Goal: Contribute content: Contribute content

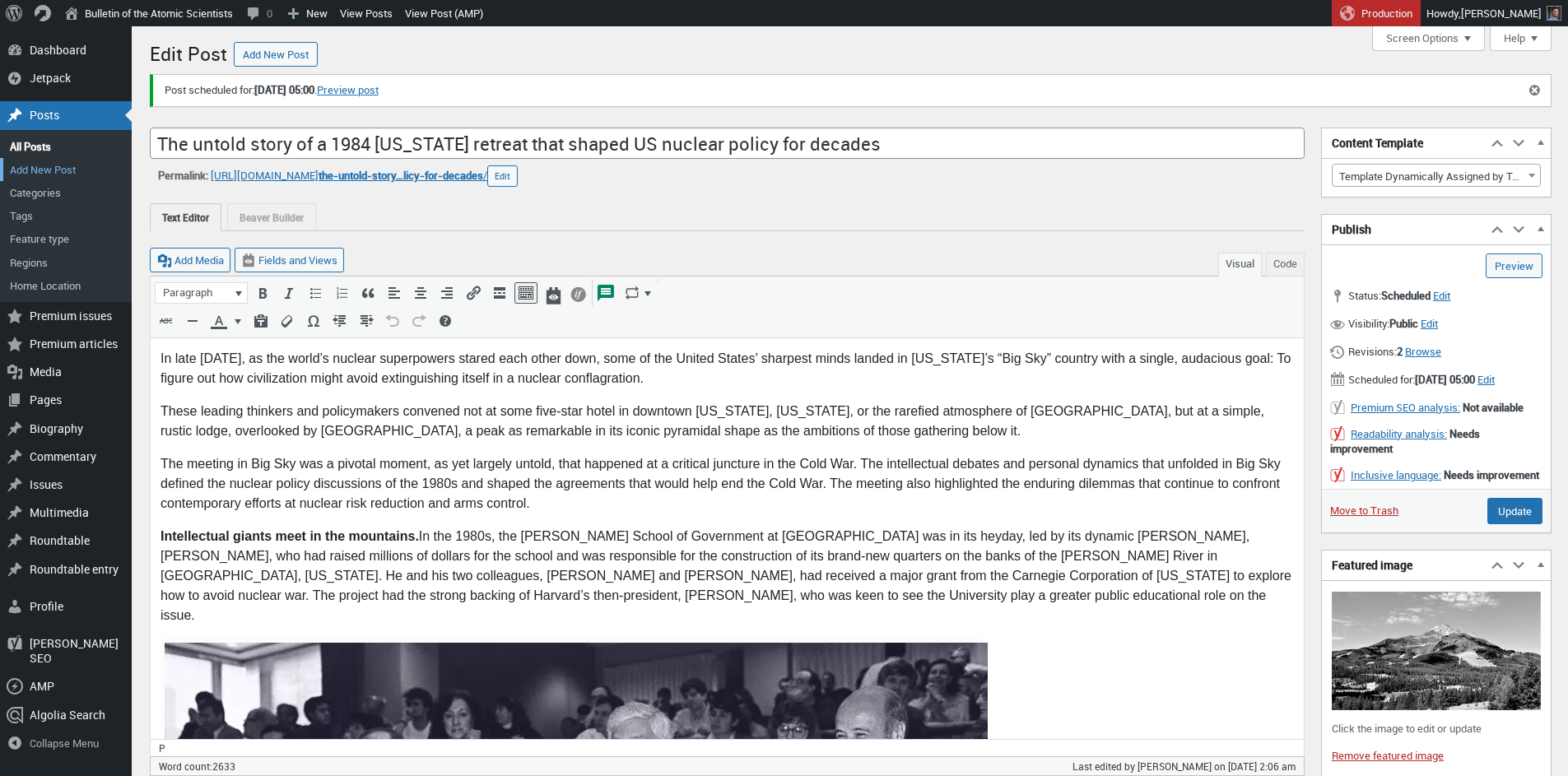
scroll to position [12, 0]
click at [34, 147] on link "All Posts" at bounding box center [65, 146] width 131 height 23
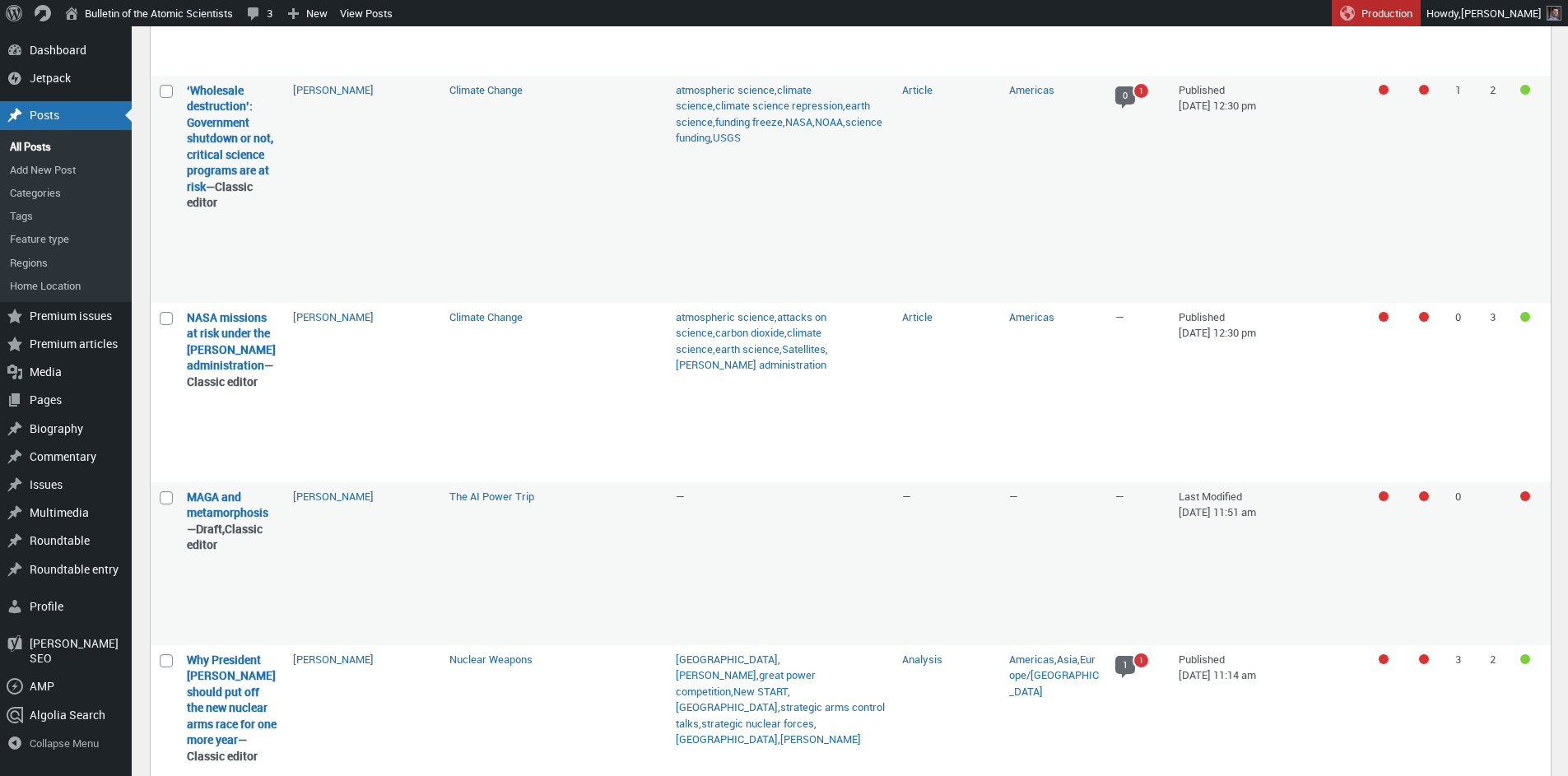
scroll to position [1313, 0]
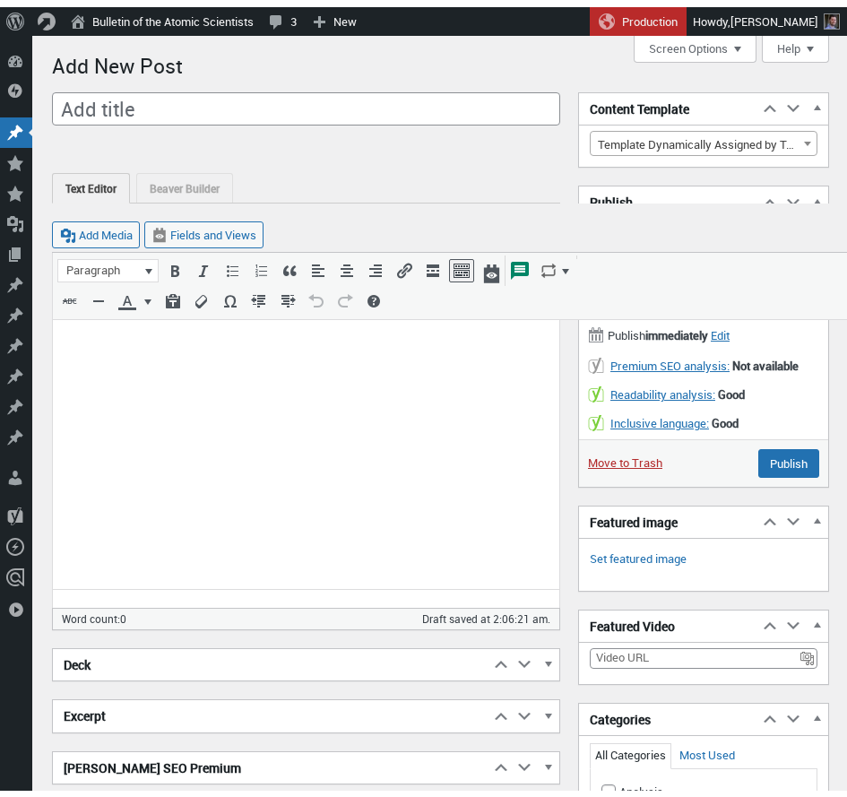
scroll to position [13, 0]
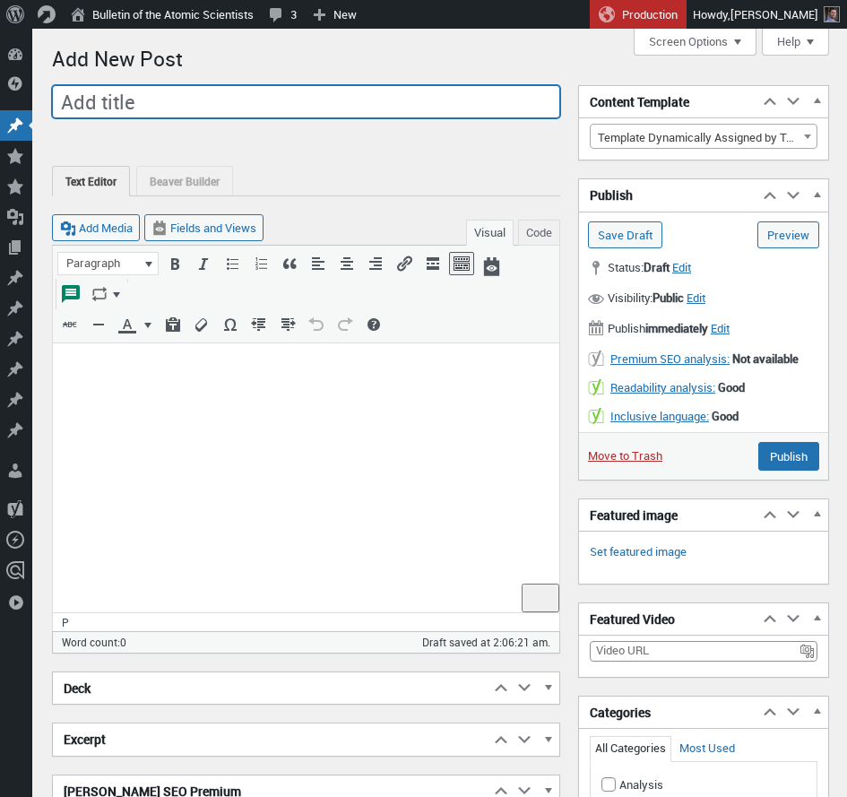
click at [144, 102] on input "Add title" at bounding box center [306, 102] width 508 height 34
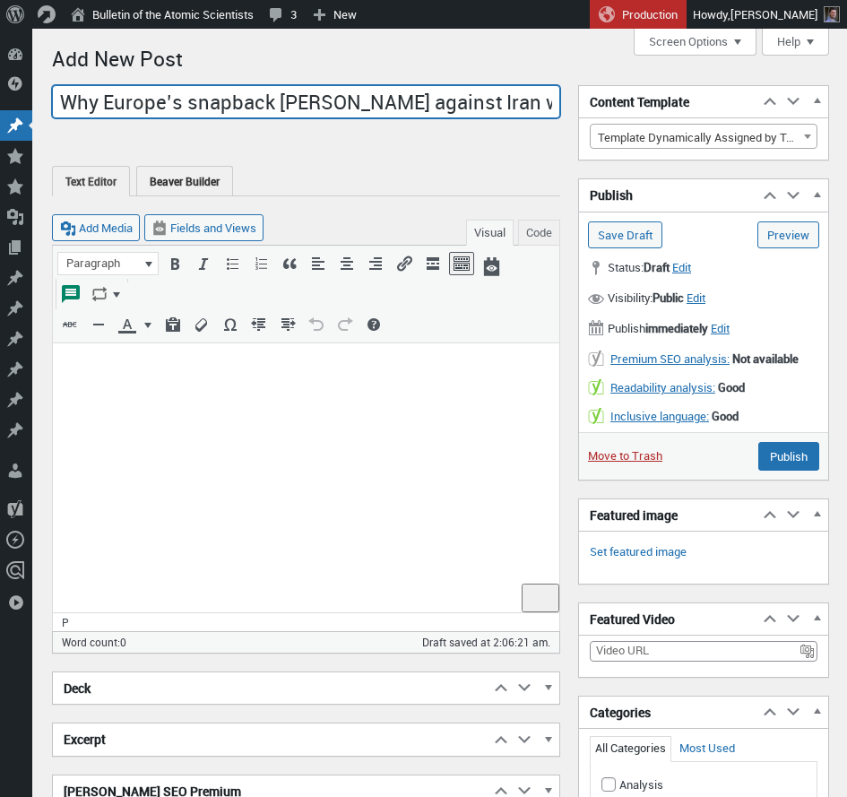
drag, startPoint x: 168, startPoint y: 96, endPoint x: 156, endPoint y: 188, distance: 93.1
click at [169, 96] on input "Why Europe’s snapback gamble against Iran will backfire" at bounding box center [306, 102] width 508 height 34
type input "Why Europe's snapback gamble against Iran will backfire"
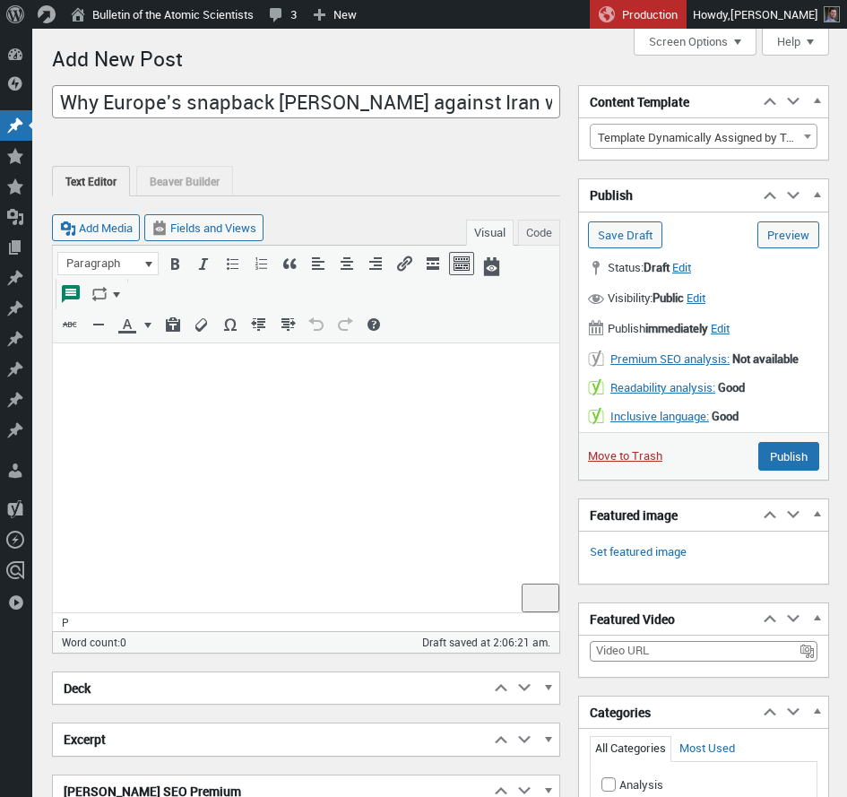
click at [229, 380] on body "To enrich screen reader interactions, please activate Accessibility in Grammarl…" at bounding box center [306, 373] width 485 height 38
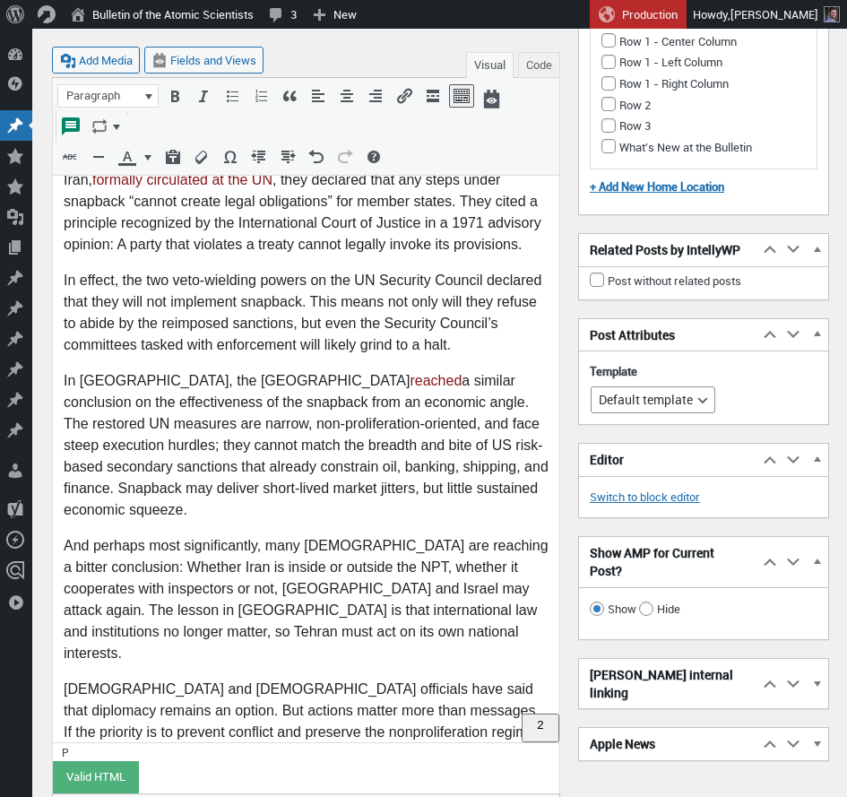
scroll to position [3319, 0]
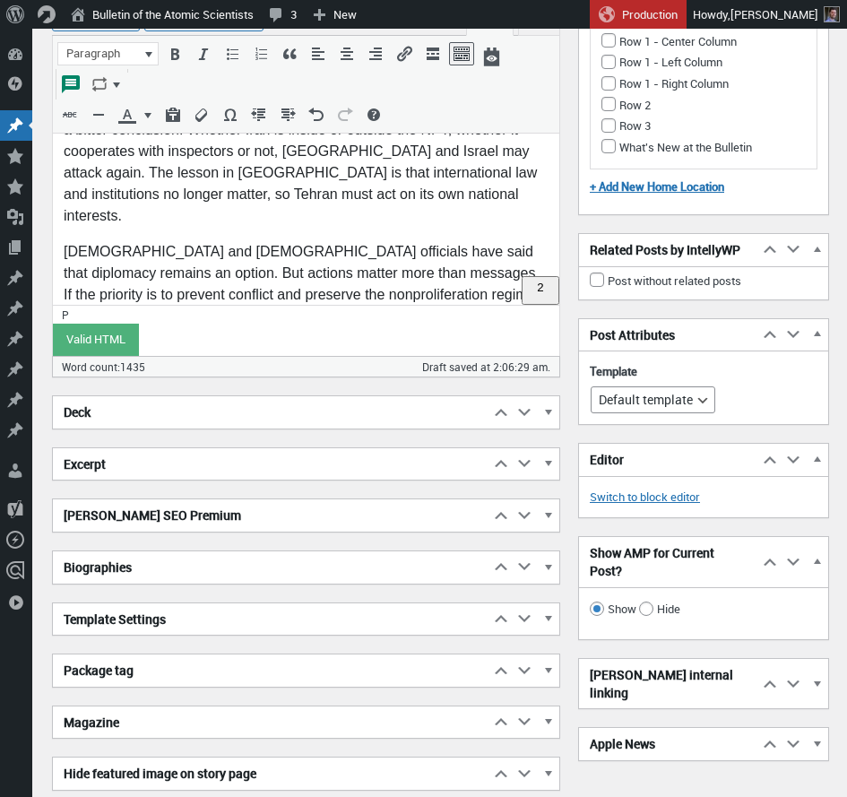
click at [178, 564] on h2 "Biographies" at bounding box center [271, 567] width 436 height 32
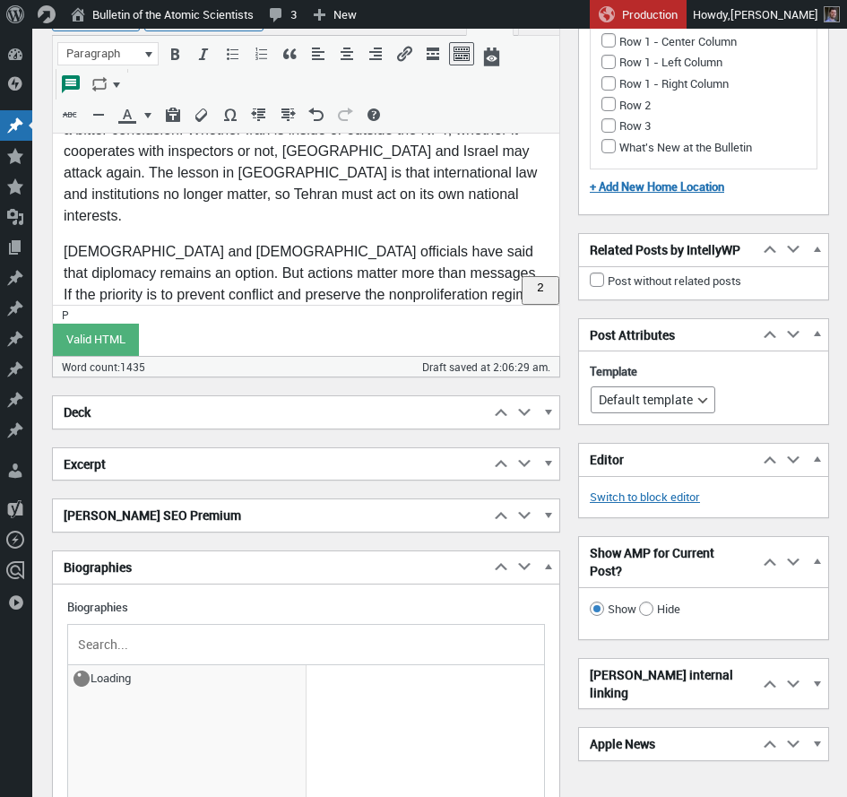
click at [133, 644] on input "text" at bounding box center [305, 644] width 463 height 27
type input "t"
click at [113, 650] on input "text" at bounding box center [305, 644] width 463 height 27
click at [130, 649] on input "text" at bounding box center [305, 644] width 463 height 27
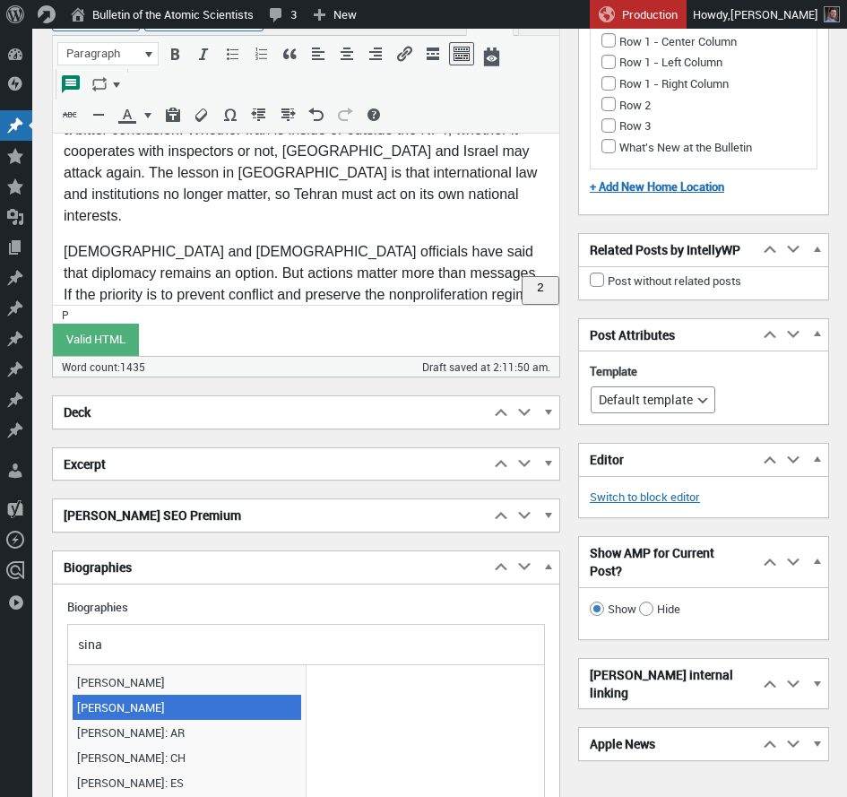
type input "sina"
click at [125, 706] on span "[PERSON_NAME]" at bounding box center [187, 706] width 229 height 25
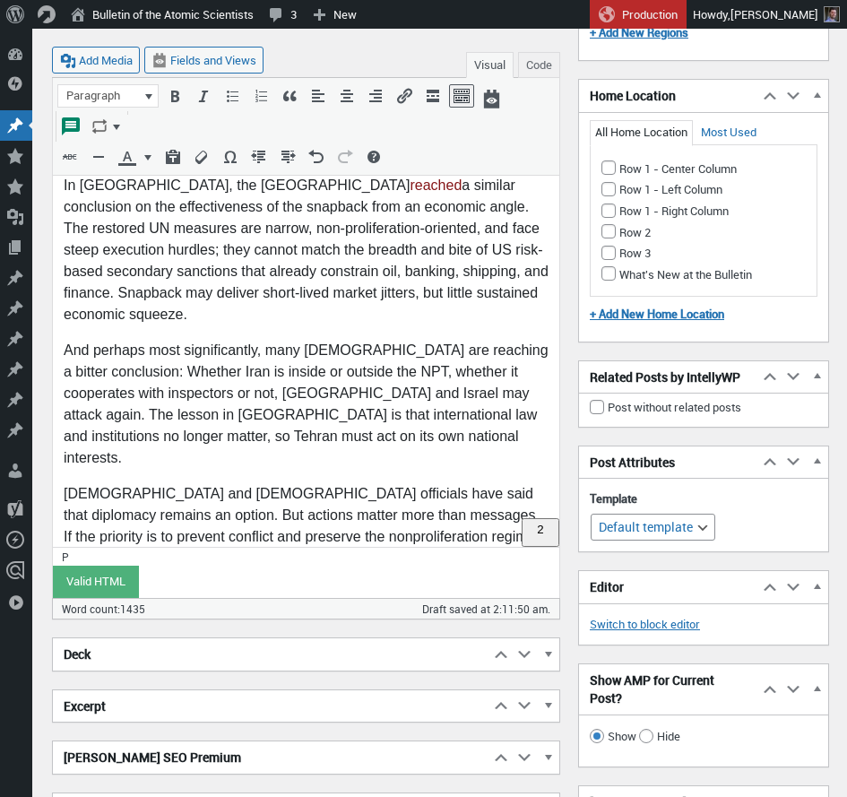
scroll to position [3066, 0]
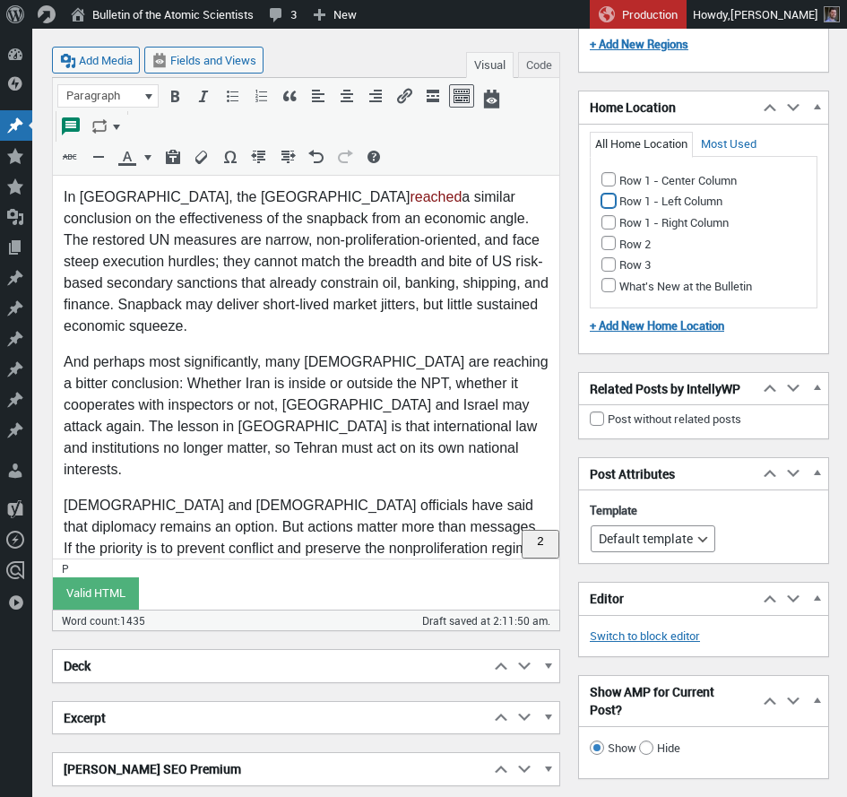
click at [607, 203] on input "Row 1 - Left Column" at bounding box center [608, 201] width 14 height 14
checkbox input "true"
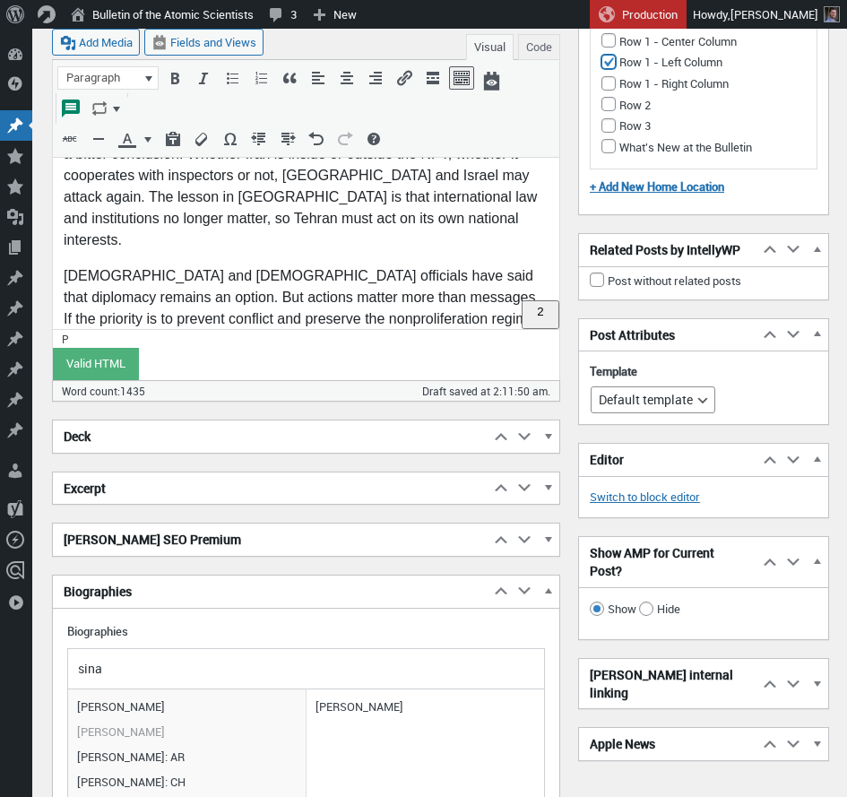
scroll to position [3525, 0]
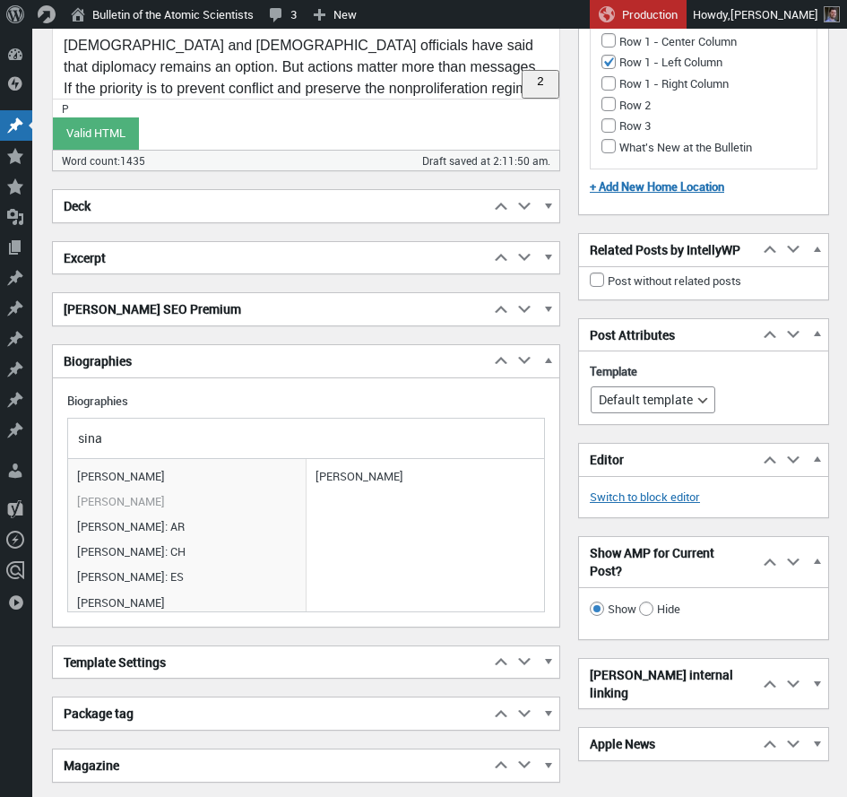
click at [289, 336] on div "Deck Move up Move Deck box up Move down Move Deck box down Toggle panel: Deck “…" at bounding box center [306, 640] width 508 height 902
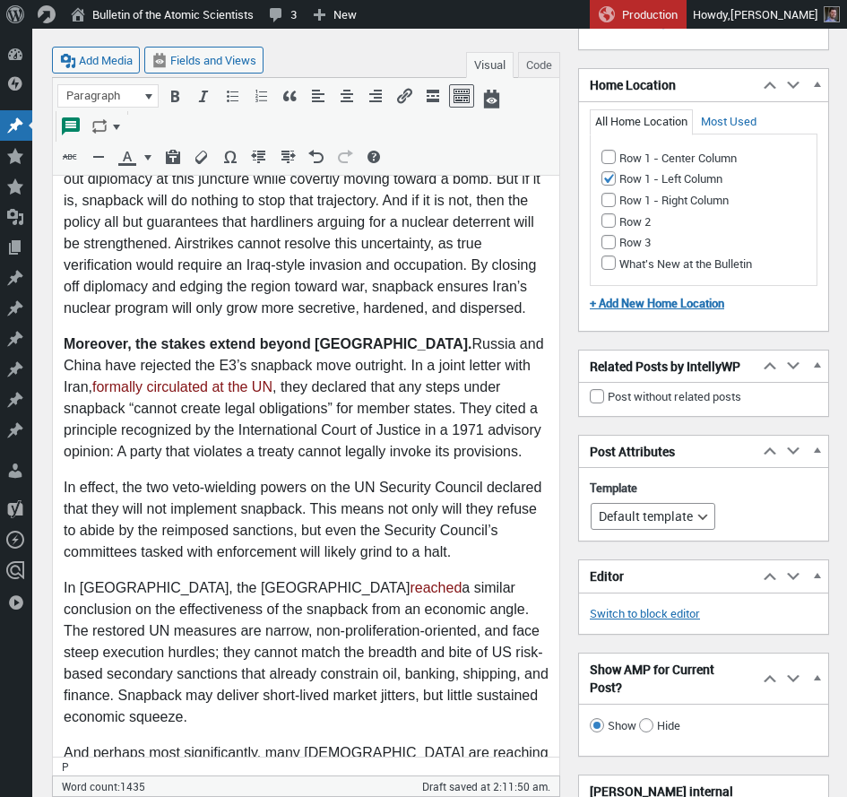
scroll to position [3065, 0]
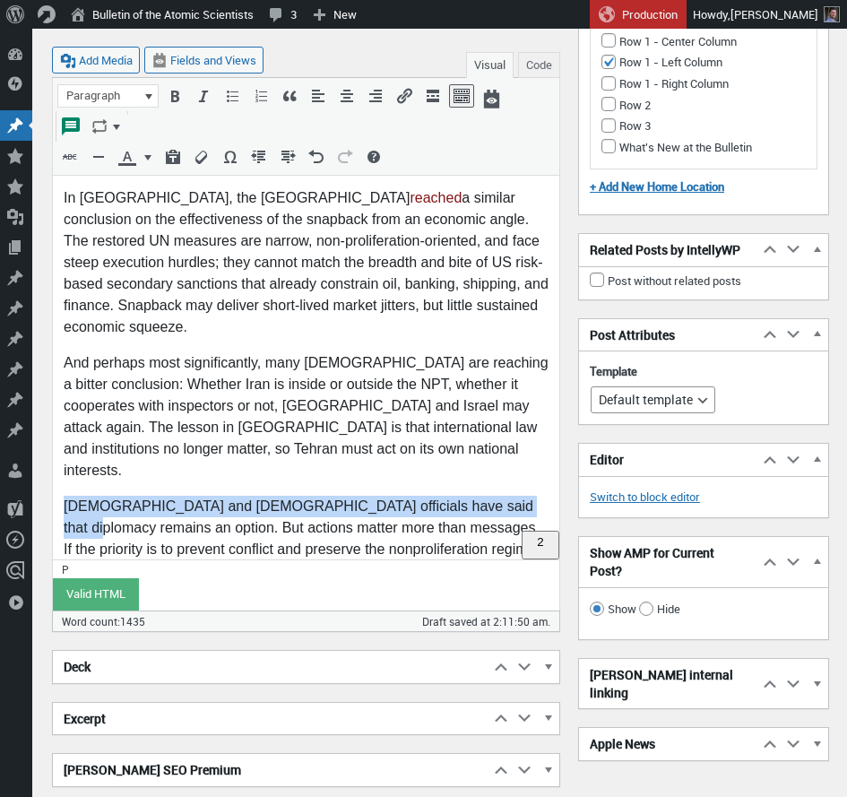
drag, startPoint x: 65, startPoint y: 333, endPoint x: 511, endPoint y: 335, distance: 445.4
click at [511, 496] on p "[DEMOGRAPHIC_DATA] and [DEMOGRAPHIC_DATA] officials have said that diplomacy re…" at bounding box center [306, 593] width 485 height 194
copy p "European and US officials have said that diplomacy remains an option."
click at [116, 718] on h2 "Excerpt" at bounding box center [271, 719] width 436 height 32
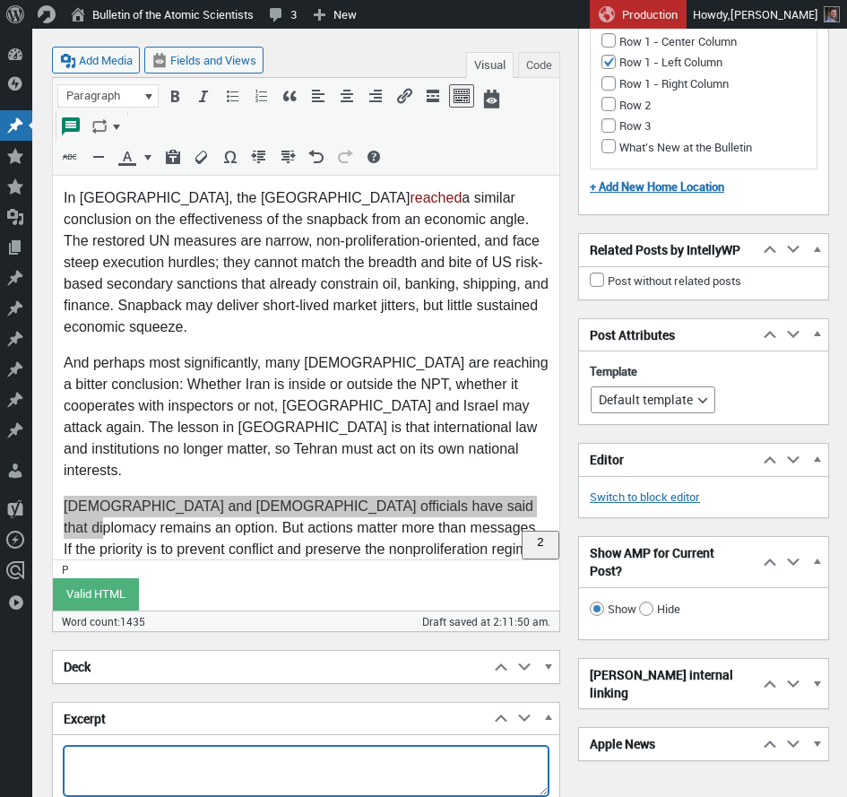
click at [117, 768] on textarea "Excerpt" at bounding box center [306, 771] width 485 height 50
paste textarea "European and US officials have said that diplomacy remains an option."
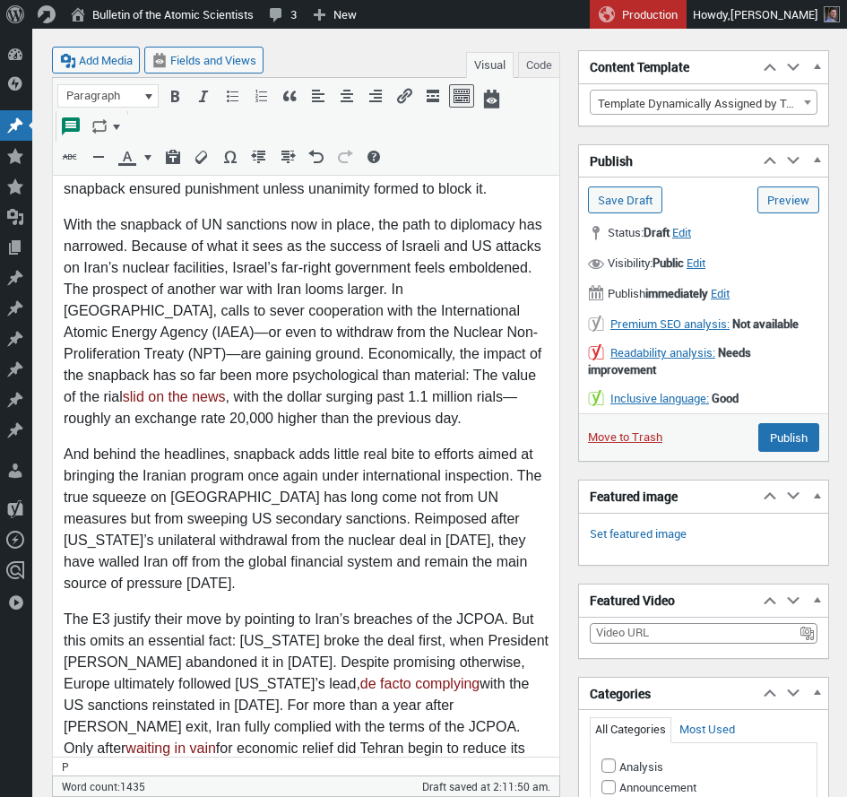
scroll to position [0, 0]
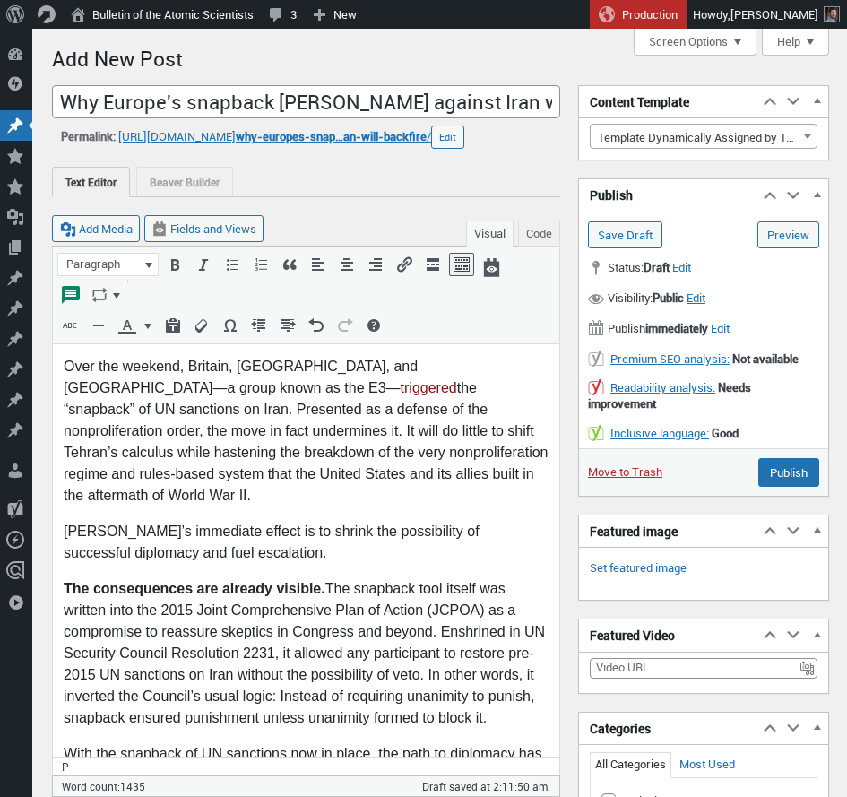
click at [134, 521] on p "[PERSON_NAME]’s immediate effect is to shrink the possibility of successful dip…" at bounding box center [306, 542] width 485 height 43
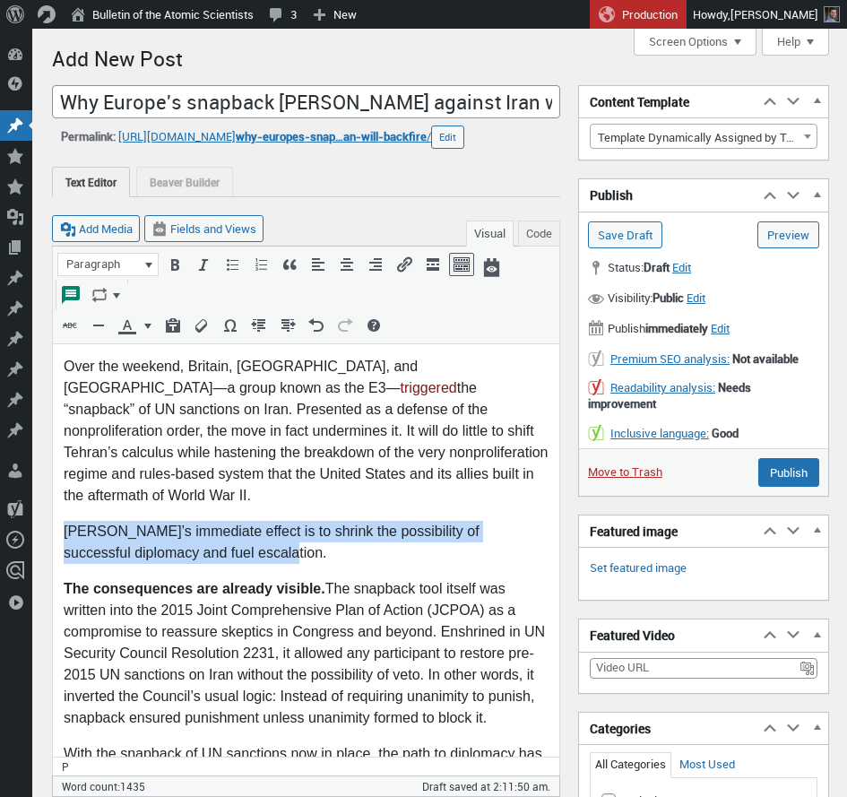
drag, startPoint x: 65, startPoint y: 509, endPoint x: 271, endPoint y: 531, distance: 207.3
click at [271, 531] on p "[PERSON_NAME]’s immediate effect is to shrink the possibility of successful dip…" at bounding box center [306, 542] width 485 height 43
copy p "[PERSON_NAME]’s immediate effect is to shrink the possibility of successful dip…"
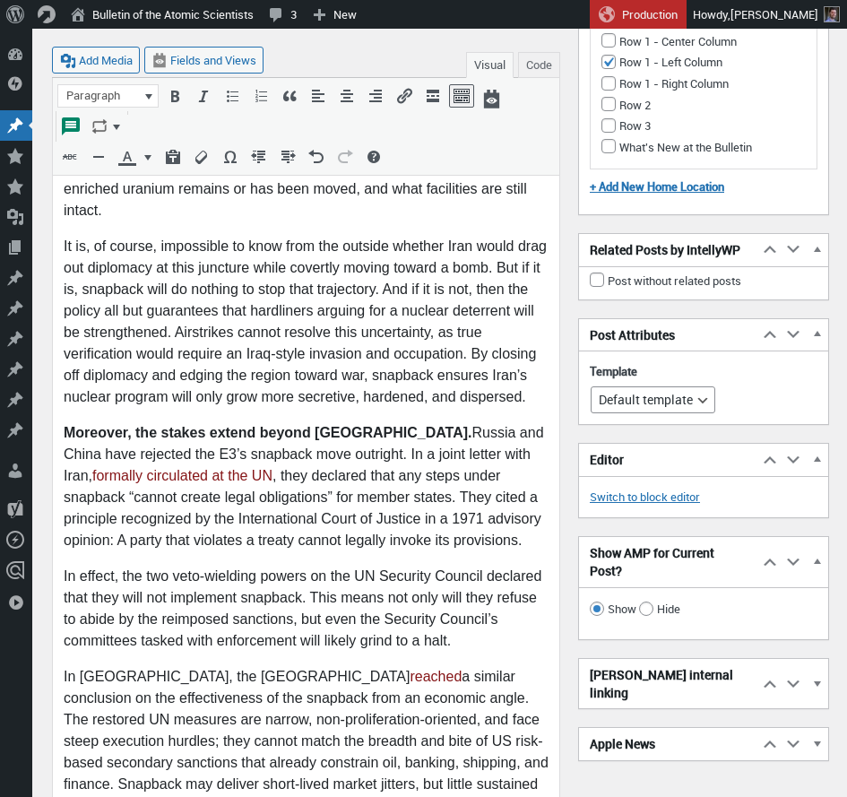
scroll to position [3218, 0]
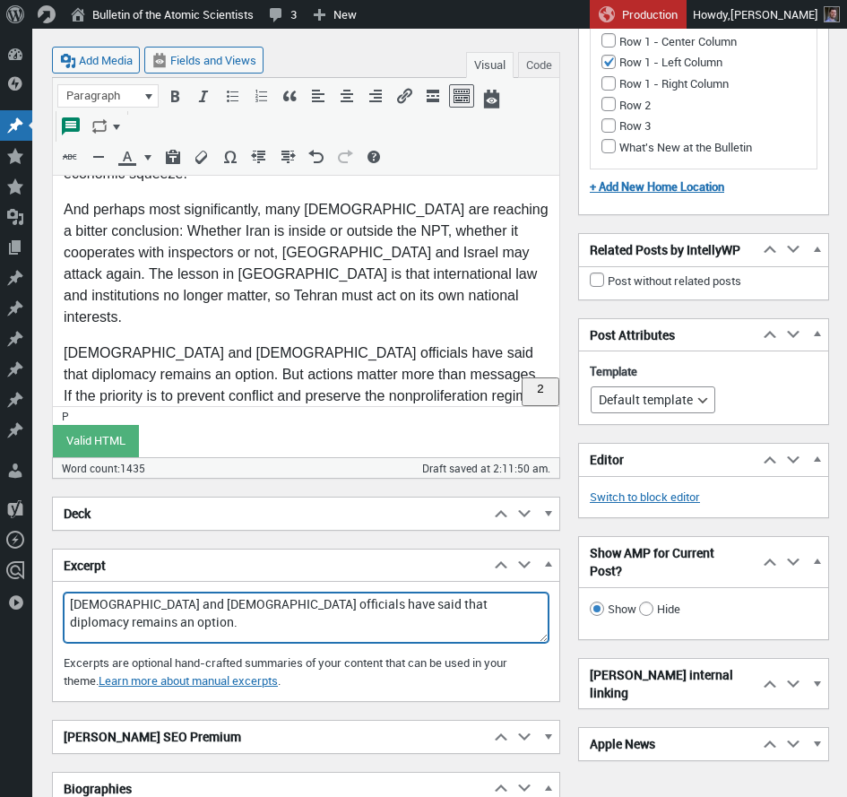
click at [496, 606] on textarea "European and US officials have said that diplomacy remains an option." at bounding box center [306, 617] width 485 height 50
paste textarea "[PERSON_NAME]’s immediate effect is to shrink the possibility of successful dip…"
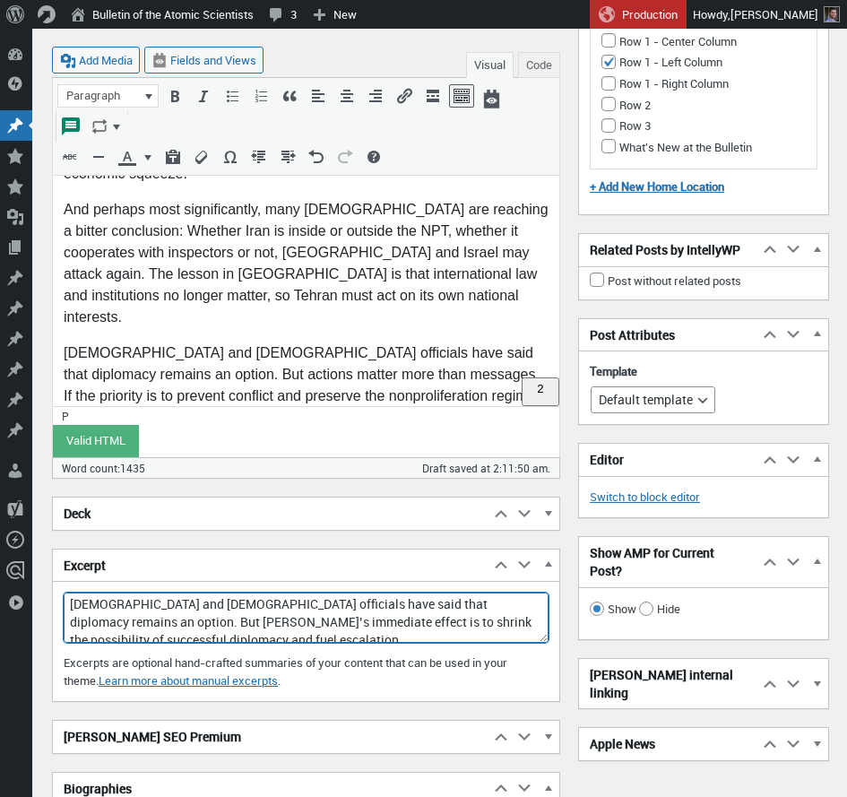
scroll to position [6, 0]
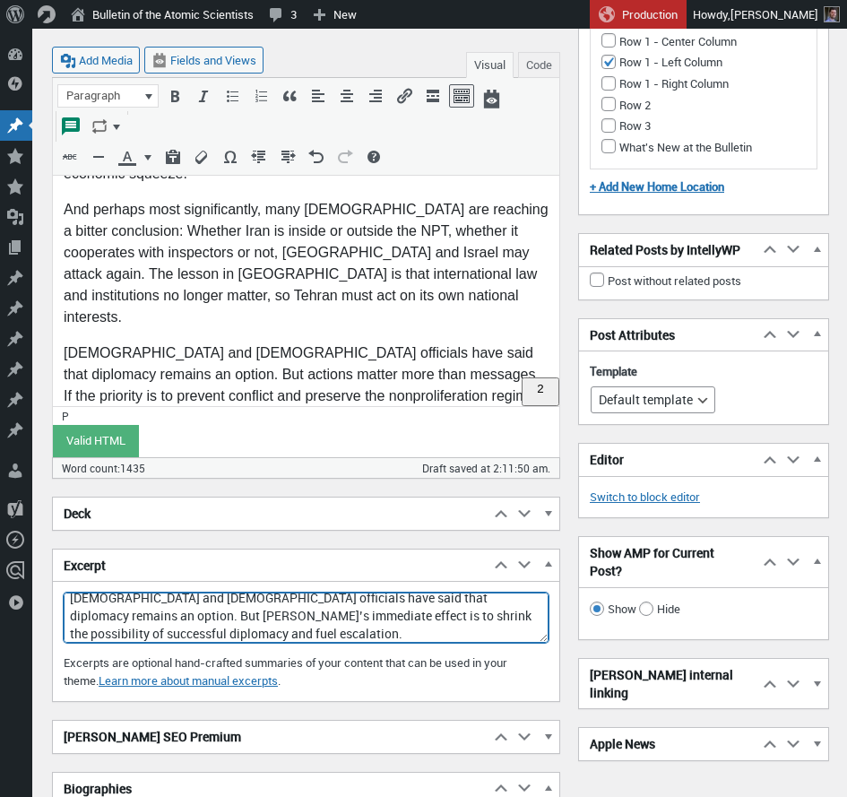
click at [512, 605] on textarea "European and US officials have said that diplomacy remains an option. But Snapb…" at bounding box center [306, 617] width 485 height 50
click at [77, 617] on textarea "European and US officials have said that diplomacy remains an option. But Snapb…" at bounding box center [306, 617] width 485 height 50
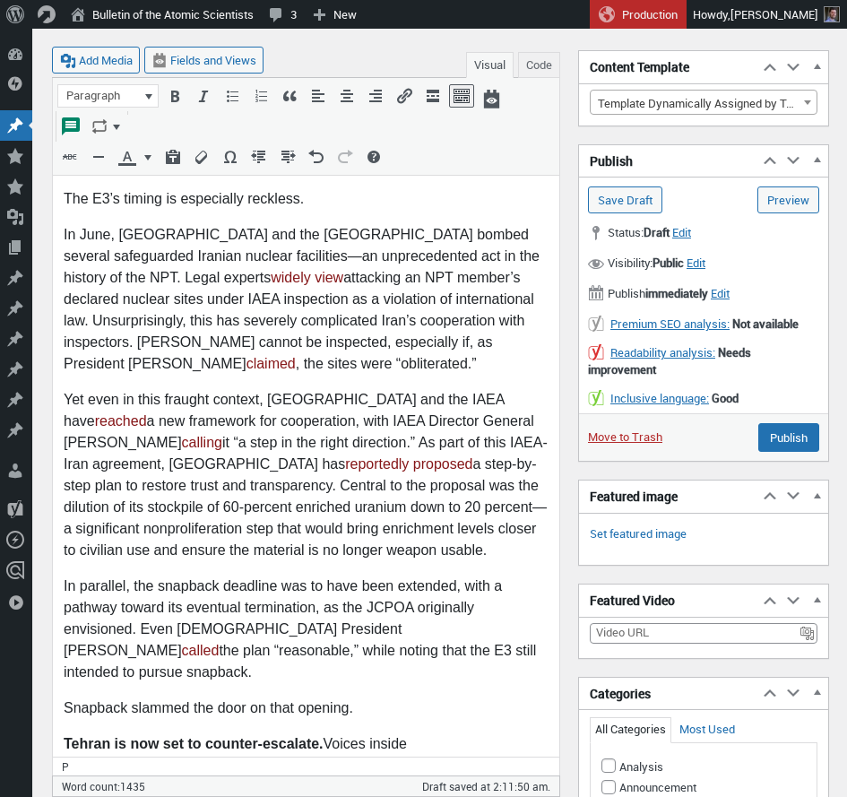
scroll to position [0, 0]
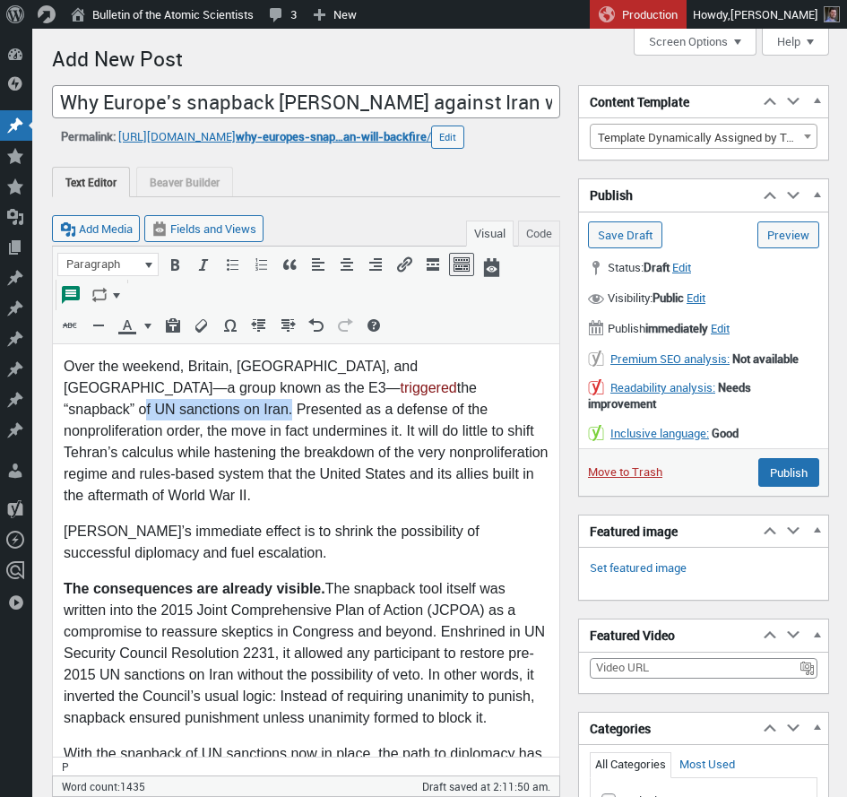
drag, startPoint x: 224, startPoint y: 388, endPoint x: 372, endPoint y: 387, distance: 147.9
click at [372, 387] on p "Over the weekend, Britain, France, and Germany—a group known as the E3— trigger…" at bounding box center [306, 431] width 485 height 151
copy p "of UN sanctions on Iran"
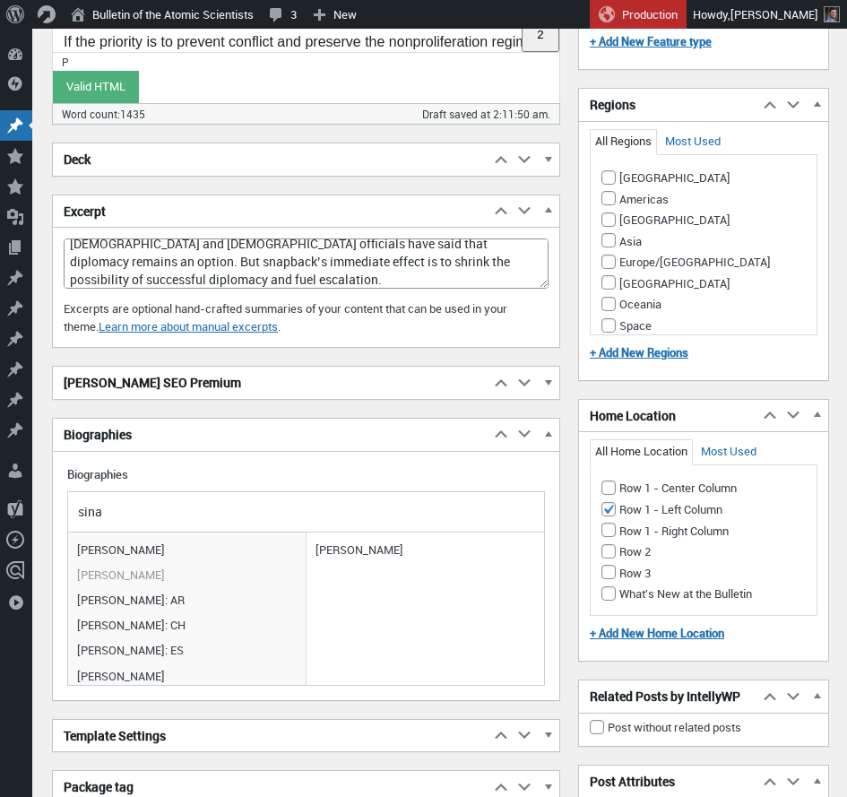
scroll to position [3469, 0]
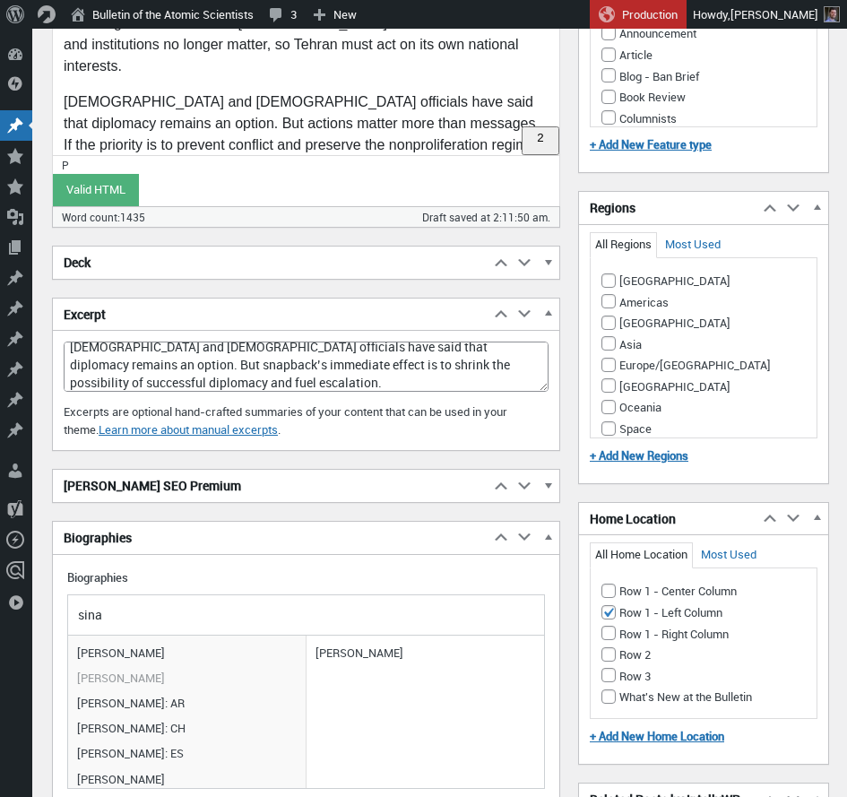
click at [511, 349] on textarea "European and US officials have said that diplomacy remains an option. But snapb…" at bounding box center [306, 366] width 485 height 50
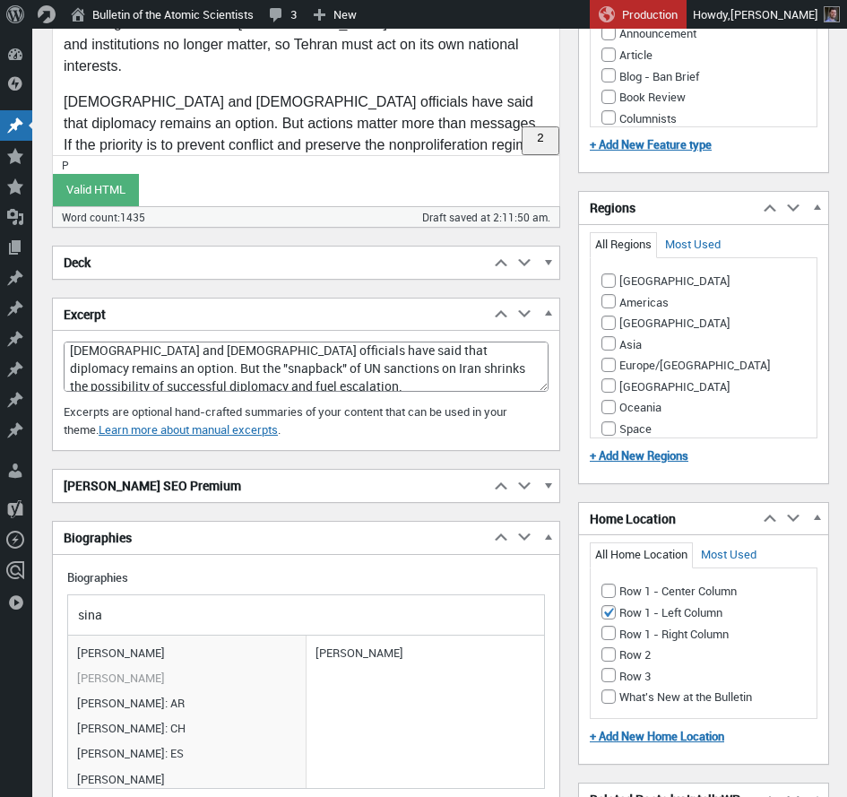
scroll to position [6, 0]
click at [253, 384] on textarea "European and US officials have said that diplomacy remains an option. But the "…" at bounding box center [306, 366] width 485 height 50
click at [180, 386] on textarea "European and US officials have said that diplomacy remains an option. But the "…" at bounding box center [306, 366] width 485 height 50
click at [283, 361] on textarea "European and US officials have said that diplomacy remains an option. But the "…" at bounding box center [306, 366] width 485 height 50
click at [291, 362] on textarea "European and US officials have said that diplomacy remains an option. But the "…" at bounding box center [306, 366] width 485 height 50
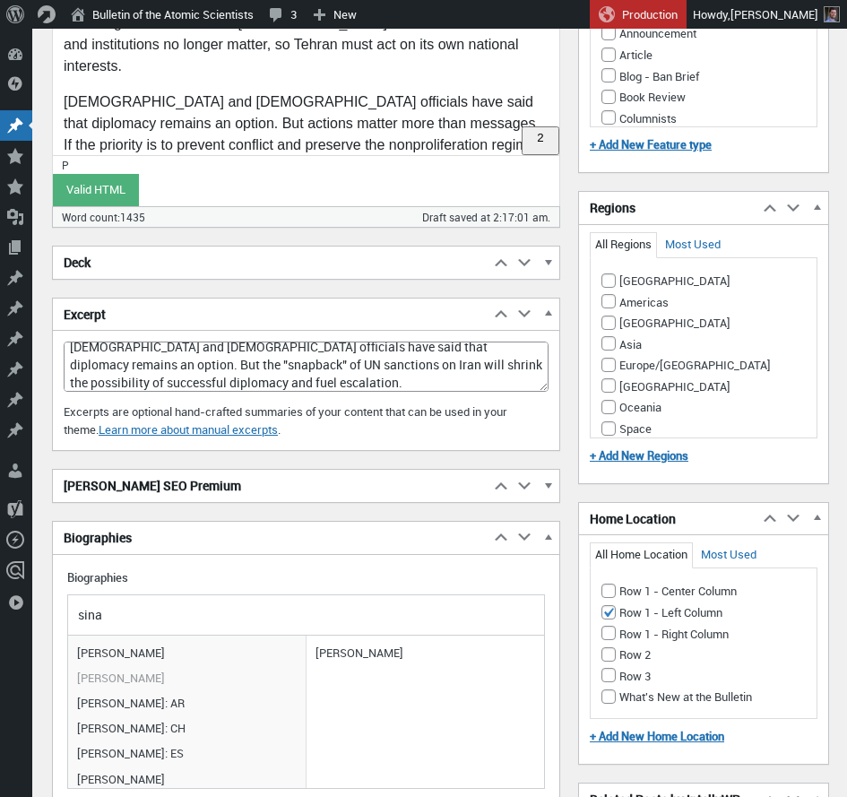
click at [291, 362] on textarea "European and US officials have said that diplomacy remains an option. But the "…" at bounding box center [306, 366] width 485 height 50
click at [513, 348] on textarea "European and US officials have said that diplomacy remains an option. But the "…" at bounding box center [306, 366] width 485 height 50
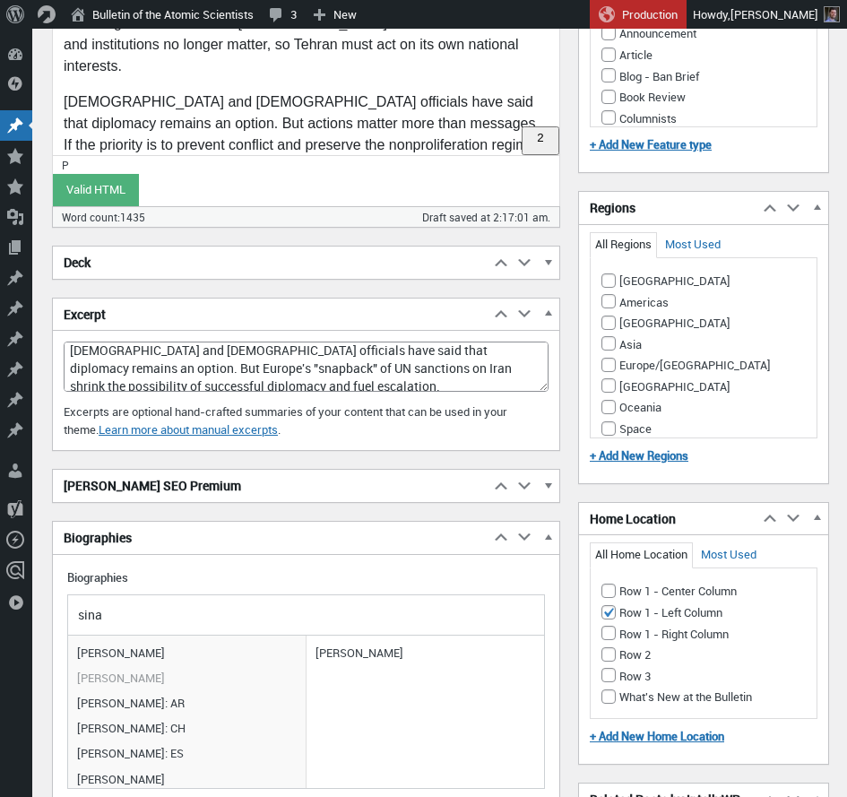
drag, startPoint x: 369, startPoint y: 367, endPoint x: 366, endPoint y: 417, distance: 50.3
click at [369, 367] on textarea "European and US officials have said that diplomacy remains an option. But Europ…" at bounding box center [306, 366] width 485 height 50
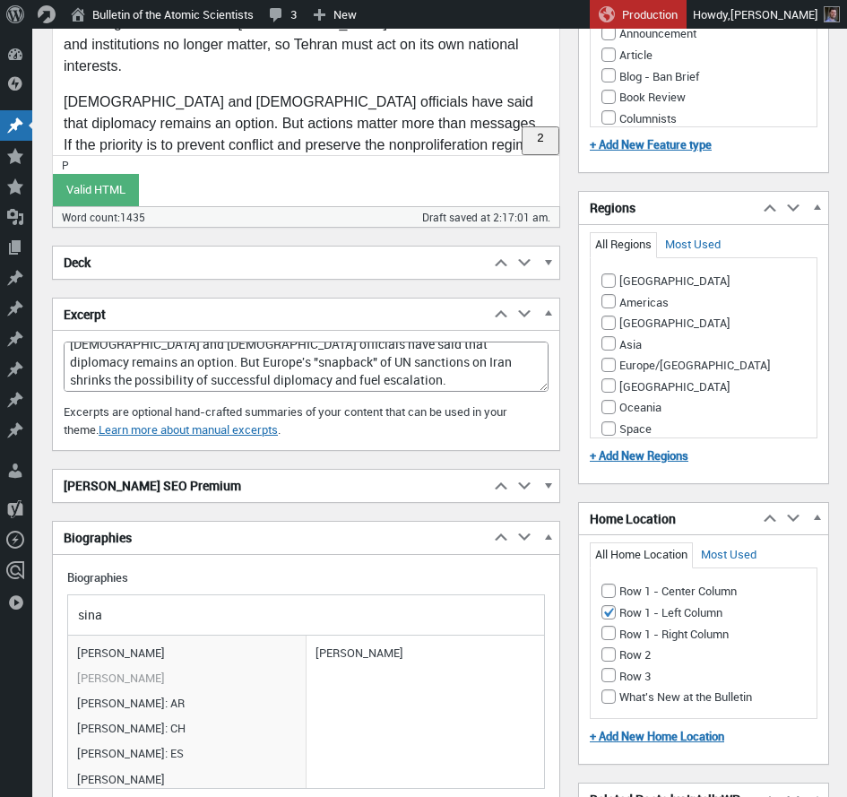
click at [246, 381] on textarea "European and US officials have said that diplomacy remains an option. But Europ…" at bounding box center [306, 366] width 485 height 50
click at [332, 379] on textarea "European and US officials have said that diplomacy remains an option. But Europ…" at bounding box center [306, 366] width 485 height 50
click at [332, 377] on textarea "European and US officials have said that diplomacy remains an option. But Europ…" at bounding box center [306, 366] width 485 height 50
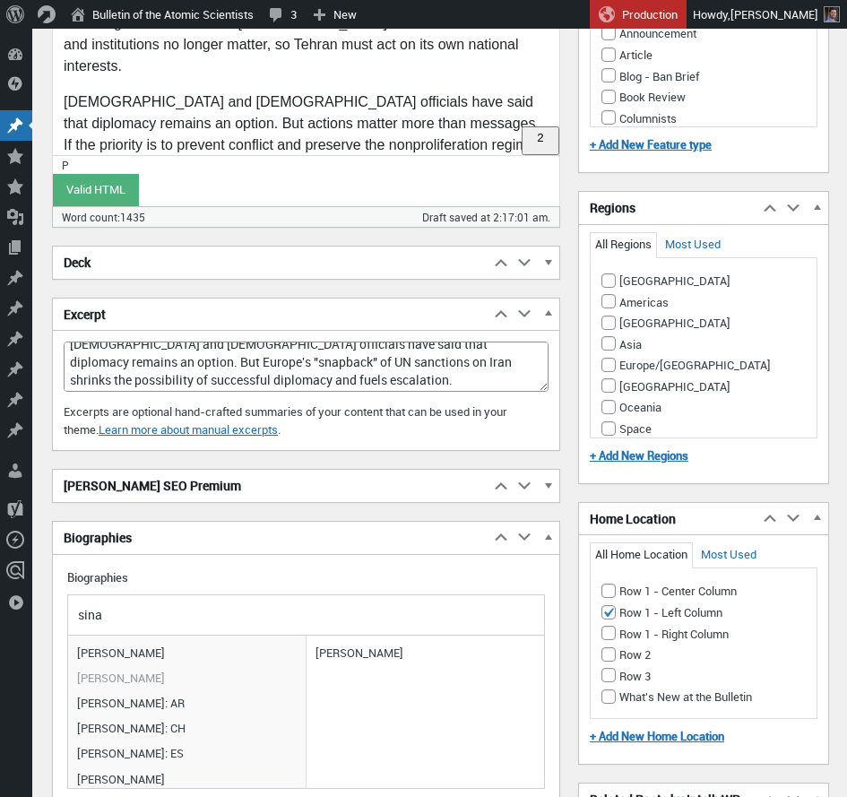
copy p "of UN sanctions on Iran"
click at [378, 490] on h2 "[PERSON_NAME] SEO Premium" at bounding box center [271, 486] width 436 height 32
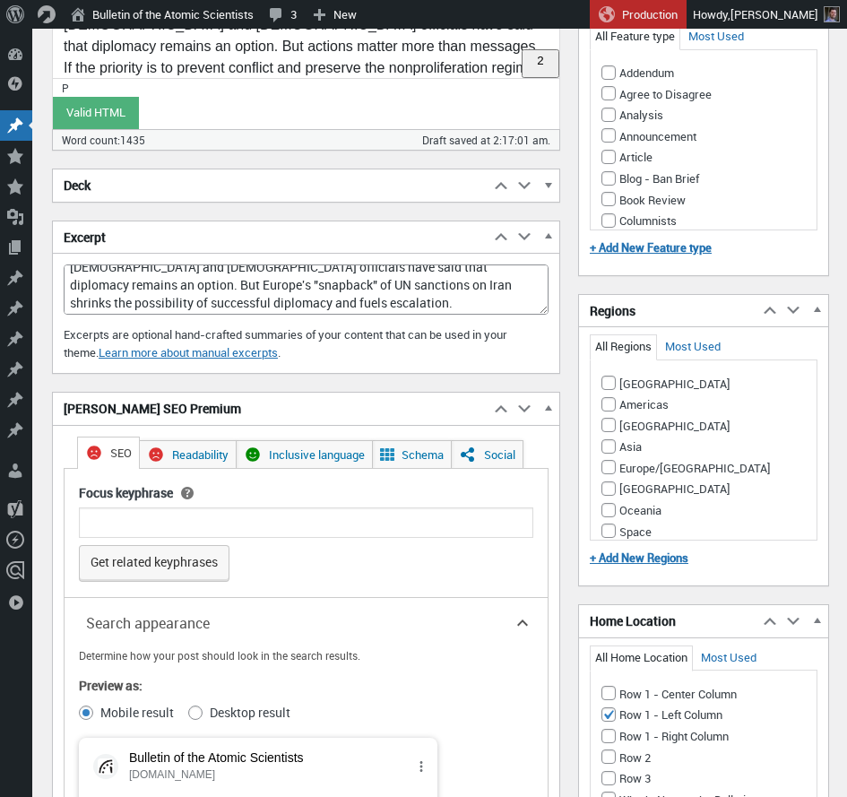
scroll to position [3534, 0]
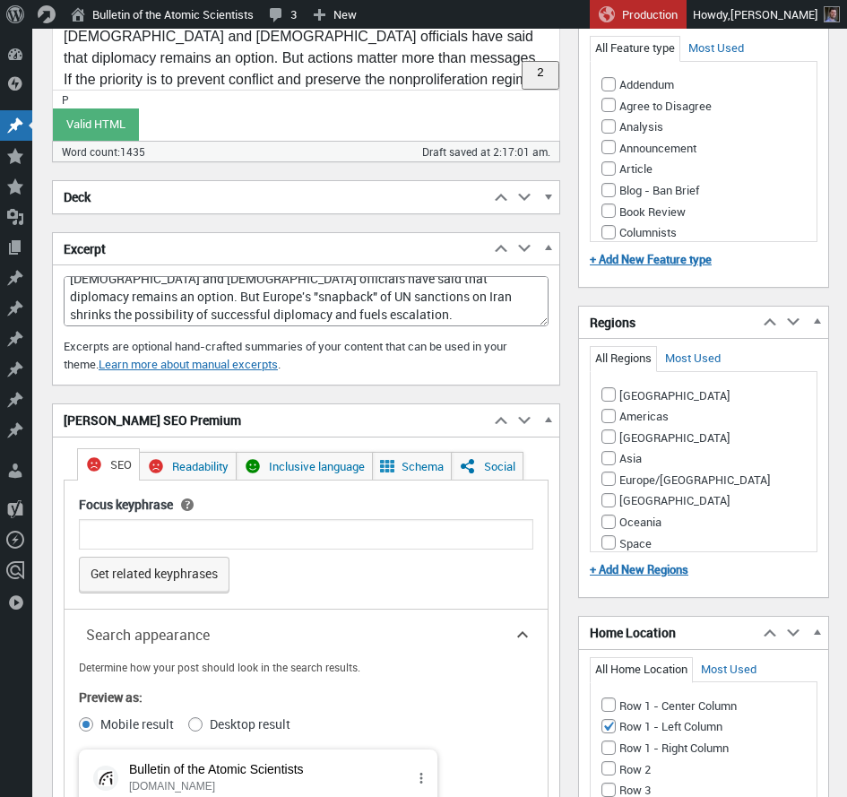
click at [226, 313] on textarea "European and US officials have said that diplomacy remains an option. But Europ…" at bounding box center [306, 301] width 485 height 50
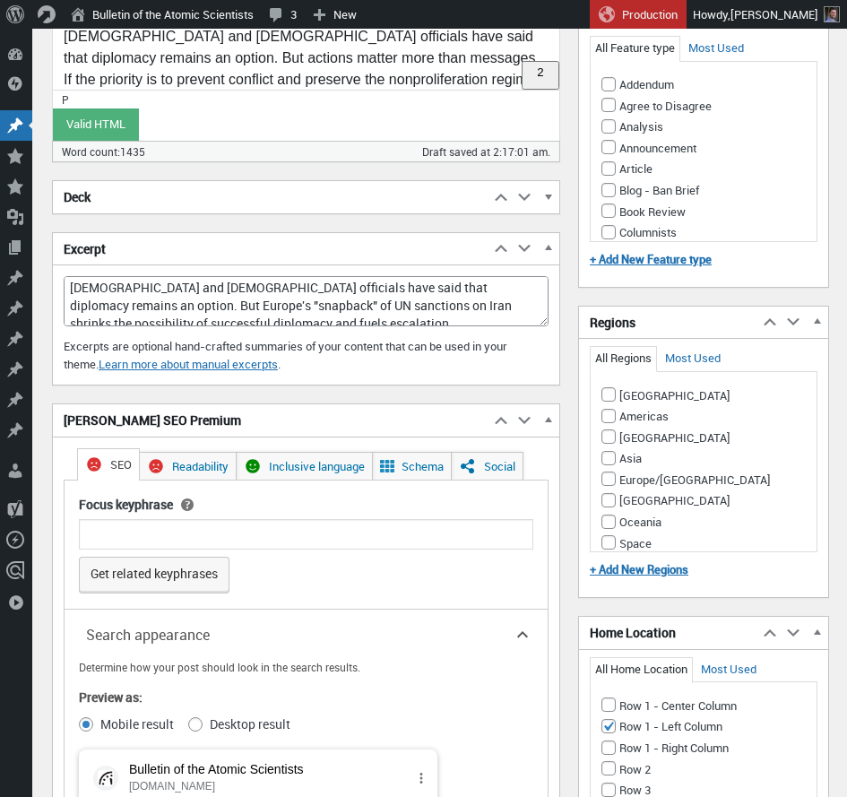
click at [336, 307] on textarea "European and US officials have said that diplomacy remains an option. But Europ…" at bounding box center [306, 301] width 485 height 50
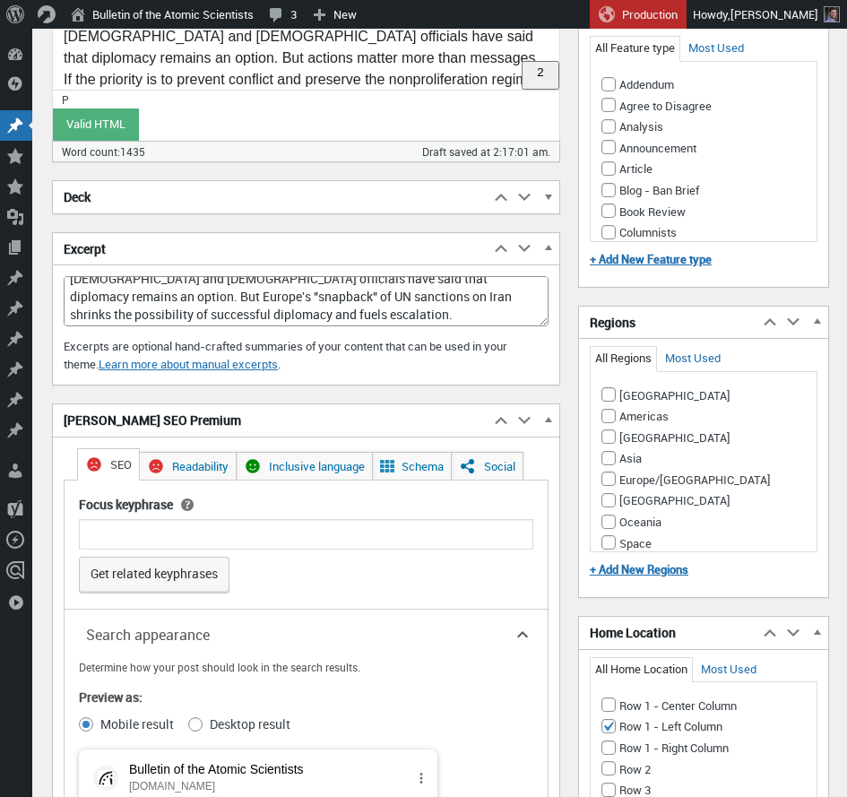
type textarea "European and US officials have said that diplomacy remains an option. But Europ…"
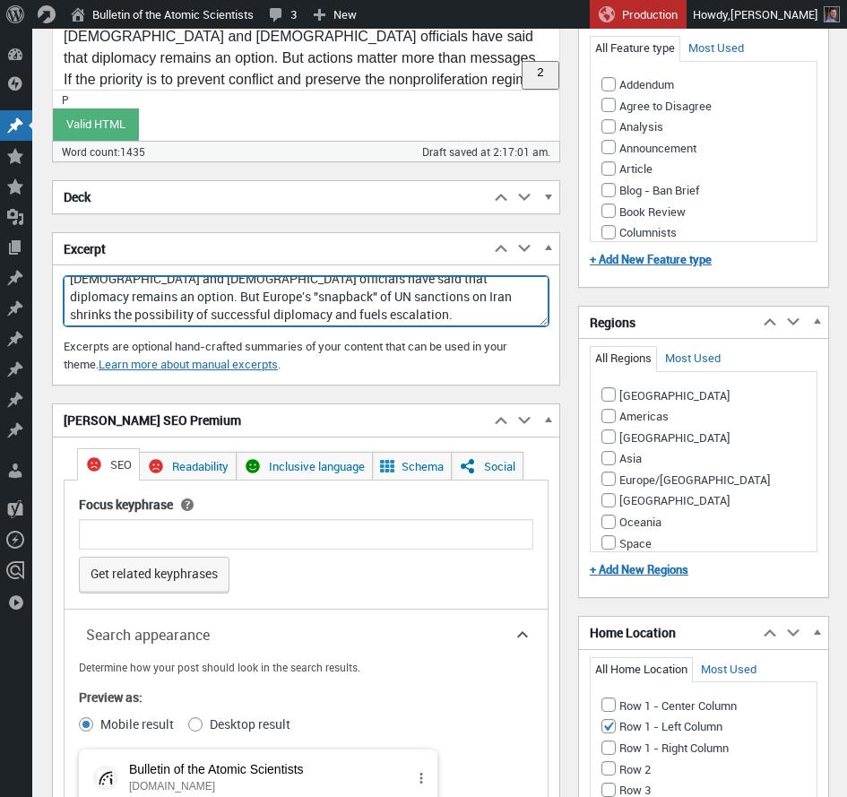
scroll to position [0, 0]
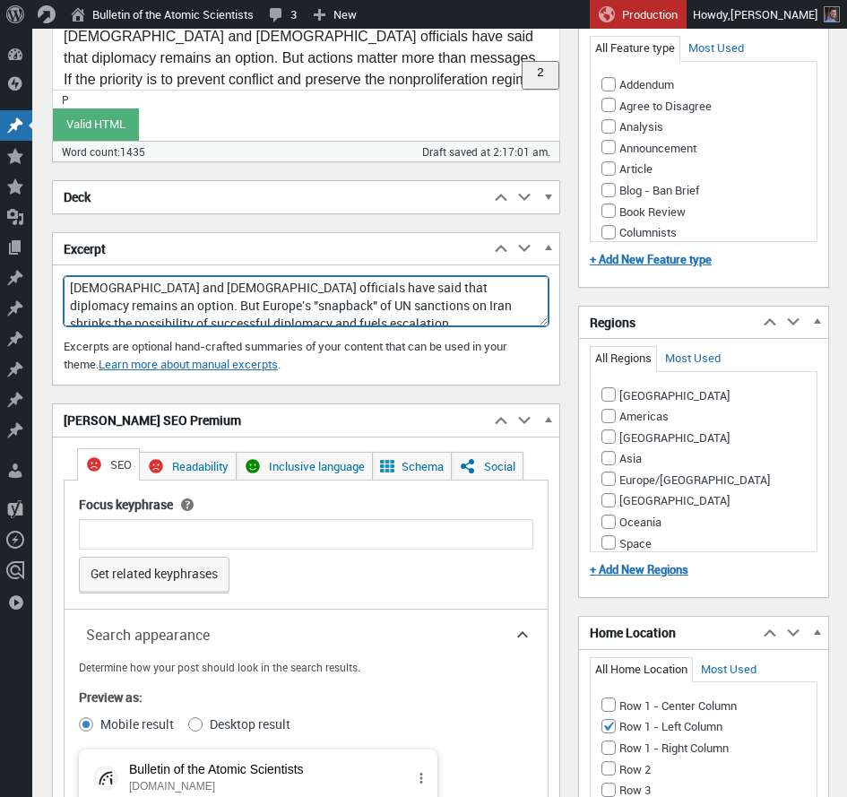
drag, startPoint x: 326, startPoint y: 322, endPoint x: 29, endPoint y: 241, distance: 308.2
click at [64, 276] on textarea "European and US officials have said that diplomacy remains an option. But Europ…" at bounding box center [306, 301] width 485 height 50
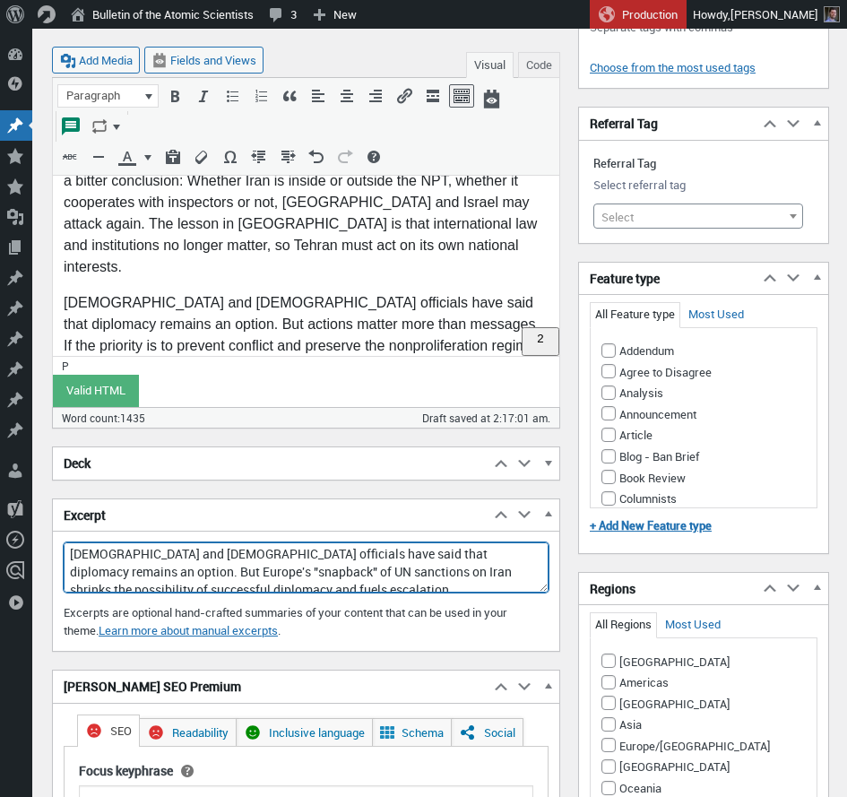
scroll to position [22, 0]
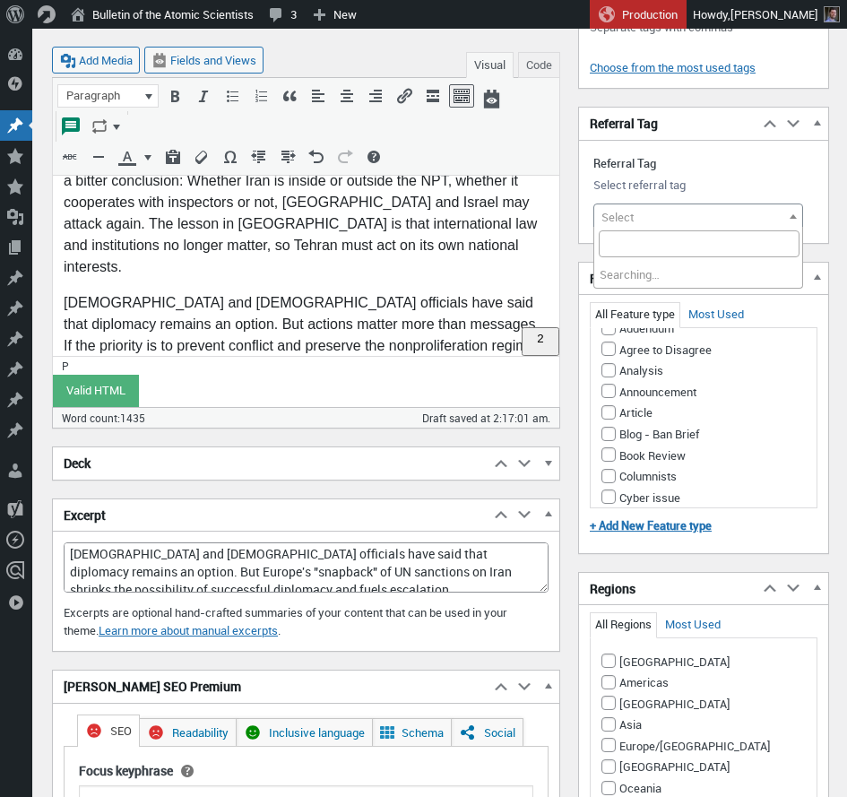
click at [662, 218] on span "Select" at bounding box center [698, 216] width 208 height 25
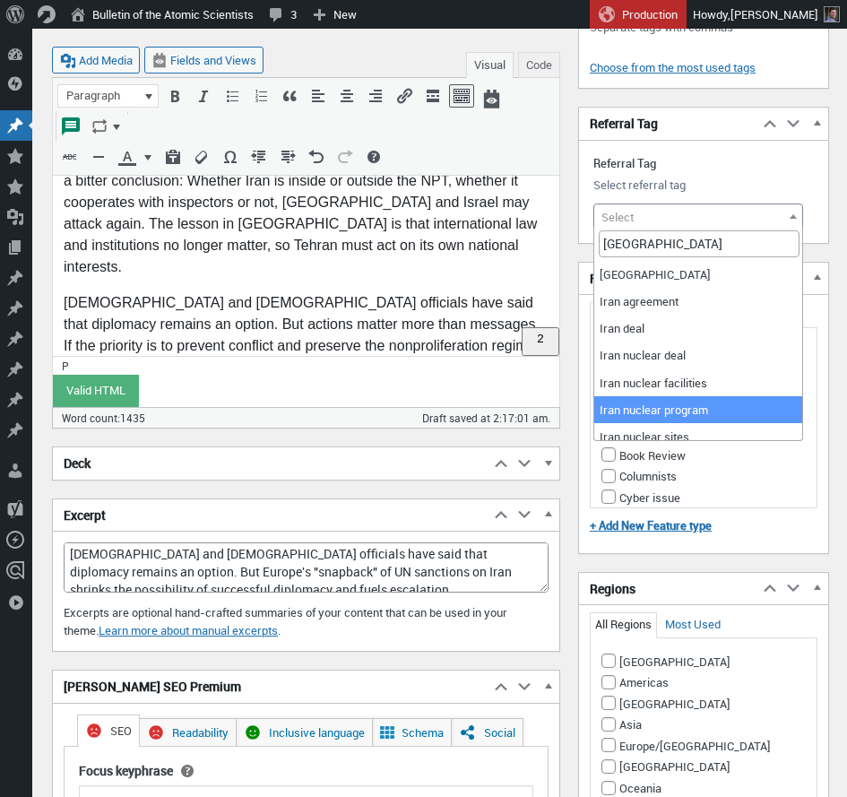
type input "iran"
select select "21531"
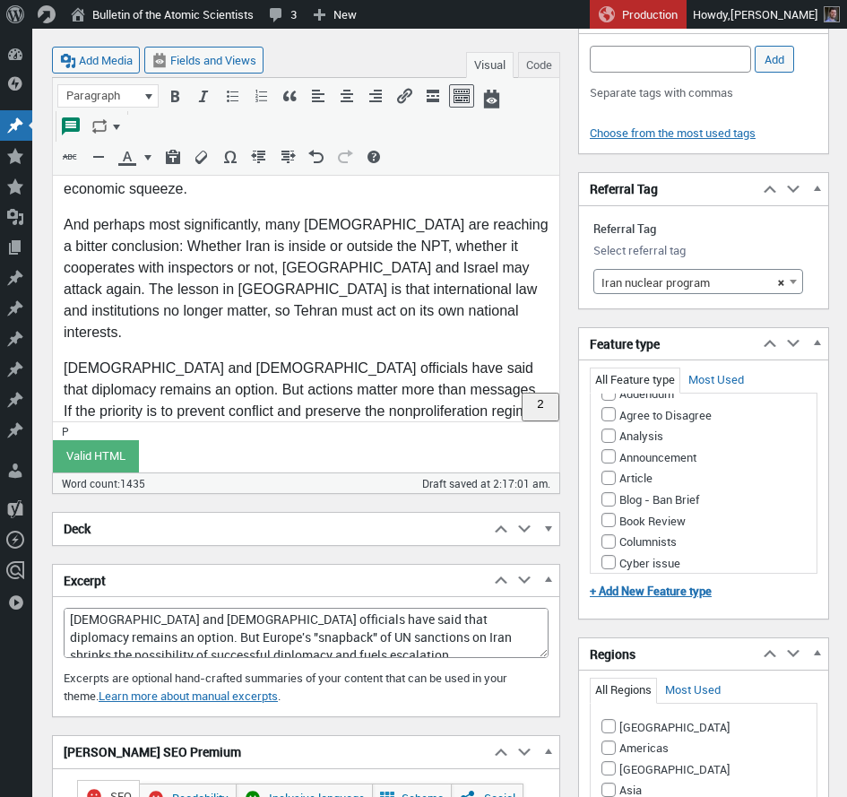
scroll to position [3031, 0]
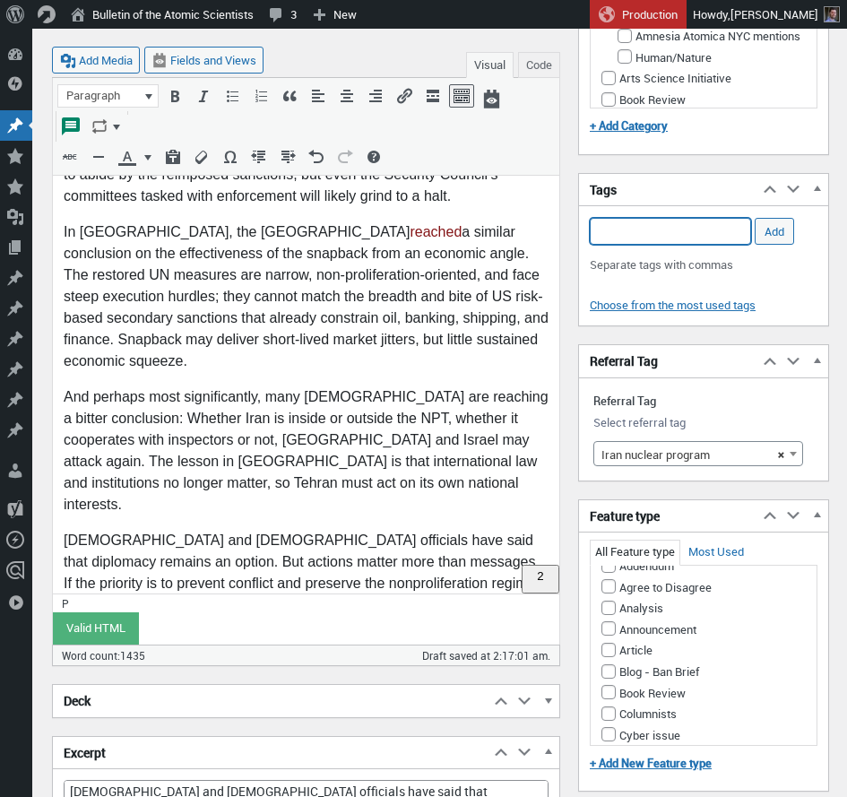
click at [686, 224] on input "Add Tag" at bounding box center [670, 231] width 161 height 27
select select
drag, startPoint x: 780, startPoint y: 456, endPoint x: 716, endPoint y: 456, distance: 64.5
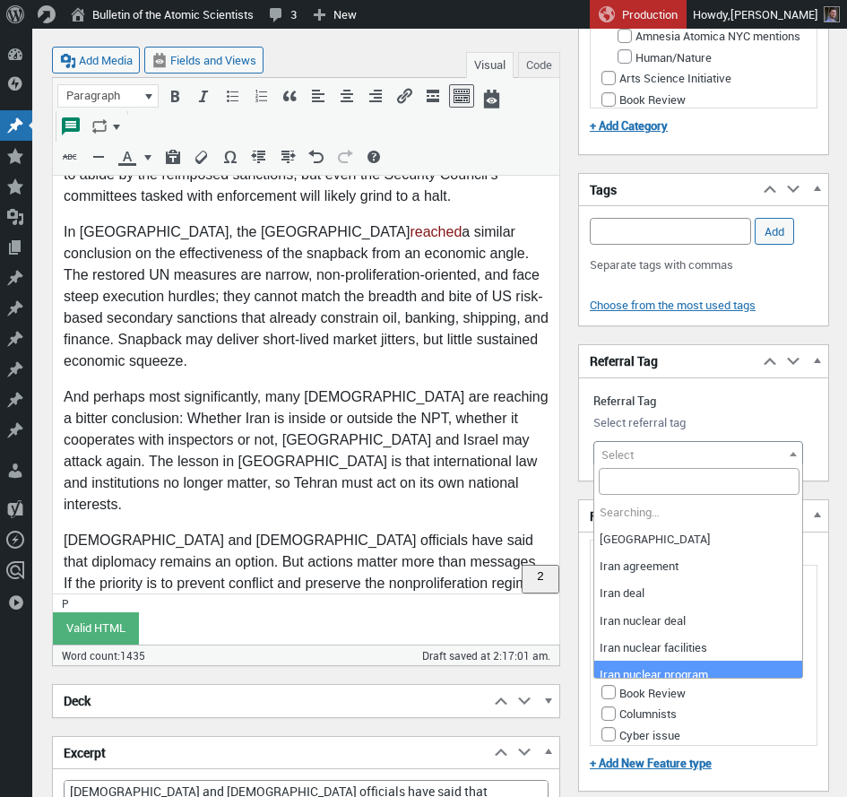
click at [708, 456] on span "Select" at bounding box center [698, 454] width 208 height 25
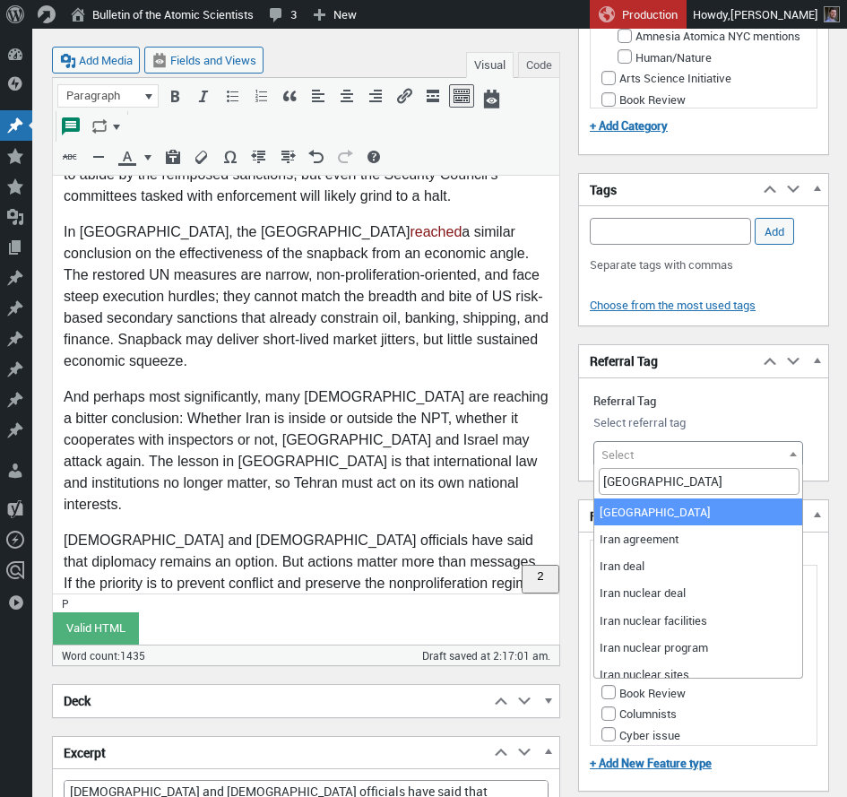
type input "iran"
select select "9855"
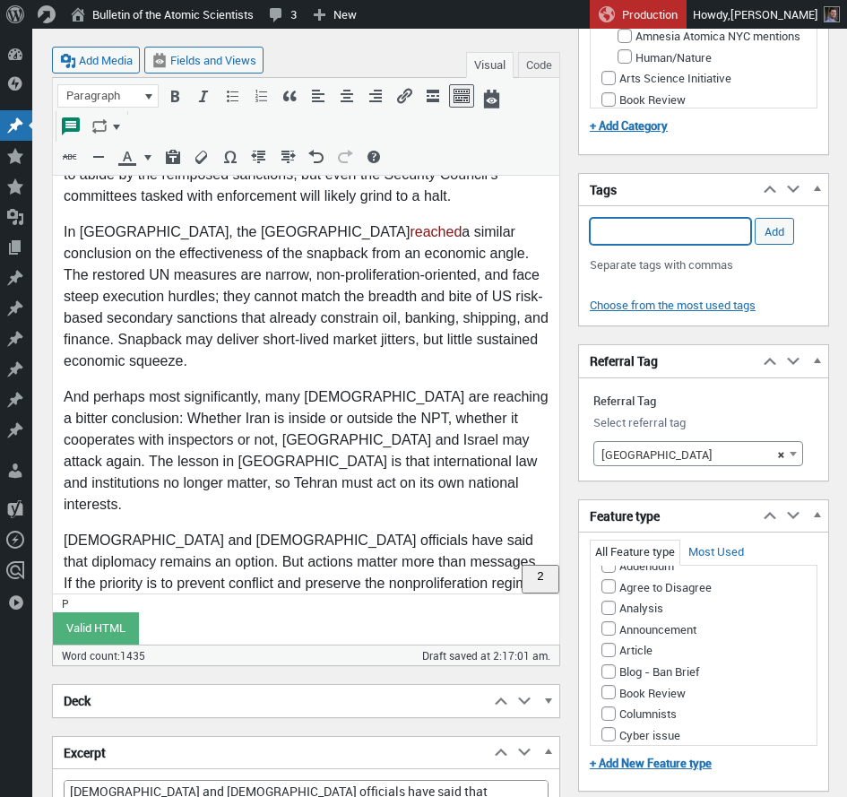
click at [660, 228] on input "Add Tag" at bounding box center [670, 231] width 161 height 27
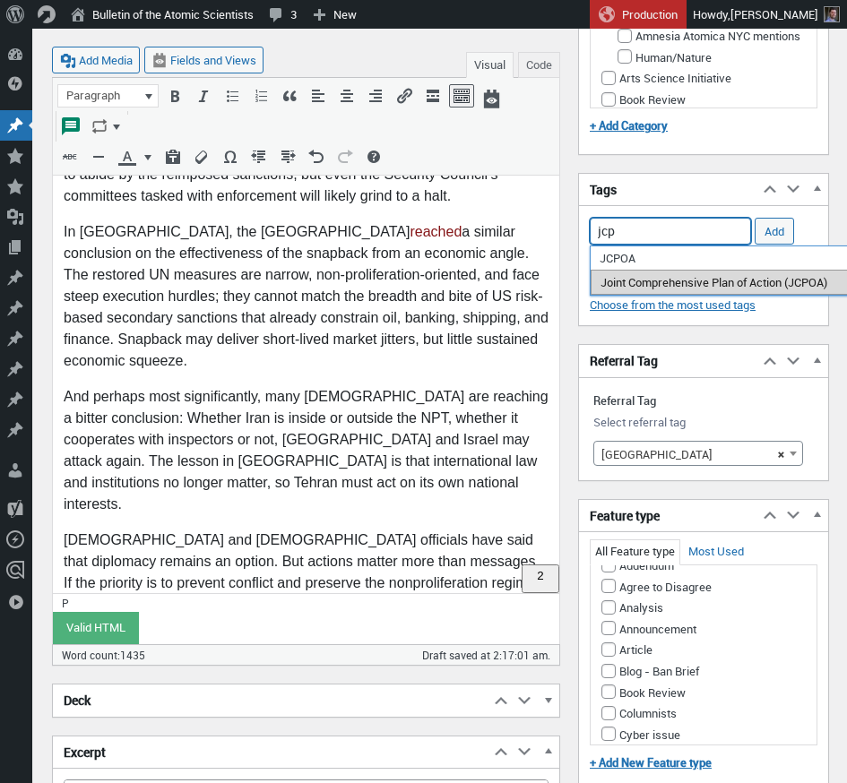
click at [652, 289] on li "Joint Comprehensive Plan of Action (JCPOA)" at bounding box center [722, 282] width 262 height 25
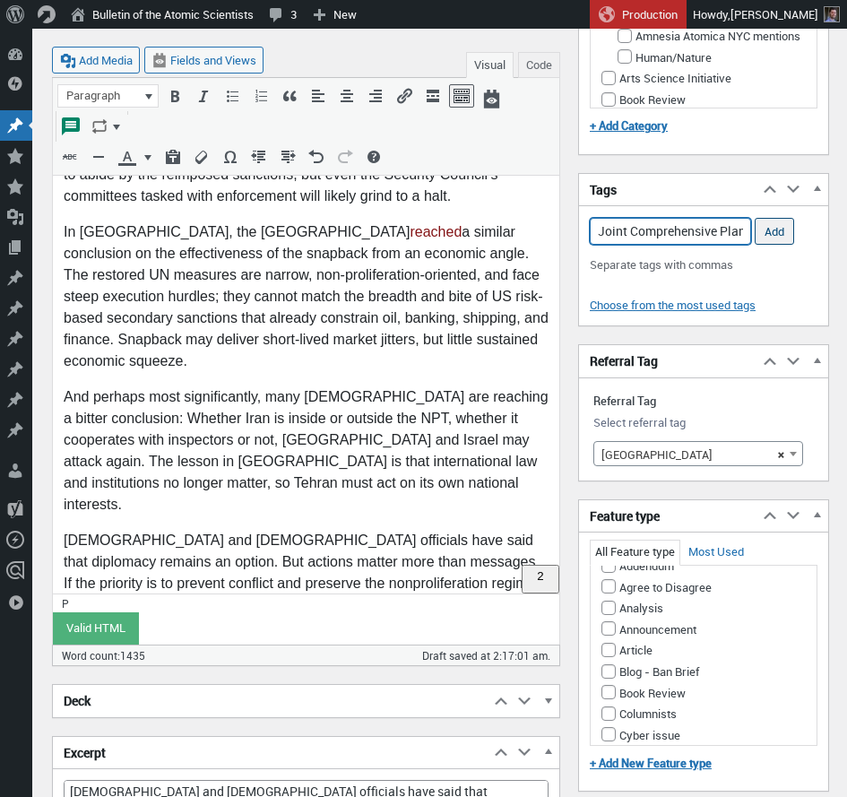
type input "Joint Comprehensive Plan of Action (JCPOA),"
click at [780, 230] on input "Add" at bounding box center [774, 231] width 39 height 27
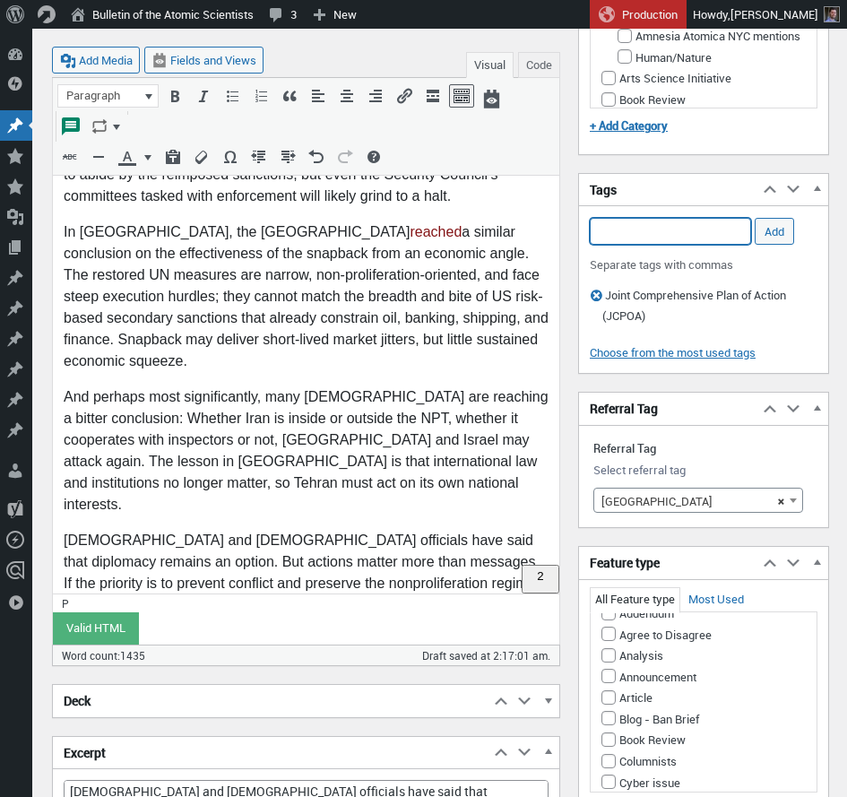
click at [646, 235] on input "Add Tag" at bounding box center [670, 231] width 161 height 27
type input "E"
click at [651, 261] on li "snapback" at bounding box center [671, 258] width 160 height 25
type input "snapback, UN sanctions"
click at [782, 229] on input "Add" at bounding box center [774, 231] width 39 height 27
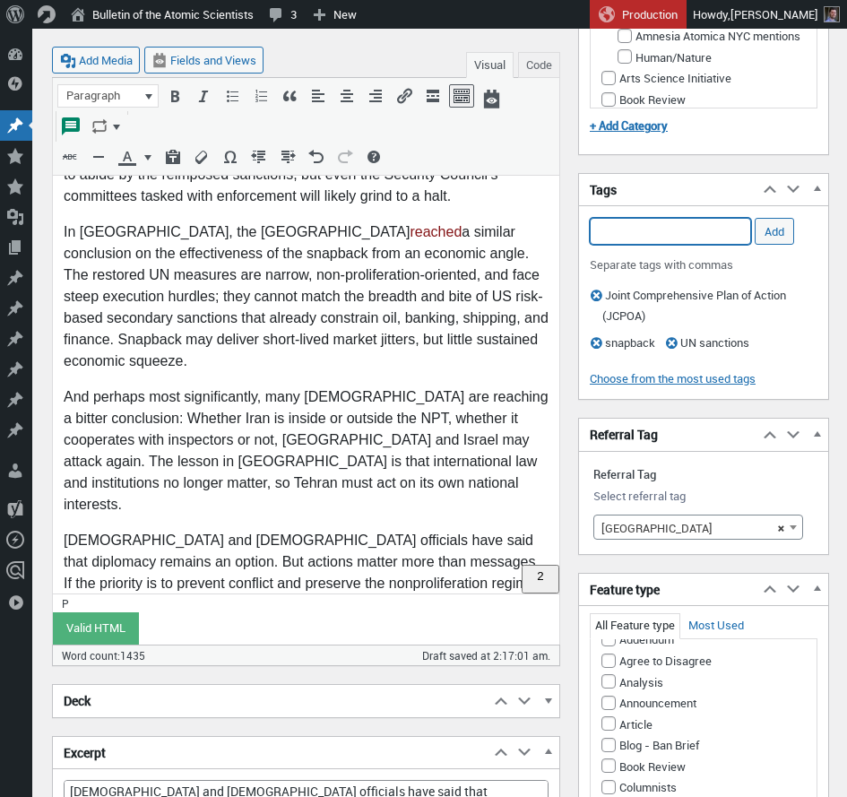
click at [692, 232] on input "Add Tag" at bounding box center [670, 231] width 161 height 27
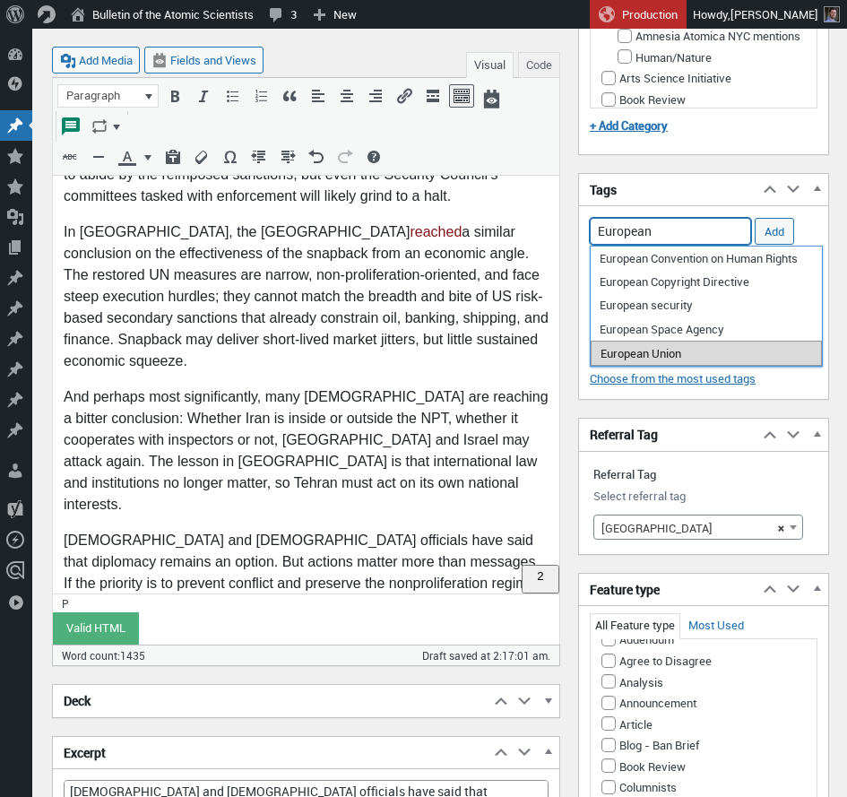
click at [676, 357] on li "European Union" at bounding box center [706, 353] width 231 height 25
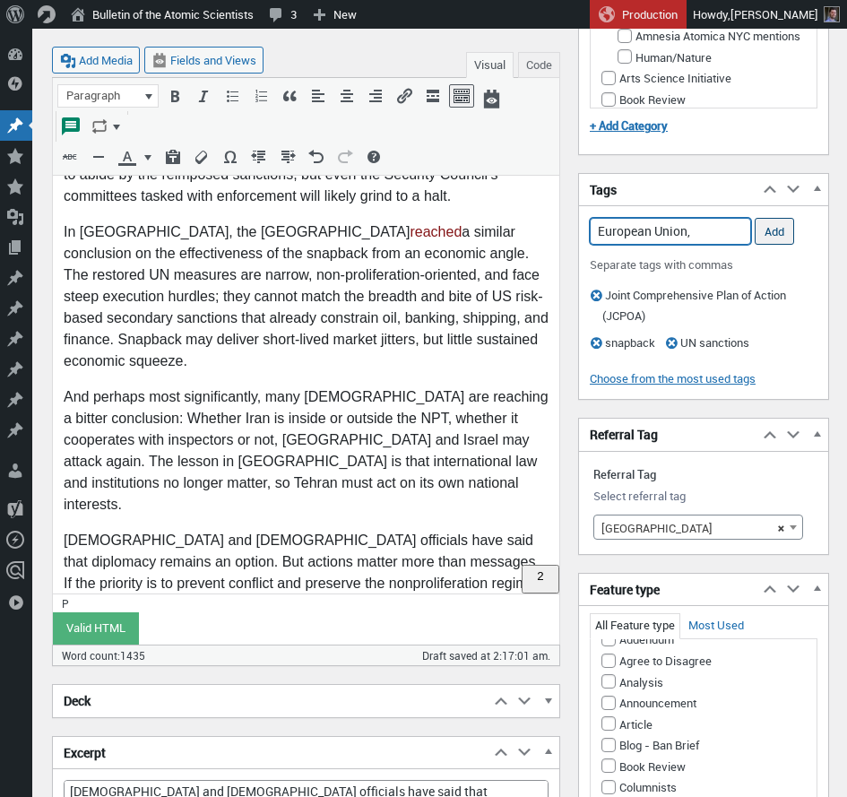
type input "European Union,"
click at [776, 229] on input "Add" at bounding box center [774, 231] width 39 height 27
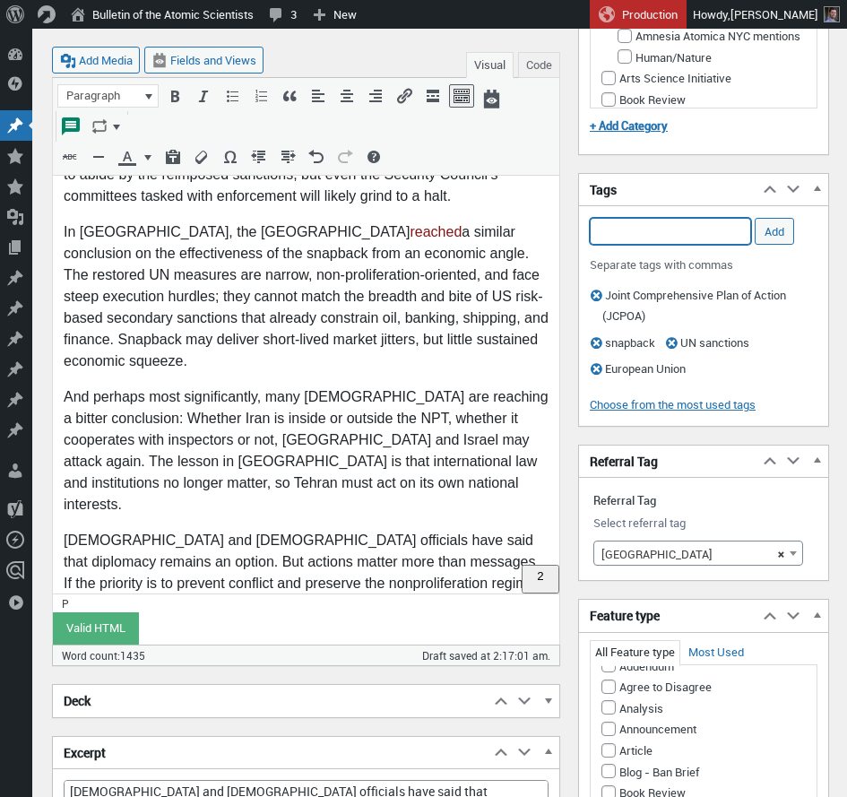
click at [707, 234] on input "Add Tag" at bounding box center [670, 231] width 161 height 27
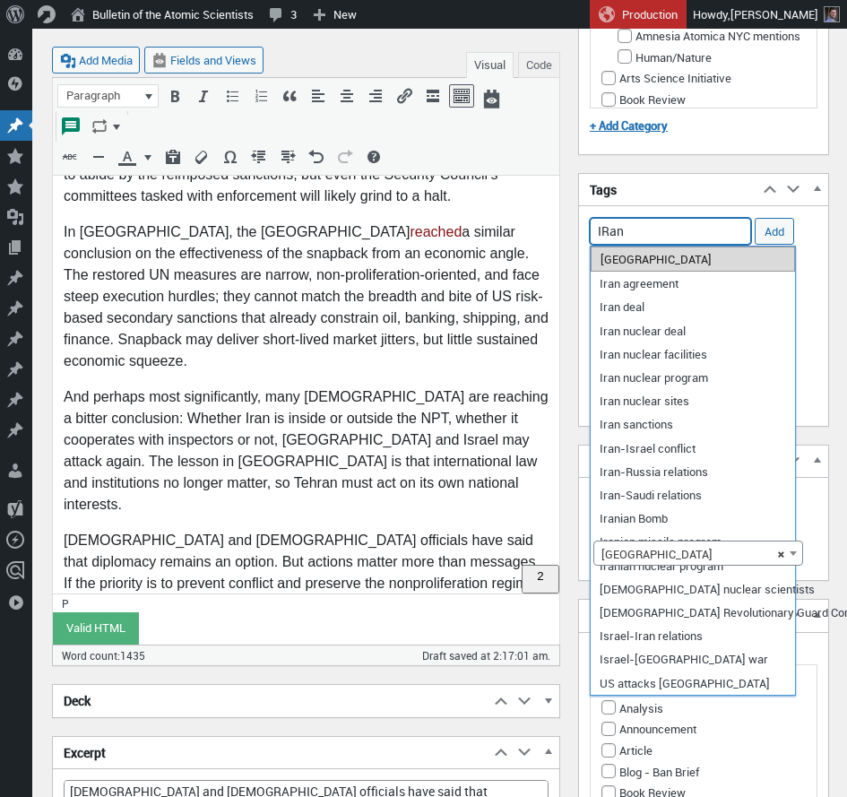
click at [699, 266] on li "[GEOGRAPHIC_DATA]" at bounding box center [693, 258] width 204 height 25
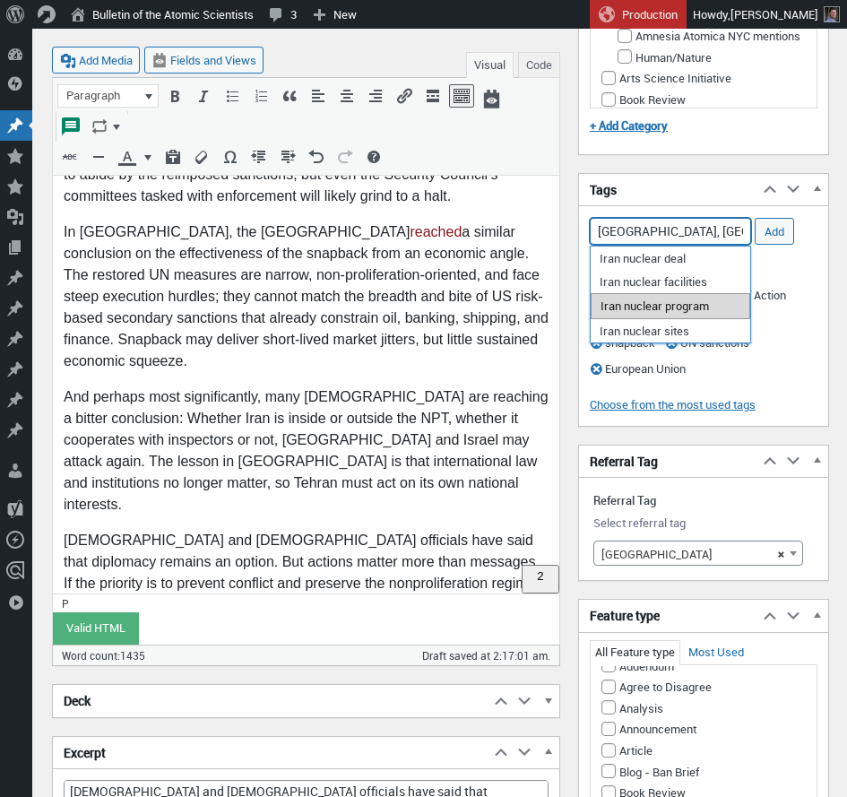
click at [704, 304] on li "Iran nuclear program" at bounding box center [671, 305] width 160 height 25
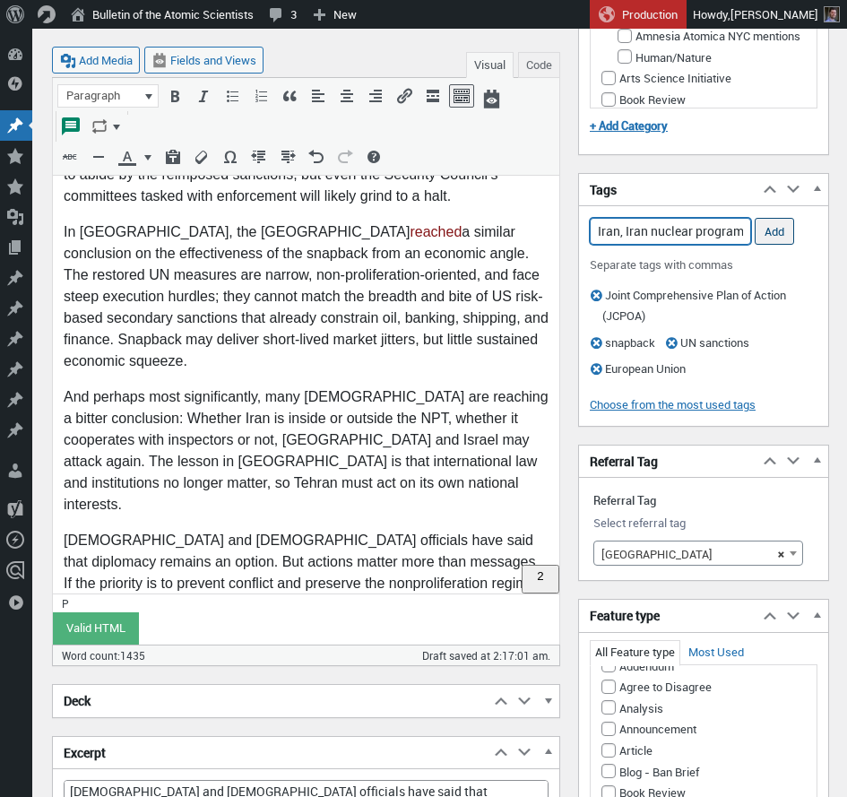
type input "Iran, Iran nuclear program,"
click at [781, 229] on input "Add" at bounding box center [774, 231] width 39 height 27
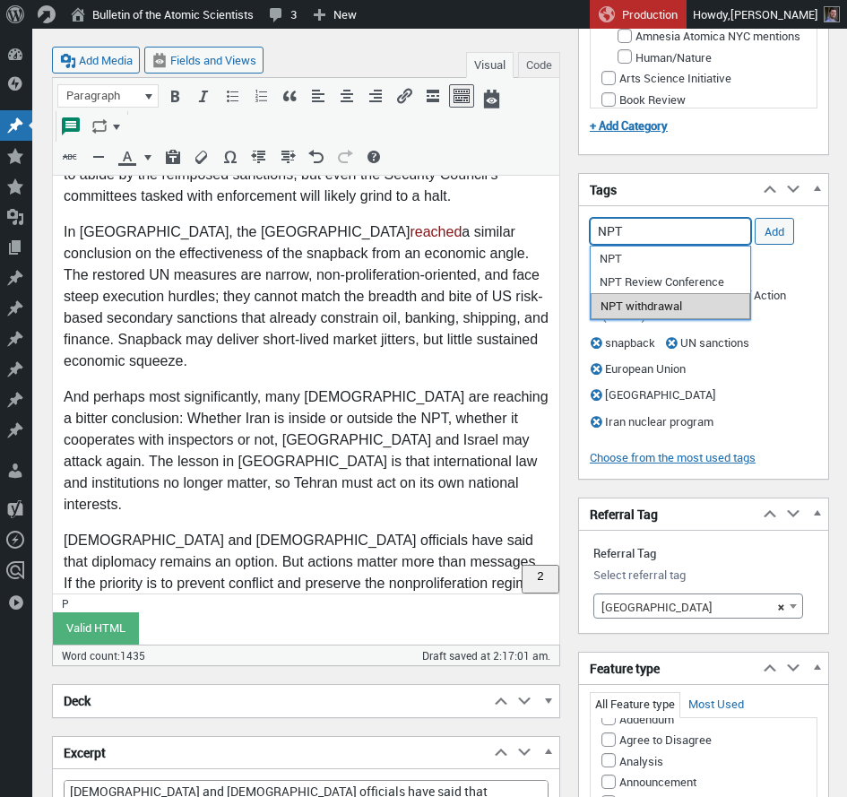
click at [631, 305] on li "NPT withdrawal" at bounding box center [671, 305] width 160 height 25
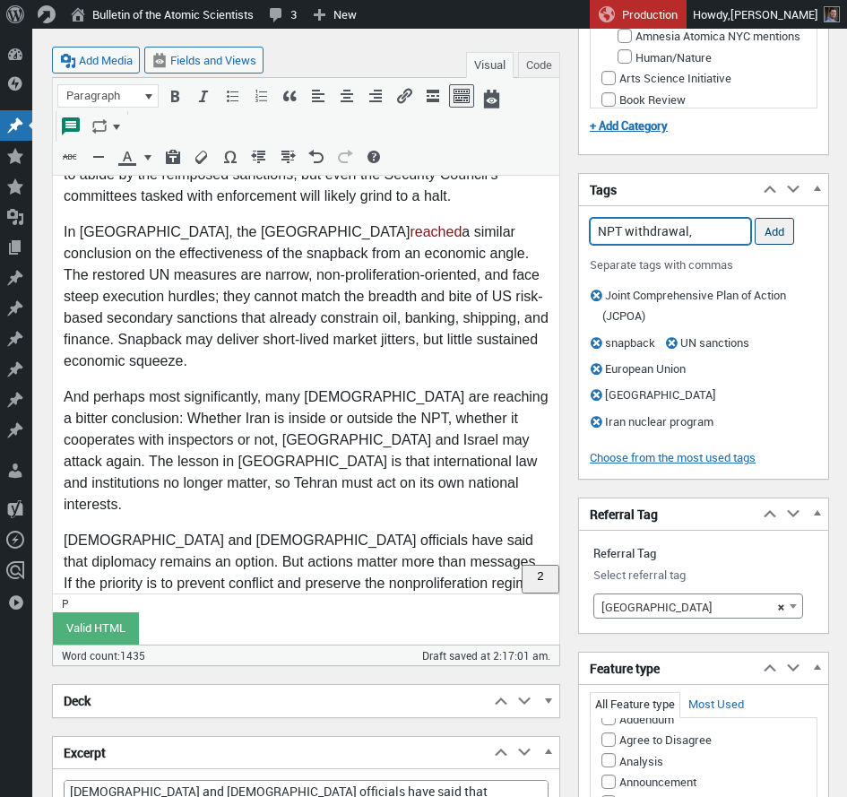
type input "NPT withdrawal,"
click at [772, 229] on input "Add" at bounding box center [774, 231] width 39 height 27
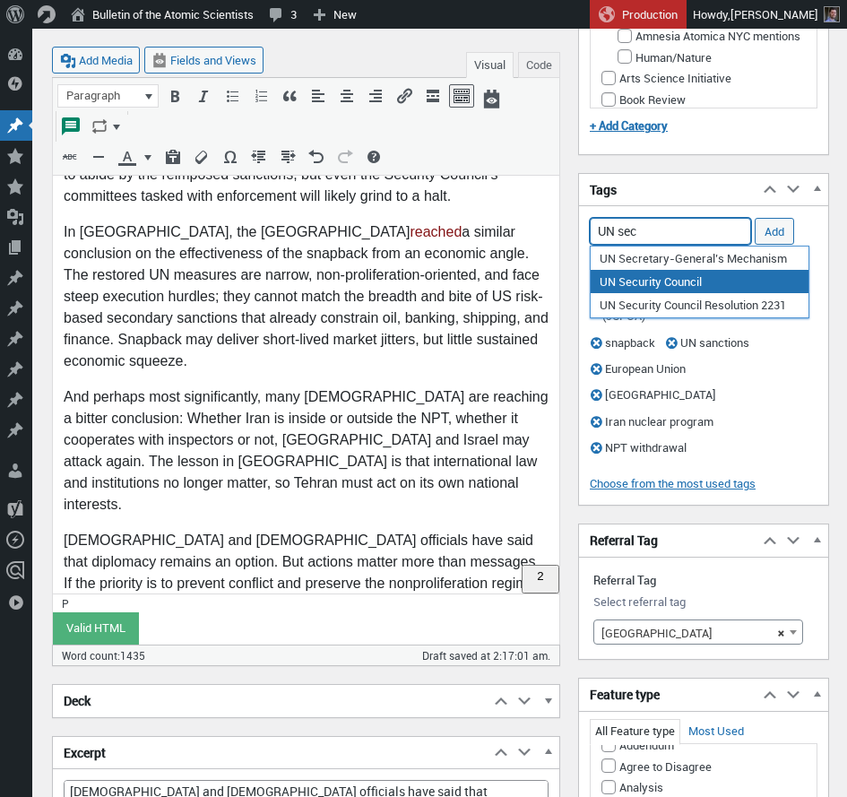
drag, startPoint x: 629, startPoint y: 283, endPoint x: 738, endPoint y: 248, distance: 114.8
click at [630, 282] on li "UN Security Council" at bounding box center [700, 281] width 218 height 23
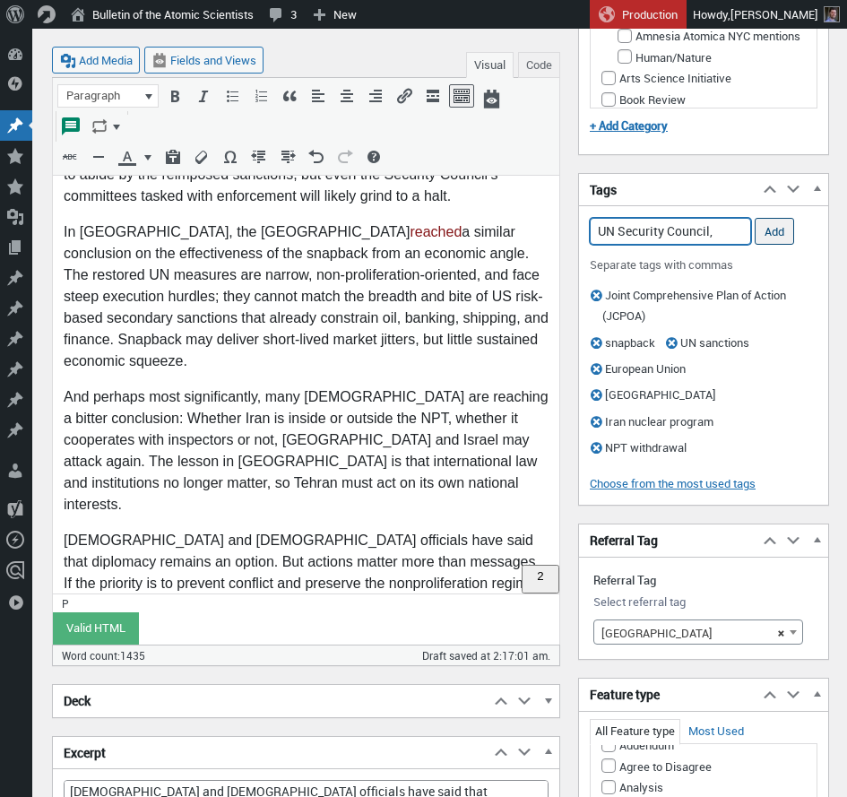
type input "UN Security Council,"
click at [770, 228] on input "Add" at bounding box center [774, 231] width 39 height 27
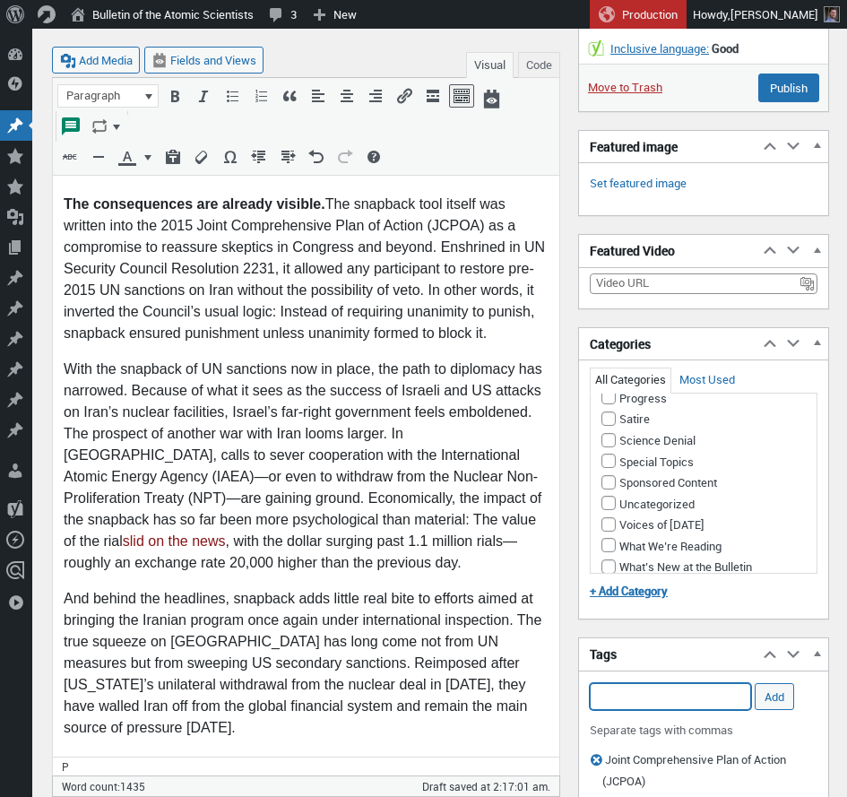
scroll to position [1288, 0]
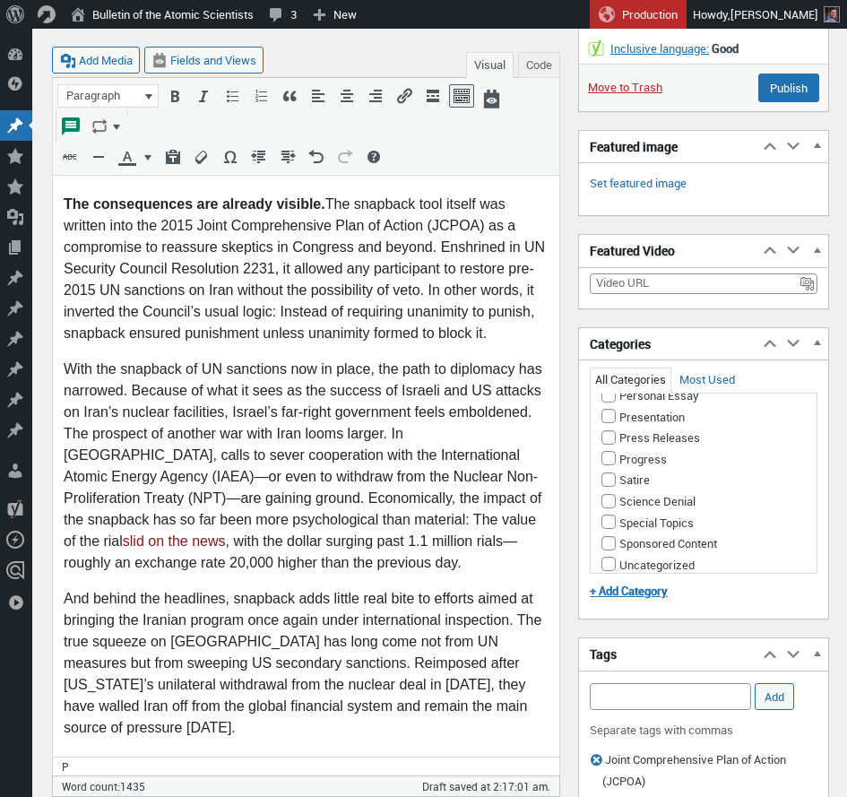
click at [627, 317] on input "Nuclear Weapons" at bounding box center [624, 310] width 14 height 14
checkbox input "true"
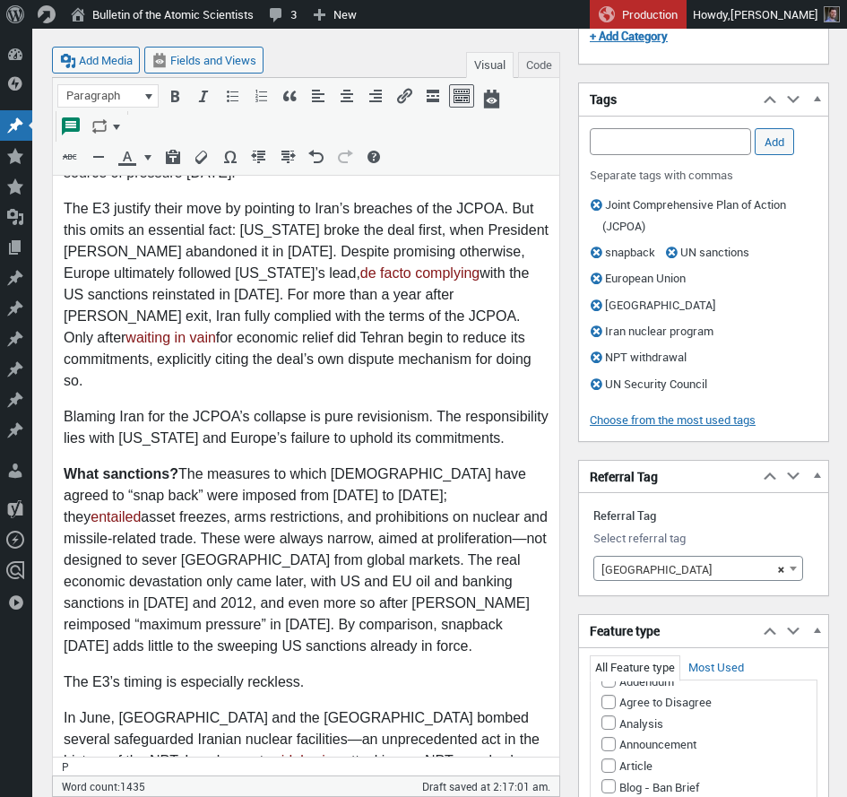
scroll to position [1265, 0]
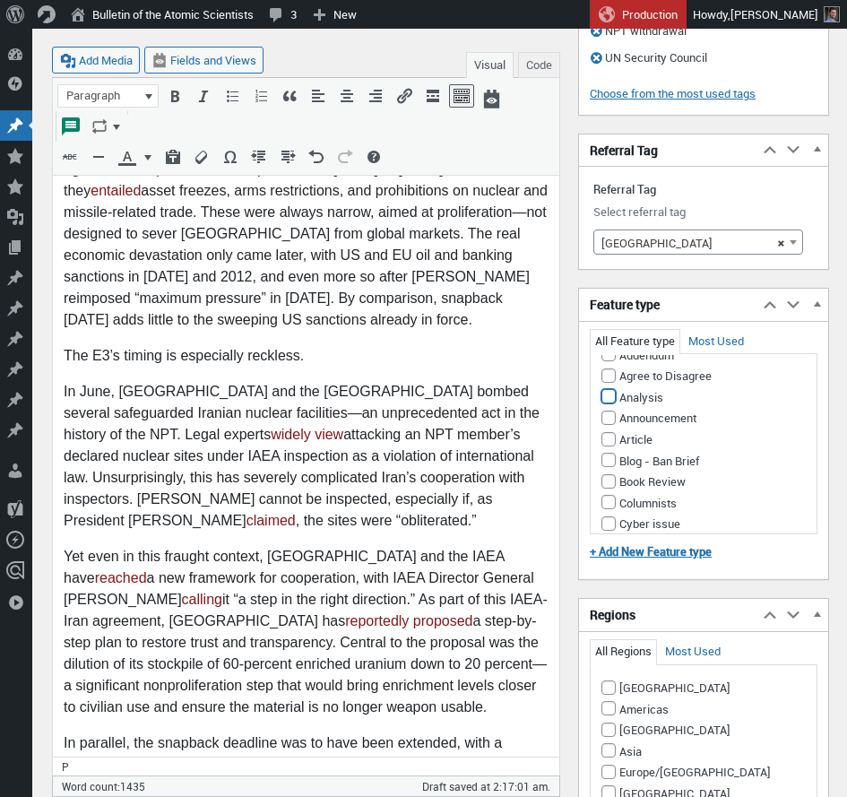
click at [611, 389] on input "Analysis" at bounding box center [608, 396] width 14 height 14
click at [610, 389] on input "Analysis" at bounding box center [608, 396] width 14 height 14
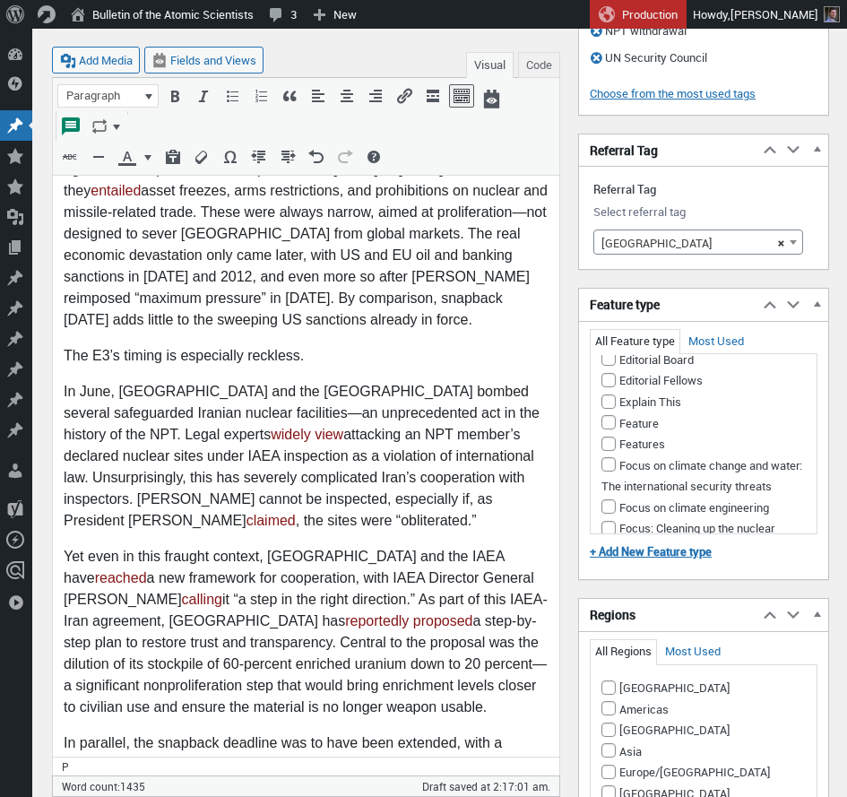
scroll to position [38, 0]
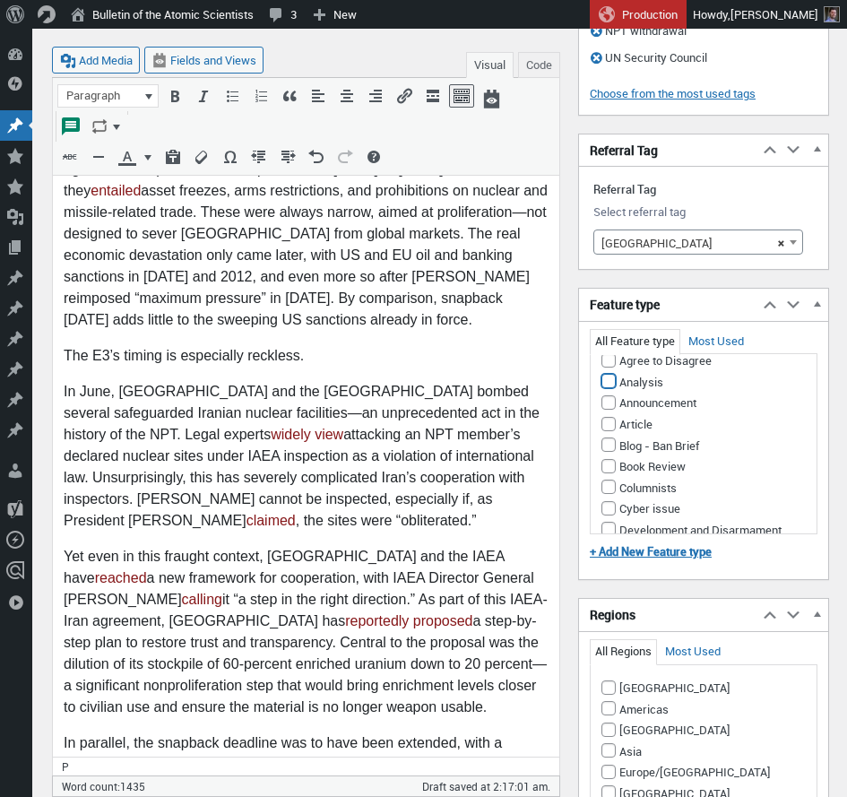
click at [608, 374] on input "Analysis" at bounding box center [608, 381] width 14 height 14
checkbox input "true"
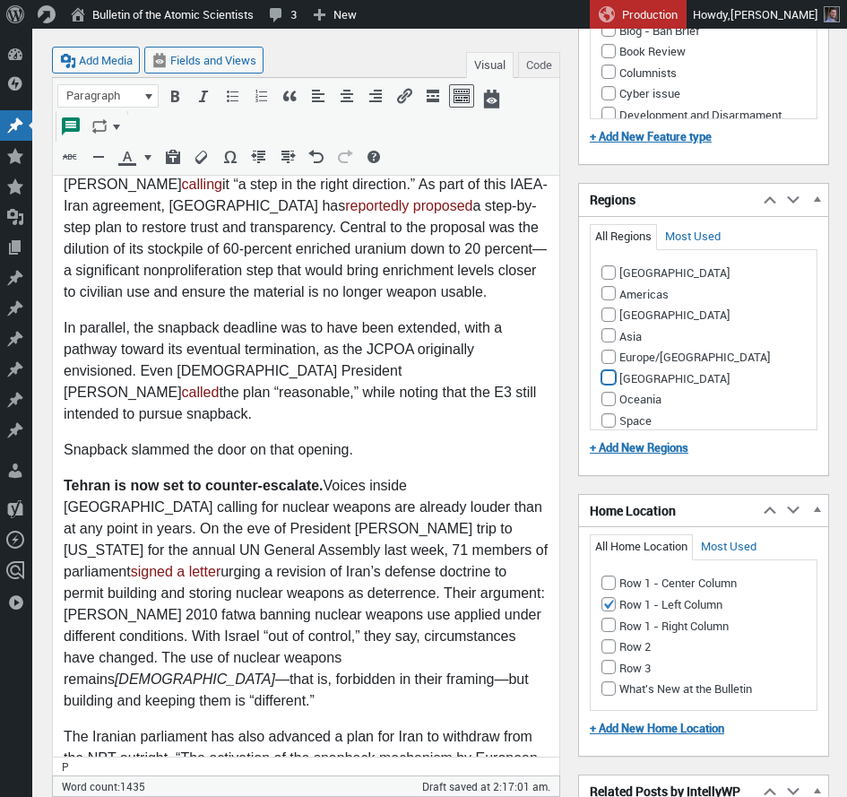
click at [608, 370] on input "[GEOGRAPHIC_DATA]" at bounding box center [608, 377] width 14 height 14
checkbox input "true"
click at [608, 349] on input "Europe/[GEOGRAPHIC_DATA]" at bounding box center [608, 356] width 14 height 14
checkbox input "true"
click at [609, 286] on input "Americas" at bounding box center [608, 293] width 14 height 14
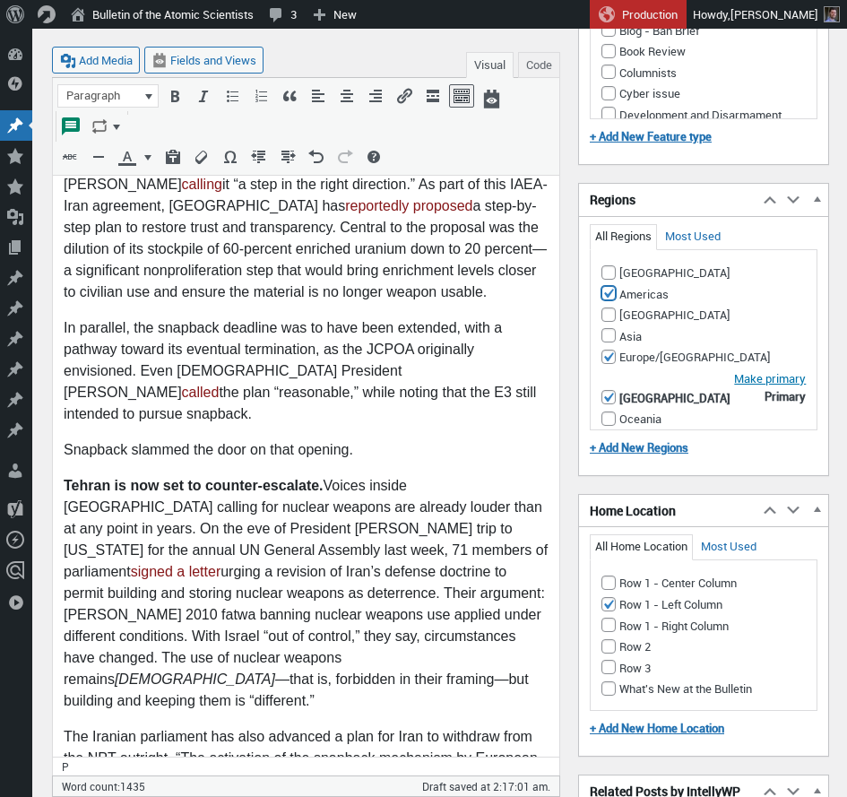
checkbox input "true"
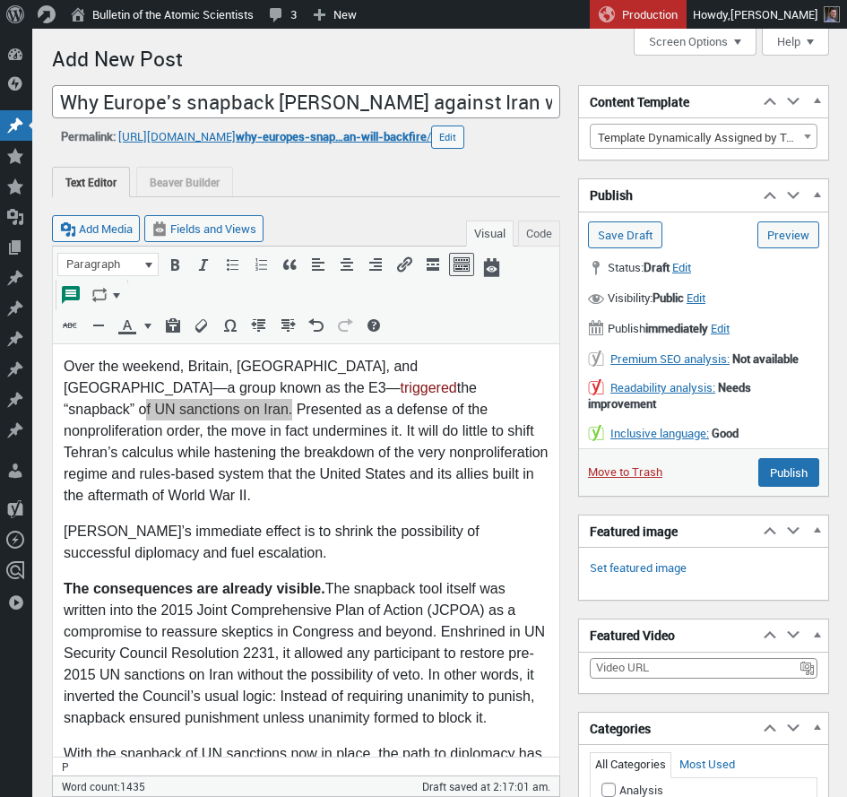
scroll to position [38, 0]
click at [285, 97] on input "Why Europe's snapback gamble against Iran will backfire" at bounding box center [306, 102] width 508 height 34
click at [624, 567] on link "Set featured image" at bounding box center [638, 568] width 97 height 18
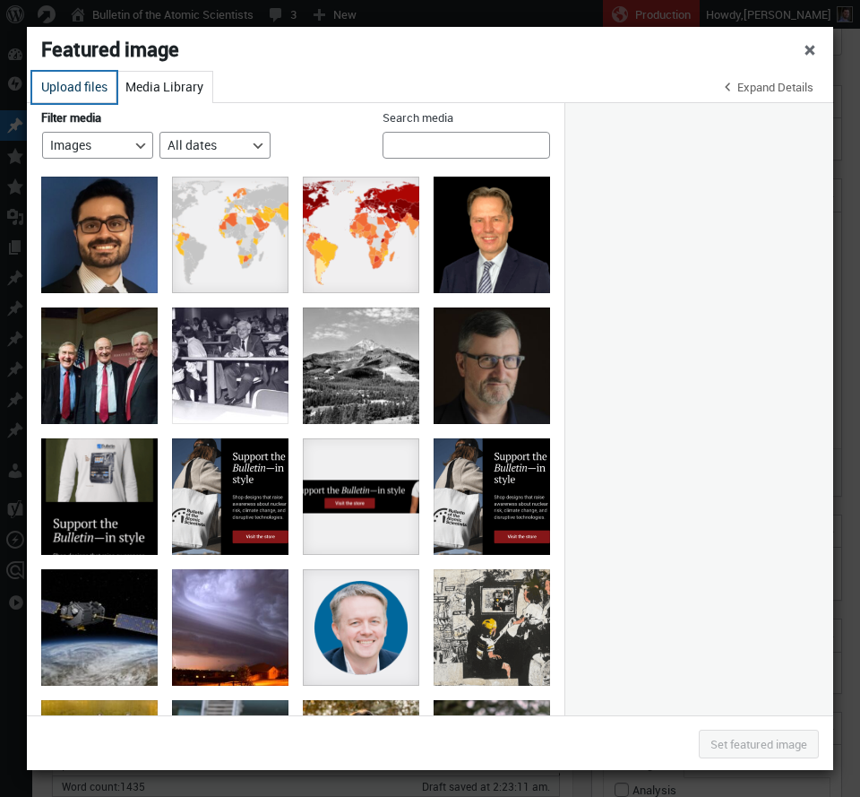
click at [54, 89] on button "Upload files" at bounding box center [74, 87] width 84 height 31
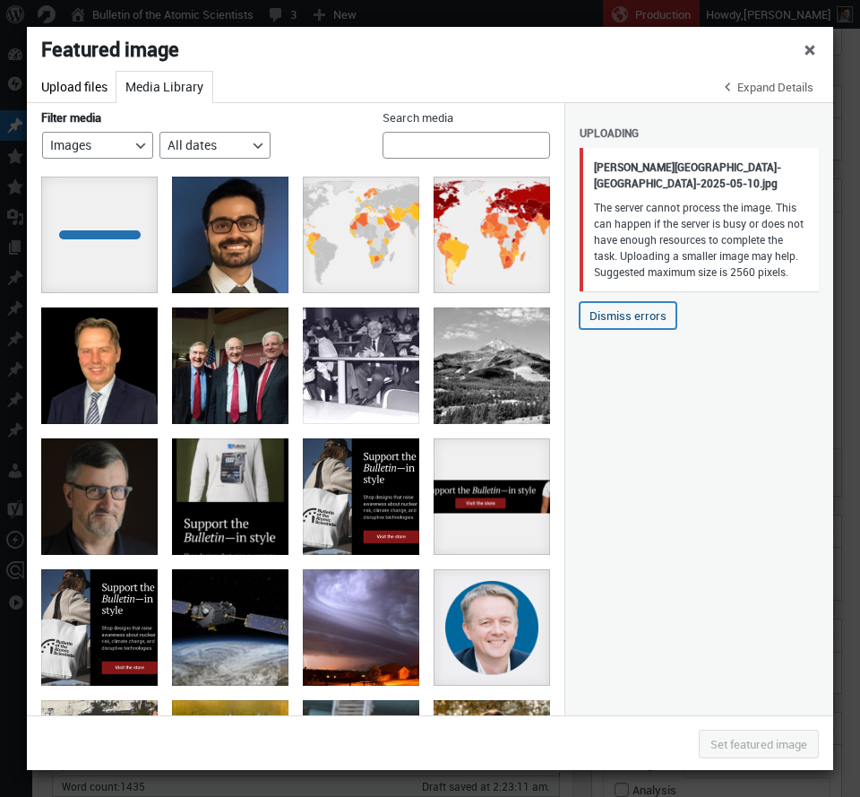
click at [657, 329] on button "Dismiss errors" at bounding box center [628, 315] width 97 height 27
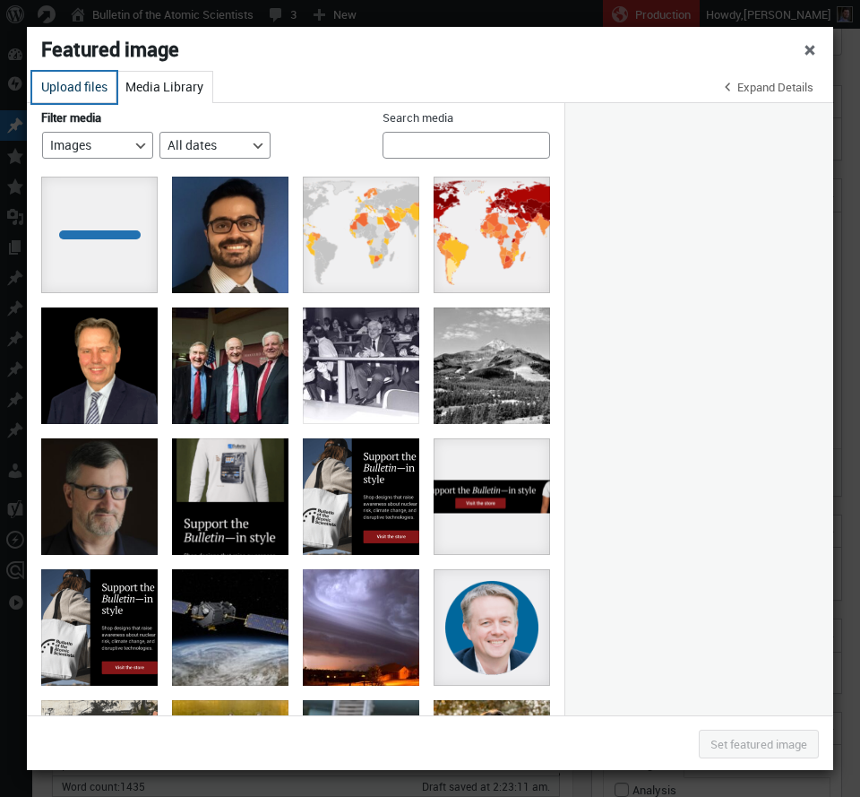
click at [83, 86] on button "Upload files" at bounding box center [74, 87] width 84 height 31
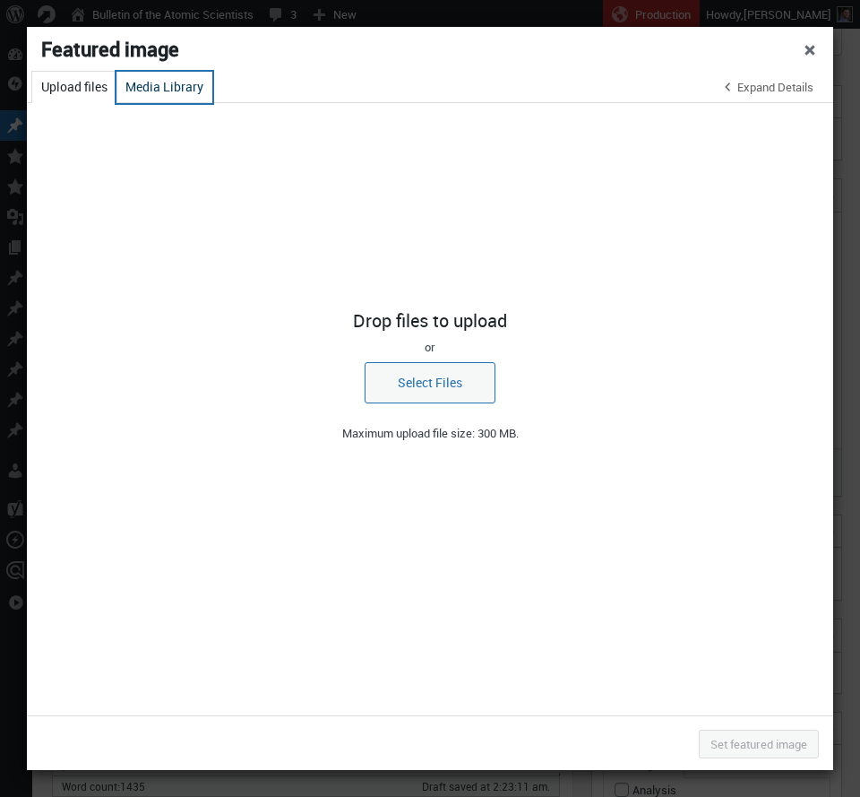
click at [141, 93] on button "Media Library" at bounding box center [164, 87] width 96 height 31
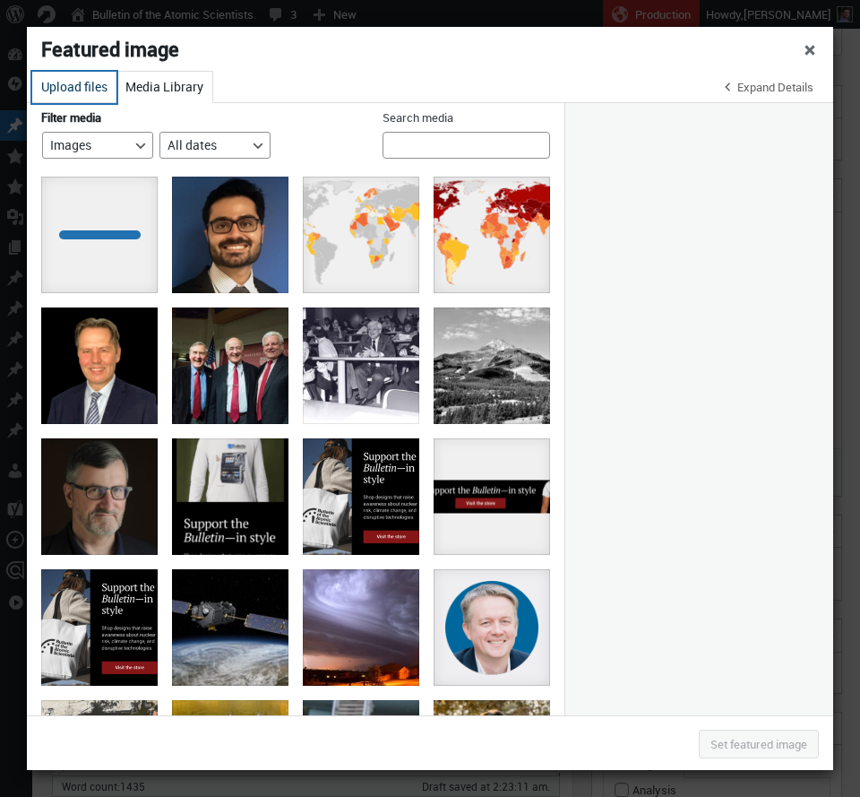
click at [81, 93] on button "Upload files" at bounding box center [74, 87] width 84 height 31
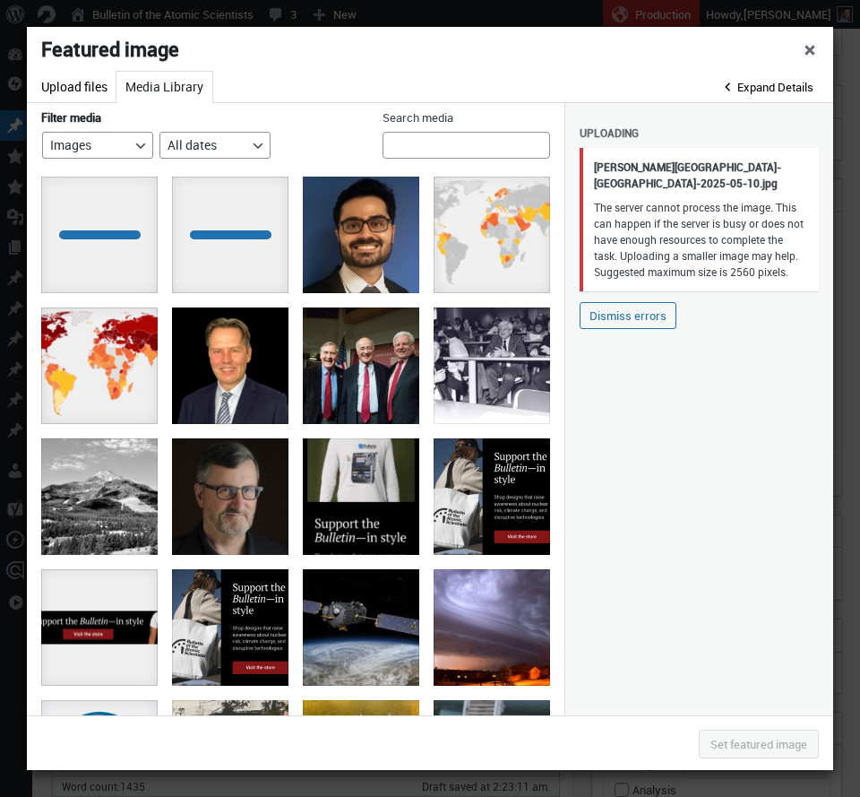
click at [753, 85] on span "Expand Details" at bounding box center [767, 88] width 94 height 18
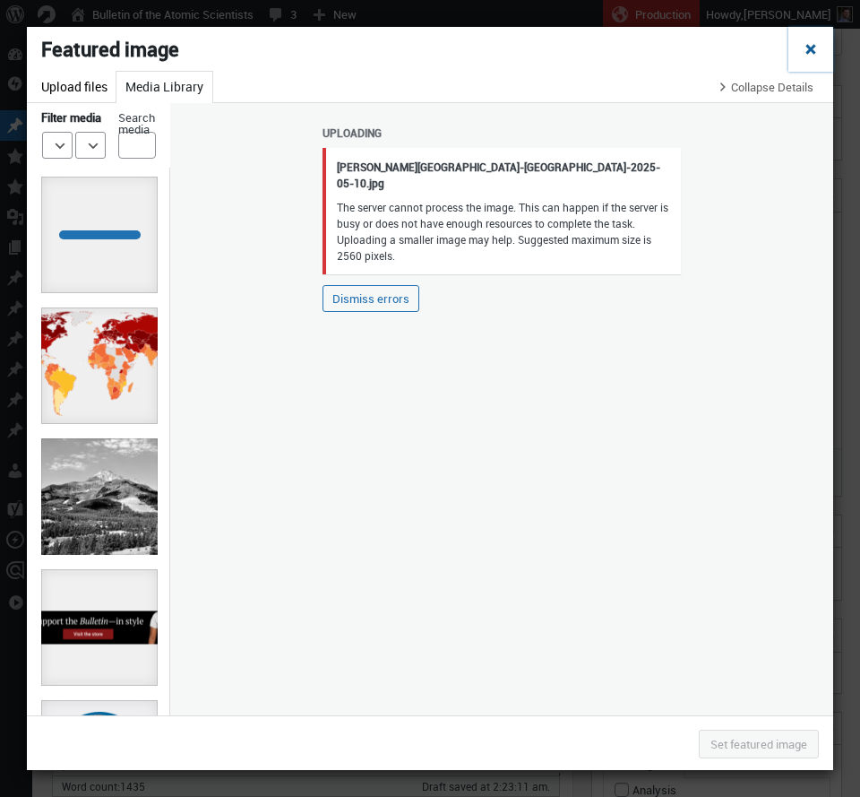
click at [813, 47] on span "Close dialog" at bounding box center [811, 47] width 18 height 14
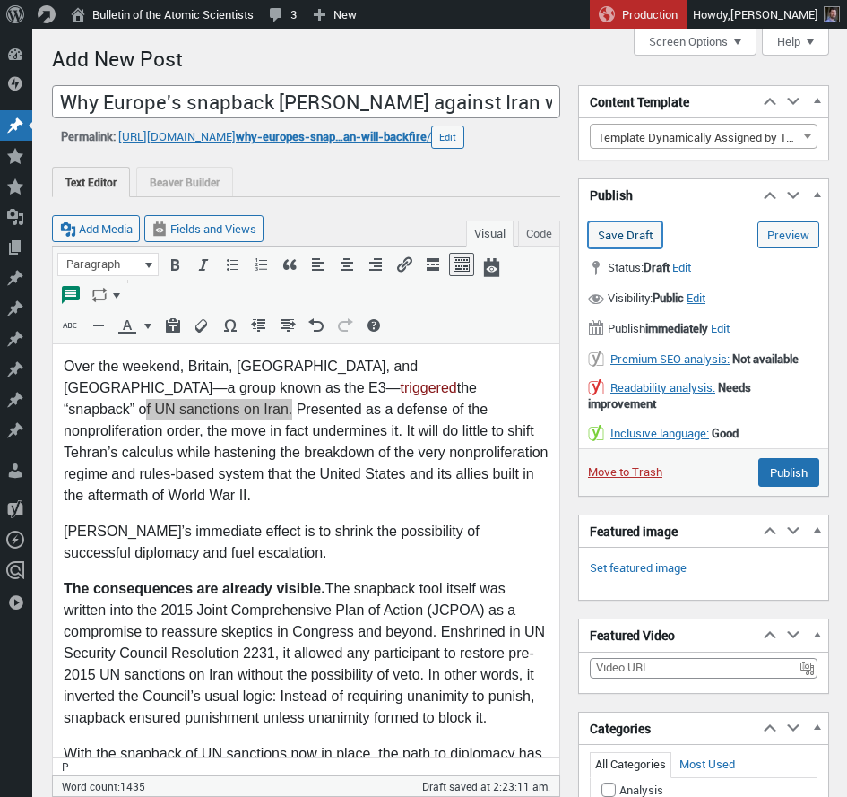
click at [637, 236] on input "Save Draft" at bounding box center [625, 234] width 74 height 27
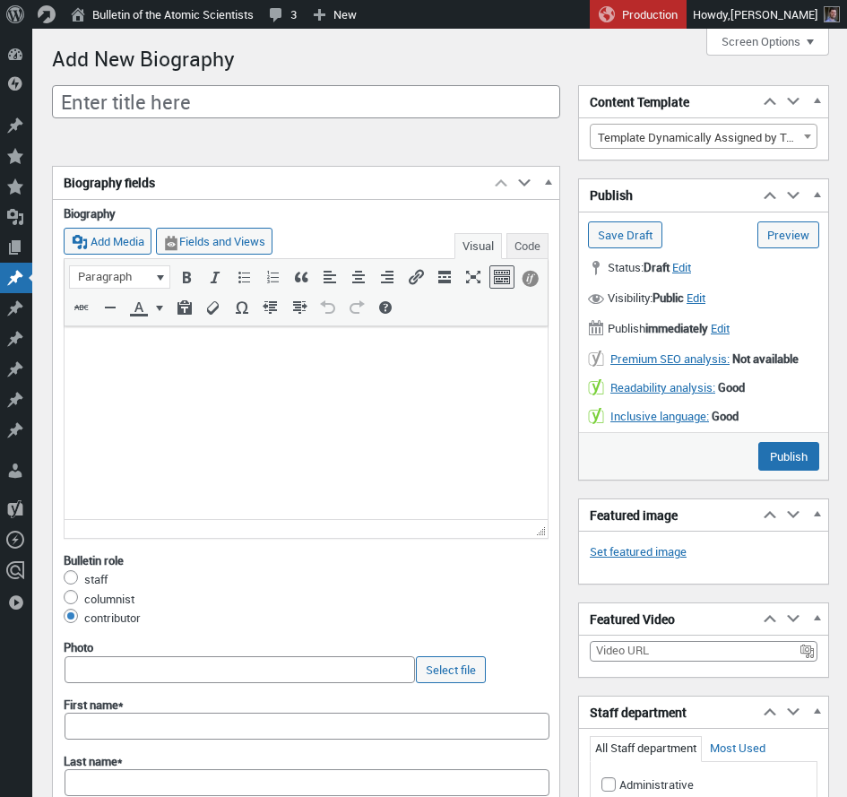
click at [183, 108] on input "Enter title here" at bounding box center [306, 102] width 508 height 34
click at [116, 365] on html at bounding box center [306, 349] width 483 height 47
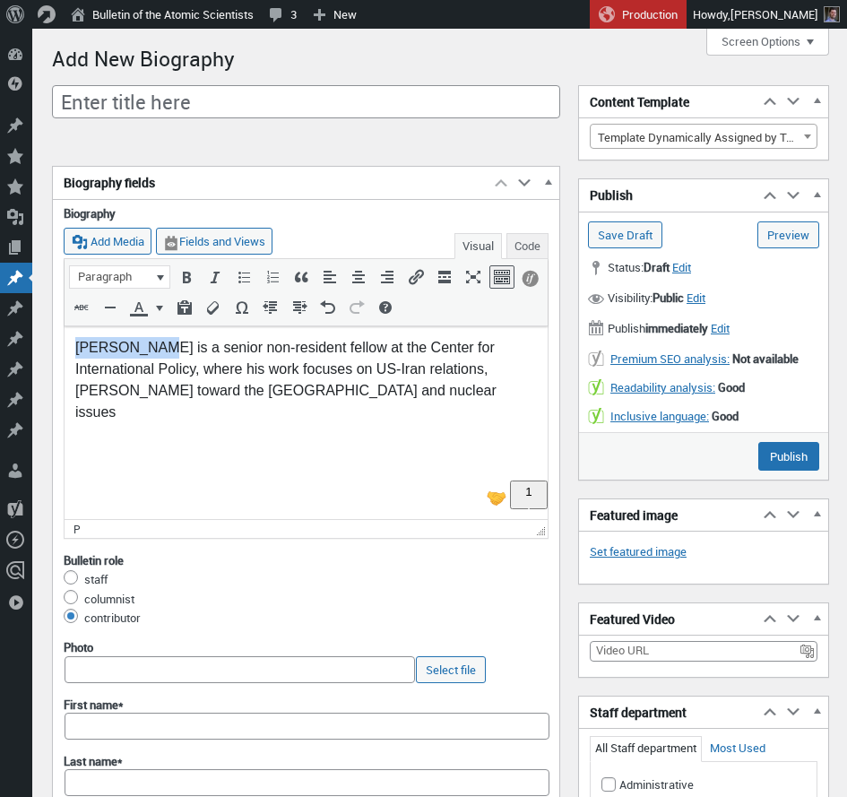
drag, startPoint x: 150, startPoint y: 347, endPoint x: 55, endPoint y: 341, distance: 95.2
click at [65, 341] on html "Sina Toossi is a senior non-resident fellow at the Center for International Pol…" at bounding box center [306, 381] width 483 height 111
copy p "[PERSON_NAME]"
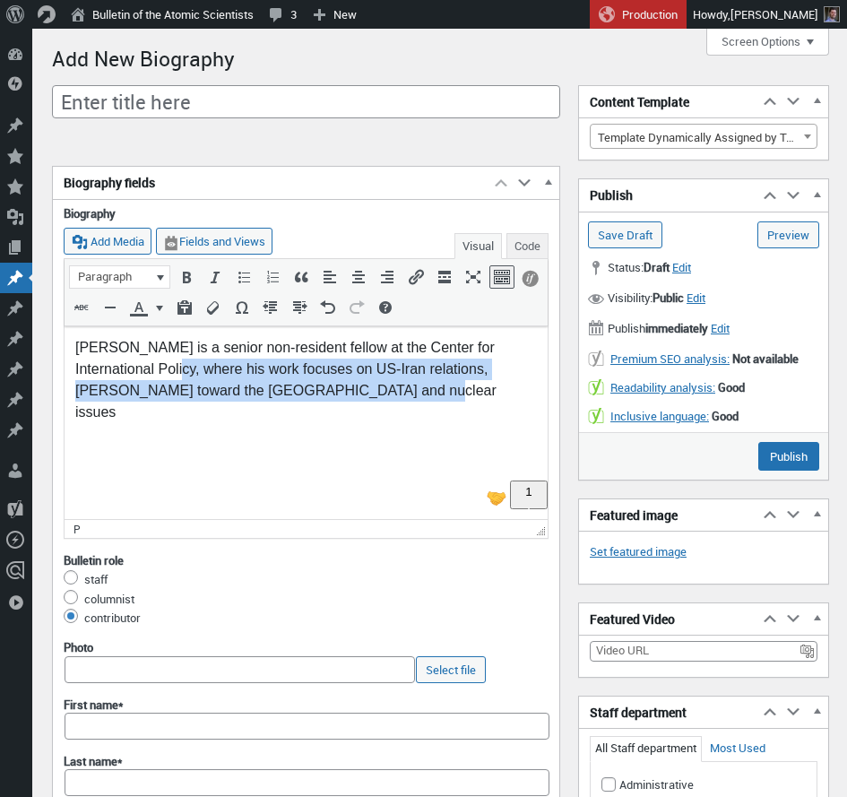
drag, startPoint x: 113, startPoint y: 371, endPoint x: 272, endPoint y: 389, distance: 159.6
click at [272, 389] on p "Sina Toossi is a senior non-resident fellow at the Center for International Pol…" at bounding box center [305, 380] width 461 height 86
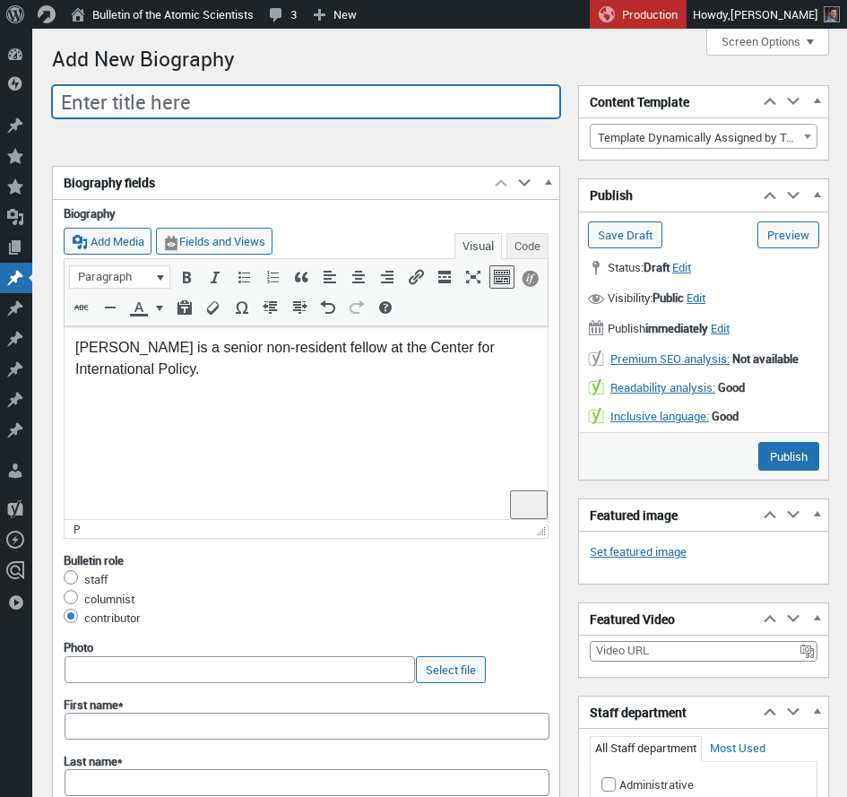
click at [115, 102] on input "Enter title here" at bounding box center [306, 102] width 508 height 34
click at [139, 104] on input "[PERSON_NAME]" at bounding box center [306, 102] width 508 height 34
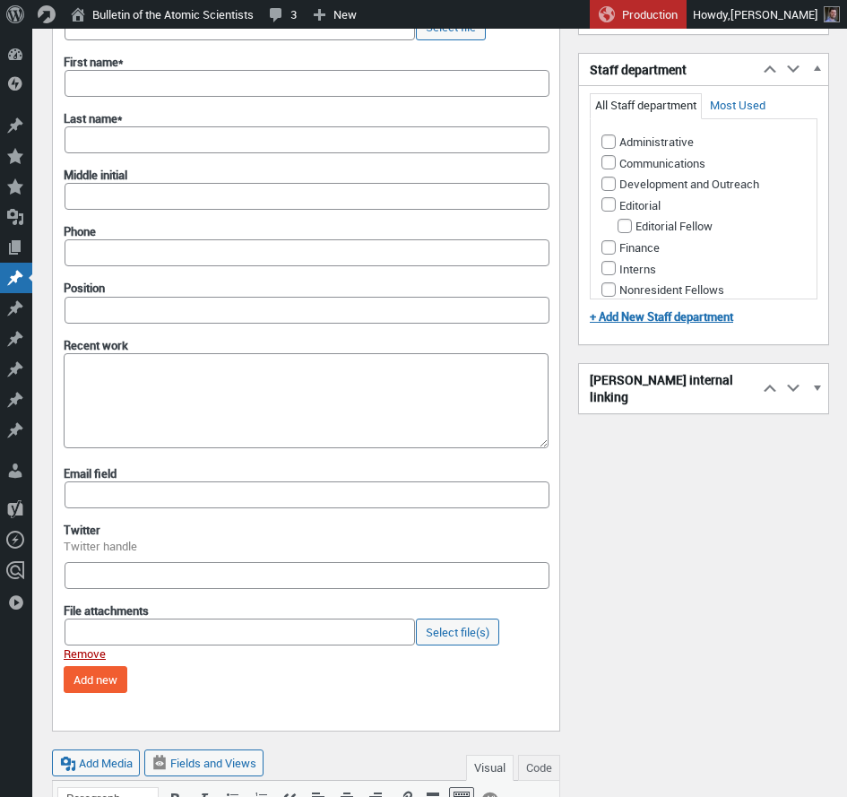
scroll to position [322, 0]
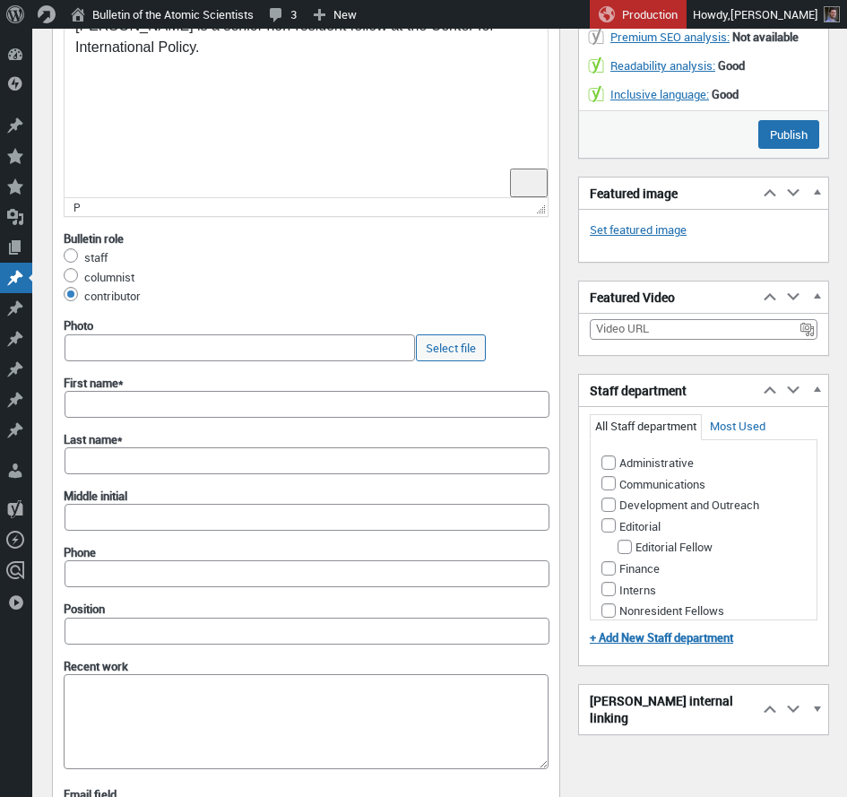
type input "[PERSON_NAME]"
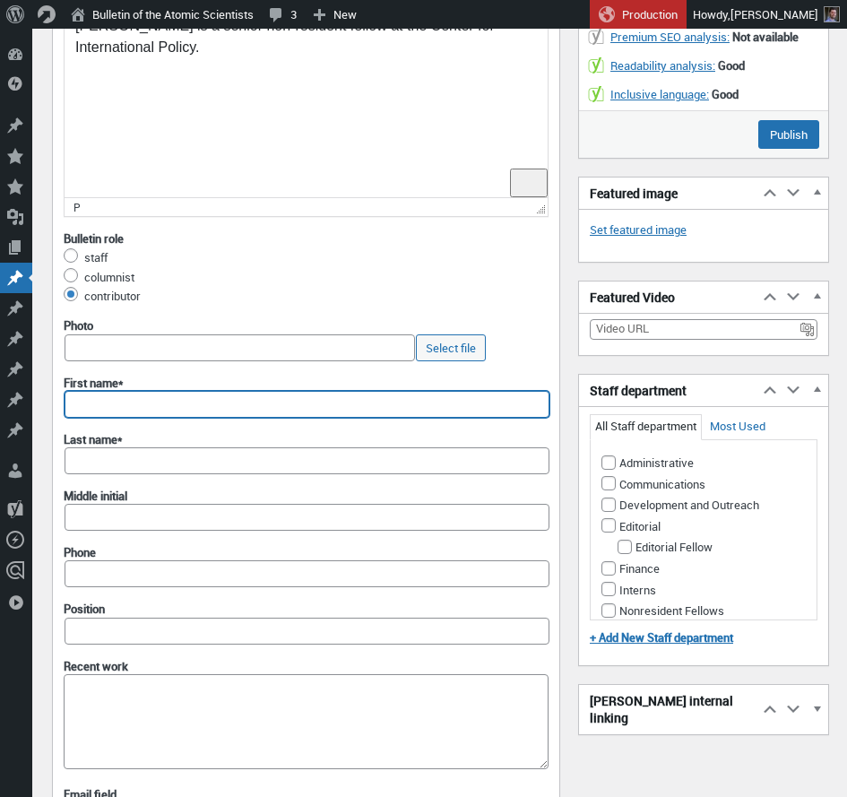
click at [117, 404] on input "First name*" at bounding box center [307, 404] width 485 height 27
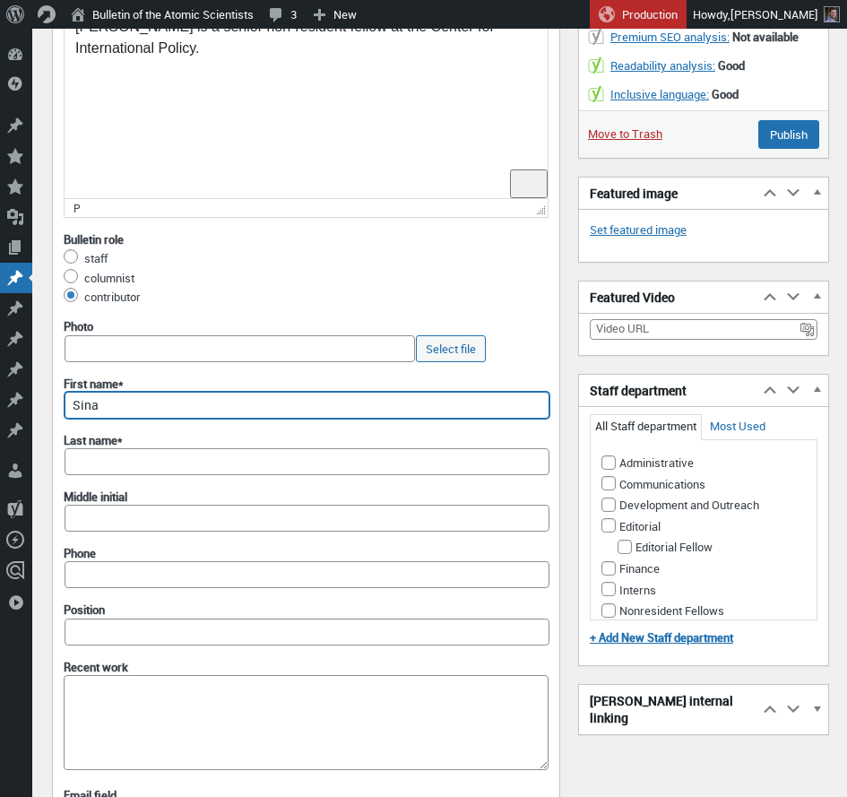
scroll to position [323, 0]
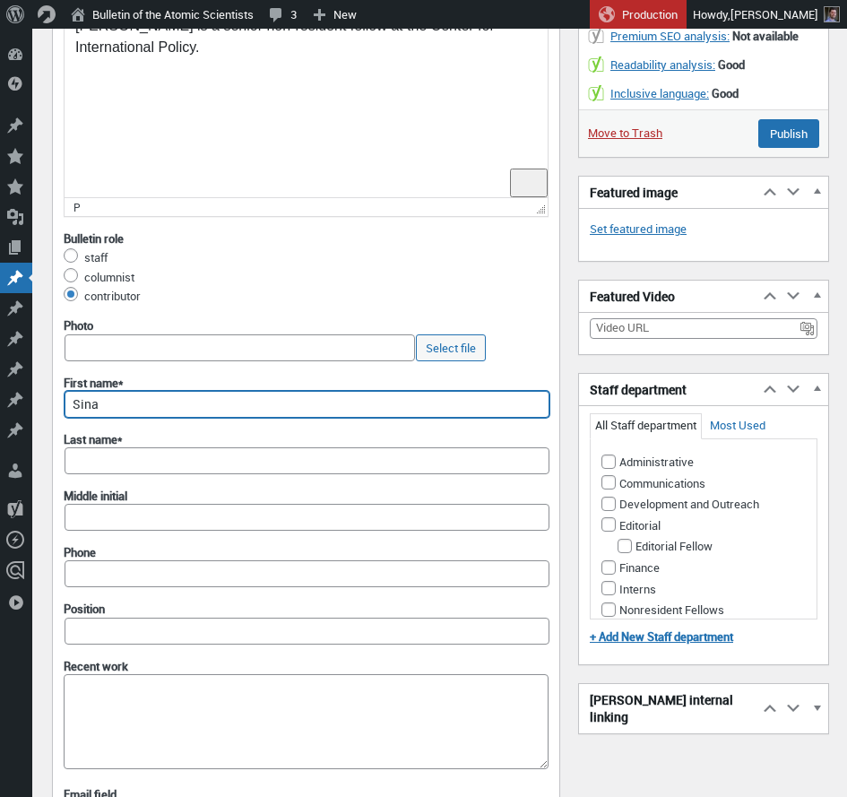
type input "Sina"
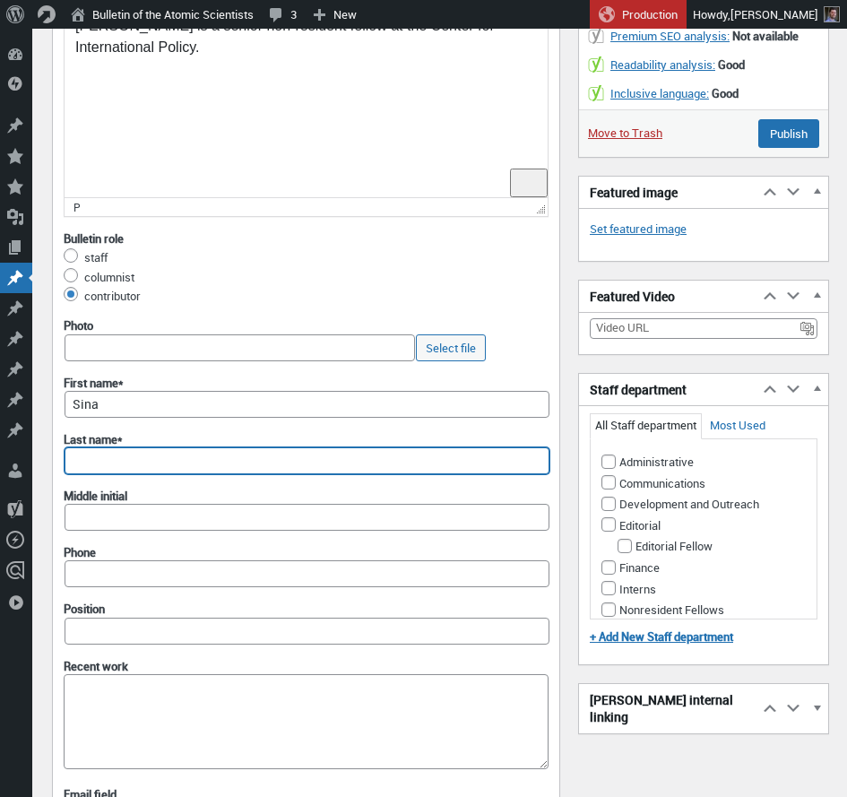
click at [124, 453] on input "Last name*" at bounding box center [307, 460] width 485 height 27
paste input "Toossi"
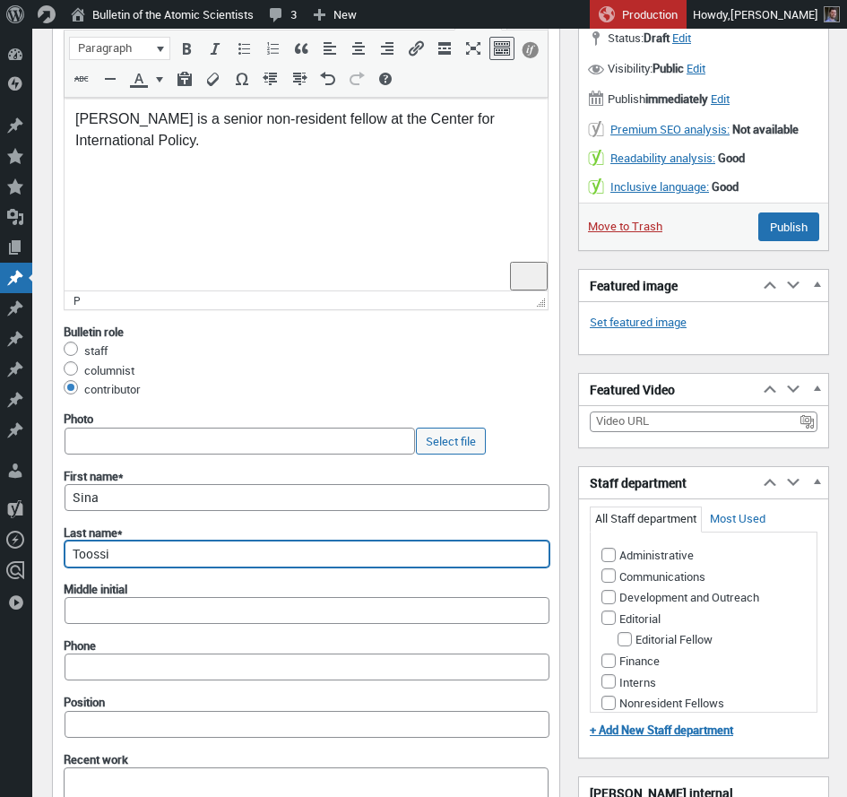
scroll to position [0, 0]
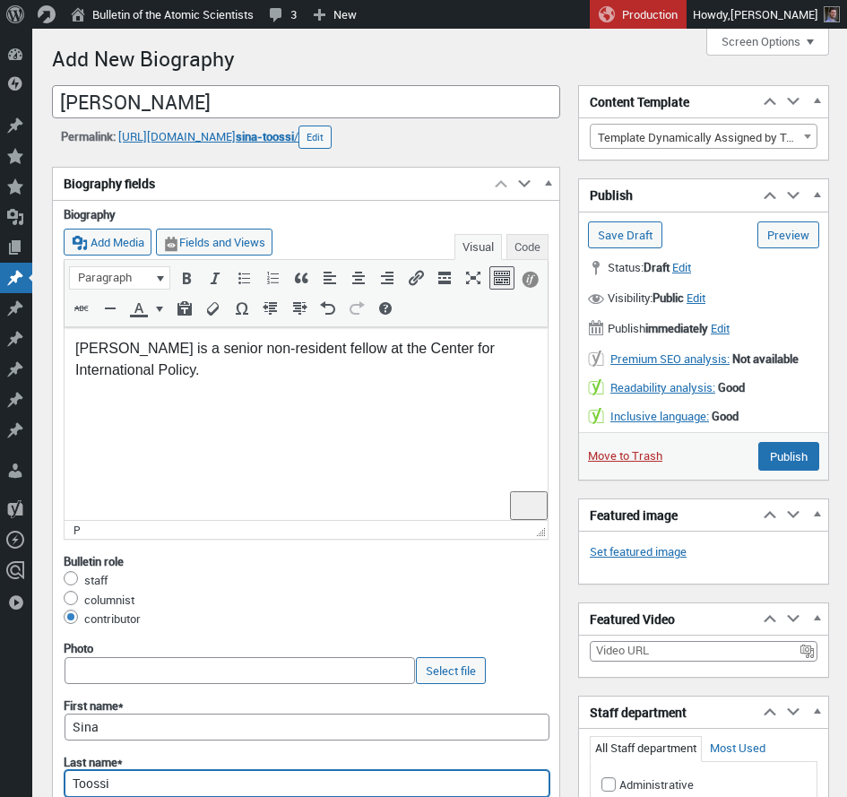
type input "Toossi"
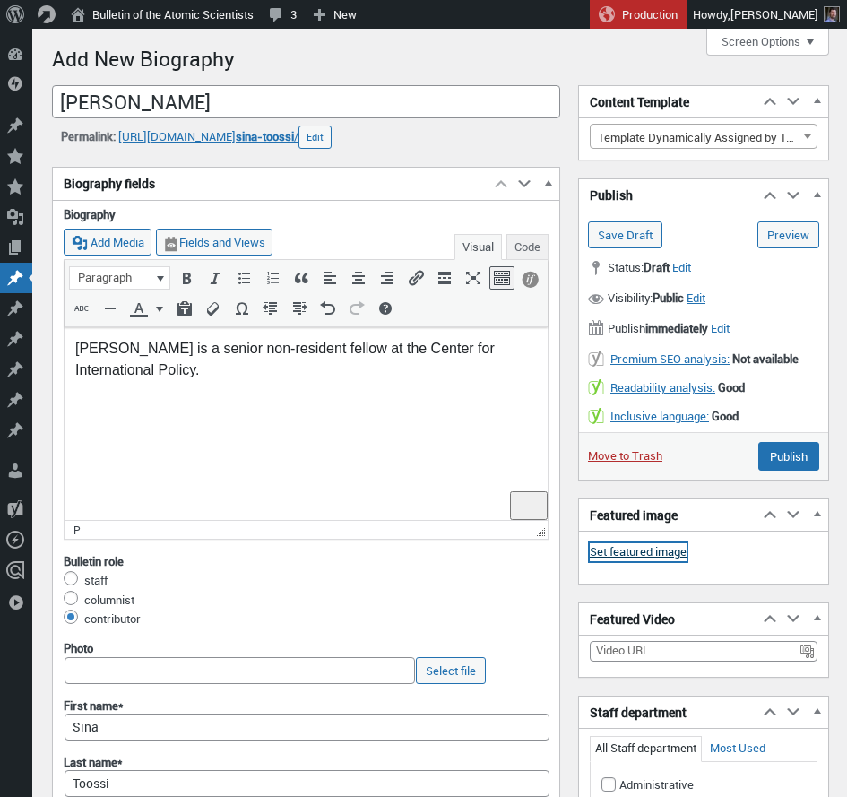
click at [671, 556] on link "Set featured image" at bounding box center [638, 552] width 97 height 18
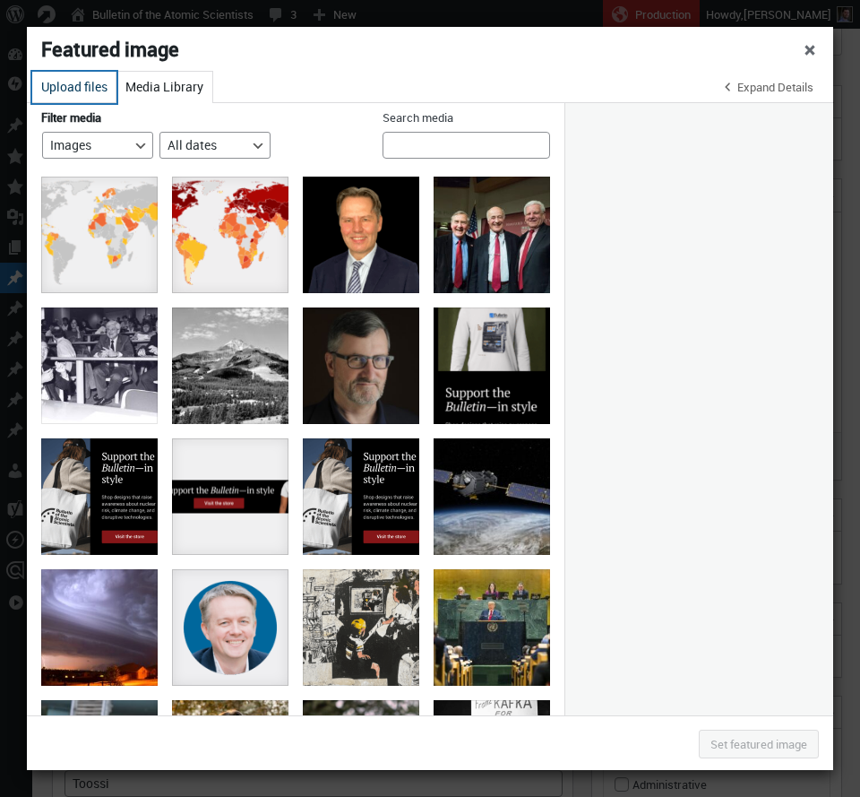
click at [73, 88] on button "Upload files" at bounding box center [74, 87] width 84 height 31
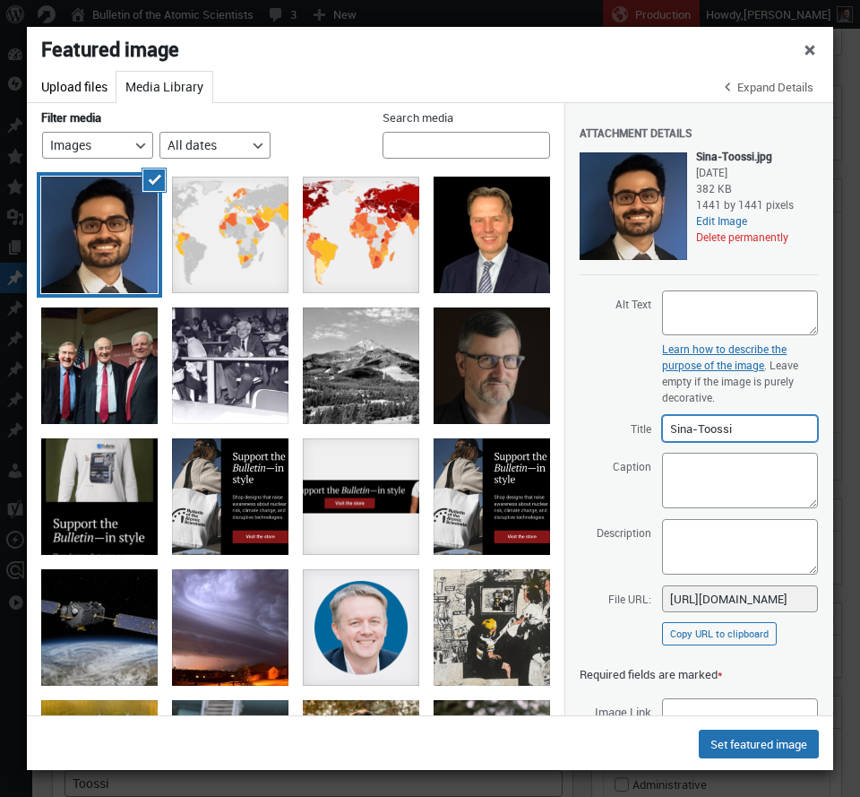
click at [694, 430] on input "Sina-Toossi" at bounding box center [740, 428] width 156 height 27
type input "[PERSON_NAME]"
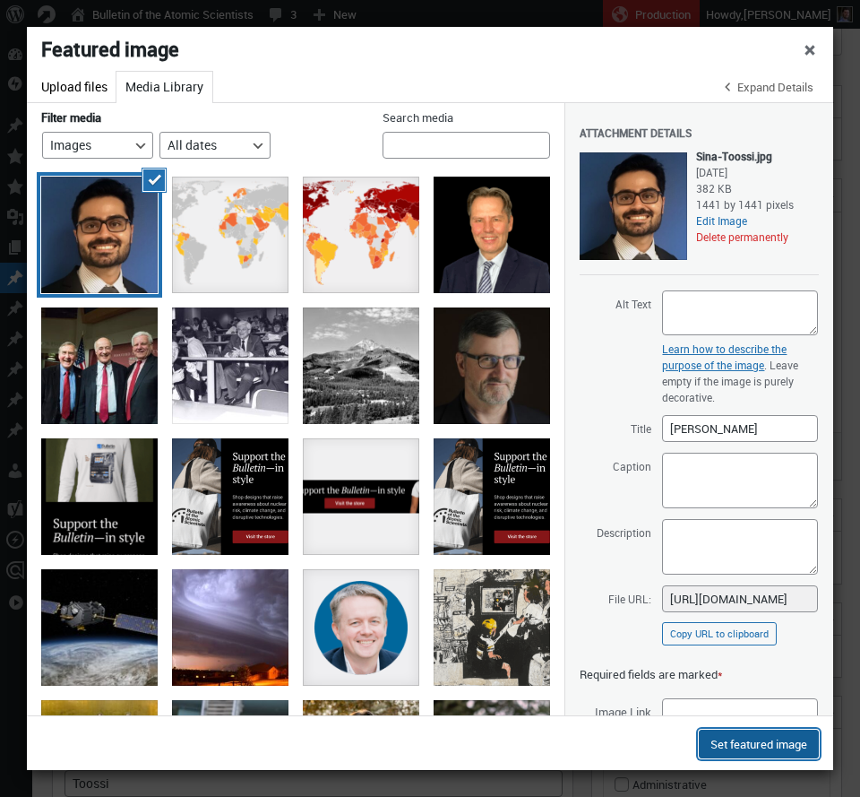
click at [758, 745] on button "Set featured image" at bounding box center [759, 743] width 120 height 29
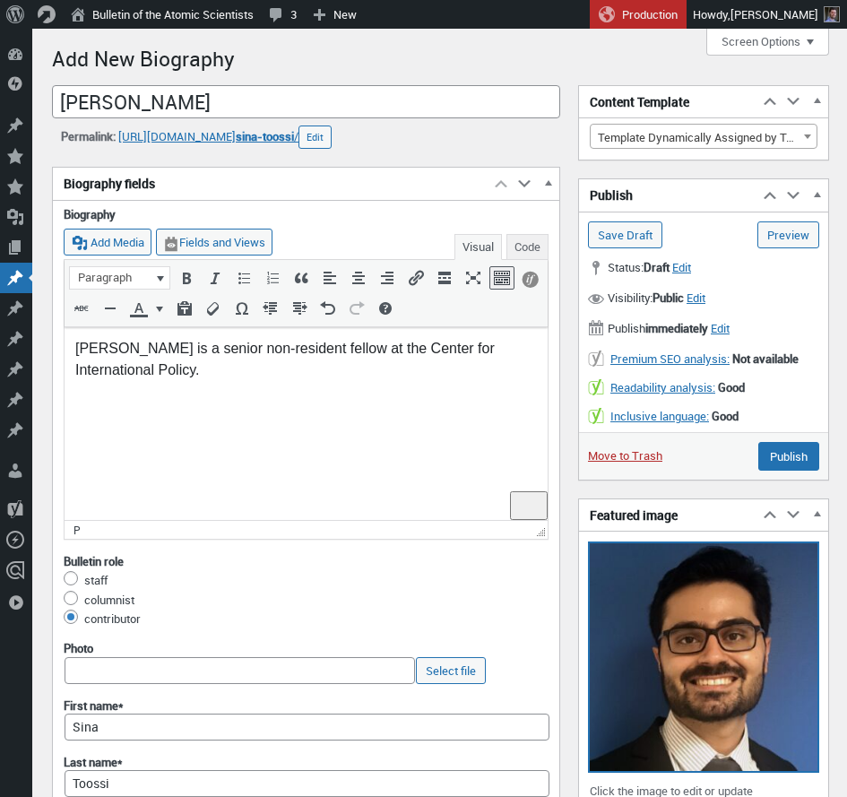
click at [667, 612] on img at bounding box center [704, 657] width 228 height 228
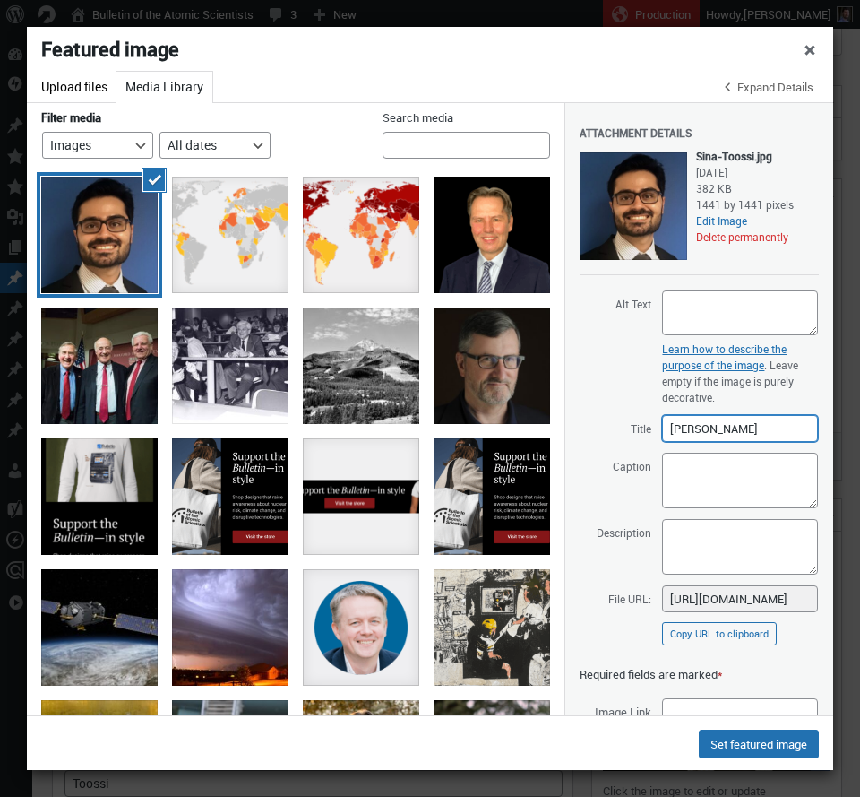
click at [715, 425] on input "[PERSON_NAME]" at bounding box center [740, 428] width 156 height 27
click at [700, 312] on textarea "Alt Text" at bounding box center [740, 312] width 156 height 45
paste textarea "[PERSON_NAME]"
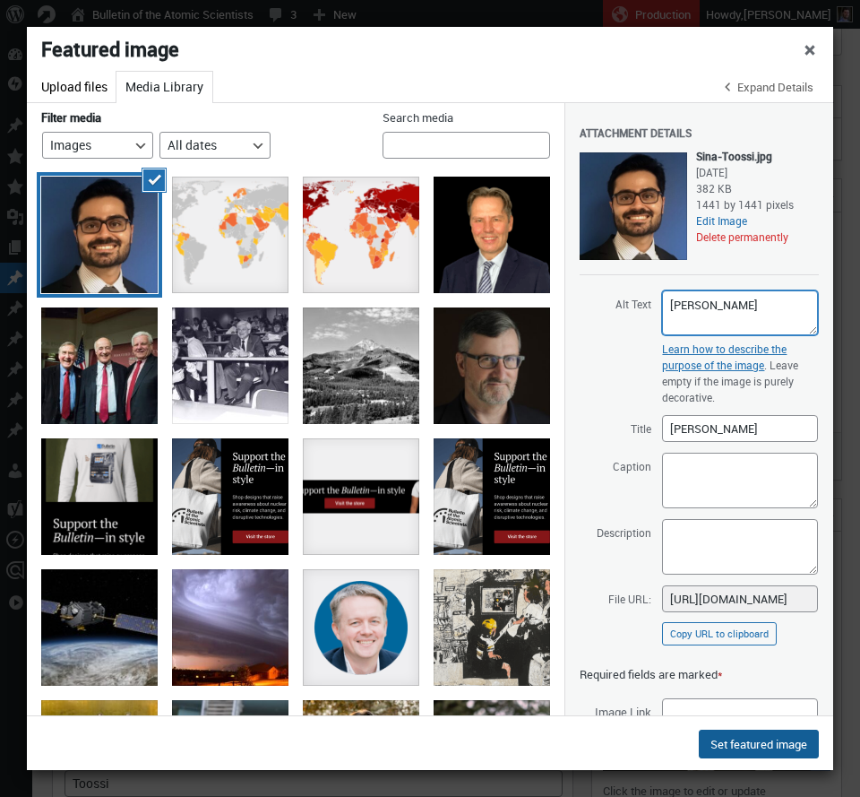
type textarea "[PERSON_NAME]"
click at [725, 739] on button "Set featured image" at bounding box center [759, 743] width 120 height 29
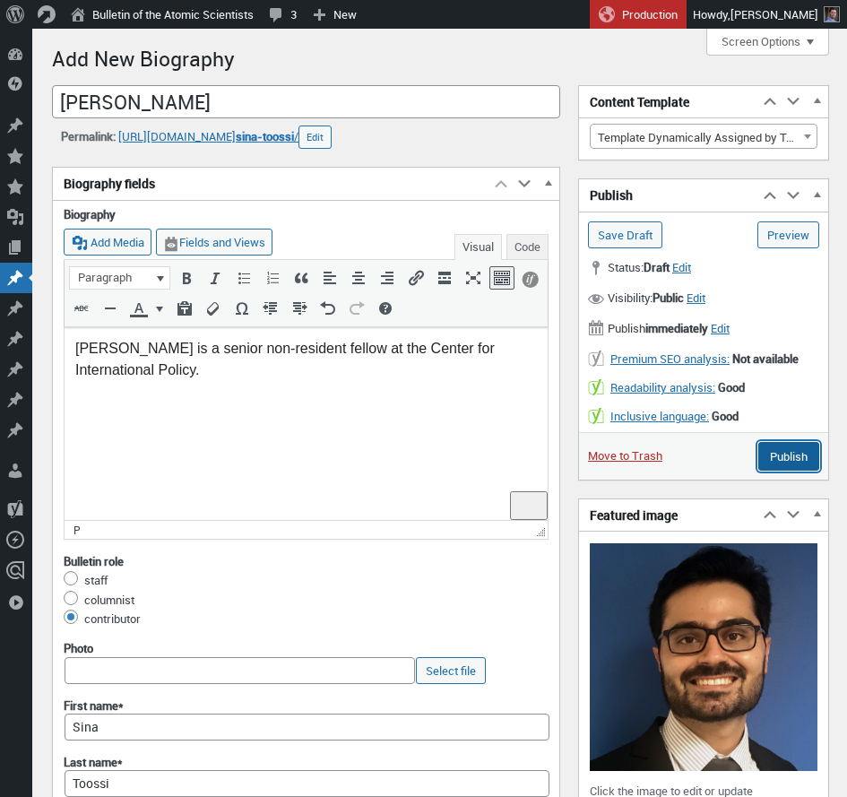
click at [798, 458] on input "Publish" at bounding box center [788, 456] width 61 height 29
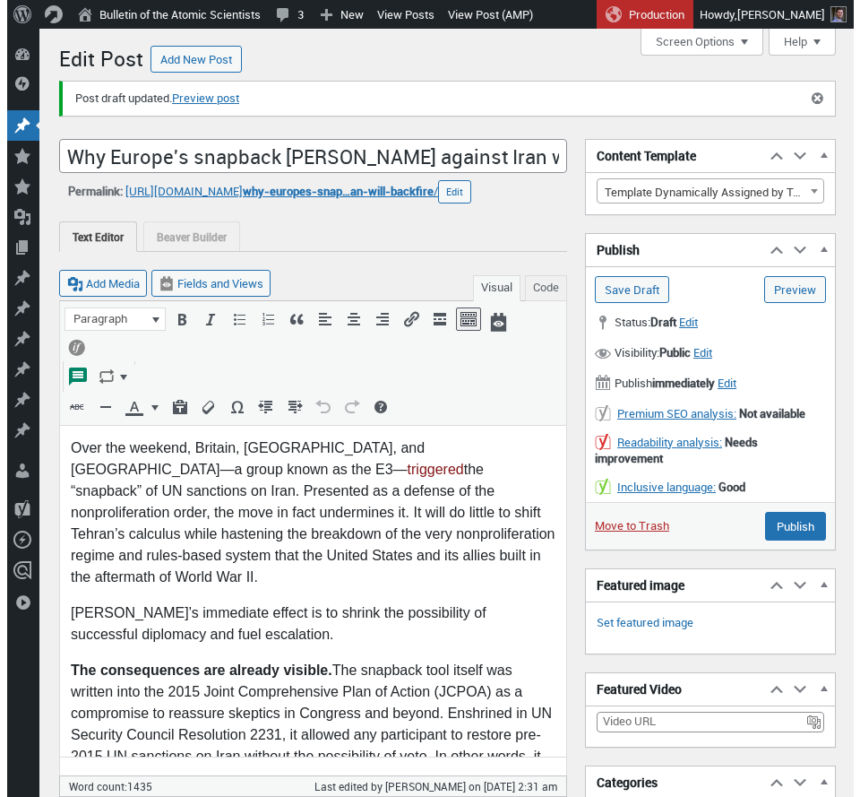
scroll to position [11, 0]
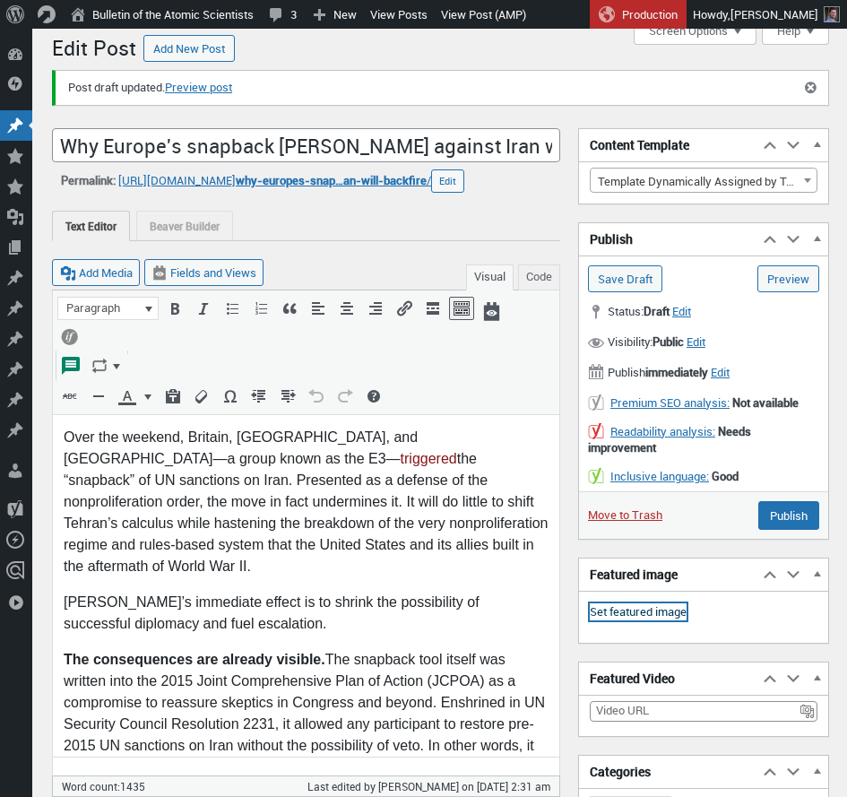
click at [648, 613] on link "Set featured image" at bounding box center [638, 612] width 97 height 18
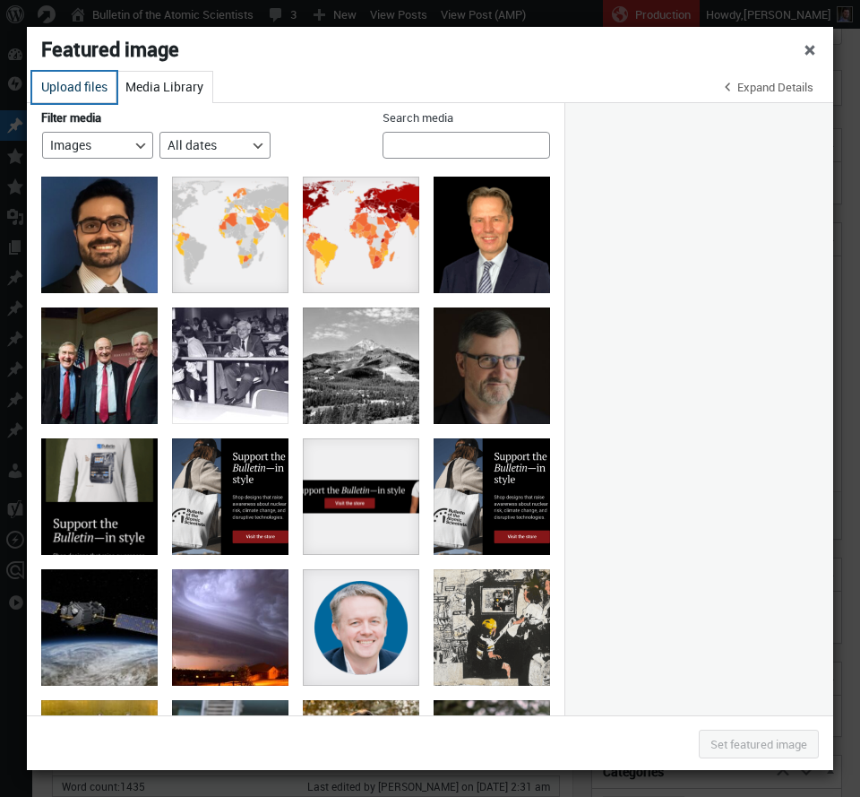
click at [59, 86] on button "Upload files" at bounding box center [74, 87] width 84 height 31
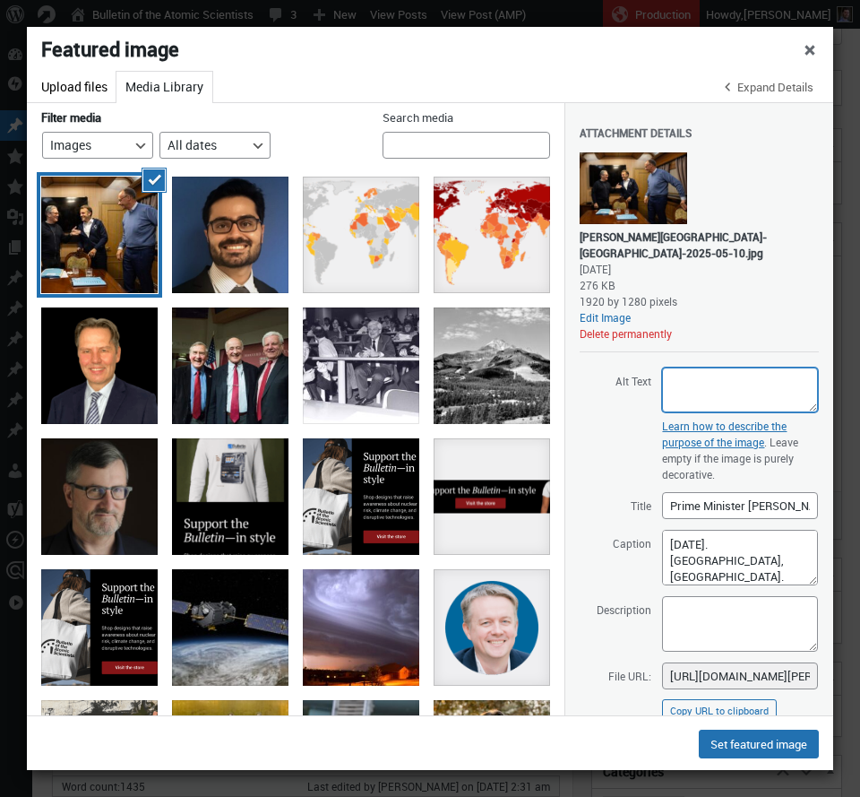
click at [707, 394] on textarea "Alt Text" at bounding box center [740, 389] width 156 height 45
paste textarea "Three men stand and converse around a wooden table in a meeting room with files…"
type textarea "Three men stand and converse around a wooden table in a meeting room with files…"
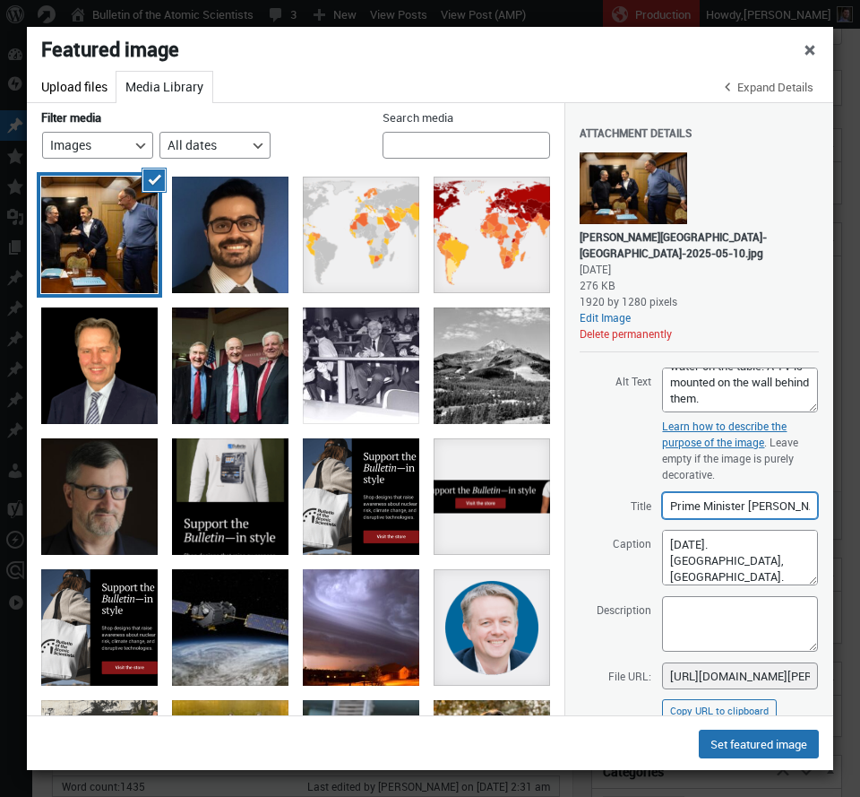
click at [736, 506] on input "Prime Minister [PERSON_NAME] visits [GEOGRAPHIC_DATA]" at bounding box center [740, 505] width 156 height 27
click at [720, 505] on input "Prime Minister Keir Starmer visits Ukraine" at bounding box center [740, 505] width 156 height 27
click at [752, 507] on input "Prime Minister Keir Starmer visits Ukraine" at bounding box center [740, 505] width 156 height 27
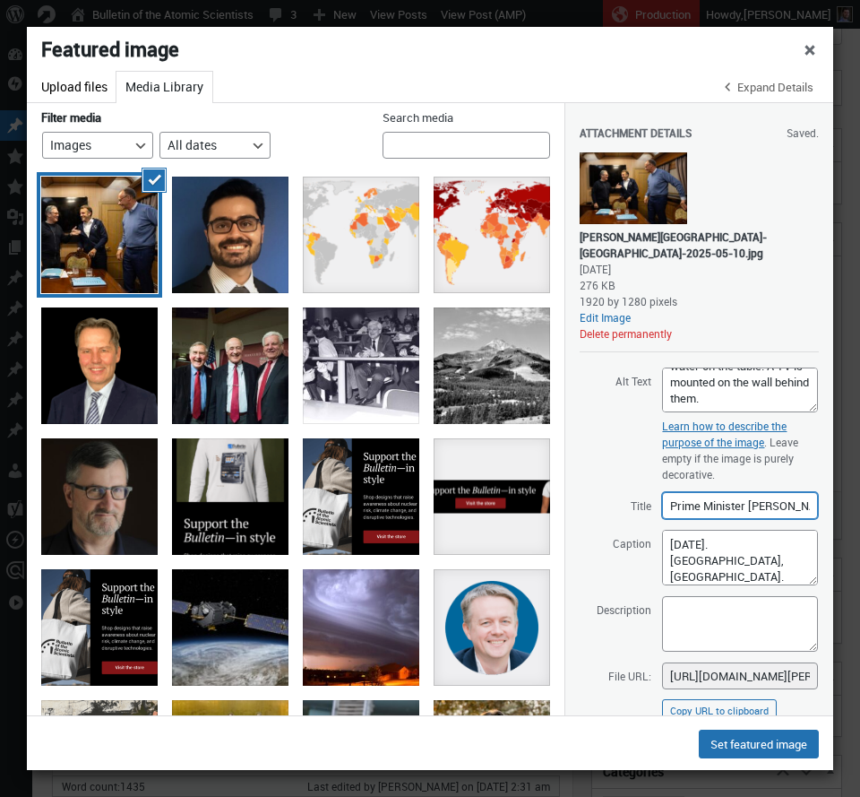
scroll to position [0, 94]
click at [692, 507] on input "Prime Minister Keir Starmer visits Ukraine" at bounding box center [740, 505] width 156 height 27
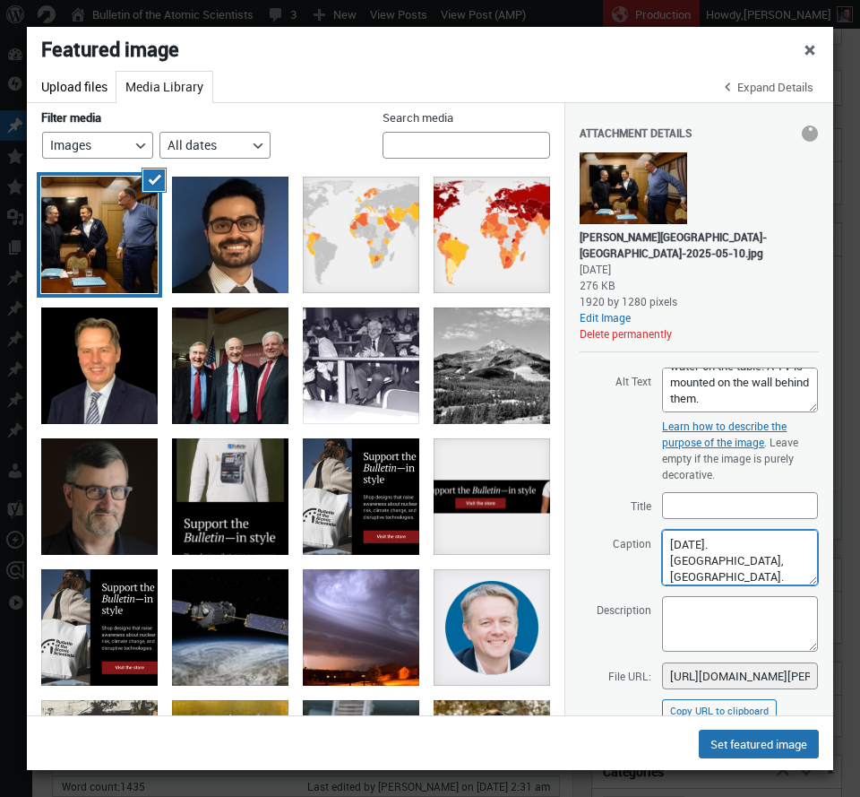
drag, startPoint x: 716, startPoint y: 564, endPoint x: 581, endPoint y: 530, distance: 139.3
click at [662, 530] on textarea "10/05/2025. Kyiv, Ukraine. Prime Minister Keir Starmer, Emmanuel Macron, French…" at bounding box center [740, 558] width 156 height 56
drag, startPoint x: 668, startPoint y: 574, endPoint x: 762, endPoint y: 571, distance: 94.1
click at [762, 571] on textarea "10/05/2025. Kyiv, Ukraine. Prime Minister Keir Starmer, Emmanuel Macron, French…" at bounding box center [740, 558] width 156 height 56
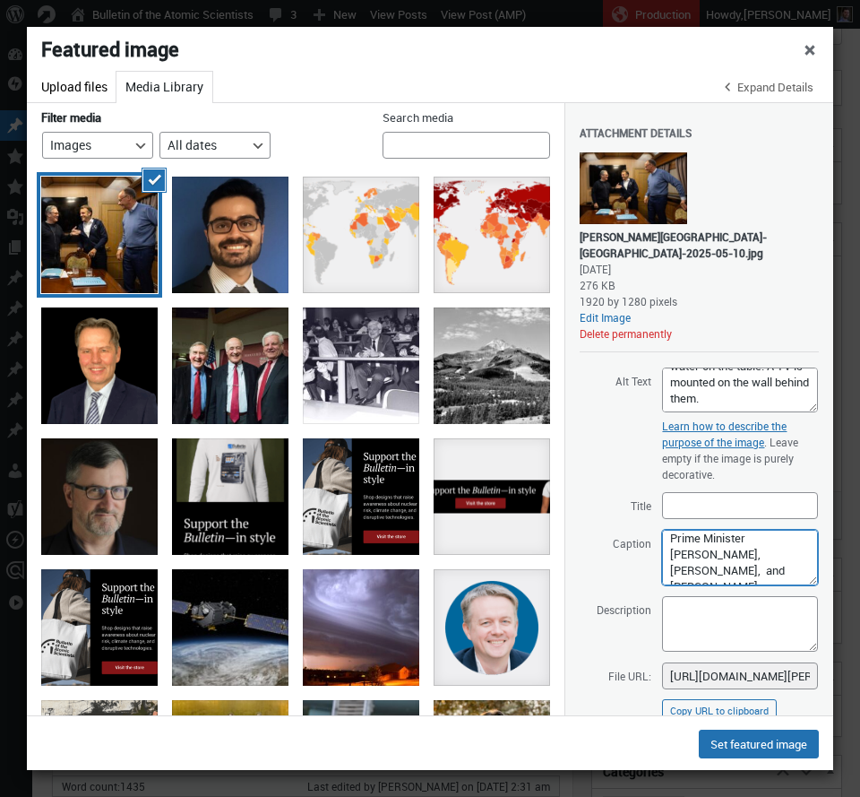
click at [733, 542] on textarea "10/05/2025. Kyiv, Ukraine. Prime Minister Keir Starmer, Emmanuel Macron, French…" at bounding box center [740, 558] width 156 height 56
click at [668, 556] on textarea "10/05/2025. Kyiv, Ukraine. Prime Minister Keir Starmer, Emmanuel Macron, French…" at bounding box center [740, 558] width 156 height 56
paste textarea "French President,"
click at [765, 574] on textarea "10/05/2025. Kyiv, Ukraine. Prime Minister Keir Starmer, Emmanuel Macron, French…" at bounding box center [740, 558] width 156 height 56
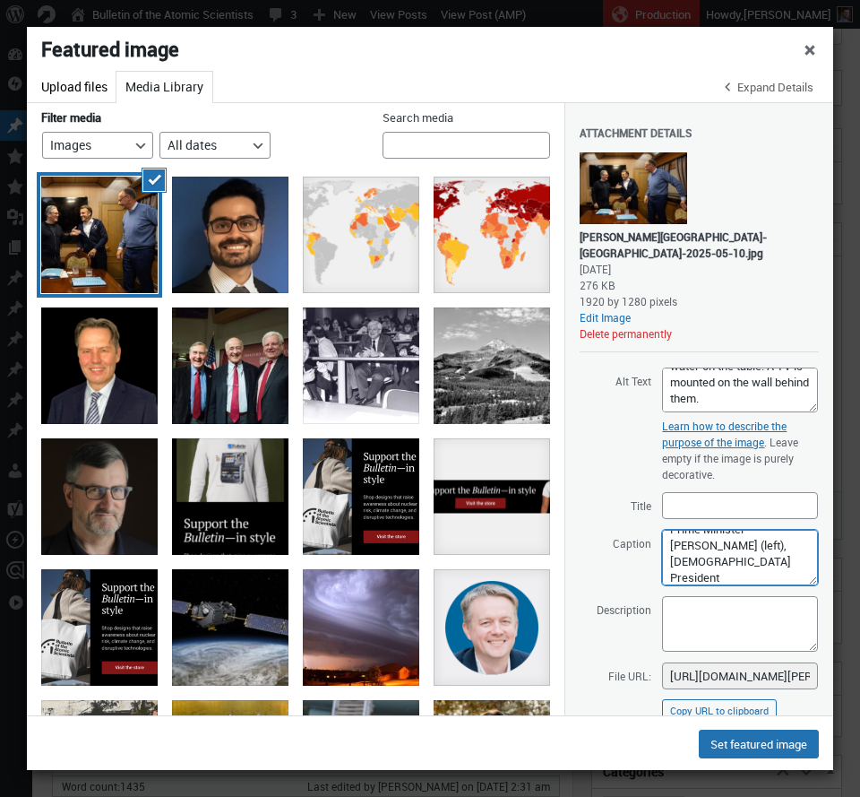
click at [712, 574] on textarea "10/05/2025. Kyiv, Ukraine. Prime Minister Keir Starmer, Emmanuel Macron, French…" at bounding box center [740, 558] width 156 height 56
drag, startPoint x: 668, startPoint y: 549, endPoint x: 775, endPoint y: 553, distance: 107.6
click at [775, 553] on textarea "10/05/2025. Kyiv, Ukraine. Prime Minister Keir Starmer, Emmanuel Macron, French…" at bounding box center [740, 558] width 156 height 56
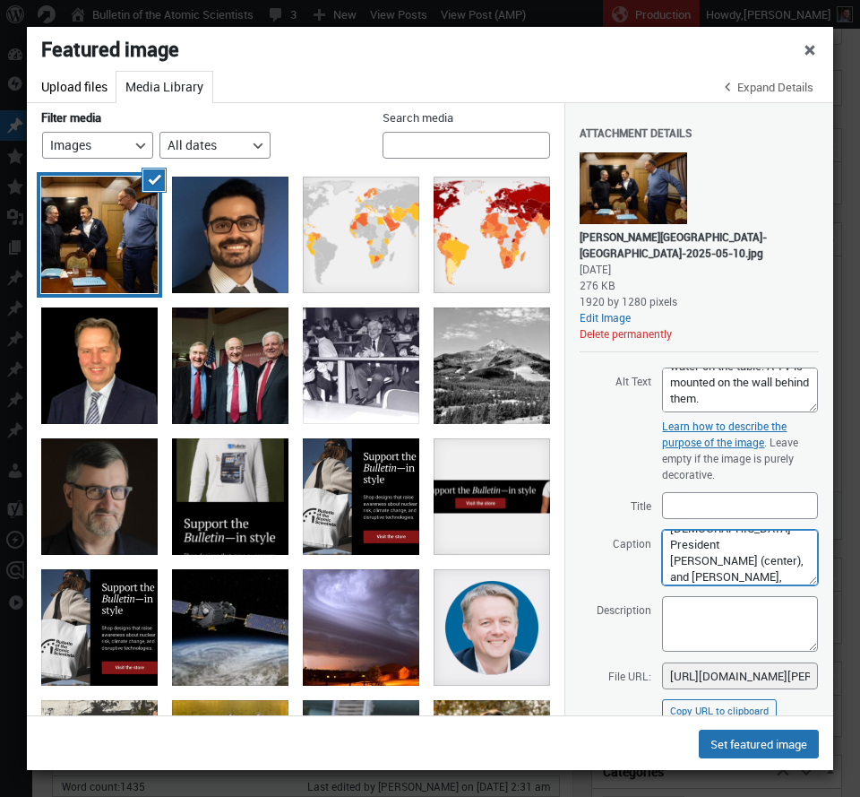
click at [665, 563] on textarea "10/05/2025. Kyiv, Ukraine. Prime Minister Keir Starmer, Emmanuel Macron, French…" at bounding box center [740, 558] width 156 height 56
paste textarea "German Chancellor"
click at [693, 577] on textarea "10/05/2025. Kyiv, Ukraine. Prime Minister Keir Starmer, Emmanuel Macron, French…" at bounding box center [740, 558] width 156 height 56
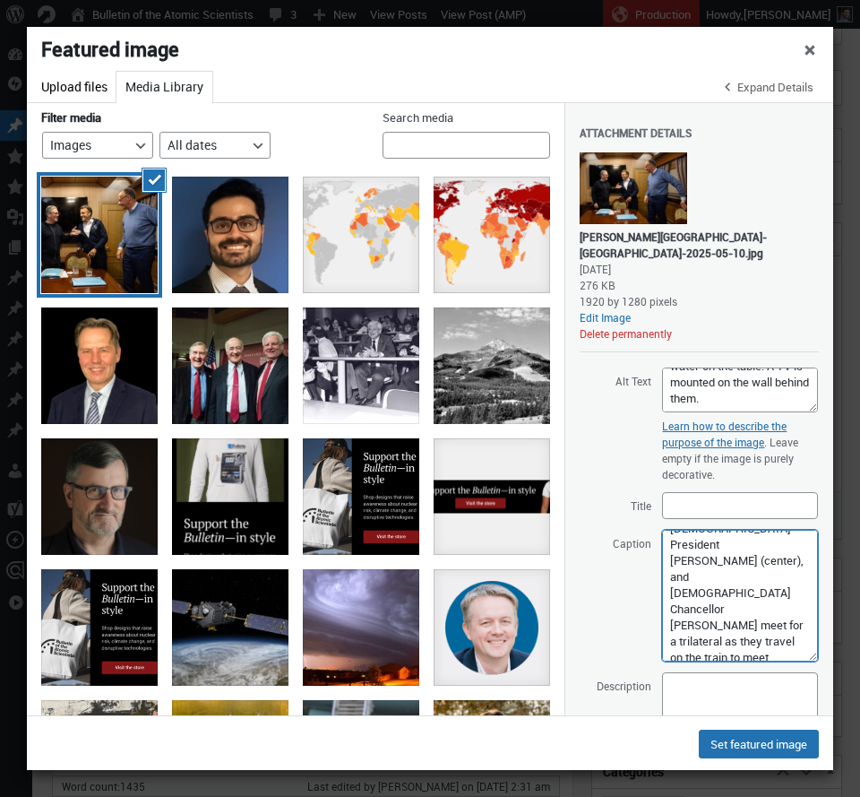
drag, startPoint x: 799, startPoint y: 581, endPoint x: 797, endPoint y: 641, distance: 60.1
click at [802, 657] on textarea "10/05/2025. Kyiv, Ukraine. Prime Minister Keir Starmer, Emmanuel Macron, French…" at bounding box center [740, 596] width 156 height 132
drag, startPoint x: 728, startPoint y: 574, endPoint x: 790, endPoint y: 643, distance: 93.2
click at [790, 643] on textarea "10/05/2025. Kyiv, Ukraine. Prime Minister Keir Starmer, Emmanuel Macron, French…" at bounding box center [740, 596] width 156 height 132
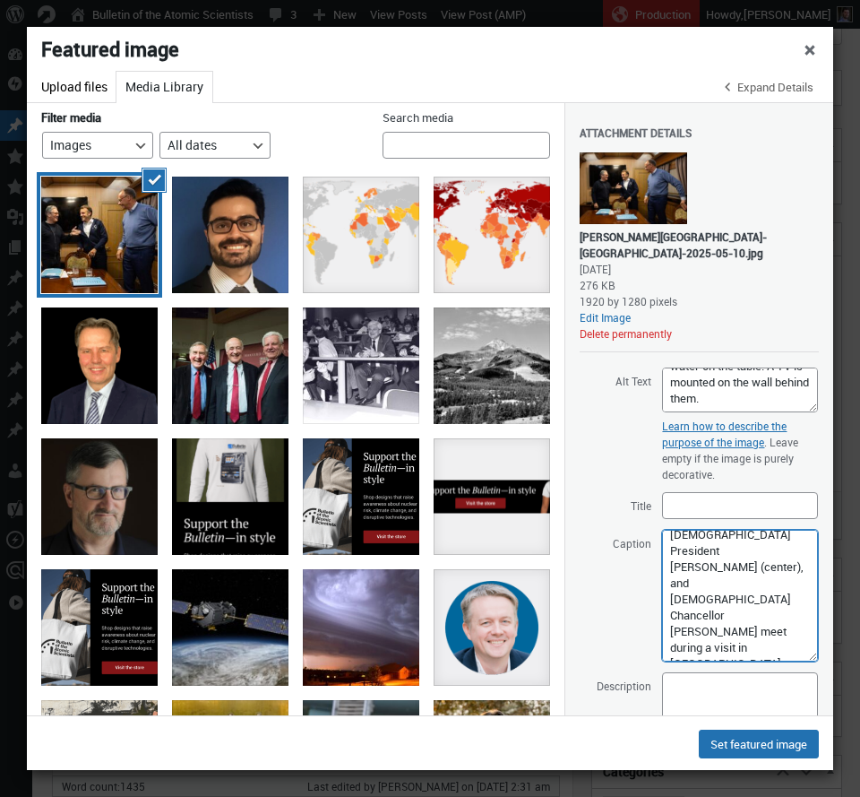
drag, startPoint x: 692, startPoint y: 600, endPoint x: 774, endPoint y: 591, distance: 82.9
click at [766, 602] on textarea "10/05/2025. Kyiv, Ukraine. Prime Minister Keir Starmer, Emmanuel Macron, French…" at bounding box center [740, 596] width 156 height 132
drag, startPoint x: 729, startPoint y: 581, endPoint x: 754, endPoint y: 603, distance: 33.0
click at [754, 603] on textarea "10/05/2025. Kyiv, Ukraine. Prime Minister Keir Starmer, Emmanuel Macron, French…" at bounding box center [740, 596] width 156 height 132
click at [747, 599] on textarea "10/05/2025. Kyiv, Ukraine. Prime Minister Keir Starmer, Emmanuel Macron, French…" at bounding box center [740, 596] width 156 height 132
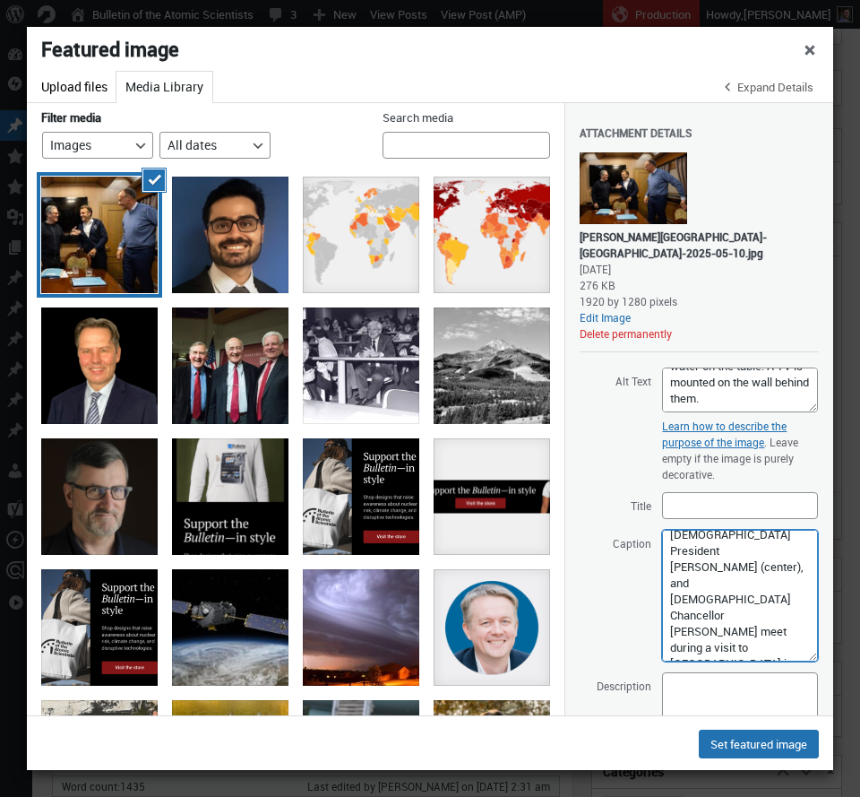
click at [777, 653] on textarea "10/05/2025. Kyiv, Ukraine. Prime Minister Keir Starmer, Emmanuel Macron, French…" at bounding box center [740, 596] width 156 height 132
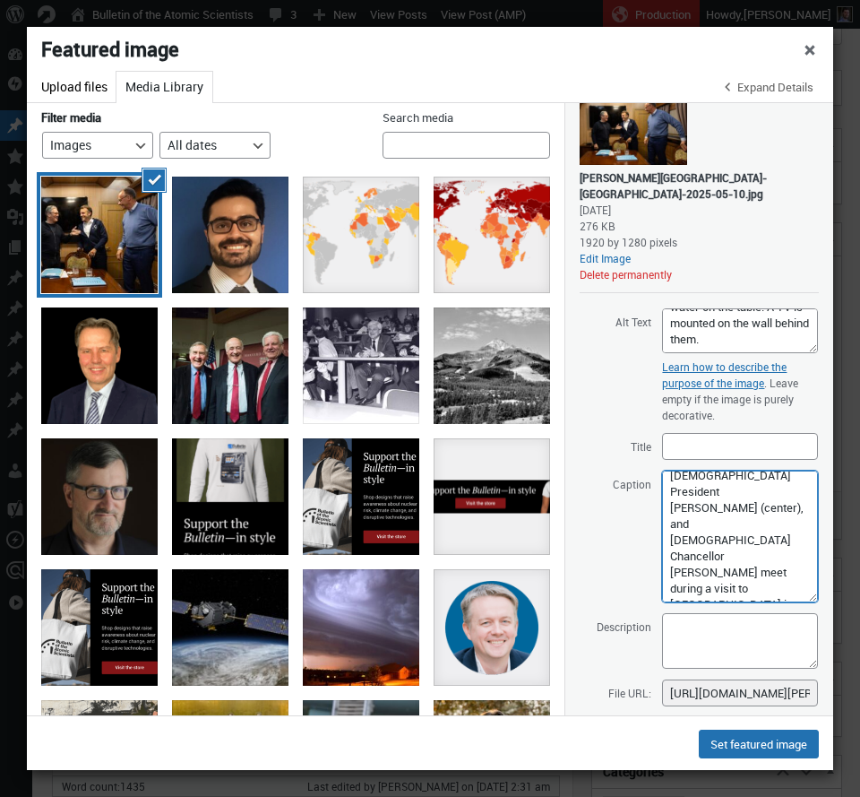
scroll to position [68, 0]
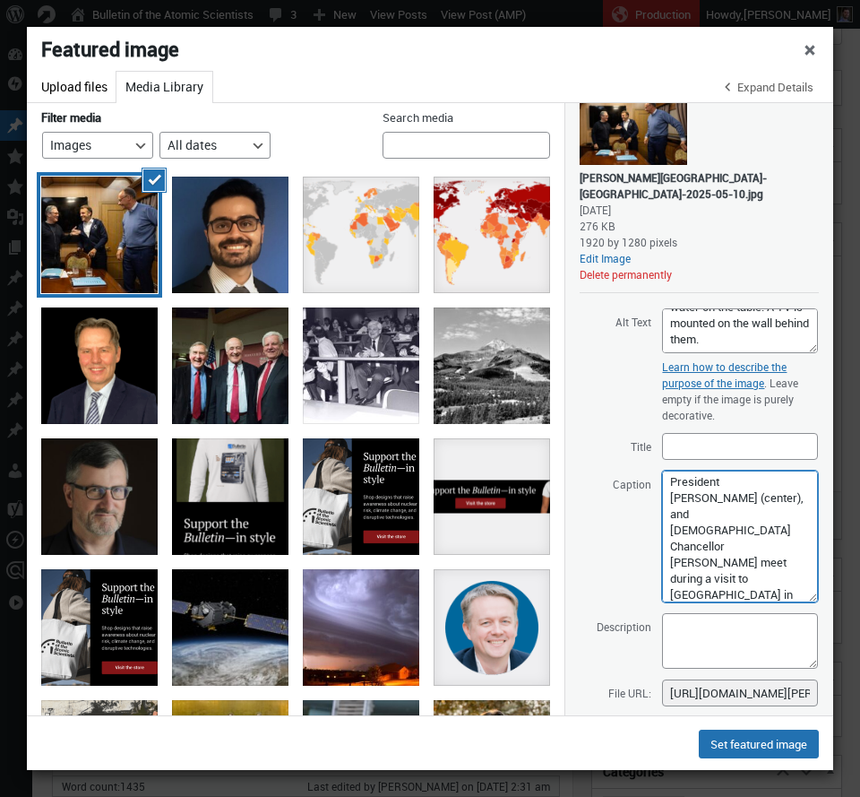
click at [696, 548] on textarea "10/05/2025. Kyiv, Ukraine. Prime Minister Keir Starmer, Emmanuel Macron, French…" at bounding box center [740, 536] width 156 height 132
paste textarea "Britain, France, and Germany—a group known as the E3—triggered the “snapback” o…"
drag, startPoint x: 740, startPoint y: 526, endPoint x: 691, endPoint y: 557, distance: 58.4
click at [691, 557] on textarea "10/05/2025. Kyiv, Ukraine. Prime Minister Keir Starmer, Emmanuel Macron, French…" at bounding box center [740, 536] width 156 height 132
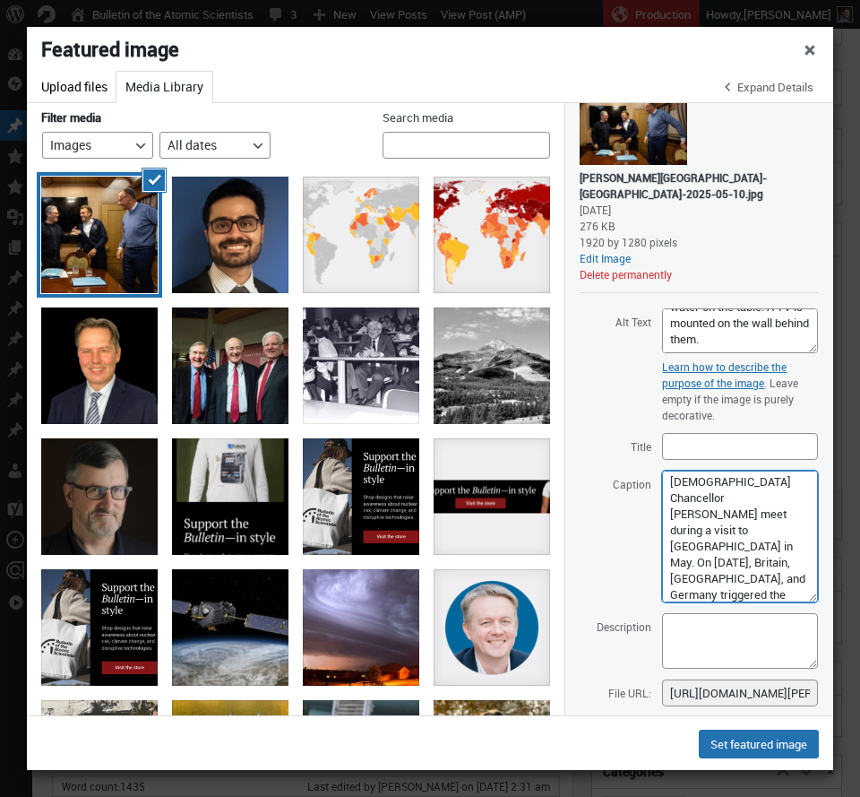
click at [668, 565] on textarea "10/05/2025. Kyiv, Ukraine. Prime Minister Keir Starmer, Emmanuel Macron, French…" at bounding box center [740, 536] width 156 height 132
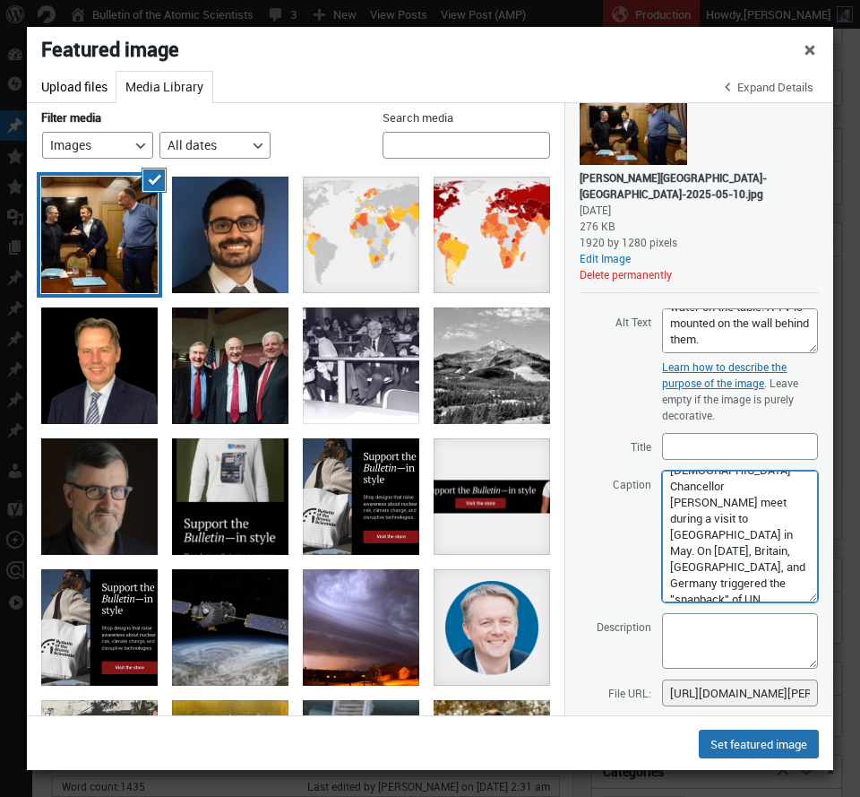
click at [770, 571] on textarea "10/05/2025. Kyiv, Ukraine. Prime Minister Keir Starmer, Emmanuel Macron, French…" at bounding box center [740, 536] width 156 height 132
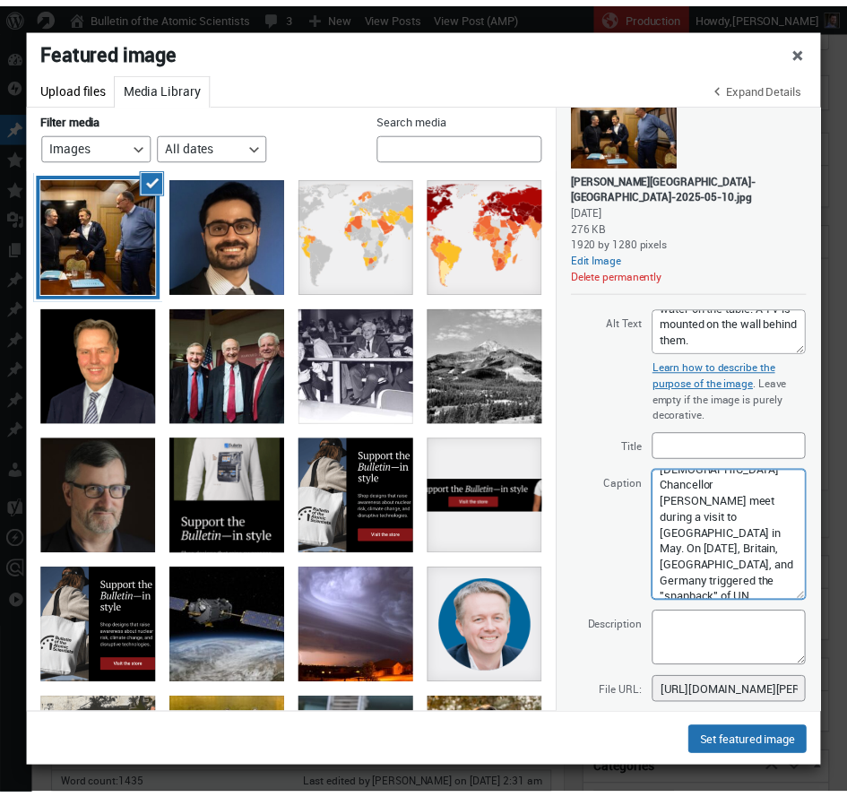
scroll to position [171, 0]
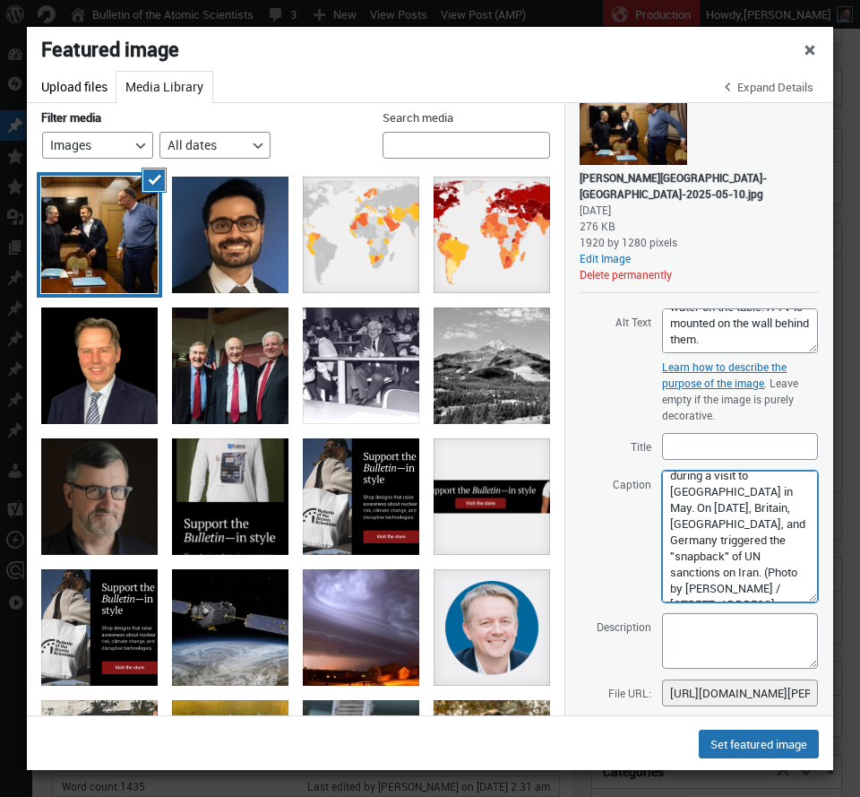
click at [712, 579] on textarea "10/05/2025. Kyiv, Ukraine. Prime Minister Keir Starmer, Emmanuel Macron, French…" at bounding box center [740, 536] width 156 height 132
click at [715, 582] on textarea "10/05/2025. Kyiv, Ukraine. Prime Minister Keir Starmer, Emmanuel Macron, French…" at bounding box center [740, 536] width 156 height 132
click at [711, 590] on textarea "10/05/2025. Kyiv, Ukraine. Prime Minister Keir Starmer, Emmanuel Macron, French…" at bounding box center [740, 536] width 156 height 132
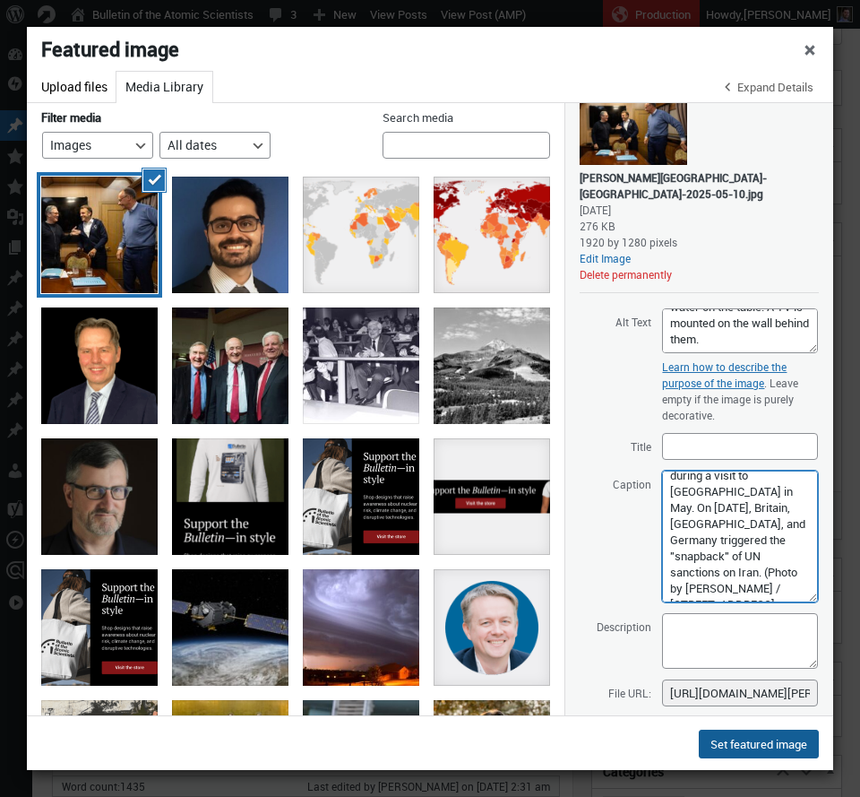
type textarea "UK Prime Minister Keir Starmer (left), French President Emmanuel Macron (center…"
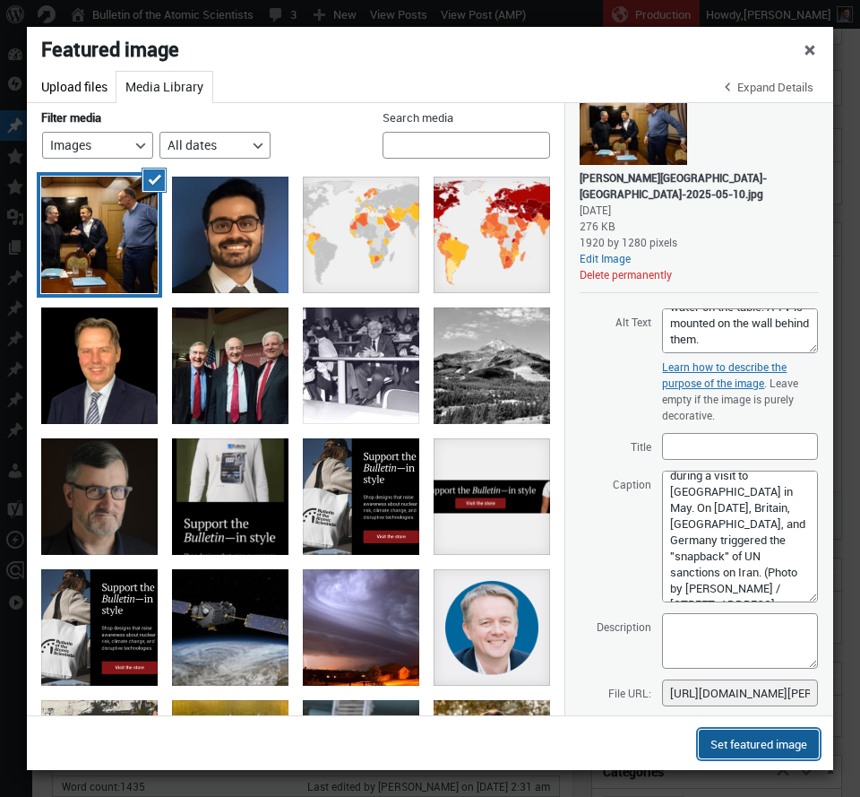
click at [729, 745] on button "Set featured image" at bounding box center [759, 743] width 120 height 29
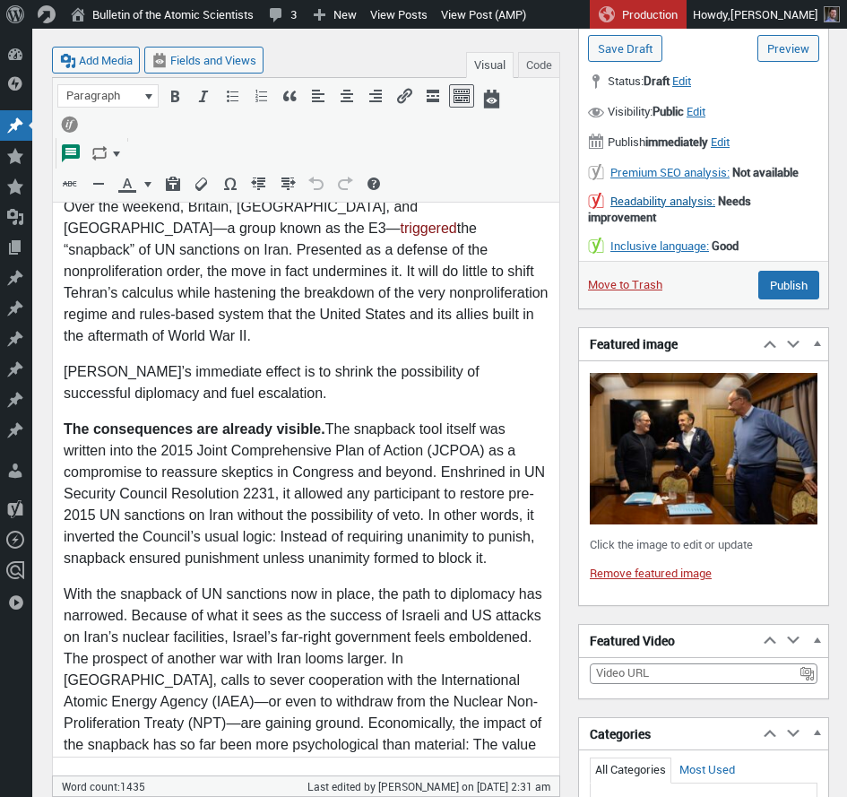
scroll to position [0, 0]
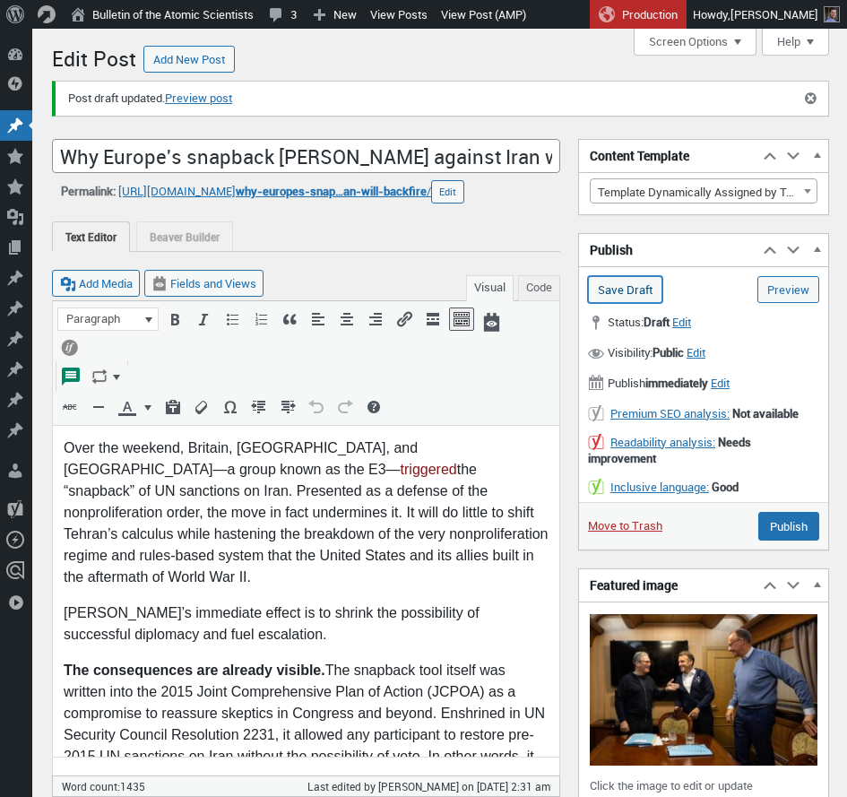
click at [643, 289] on input "Save Draft" at bounding box center [625, 289] width 74 height 27
click at [789, 525] on input "Publish" at bounding box center [788, 526] width 61 height 29
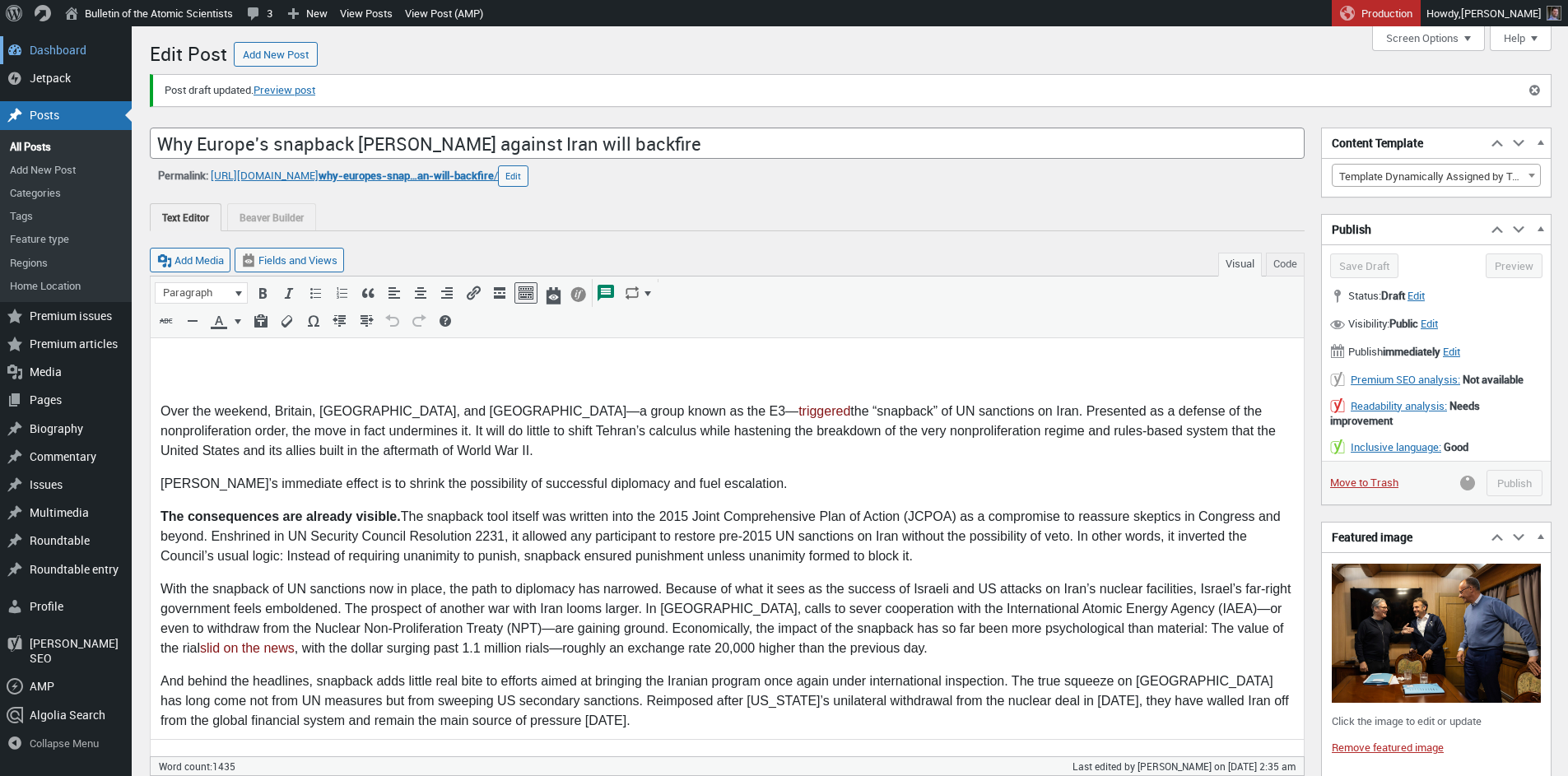
scroll to position [12, 0]
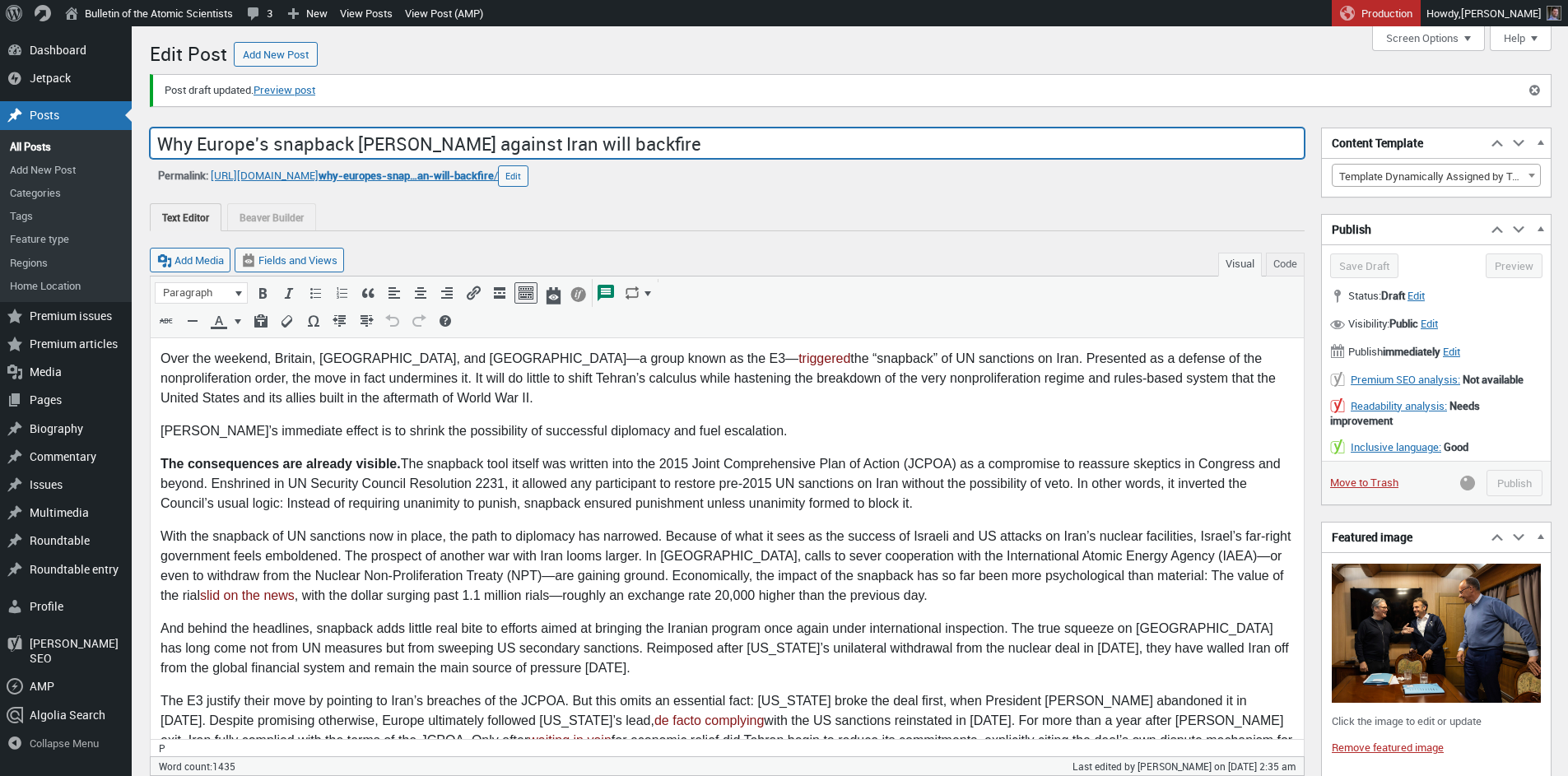
click at [524, 146] on input "Why Europe's snapback [PERSON_NAME] against Iran will backfire" at bounding box center [727, 143] width 1155 height 31
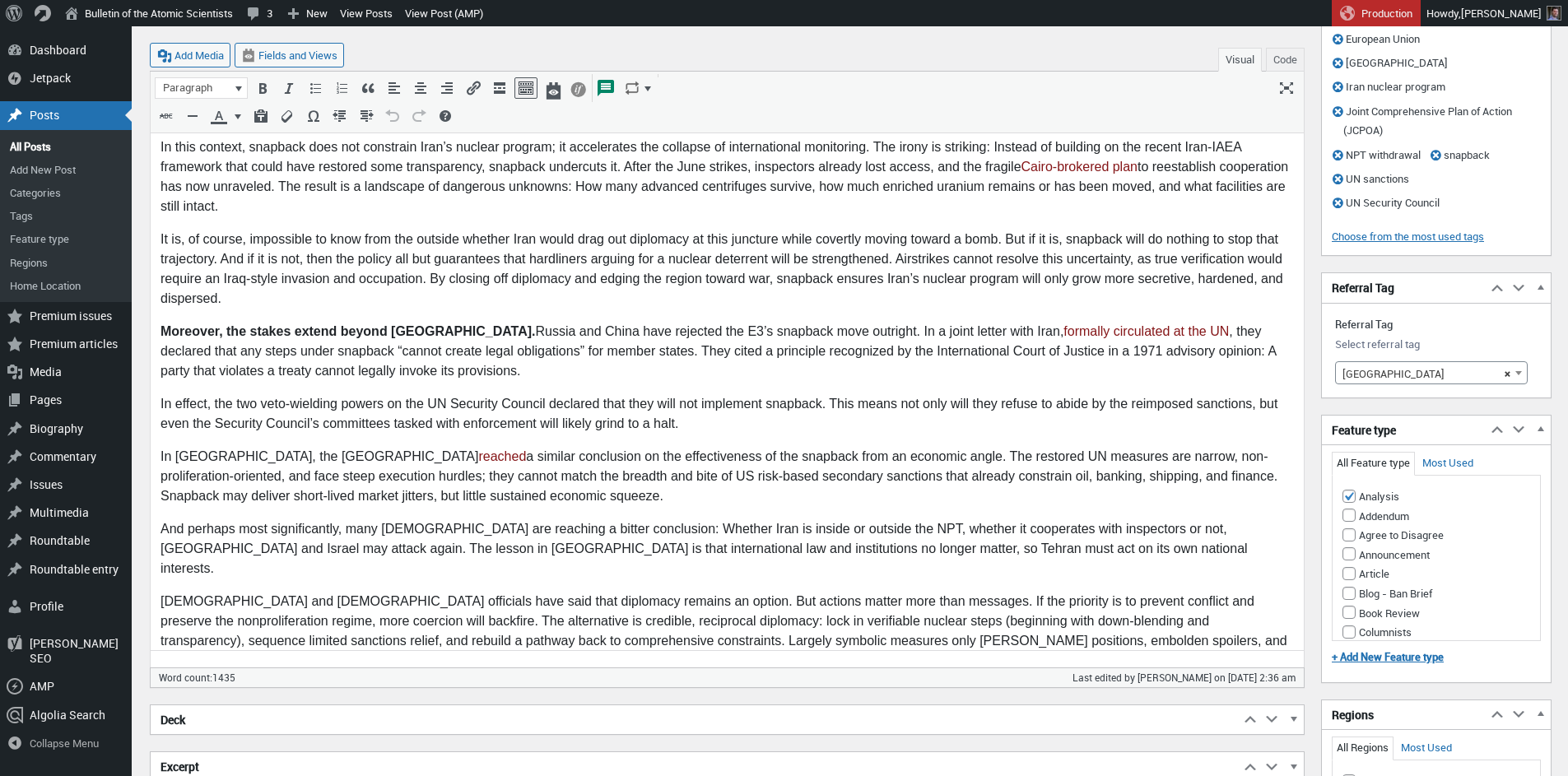
scroll to position [1821, 0]
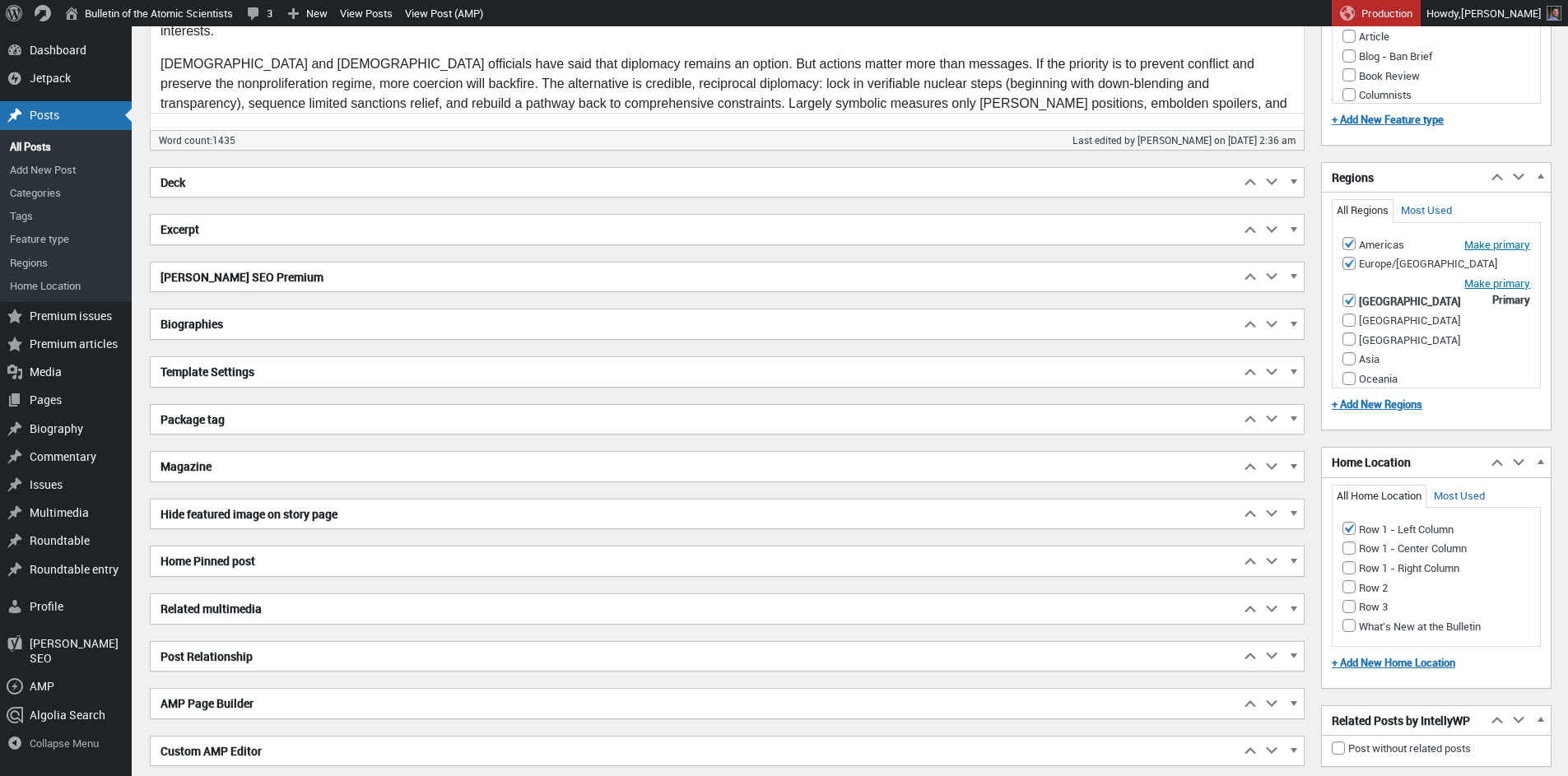
click at [254, 233] on h2 "Excerpt" at bounding box center [695, 230] width 1089 height 29
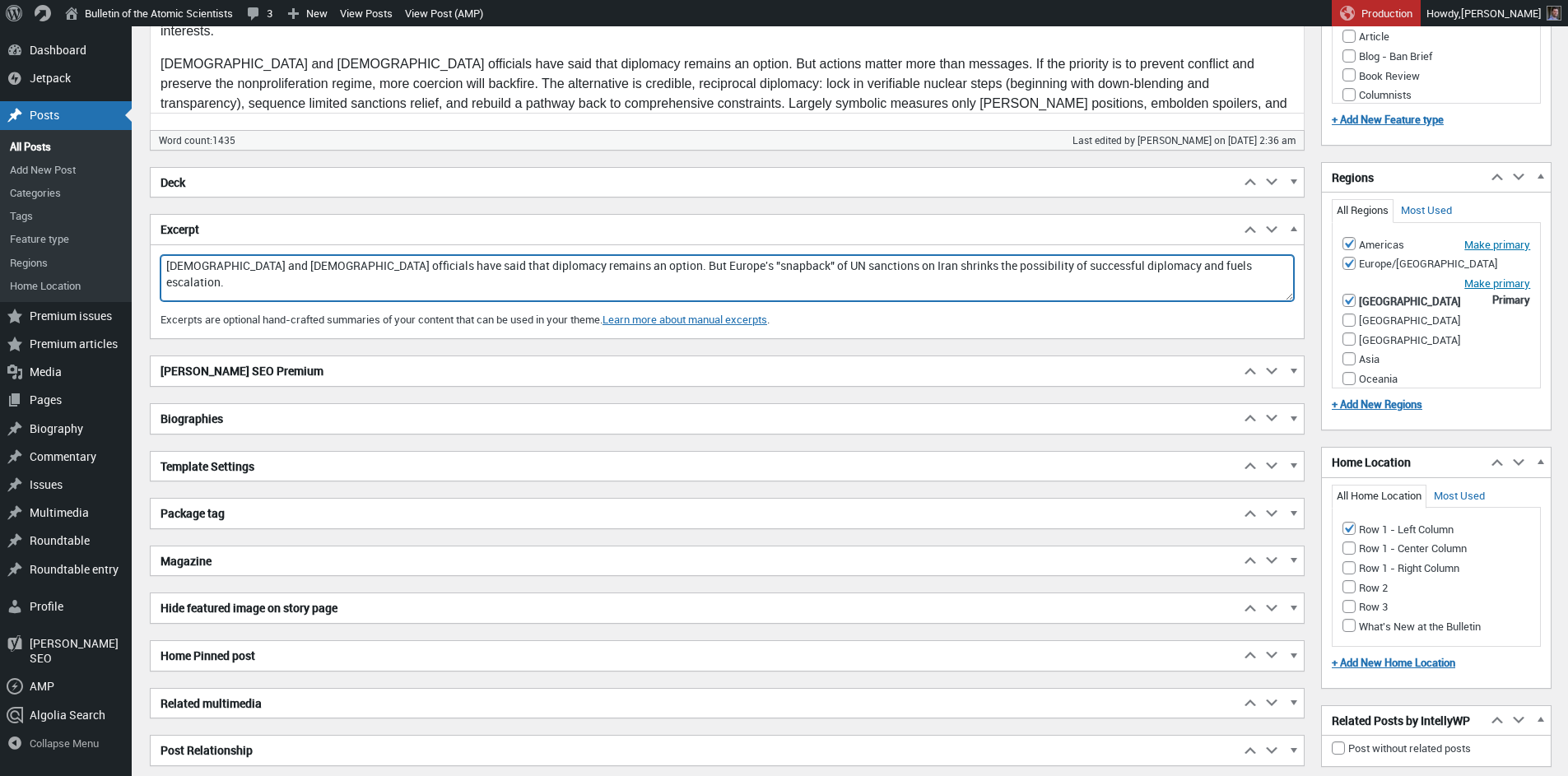
click at [229, 258] on textarea "[DEMOGRAPHIC_DATA] and [DEMOGRAPHIC_DATA] officials have said that diplomacy re…" at bounding box center [728, 278] width 1134 height 46
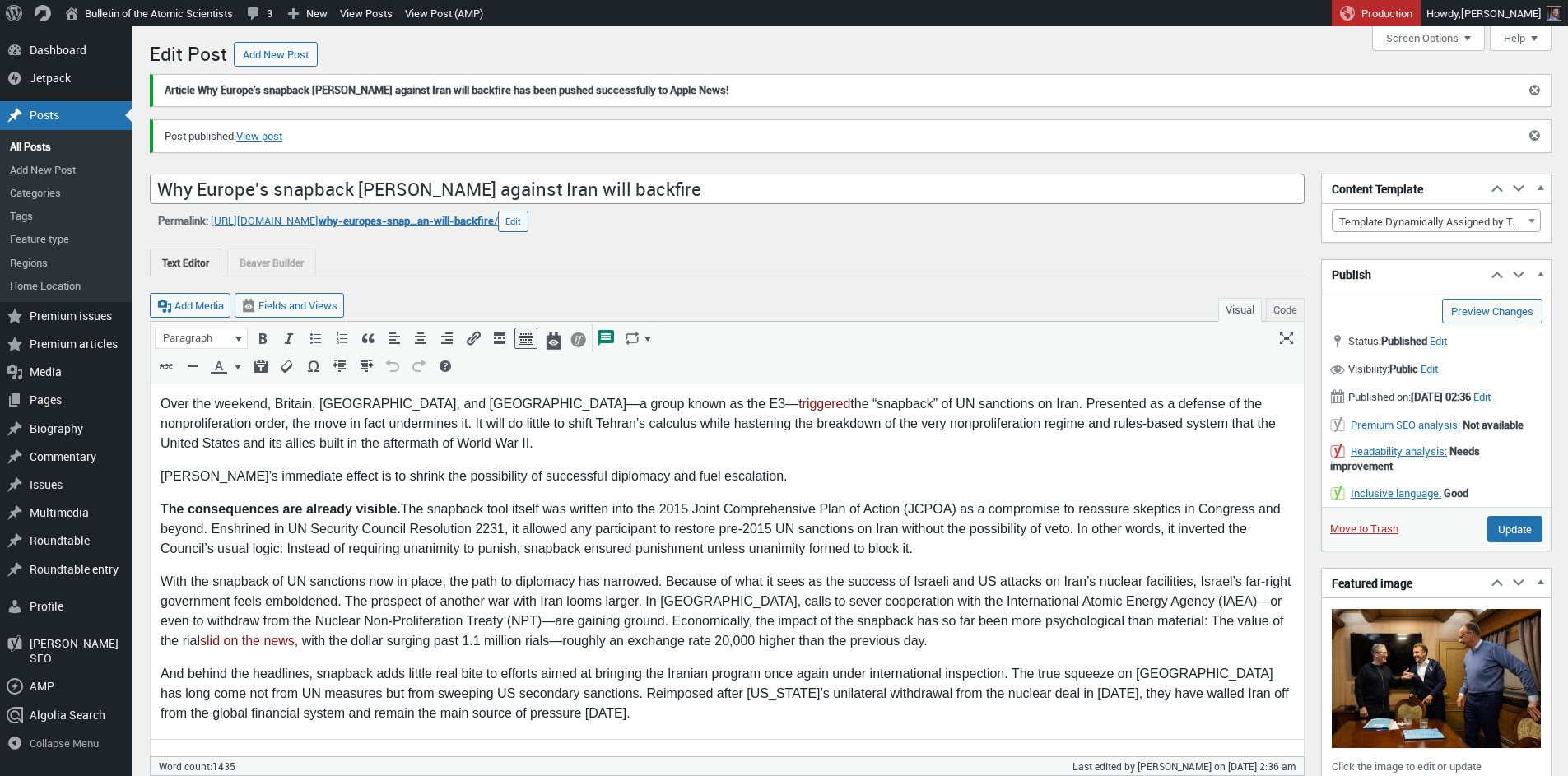
drag, startPoint x: 400, startPoint y: 248, endPoint x: 393, endPoint y: 234, distance: 15.7
click at [400, 248] on div "Text Editor Beaver Builder Beaver Builder is currently active for this post. La…" at bounding box center [727, 254] width 1155 height 44
click at [389, 226] on span "why-europes-snap…an-will-backfire" at bounding box center [406, 220] width 175 height 15
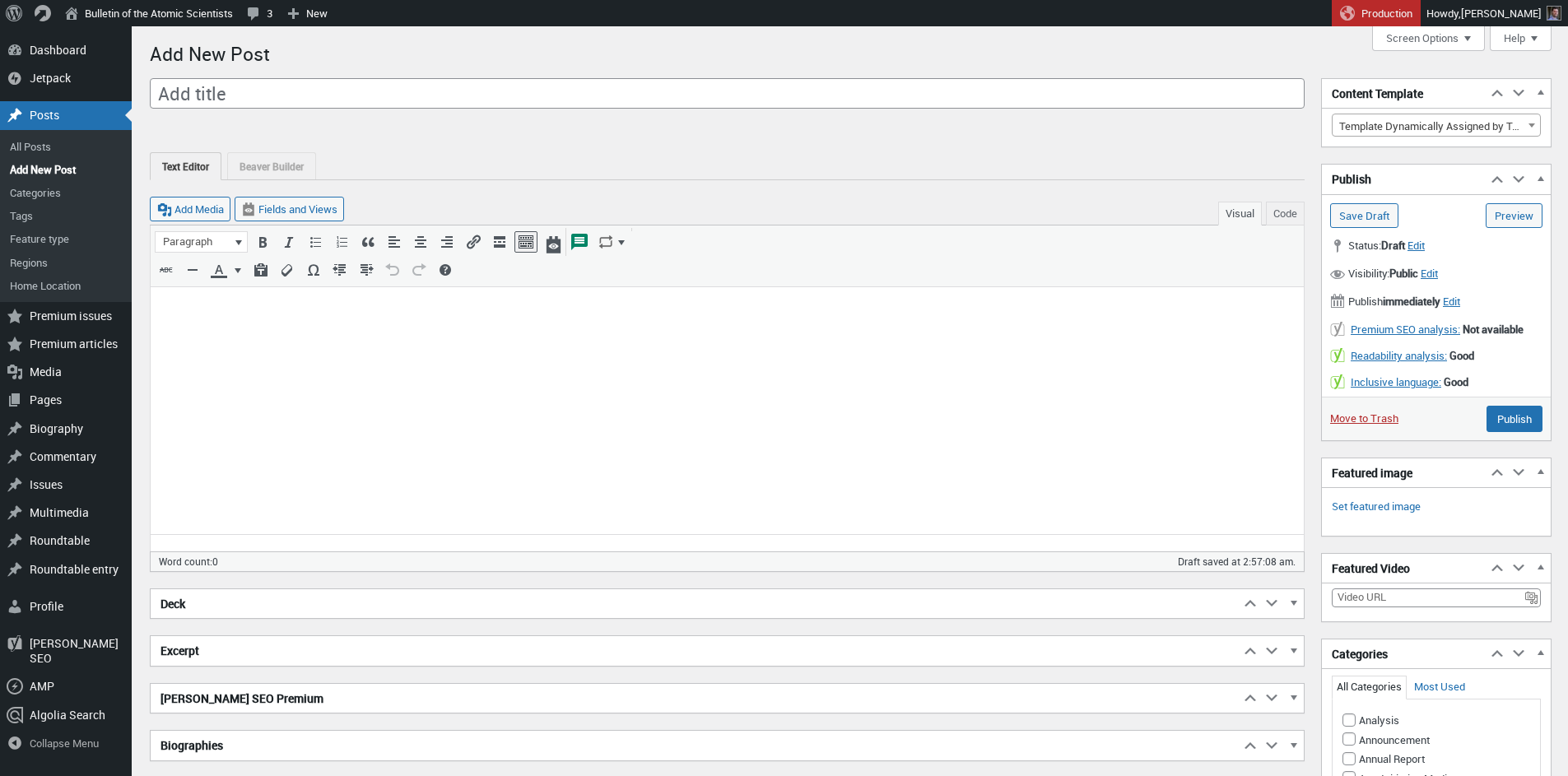
scroll to position [12, 0]
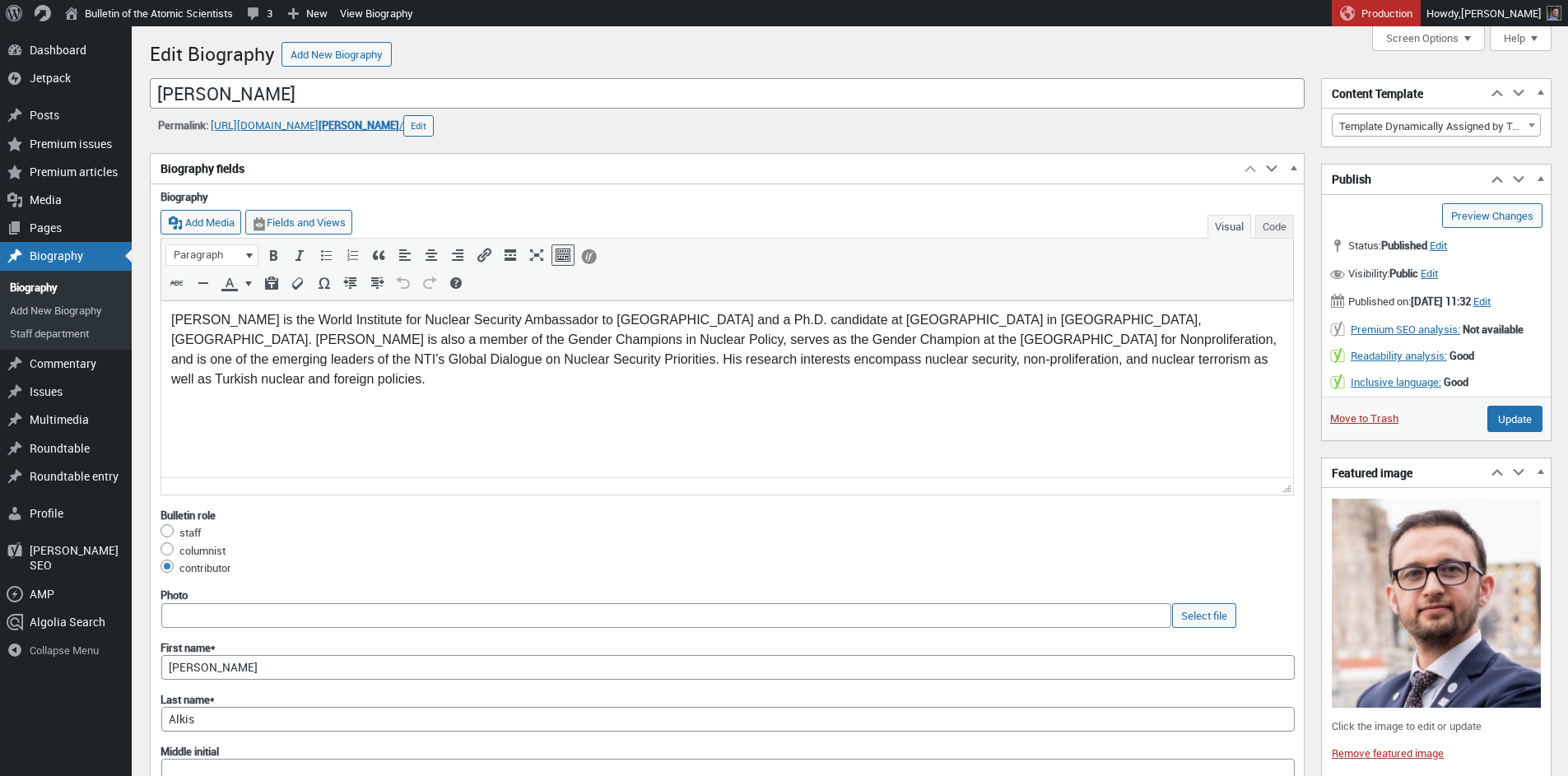
scroll to position [12, 0]
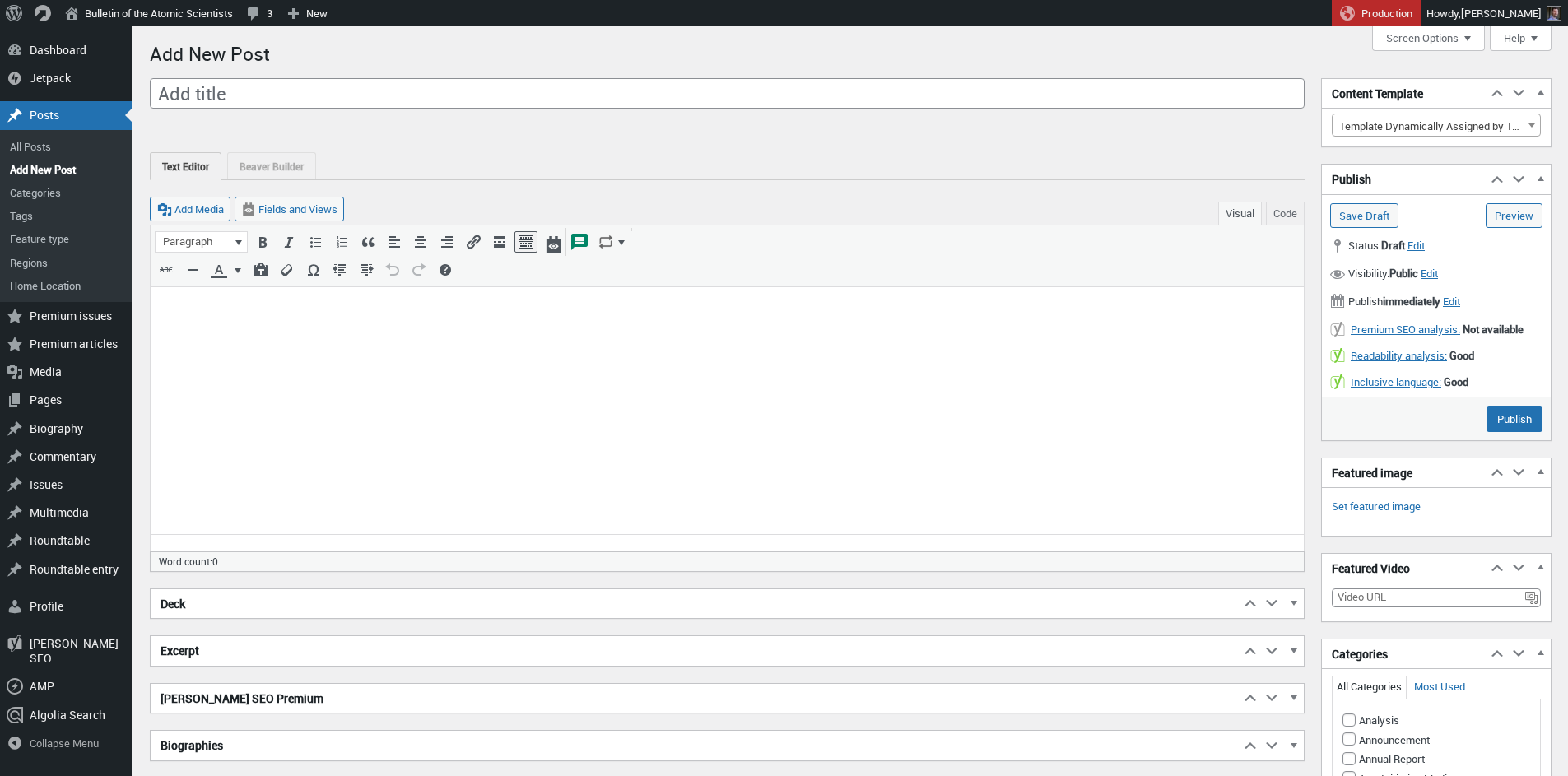
click at [609, 99] on input "Add title" at bounding box center [727, 94] width 1155 height 31
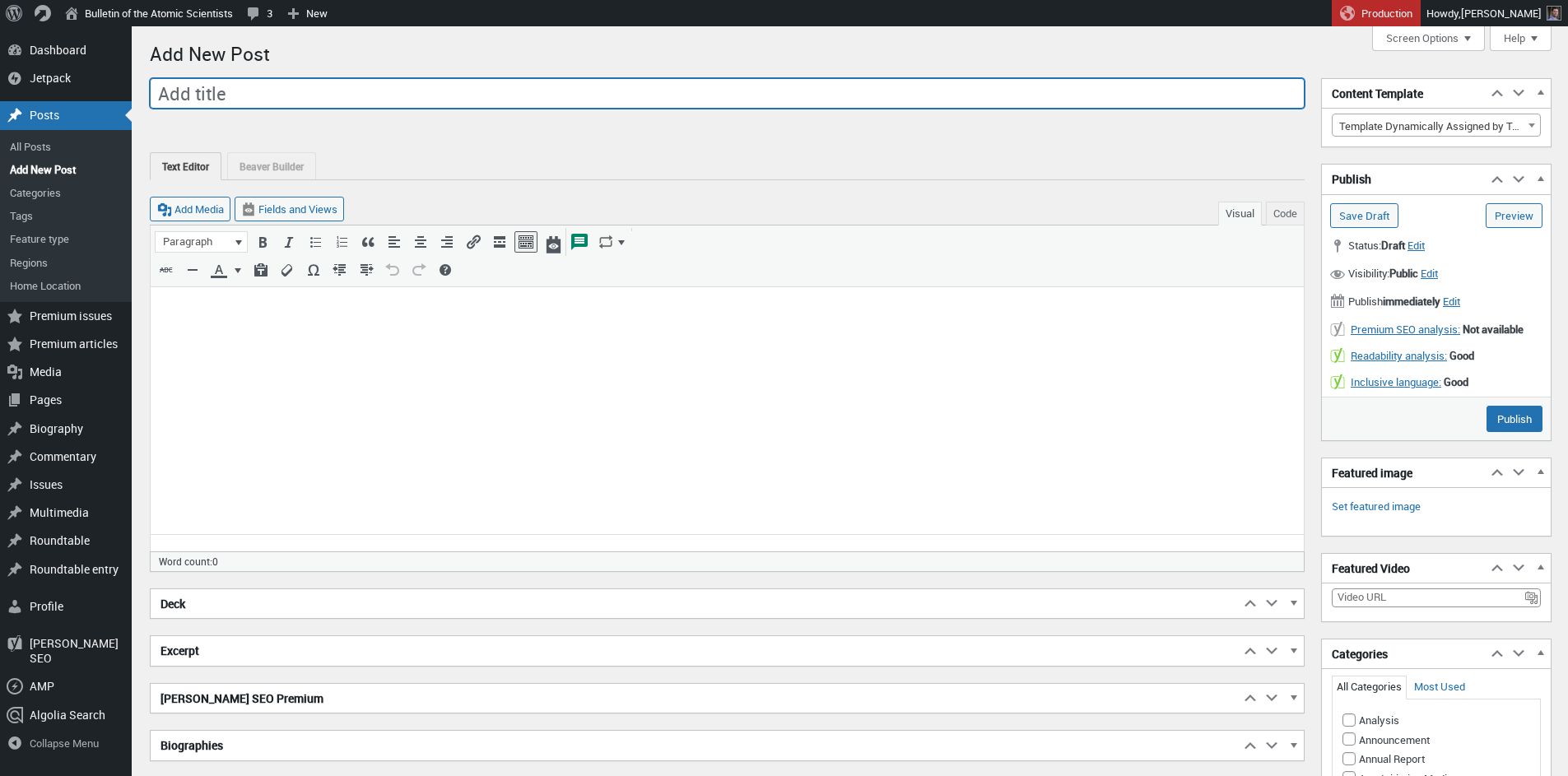
paste input "From Zaporizhzhia to Natanz, nuclear piracy is equally dangerous—and illegal"
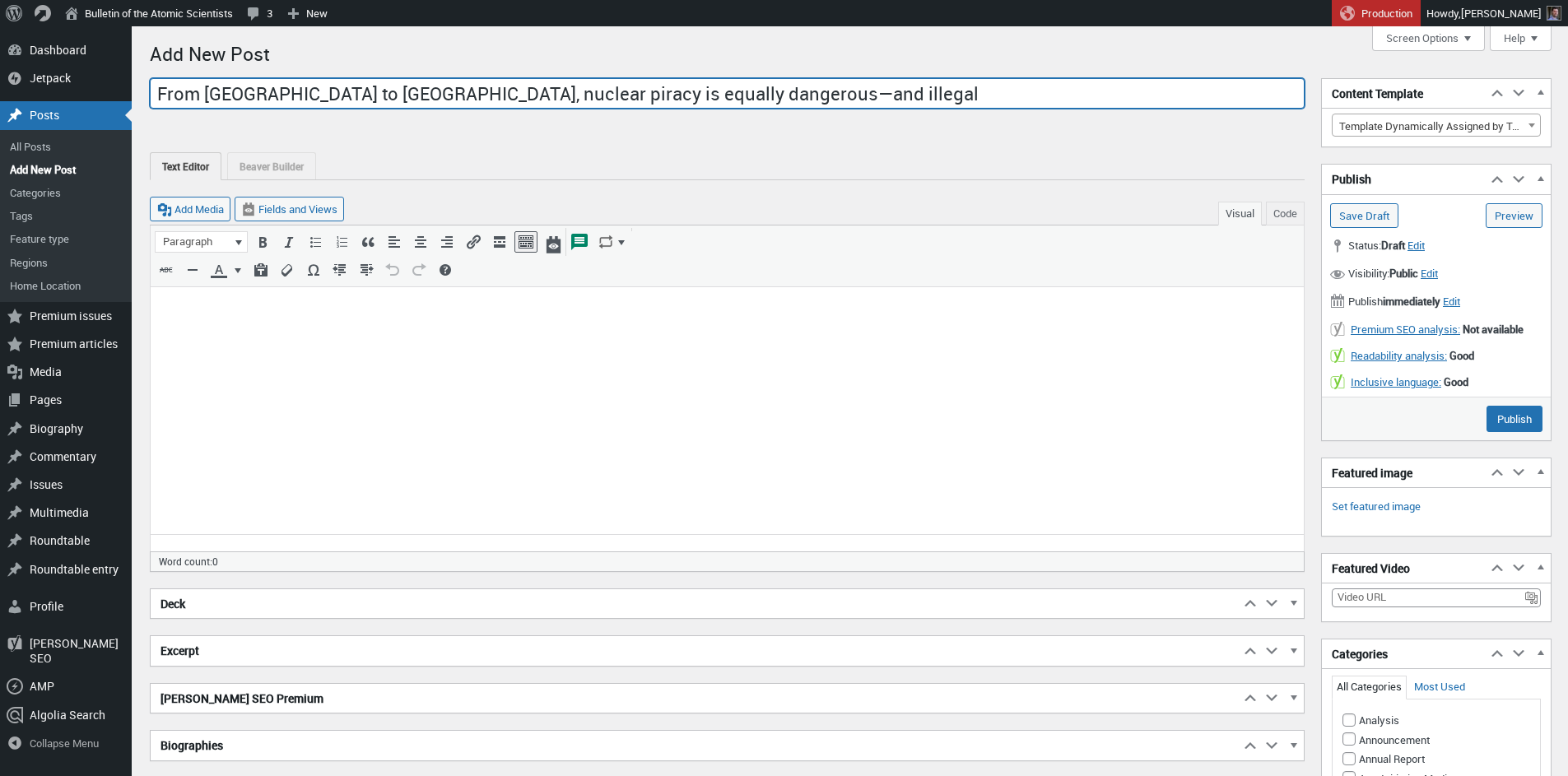
type input "From Zaporizhzhia to Natanz, nuclear piracy is equally dangerous—and illegal"
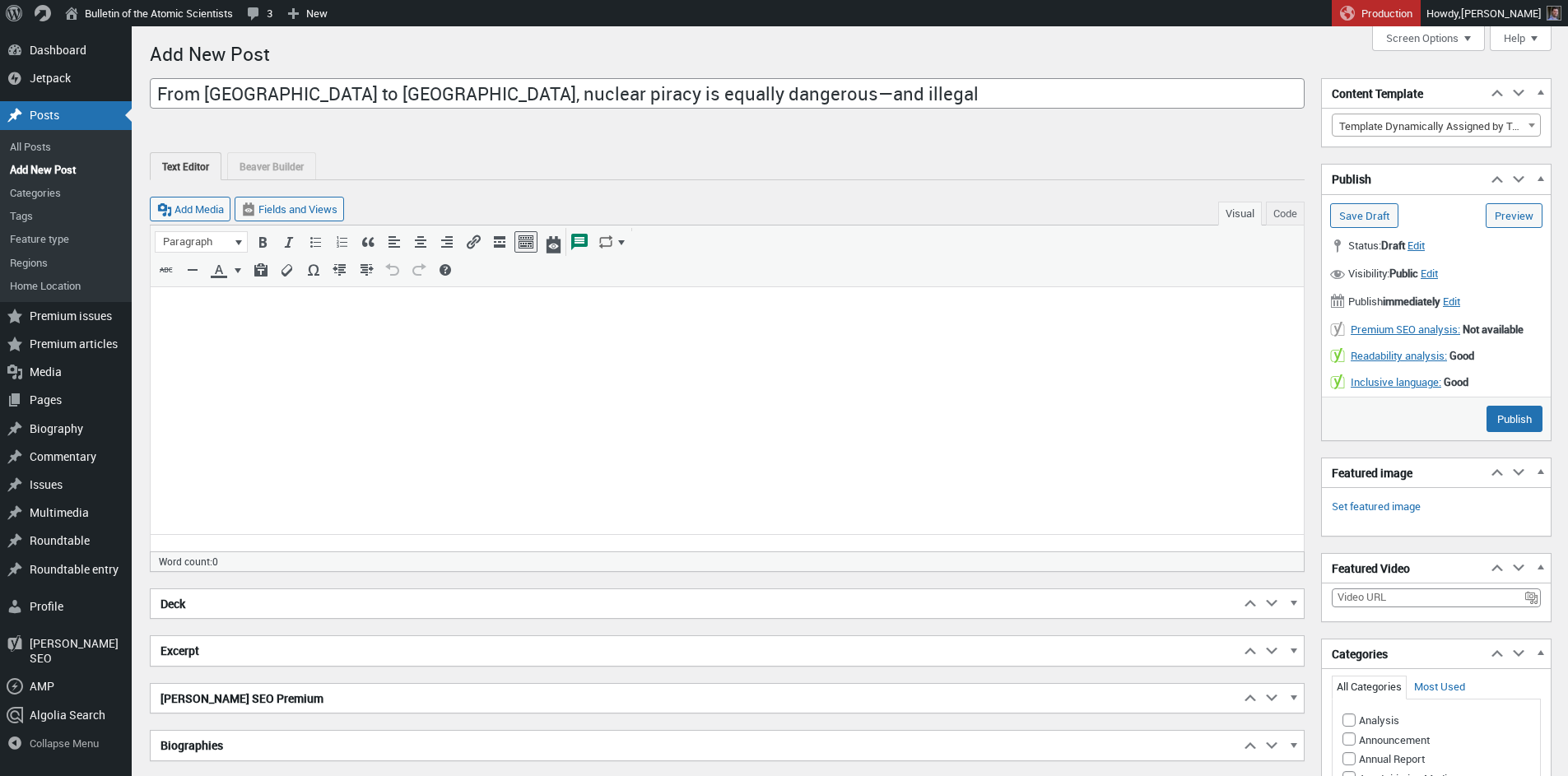
click at [468, 337] on html at bounding box center [727, 314] width 1153 height 54
click at [391, 343] on html at bounding box center [727, 315] width 1153 height 54
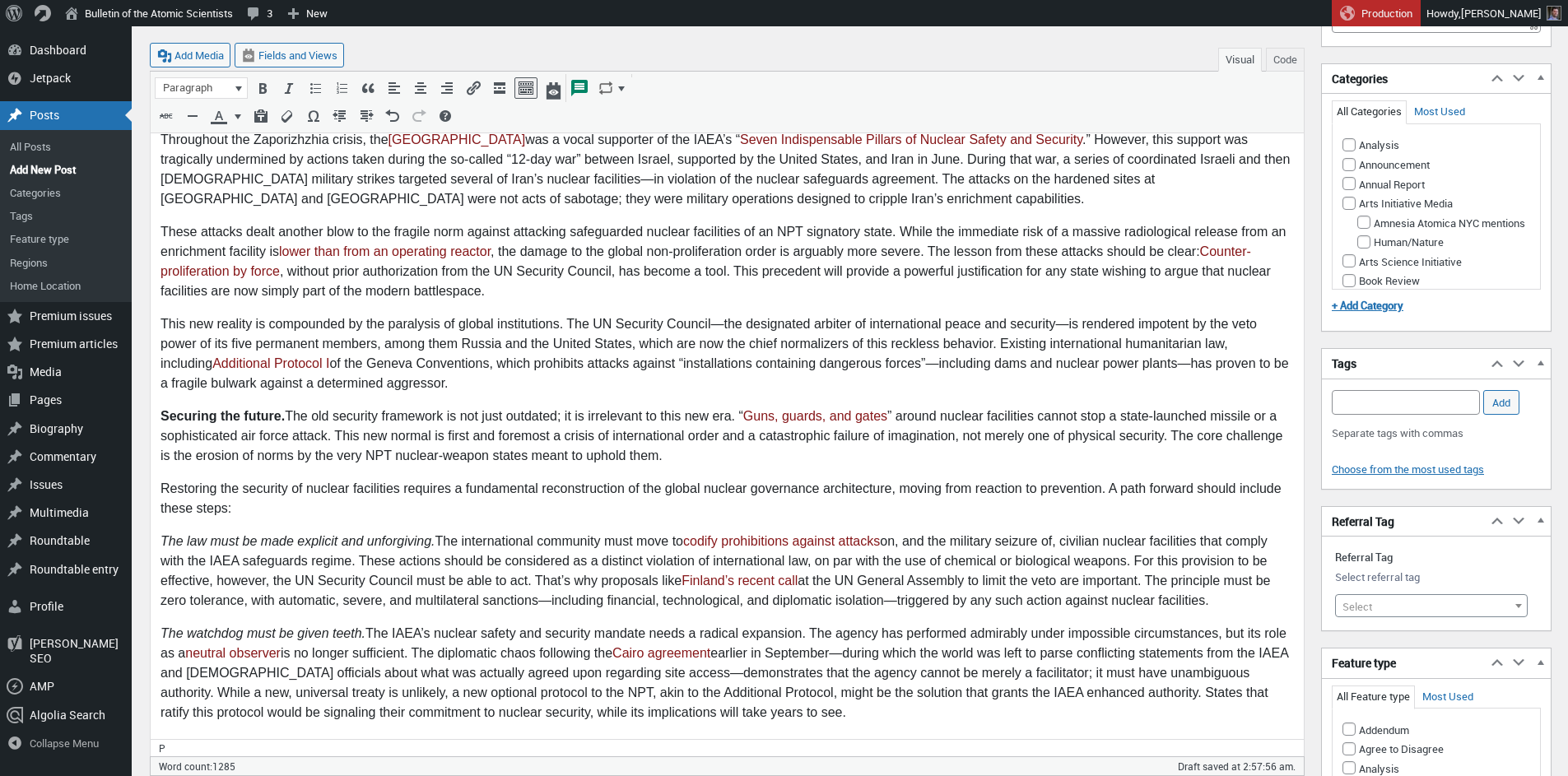
scroll to position [1237, 0]
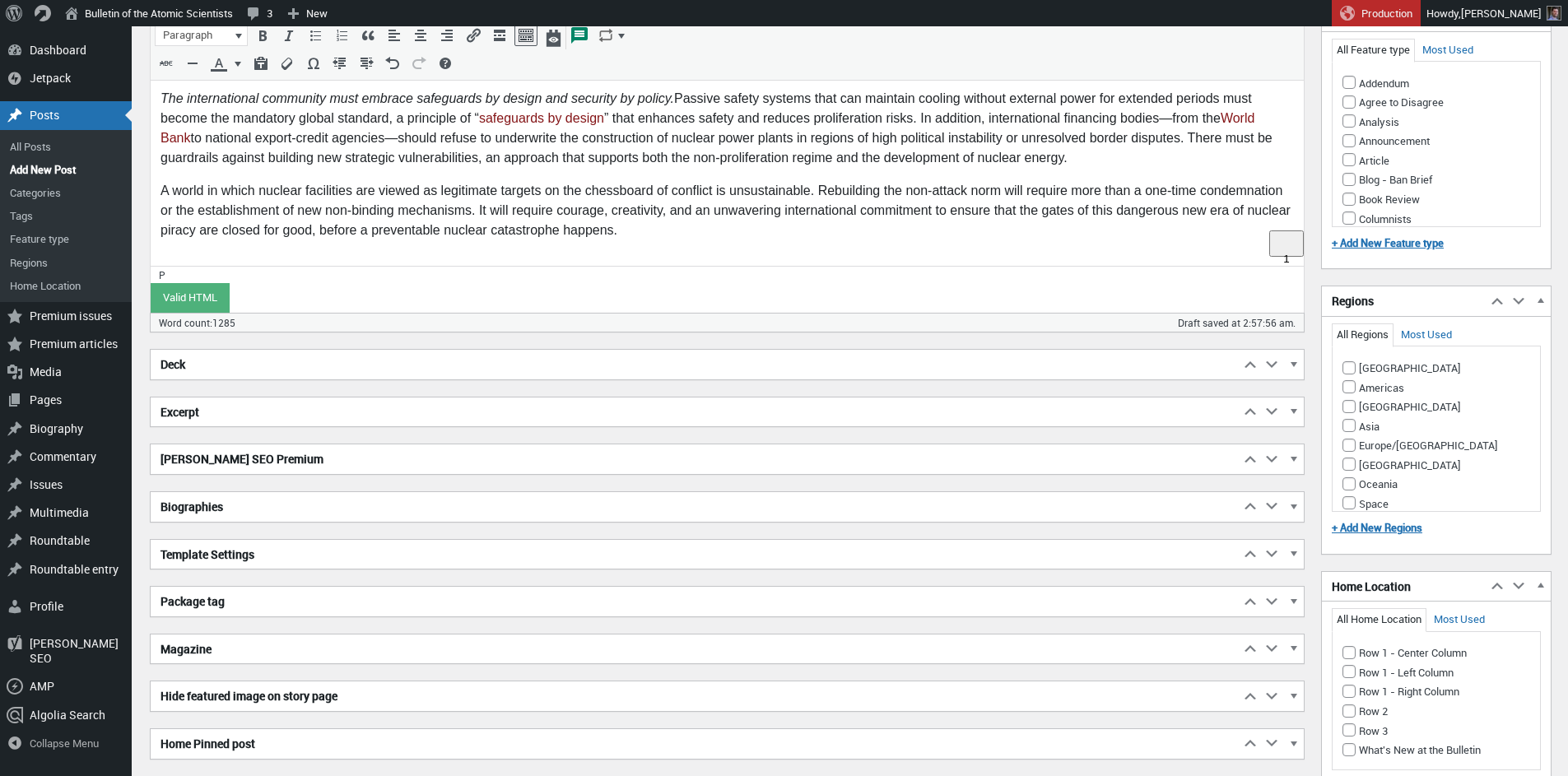
click at [201, 506] on h2 "Biographies" at bounding box center [695, 507] width 1089 height 29
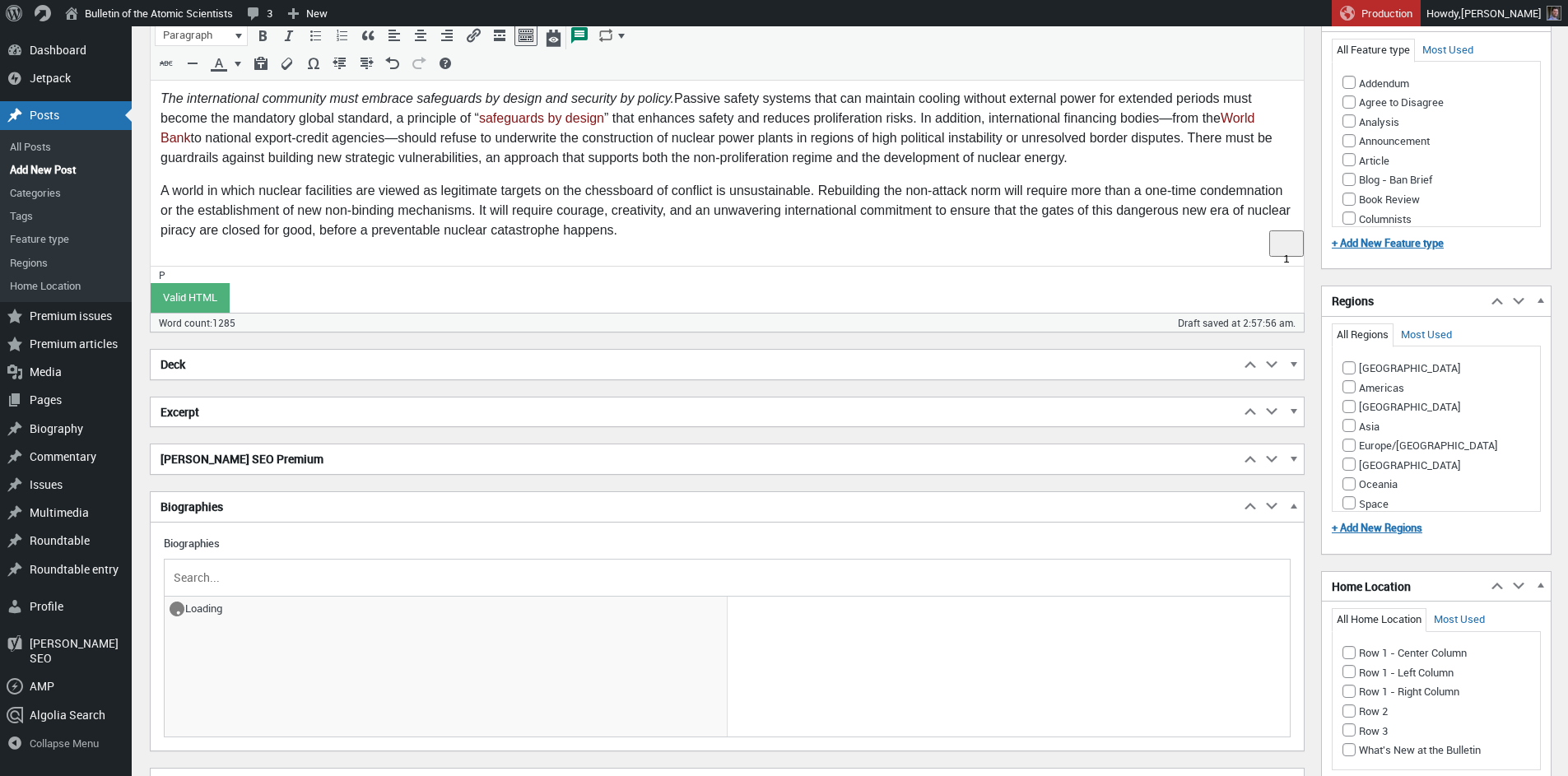
click at [246, 566] on input "text" at bounding box center [727, 578] width 1113 height 25
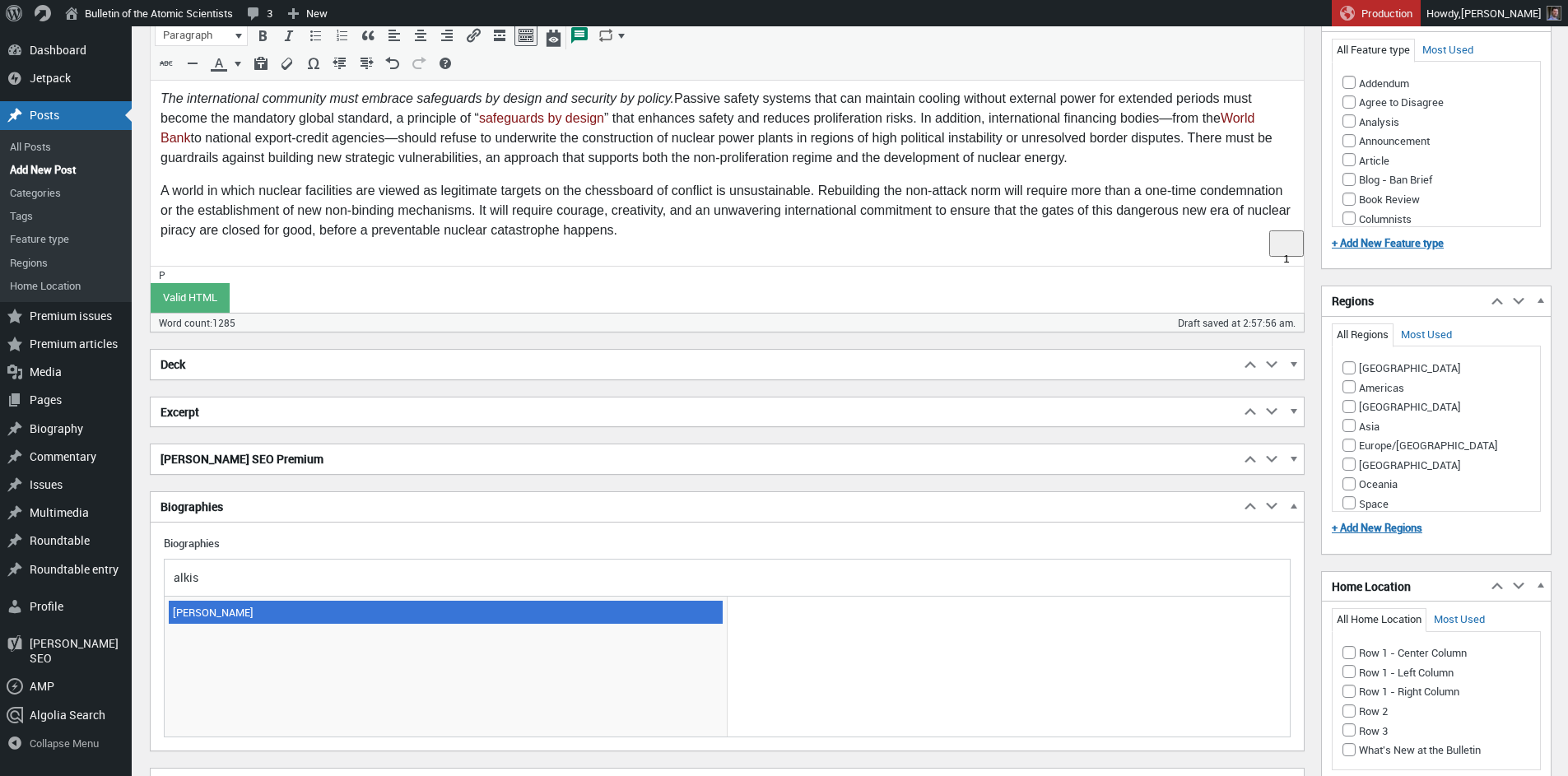
type input "alkis"
click at [220, 610] on span "Ali Alkis" at bounding box center [446, 612] width 554 height 23
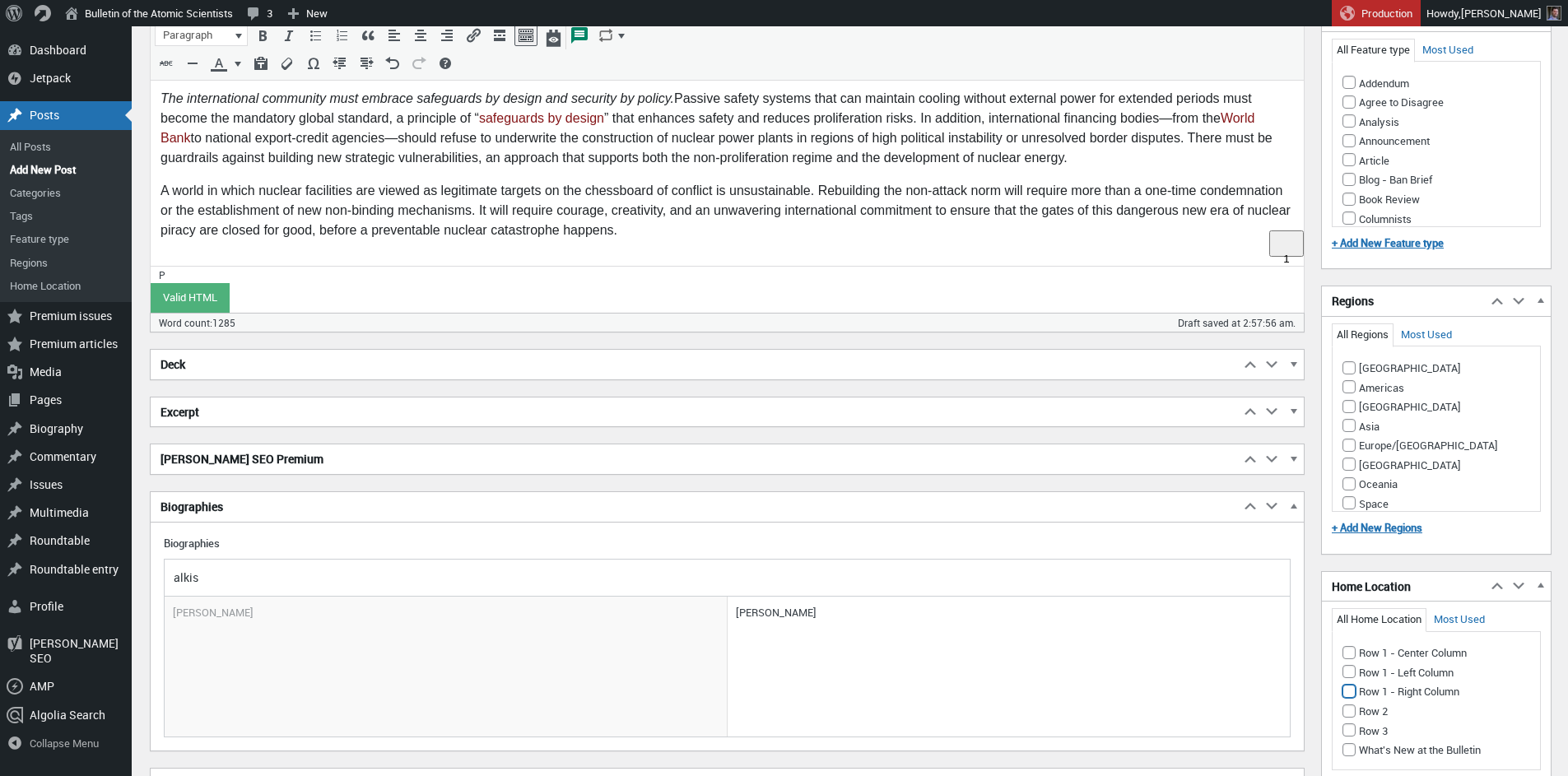
click at [1351, 691] on input "Row 1 - Right Column" at bounding box center [1349, 692] width 13 height 13
checkbox input "true"
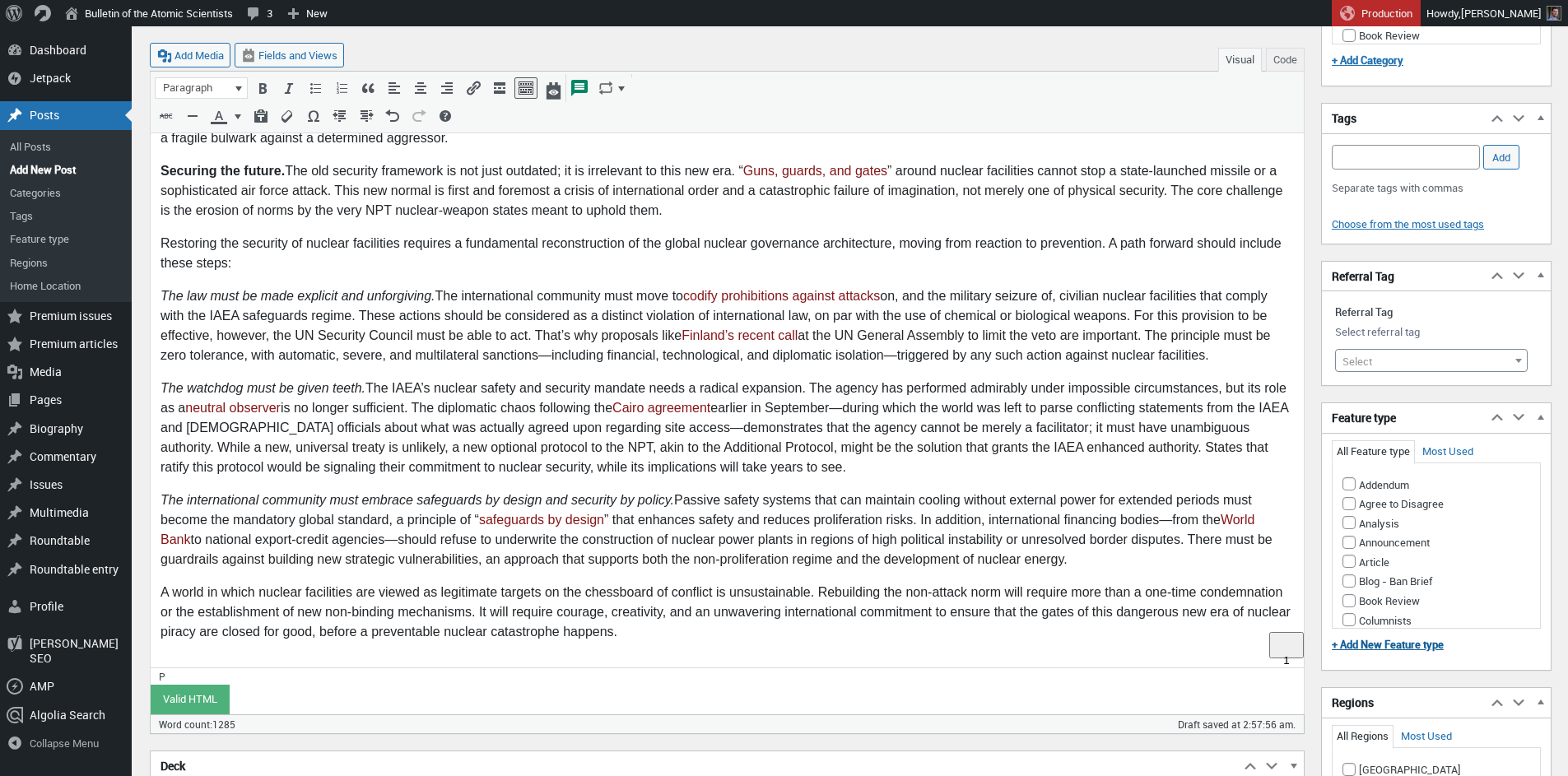
scroll to position [825, 0]
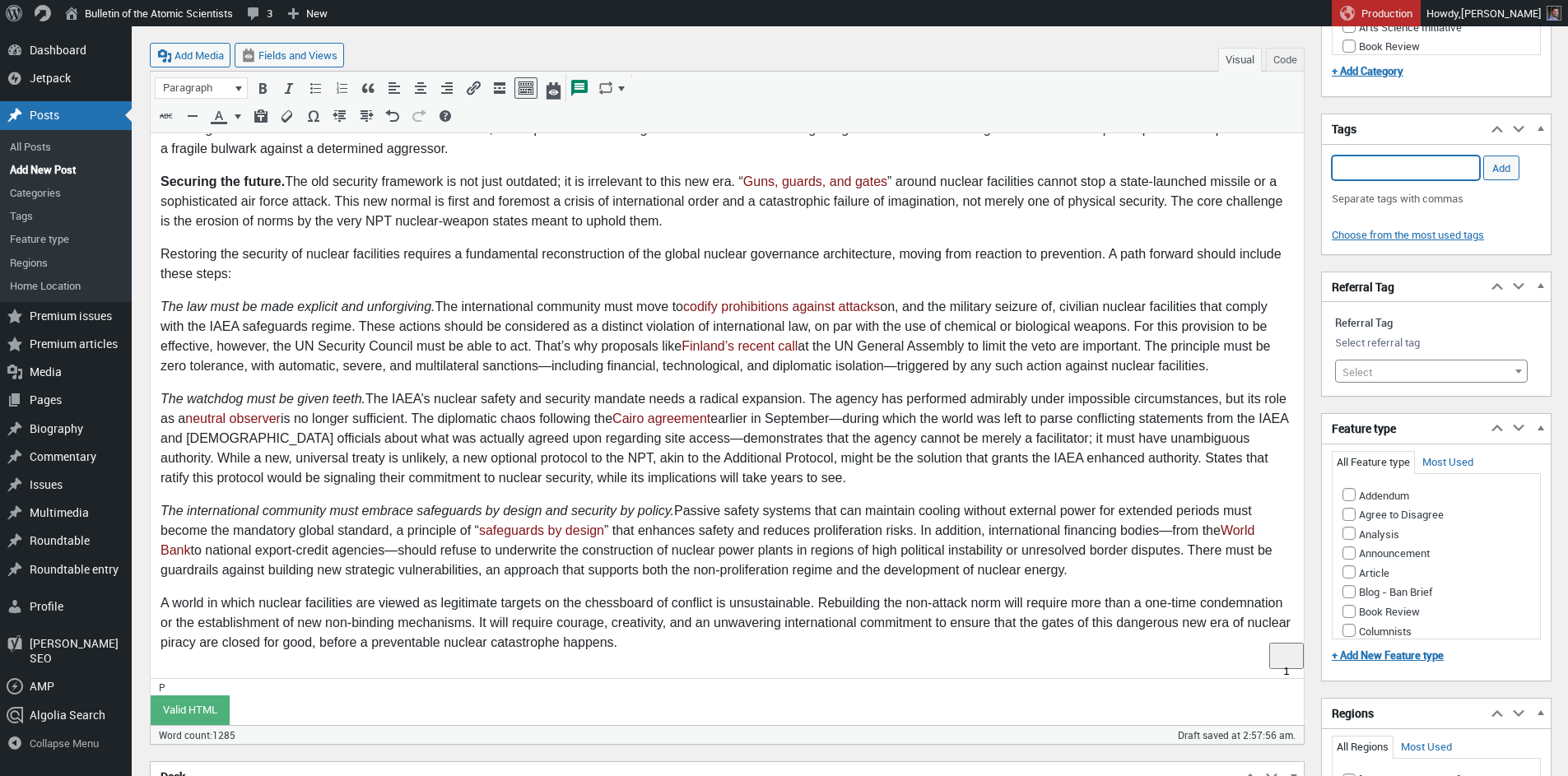
click at [1370, 166] on input "Add Tag" at bounding box center [1405, 167] width 148 height 25
paste input "IAEA, Russia, Ukraine, Ukraine war, Zaporizhzhia, Zaporizhzhia nuclear power pl…"
type input "IAEA, Russia, Ukraine, Ukraine war, Zaporizhzhia, Zaporizhzhia nuclear power pl…"
click at [1498, 163] on input "Add" at bounding box center [1501, 167] width 36 height 25
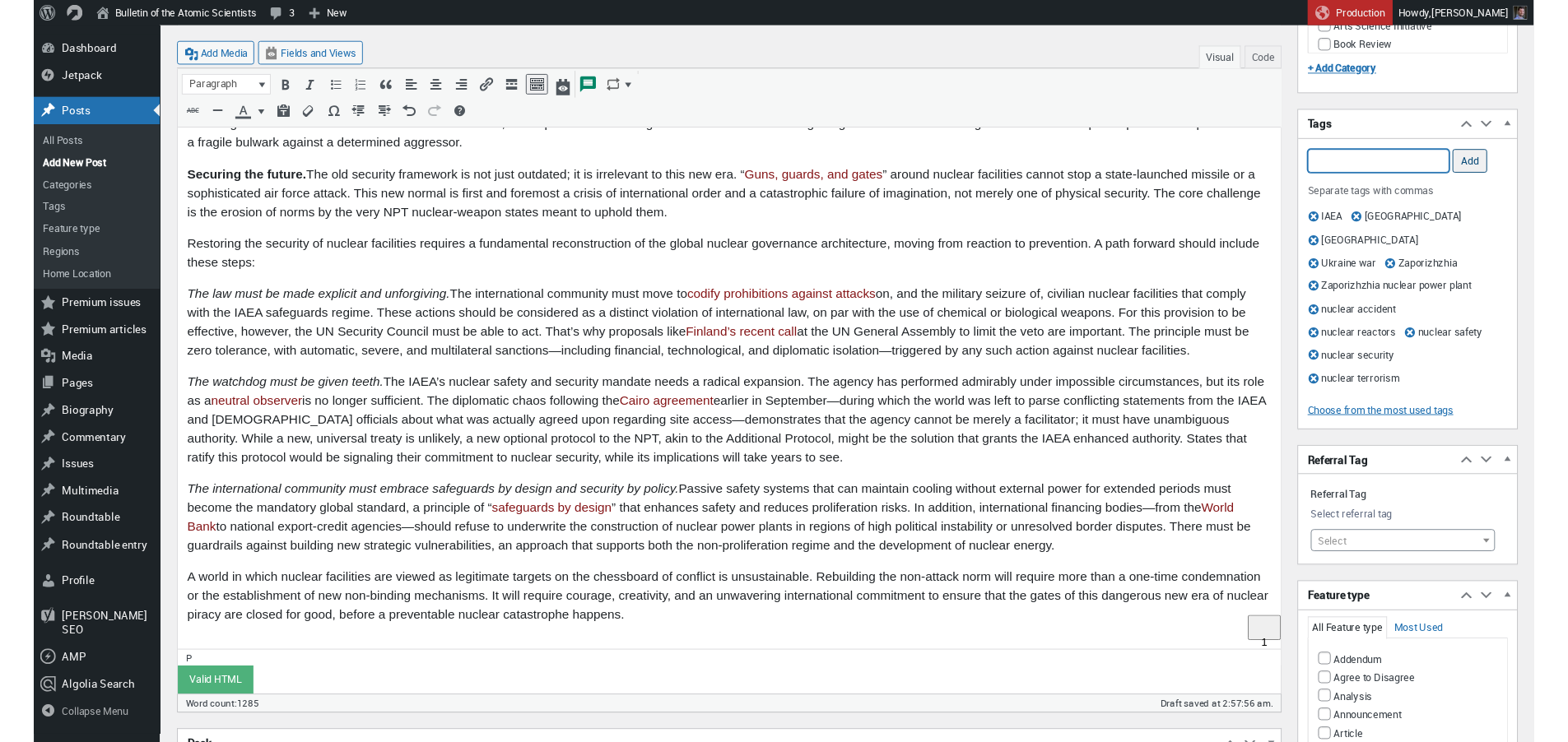
scroll to position [0, 0]
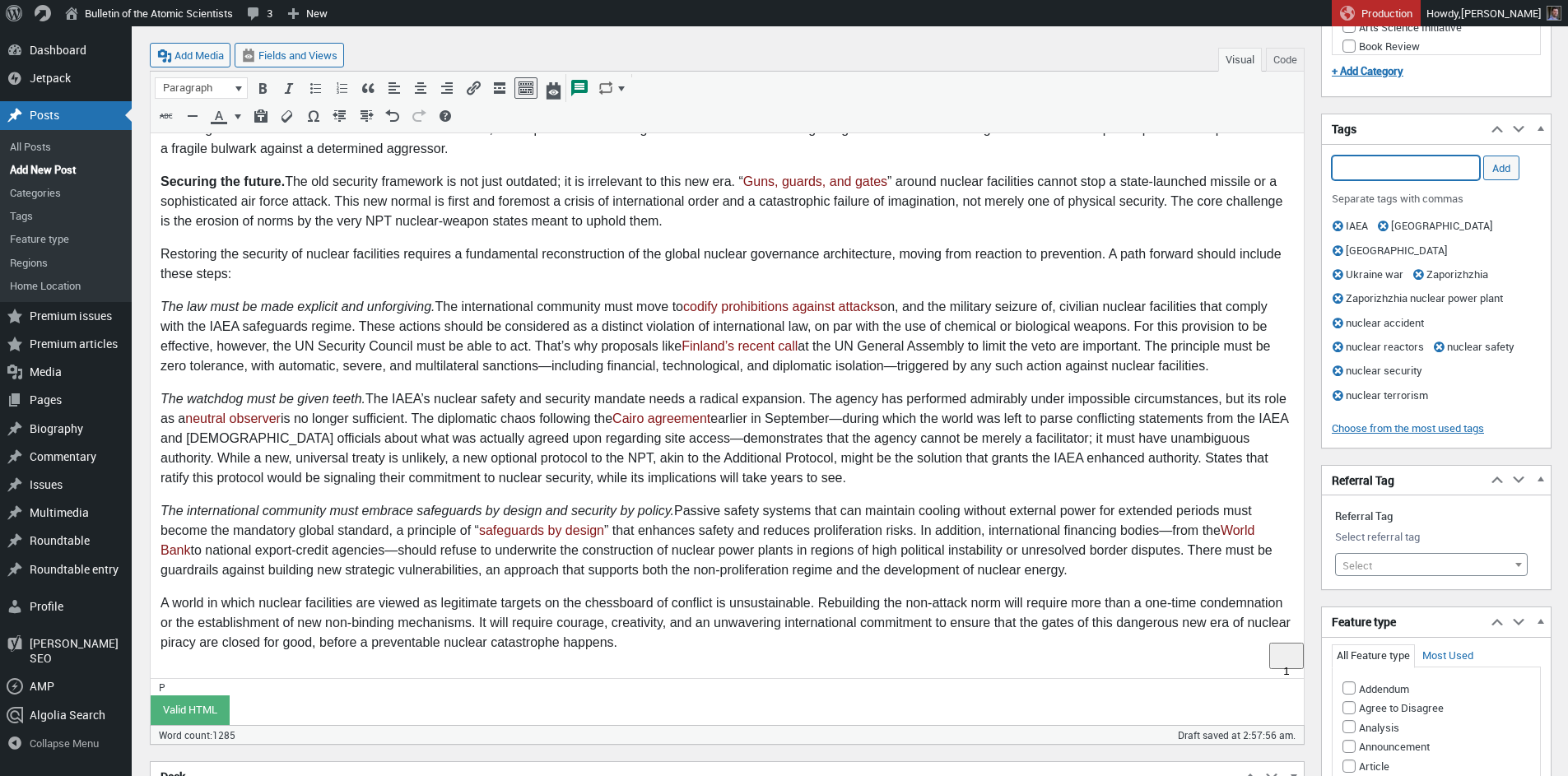
click at [1434, 170] on input "Add Tag" at bounding box center [1405, 167] width 148 height 25
click at [1397, 167] on input "UN Sec" at bounding box center [1405, 167] width 148 height 25
click at [1393, 219] on li "UN Security Council" at bounding box center [1433, 214] width 200 height 23
type input "UN Security Council,"
click at [1509, 166] on input "Add" at bounding box center [1501, 167] width 36 height 25
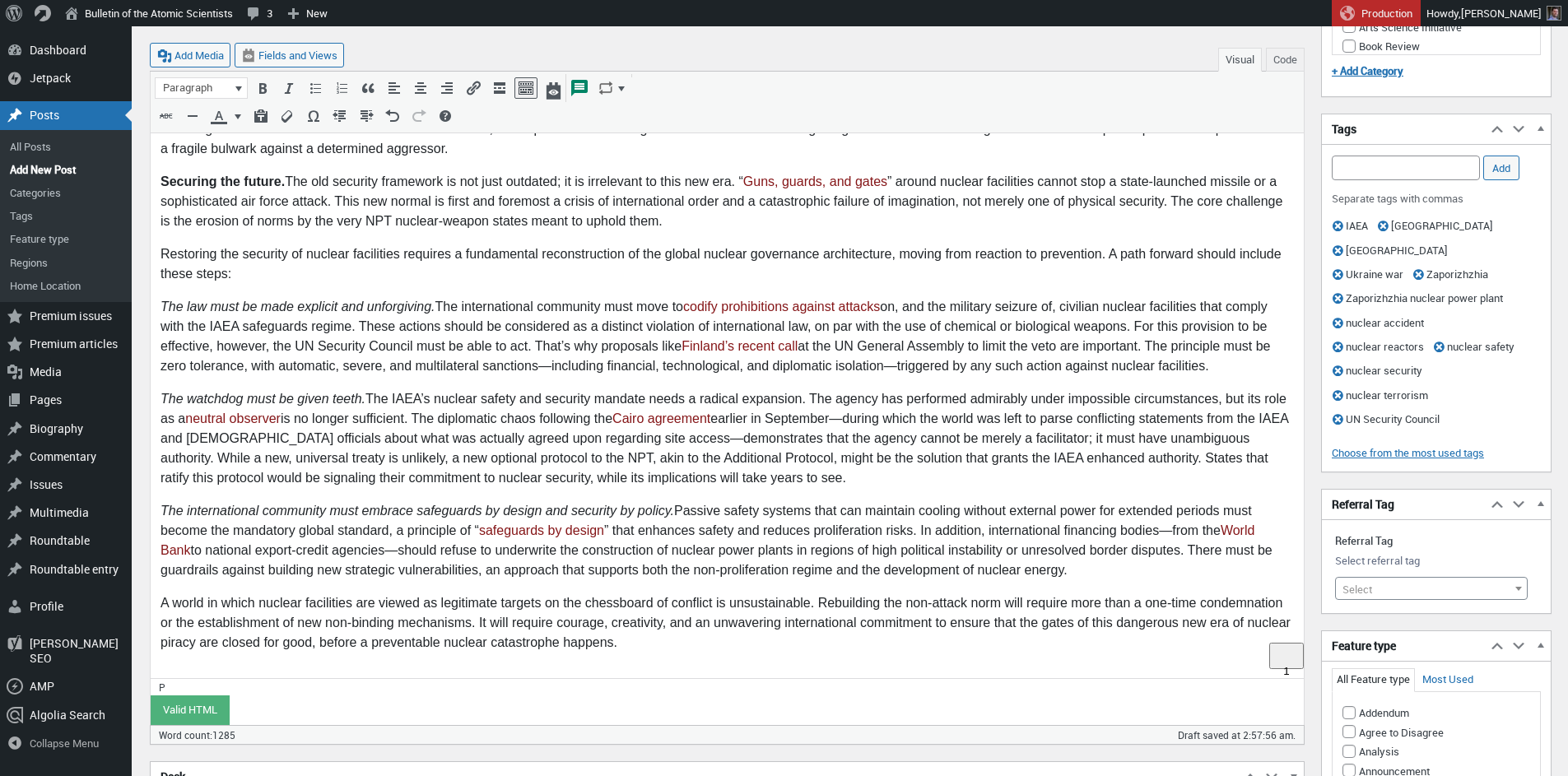
click at [874, 237] on body "On September 23, the Zaporizhzhia nuclear power plant in Ukraine faced a comple…" at bounding box center [728, 70] width 1134 height 1193
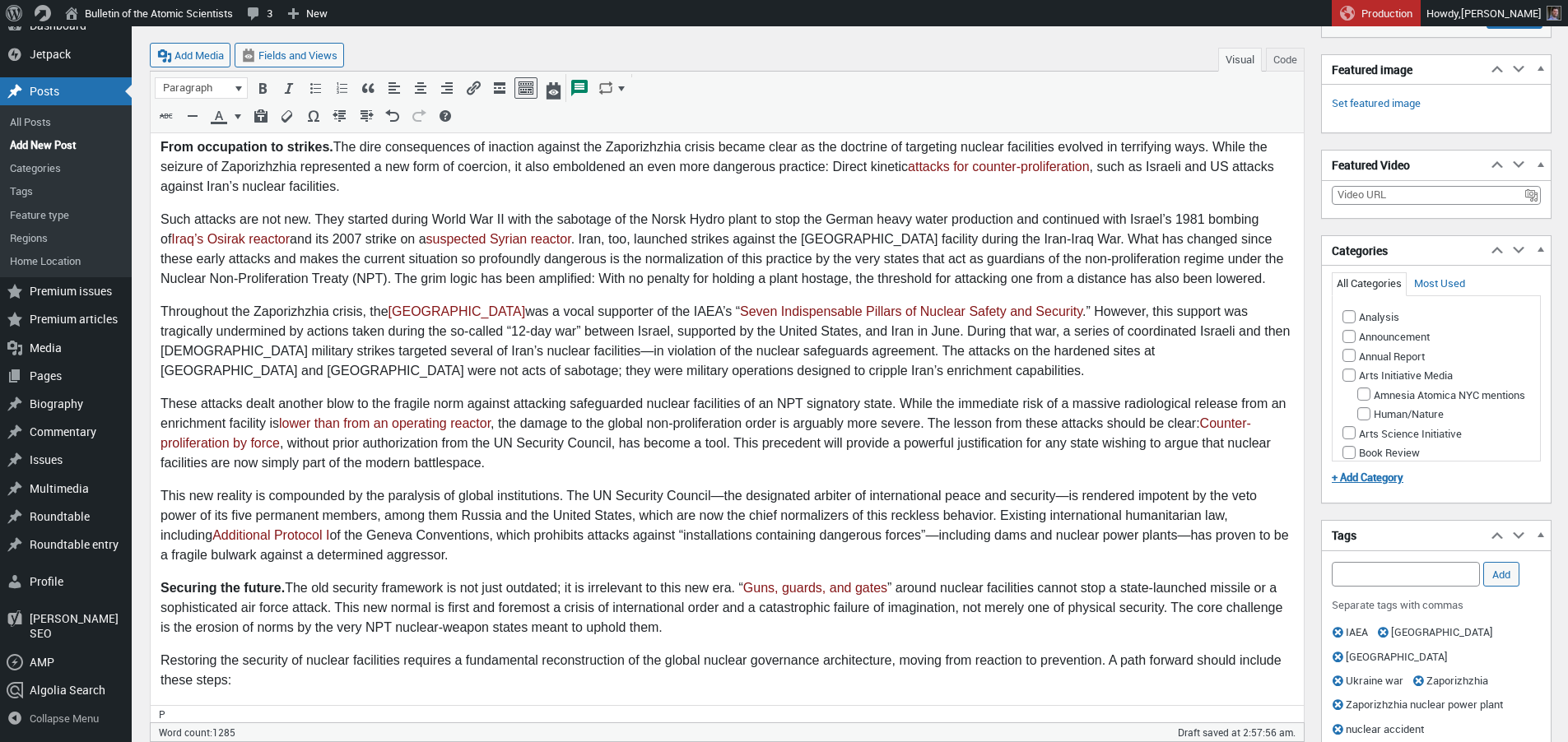
scroll to position [226, 0]
click at [1365, 578] on input "Add Tag" at bounding box center [1405, 574] width 148 height 25
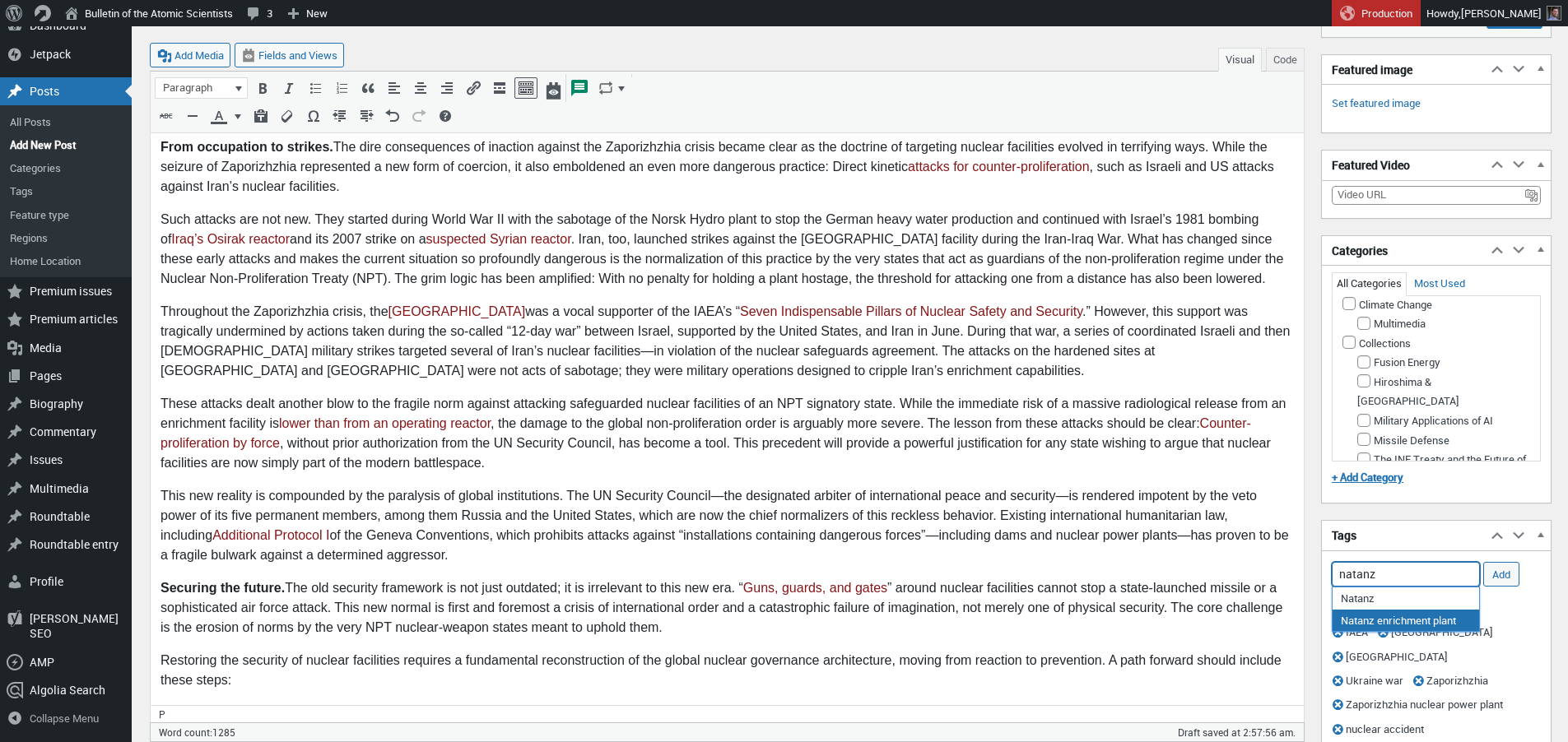
click at [1359, 622] on li "Natanz enrichment plant" at bounding box center [1406, 620] width 147 height 21
type input "Natanz enrichment plant,"
click at [1500, 571] on input "Add" at bounding box center [1501, 574] width 36 height 25
click at [1438, 576] on input "Add Tag" at bounding box center [1405, 574] width 148 height 25
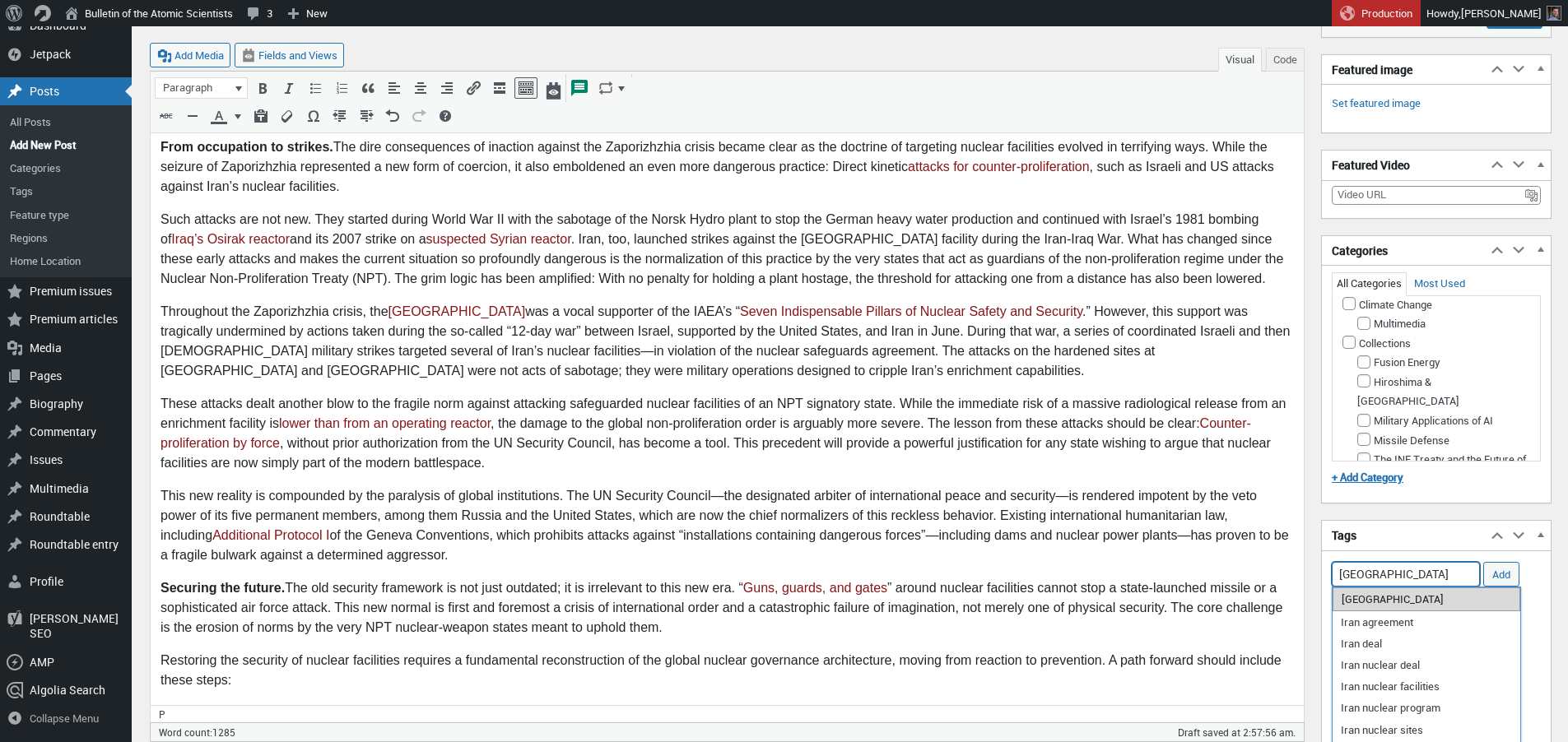
click at [1419, 603] on li "[GEOGRAPHIC_DATA]" at bounding box center [1427, 599] width 187 height 23
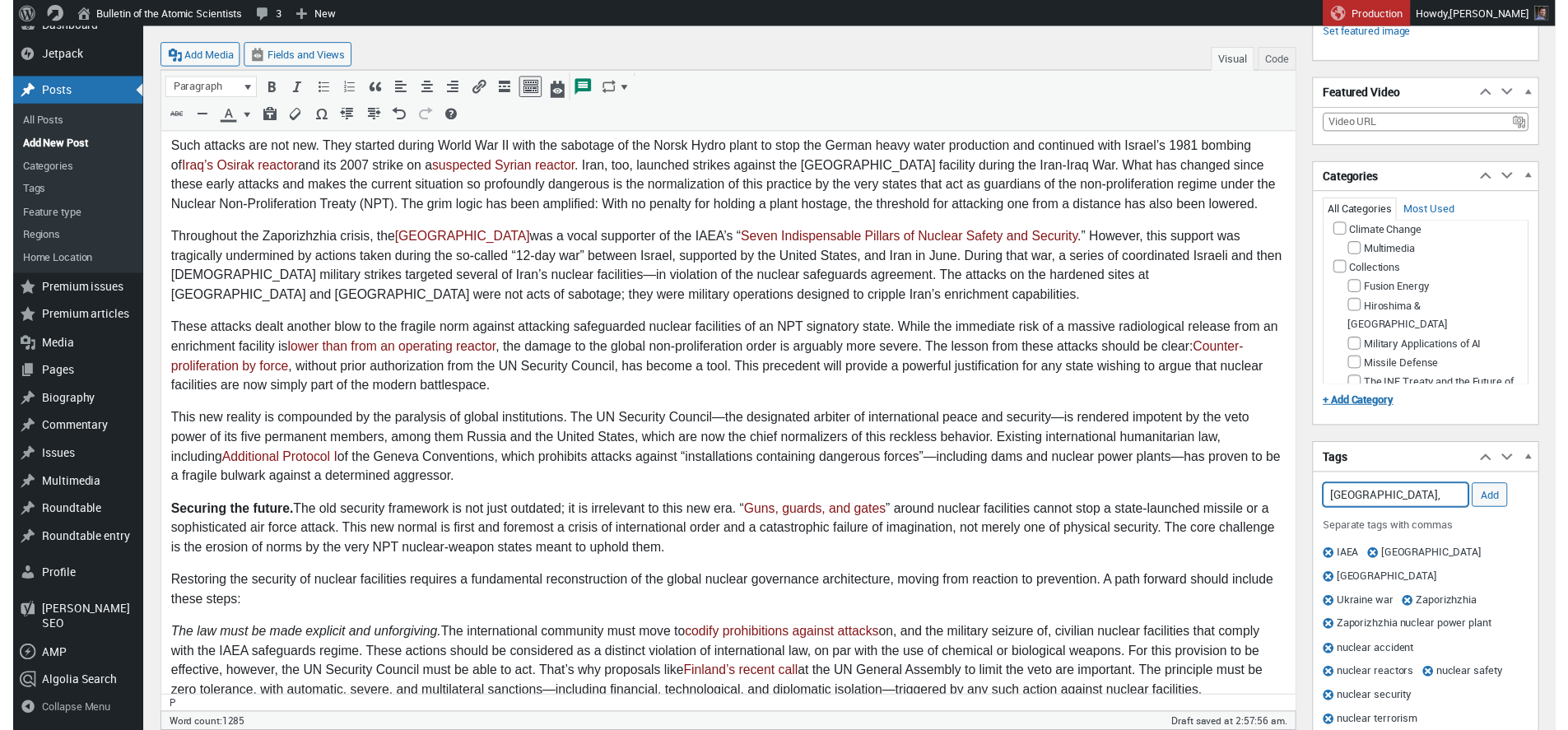
scroll to position [547, 0]
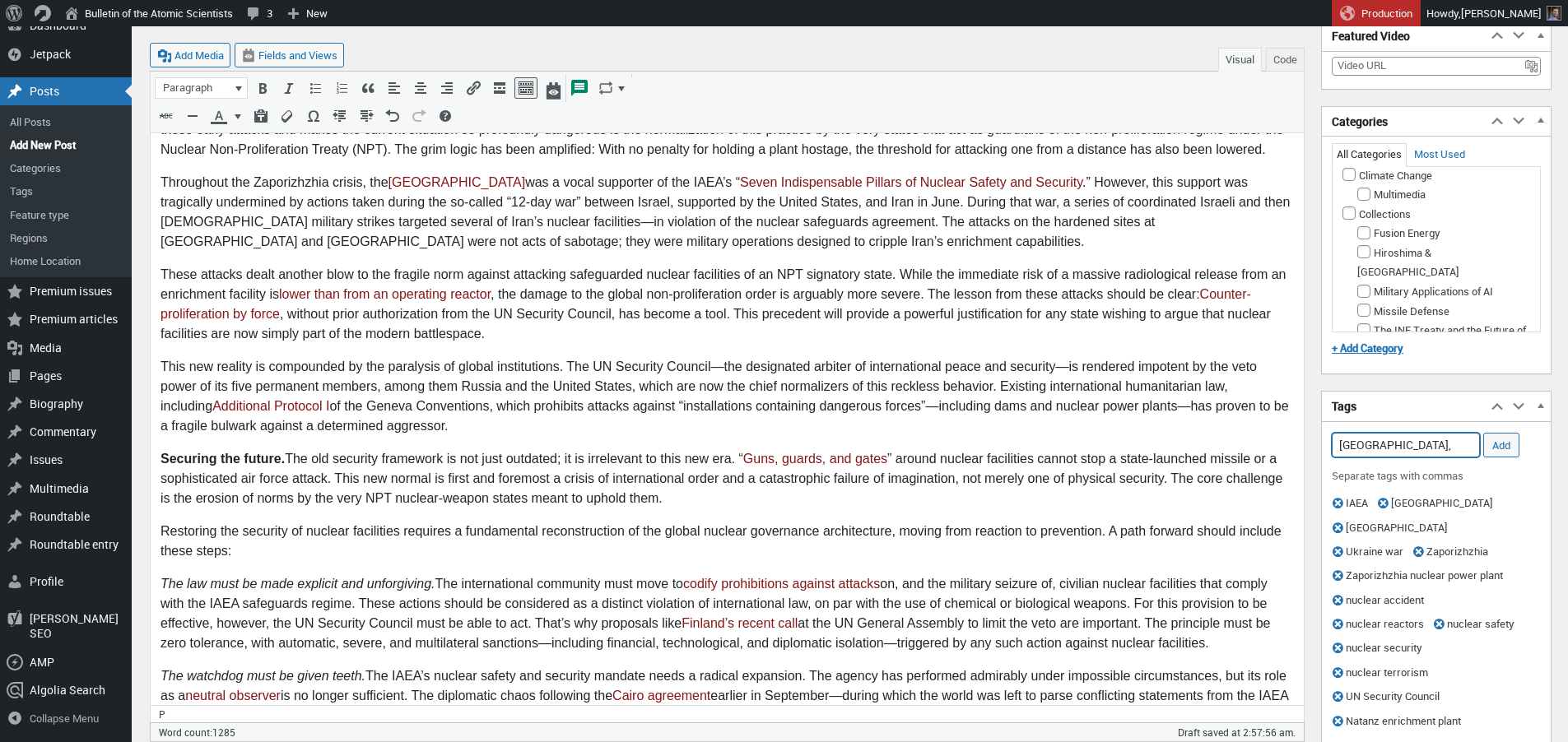
click at [1405, 440] on input "Iran," at bounding box center [1405, 444] width 148 height 25
click at [1401, 517] on li "Iran nuclear program" at bounding box center [1406, 513] width 147 height 23
type input "Iran, Iran nuclear program,"
click at [1500, 445] on input "Add" at bounding box center [1501, 444] width 36 height 25
click at [1387, 443] on input "Add Tag" at bounding box center [1405, 444] width 148 height 25
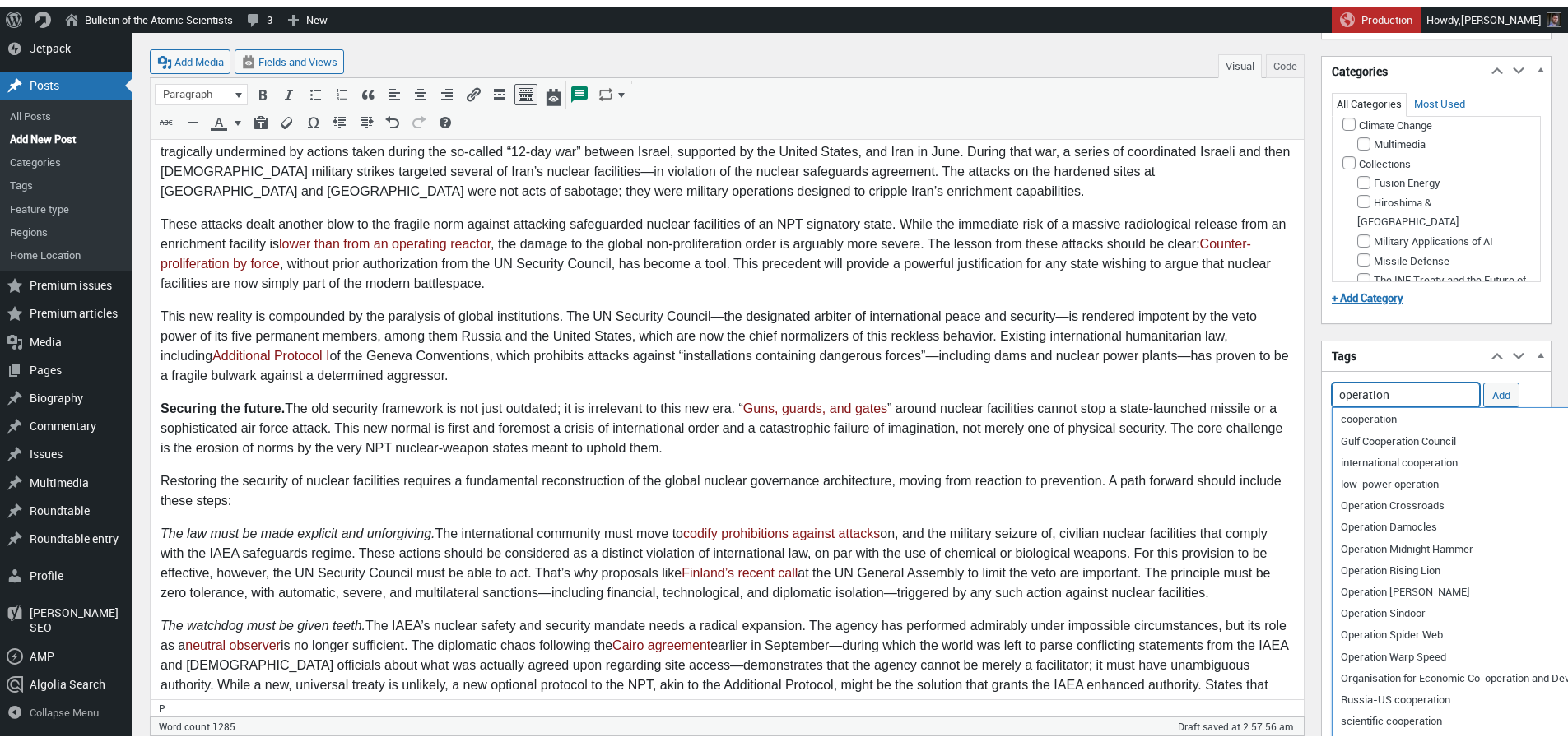
scroll to position [625, 0]
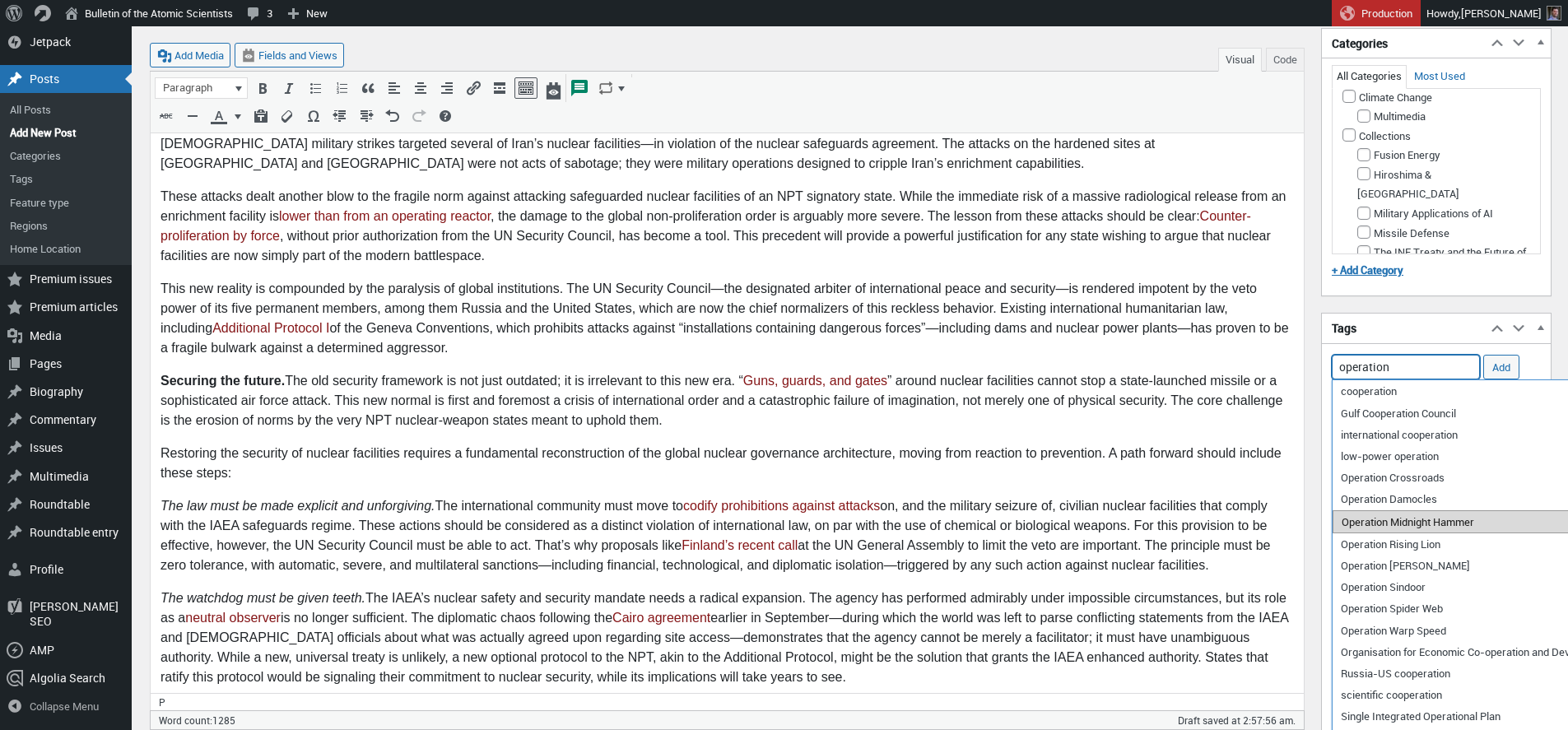
click at [1397, 527] on li "Operation Midnight Hammer" at bounding box center [1487, 522] width 309 height 23
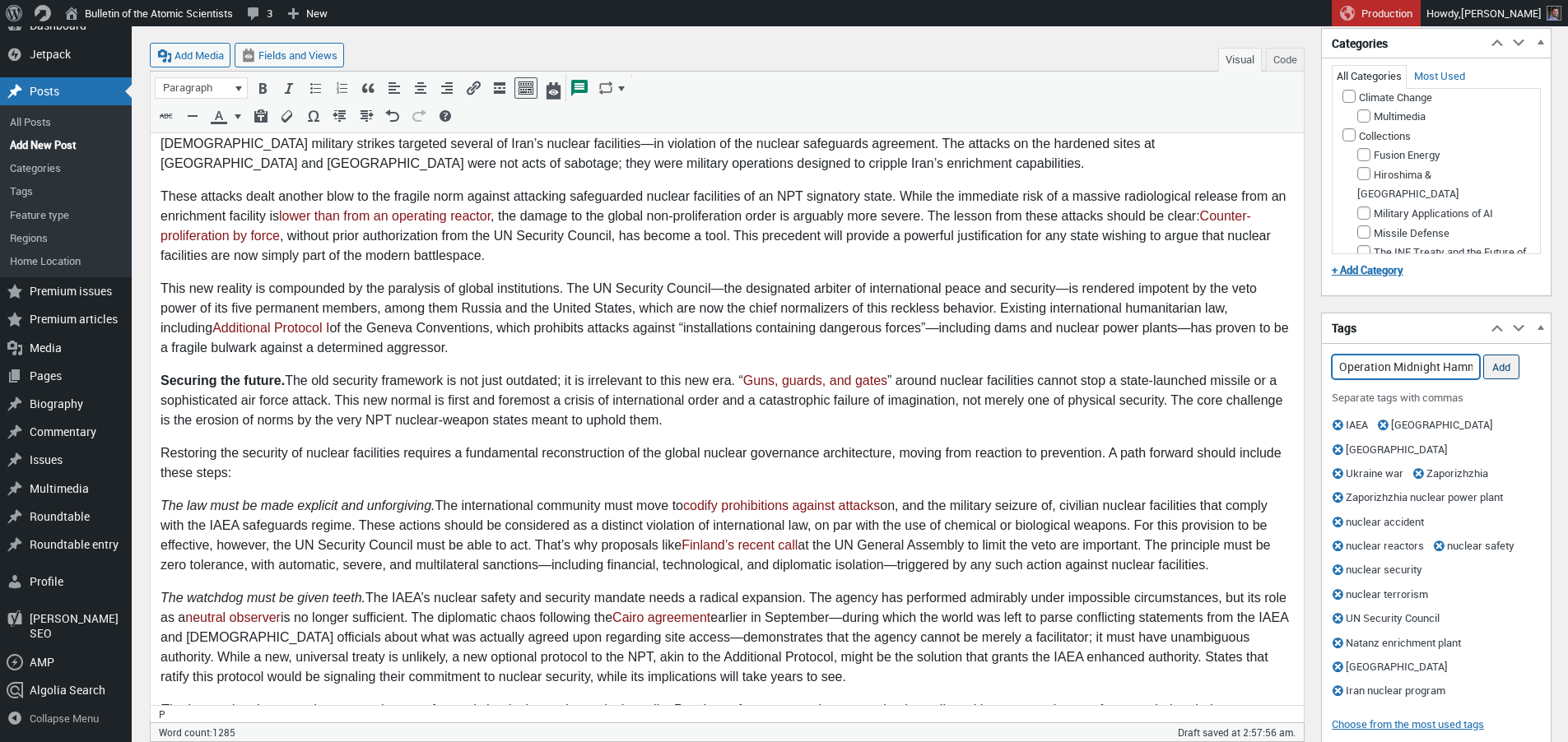
type input "Operation Midnight Hammer,"
click at [1501, 365] on input "Add" at bounding box center [1501, 366] width 36 height 25
click at [1405, 367] on input "Add Tag" at bounding box center [1405, 366] width 148 height 25
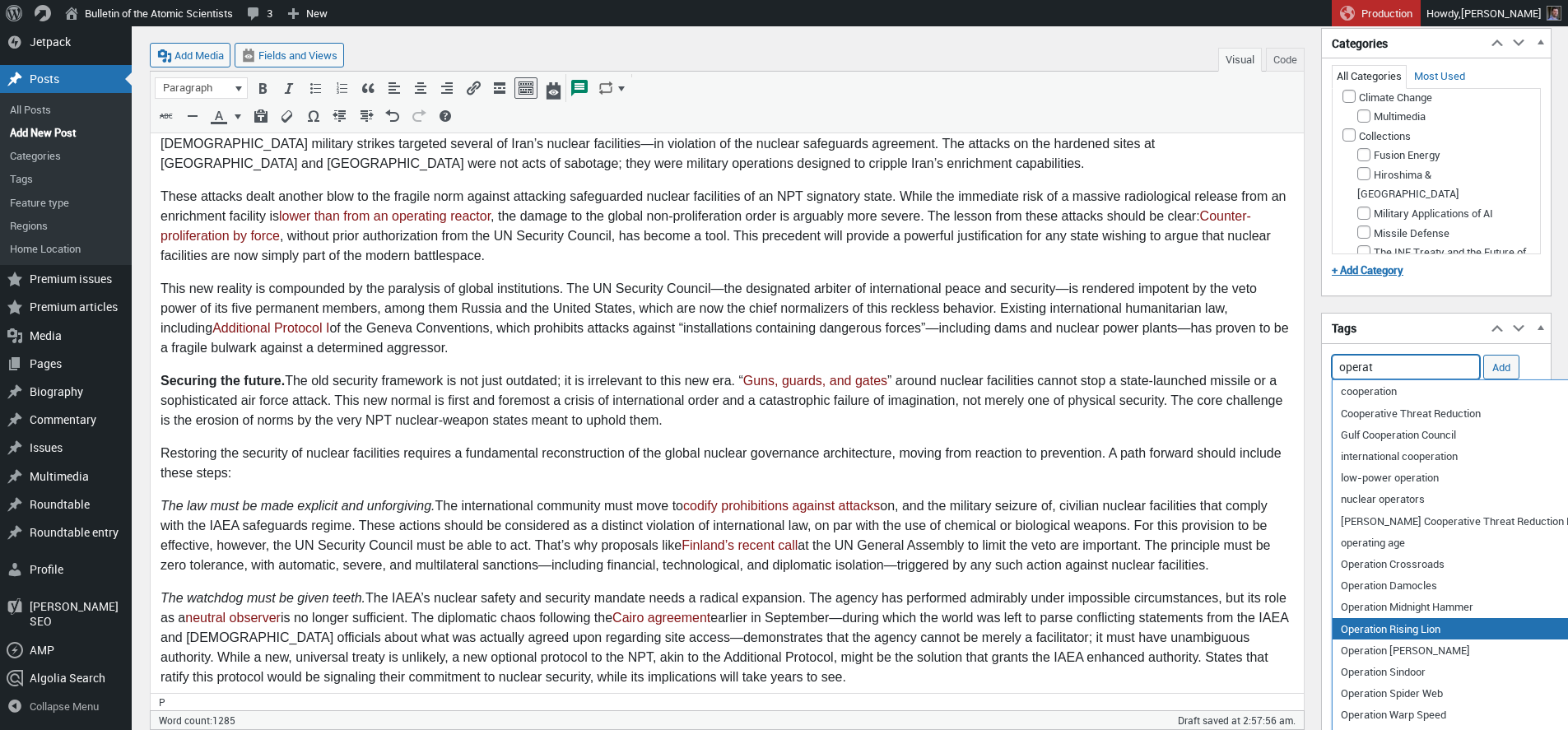
drag, startPoint x: 1398, startPoint y: 632, endPoint x: 1407, endPoint y: 621, distance: 14.2
click at [1398, 632] on li "Operation Rising Lion" at bounding box center [1487, 628] width 309 height 21
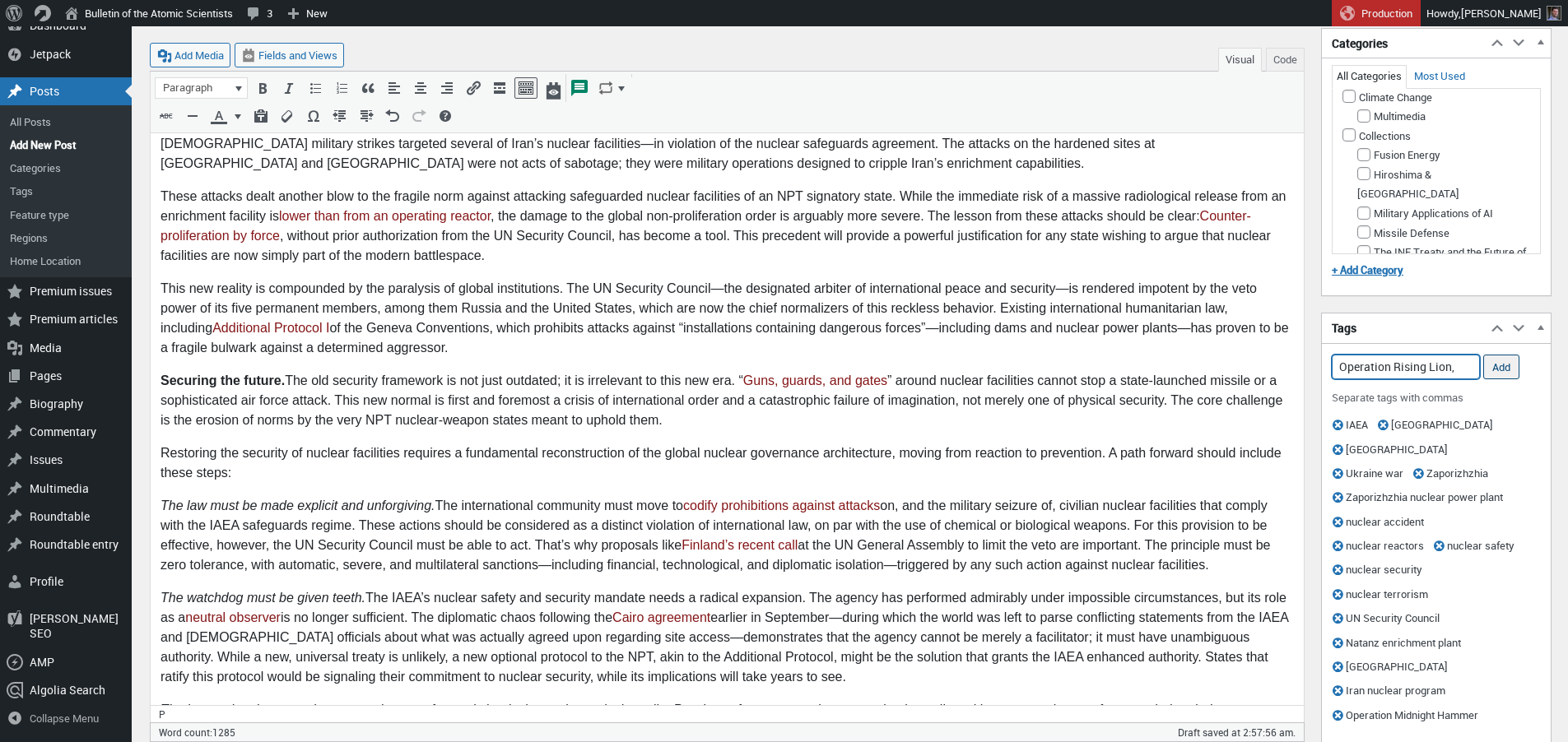
type input "Operation Rising Lion,"
click at [1495, 365] on input "Add" at bounding box center [1501, 366] width 36 height 25
click at [1403, 366] on input "Add Tag" at bounding box center [1405, 366] width 148 height 25
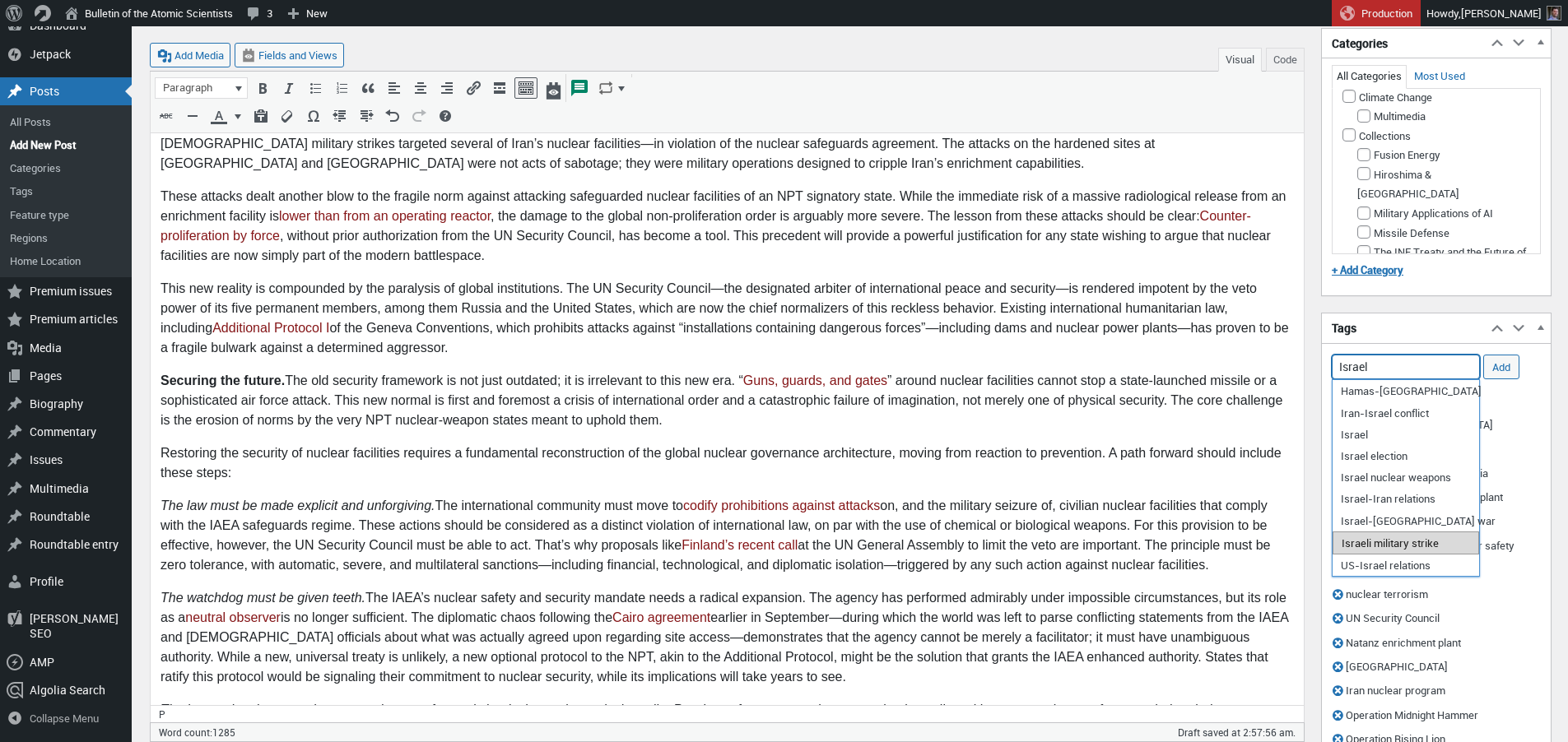
click at [1414, 544] on li "Israeli military strike" at bounding box center [1406, 543] width 147 height 23
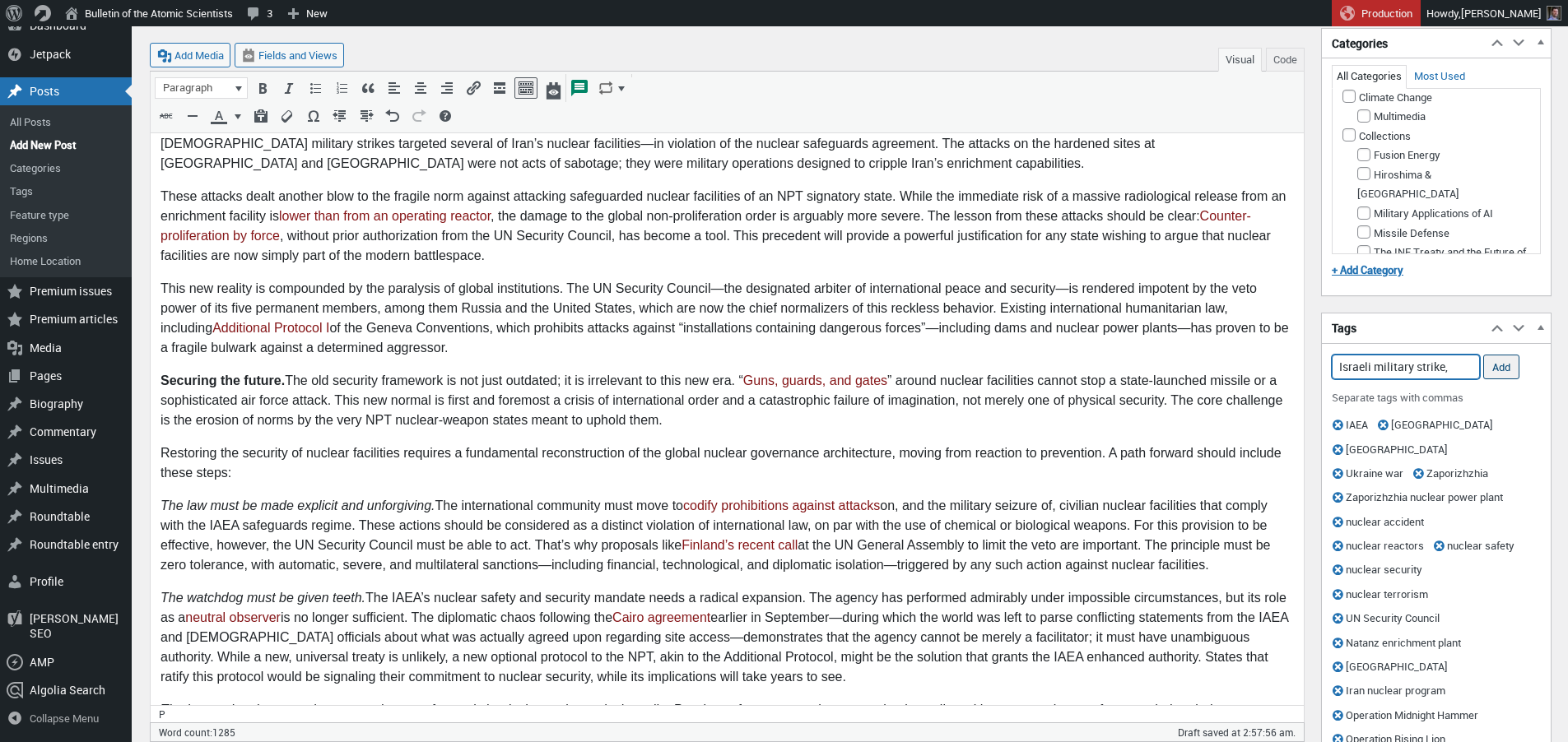
type input "Israeli military strike,"
click at [1499, 368] on input "Add" at bounding box center [1501, 366] width 36 height 25
click at [1418, 365] on input "Add Tag" at bounding box center [1405, 366] width 148 height 25
type input "U"
click at [1405, 389] on li "US attacks [GEOGRAPHIC_DATA]" at bounding box center [1406, 391] width 147 height 23
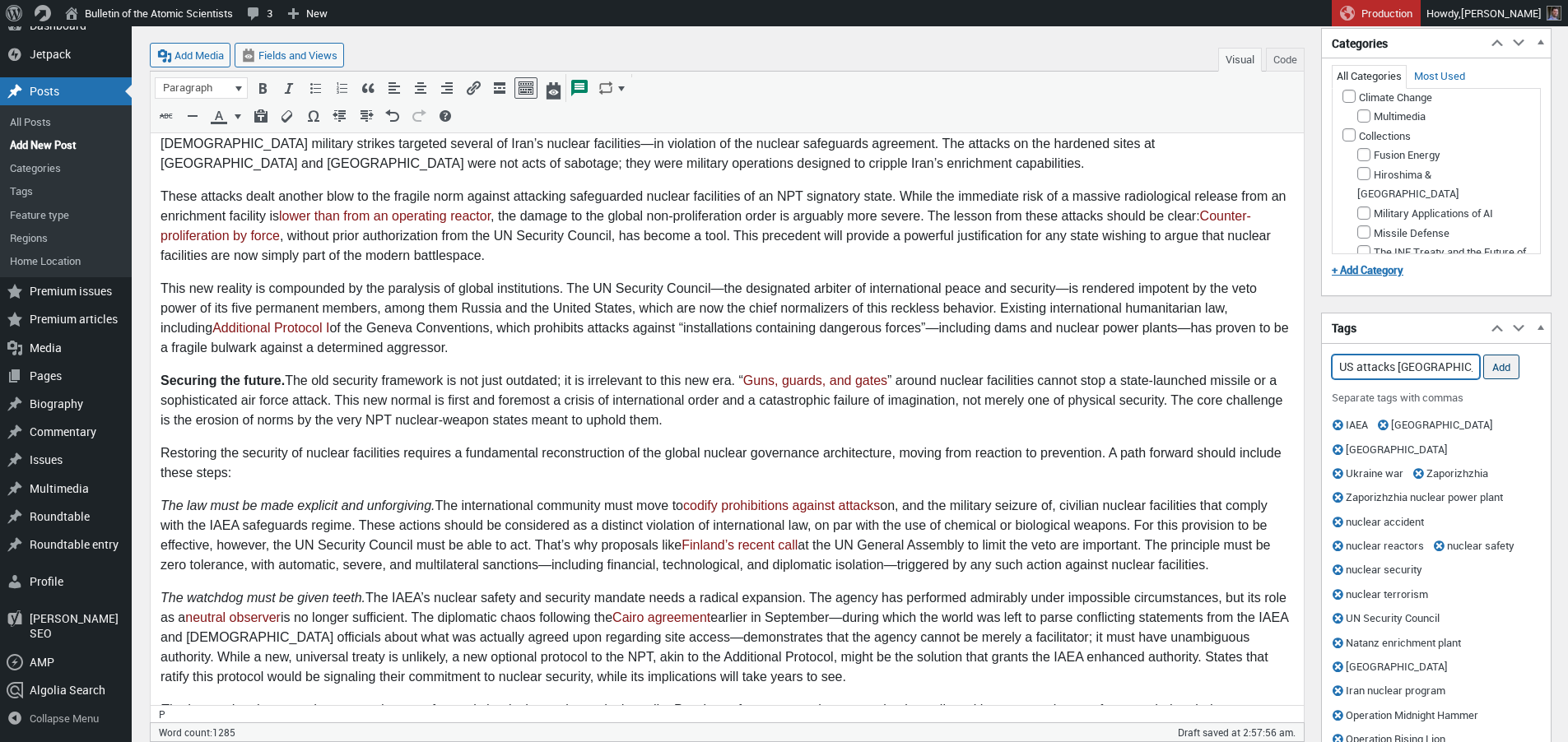
type input "US attacks Iran,"
click at [1496, 365] on input "Add" at bounding box center [1501, 366] width 36 height 25
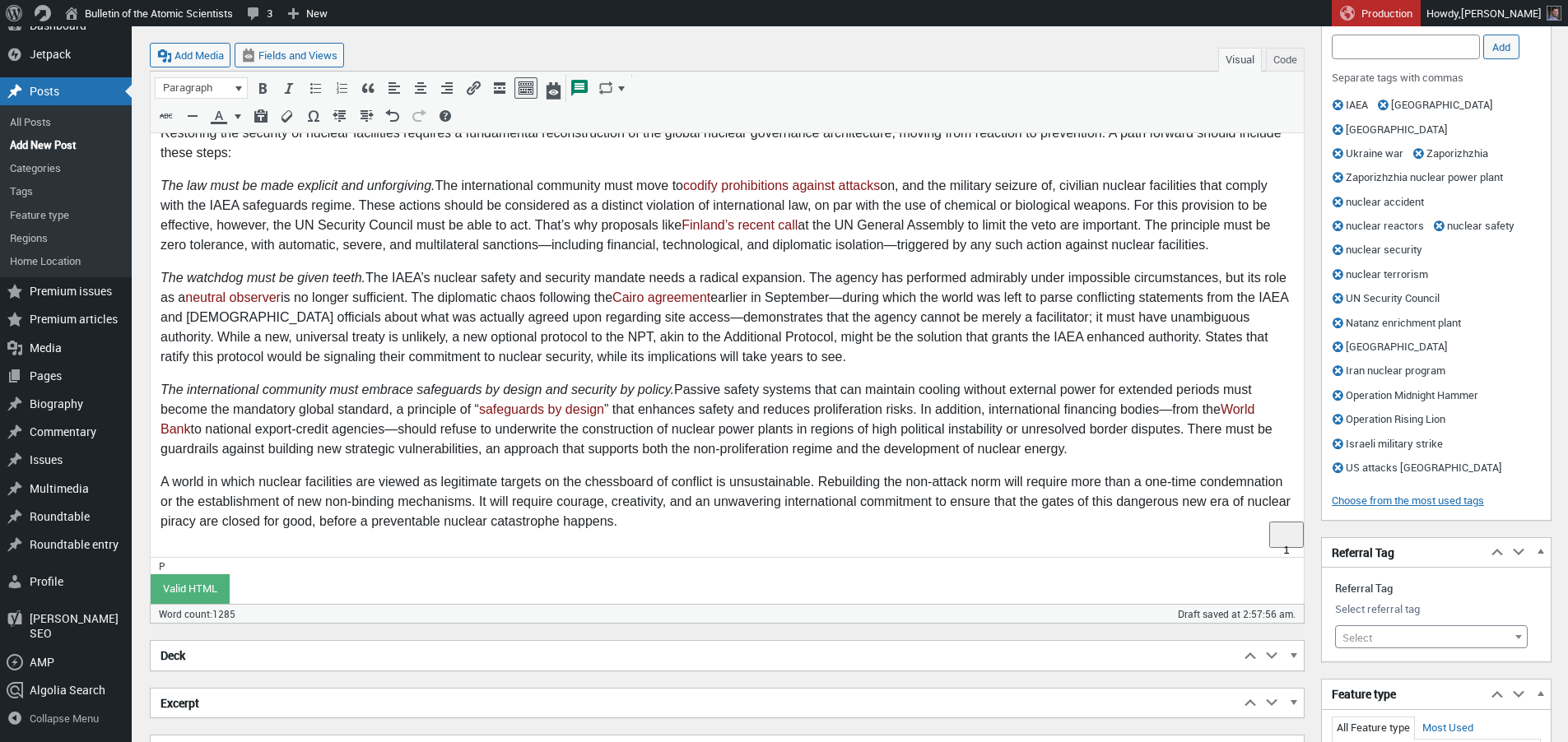
click at [1385, 626] on span "Select" at bounding box center [1431, 637] width 191 height 23
type input "zapo"
select select "20431"
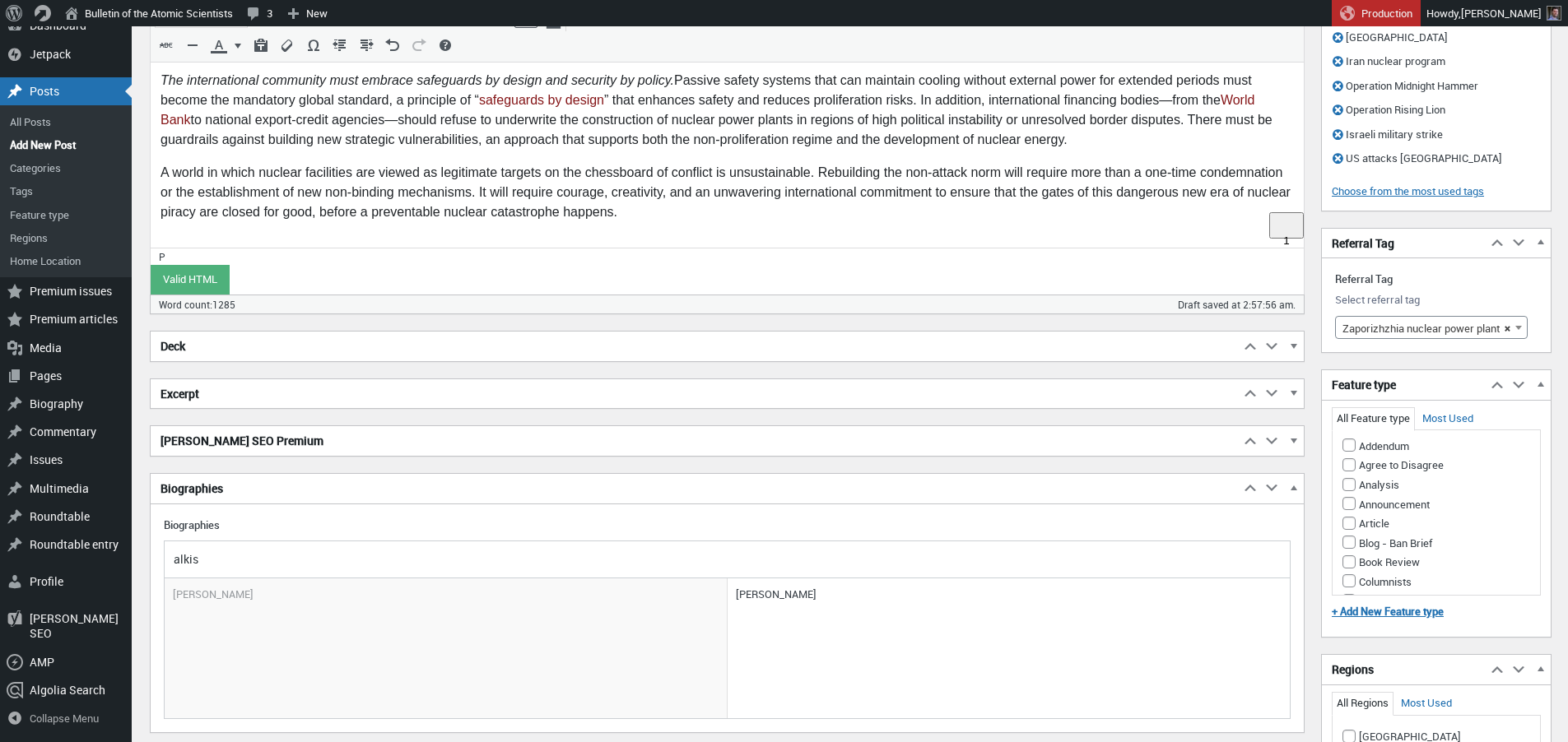
scroll to position [0, 0]
click at [1348, 484] on input "Analysis" at bounding box center [1349, 490] width 13 height 13
checkbox input "true"
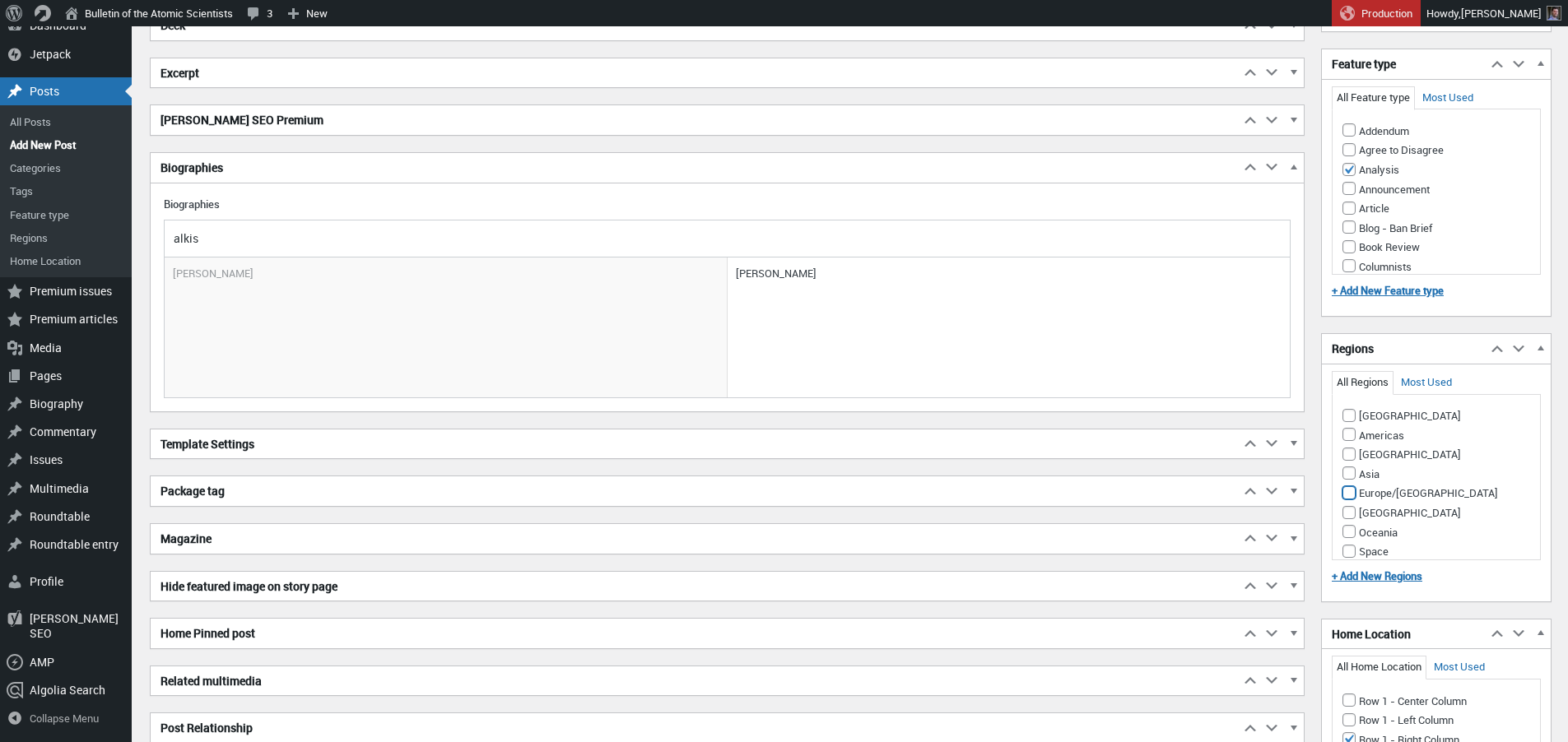
click at [1351, 487] on input "Europe/[GEOGRAPHIC_DATA]" at bounding box center [1349, 493] width 13 height 13
checkbox input "true"
click at [1348, 506] on input "[GEOGRAPHIC_DATA]" at bounding box center [1349, 512] width 13 height 13
checkbox input "true"
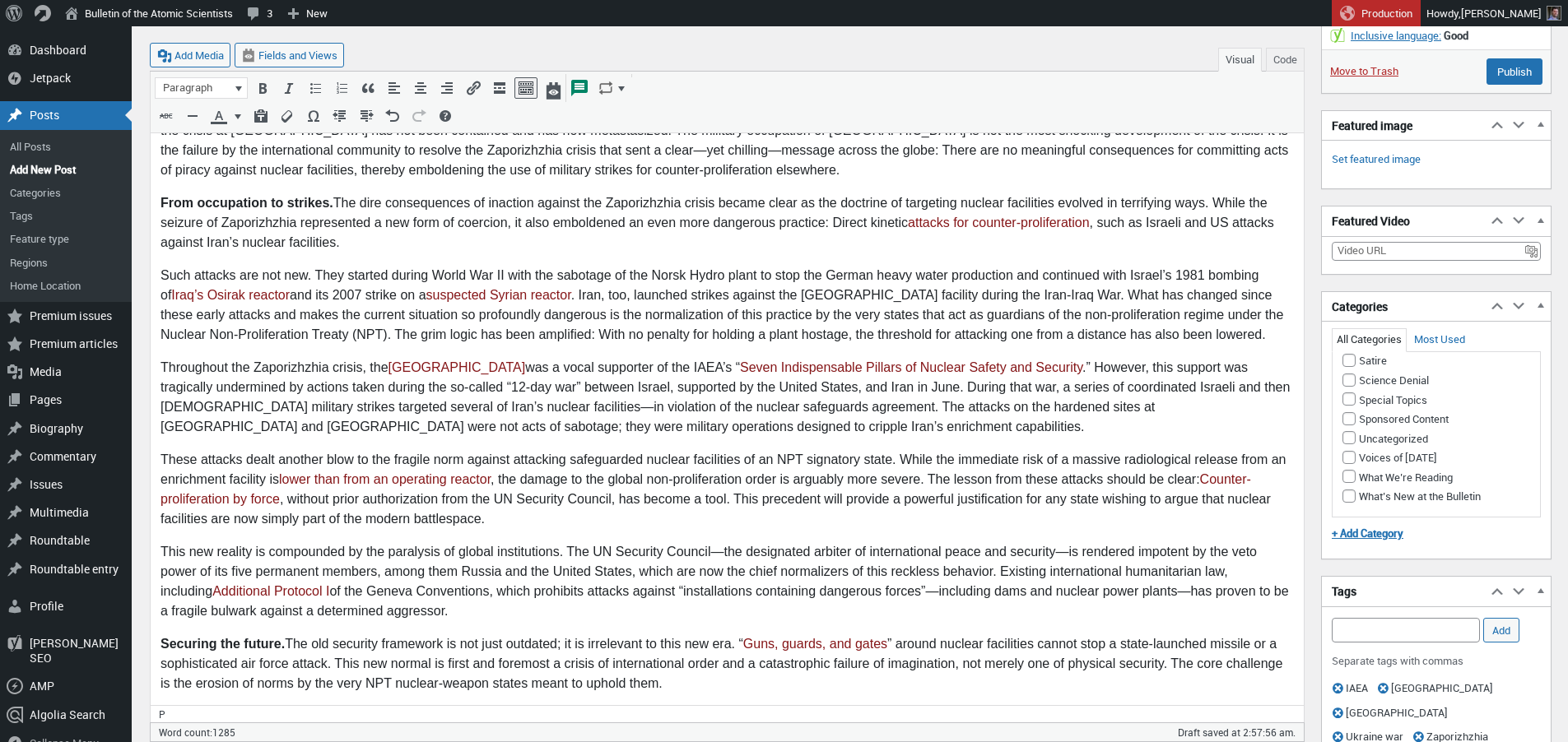
scroll to position [1200, 0]
click at [1365, 226] on input "Nuclear Energy" at bounding box center [1364, 219] width 13 height 13
checkbox input "true"
click at [1364, 265] on input "Nuclear Weapons" at bounding box center [1364, 258] width 13 height 13
checkbox input "true"
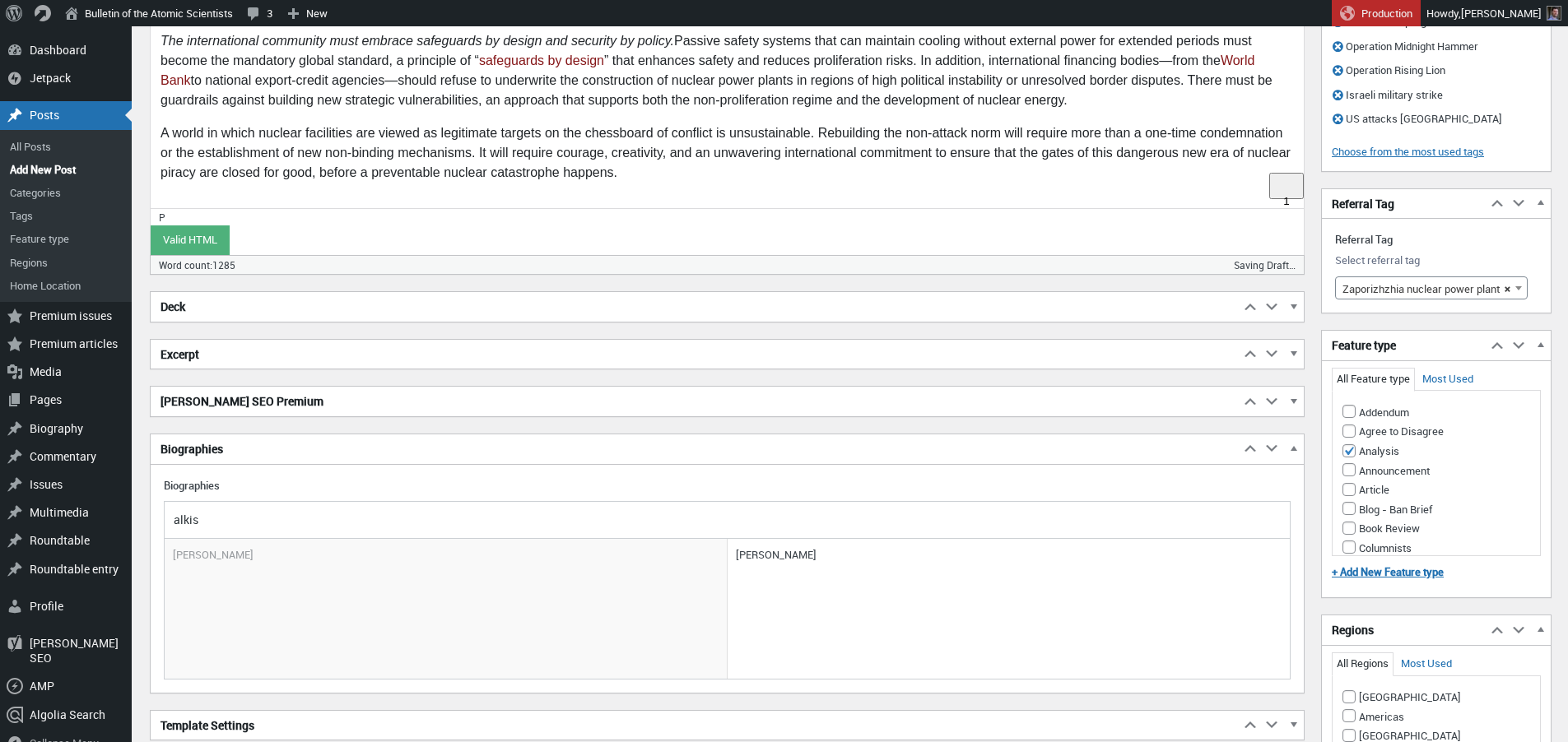
scroll to position [1411, 0]
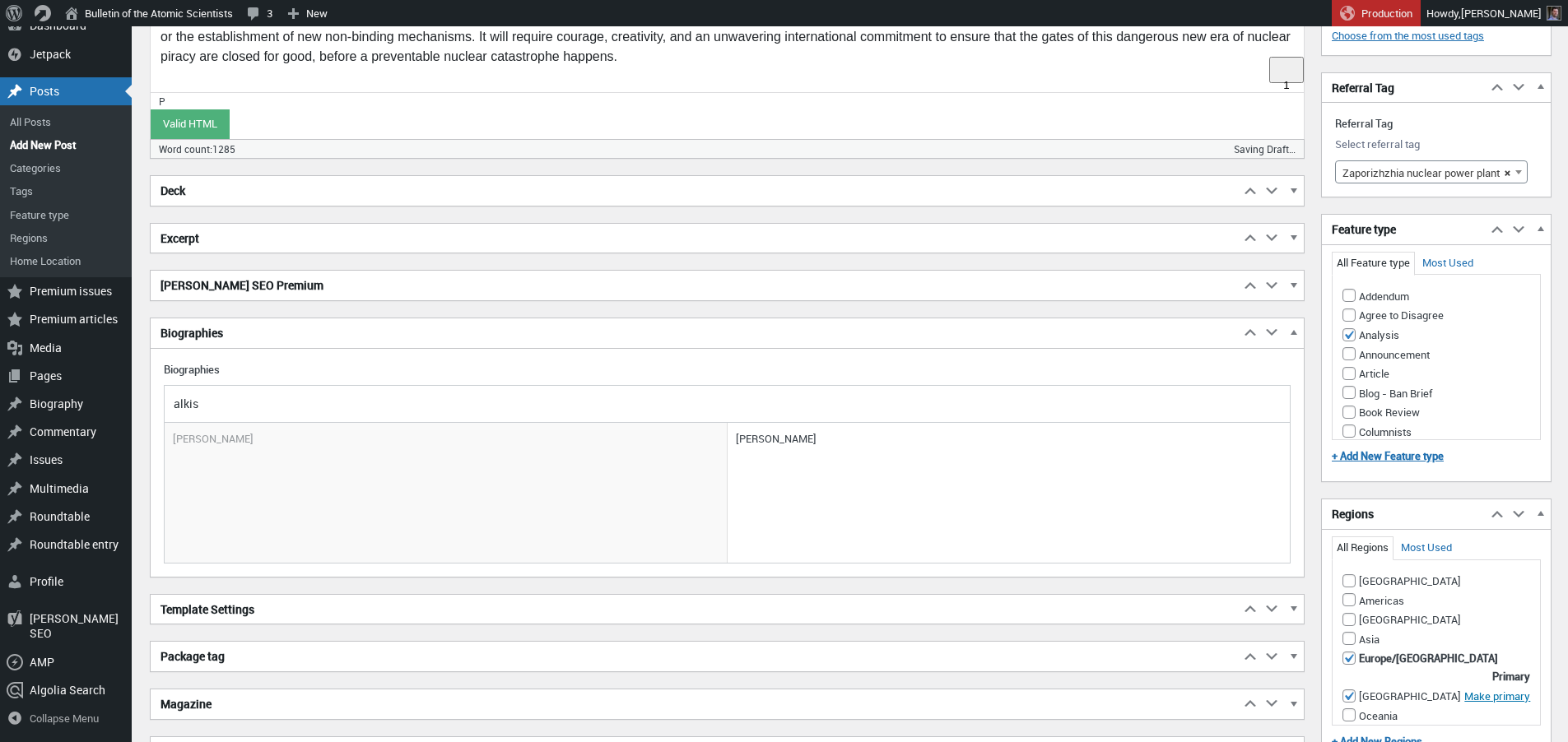
click at [274, 242] on h2 "Excerpt" at bounding box center [695, 239] width 1089 height 29
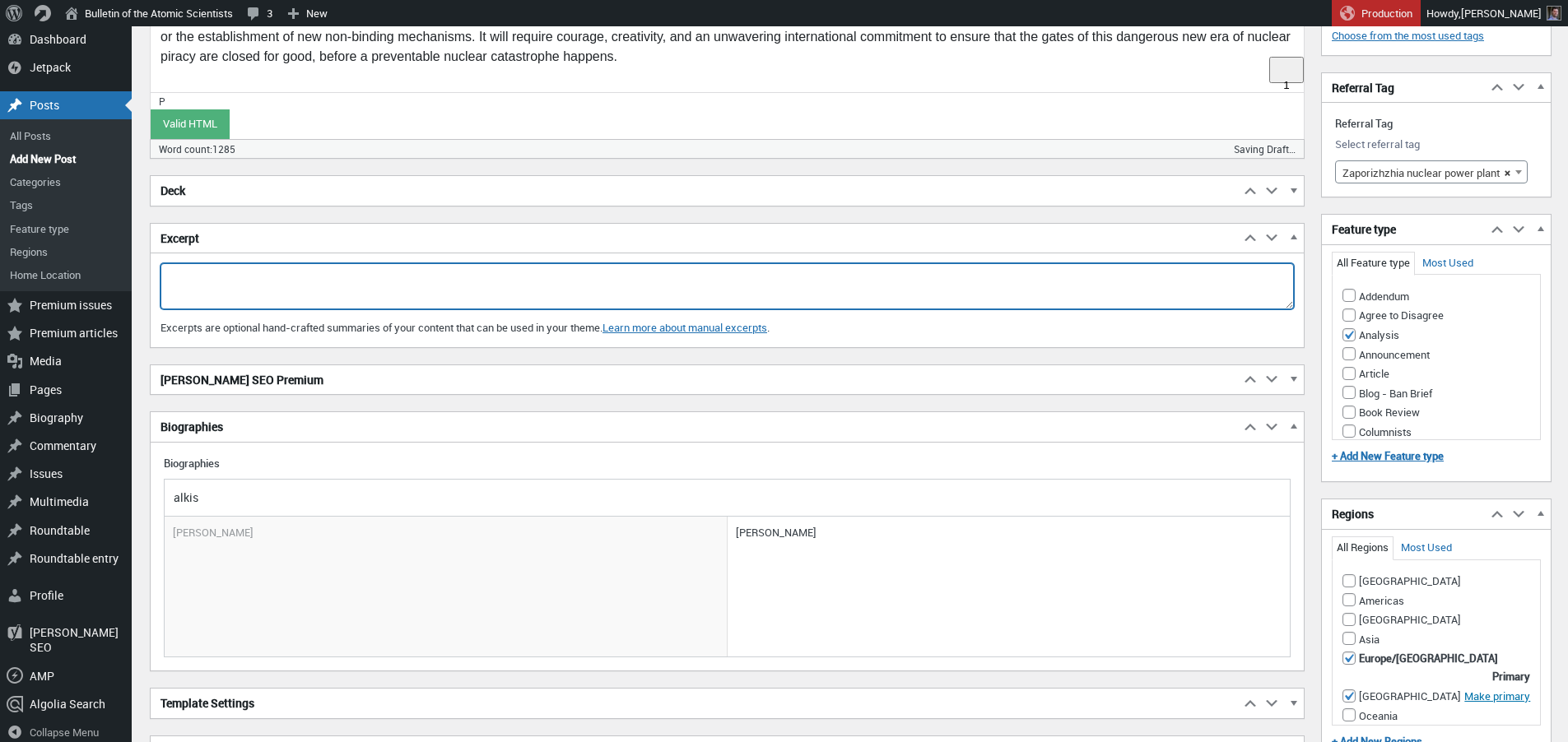
click at [273, 267] on textarea "Excerpt" at bounding box center [728, 287] width 1134 height 46
paste textarea "Existing international humanitarian law, including Additional Protocol I of the…"
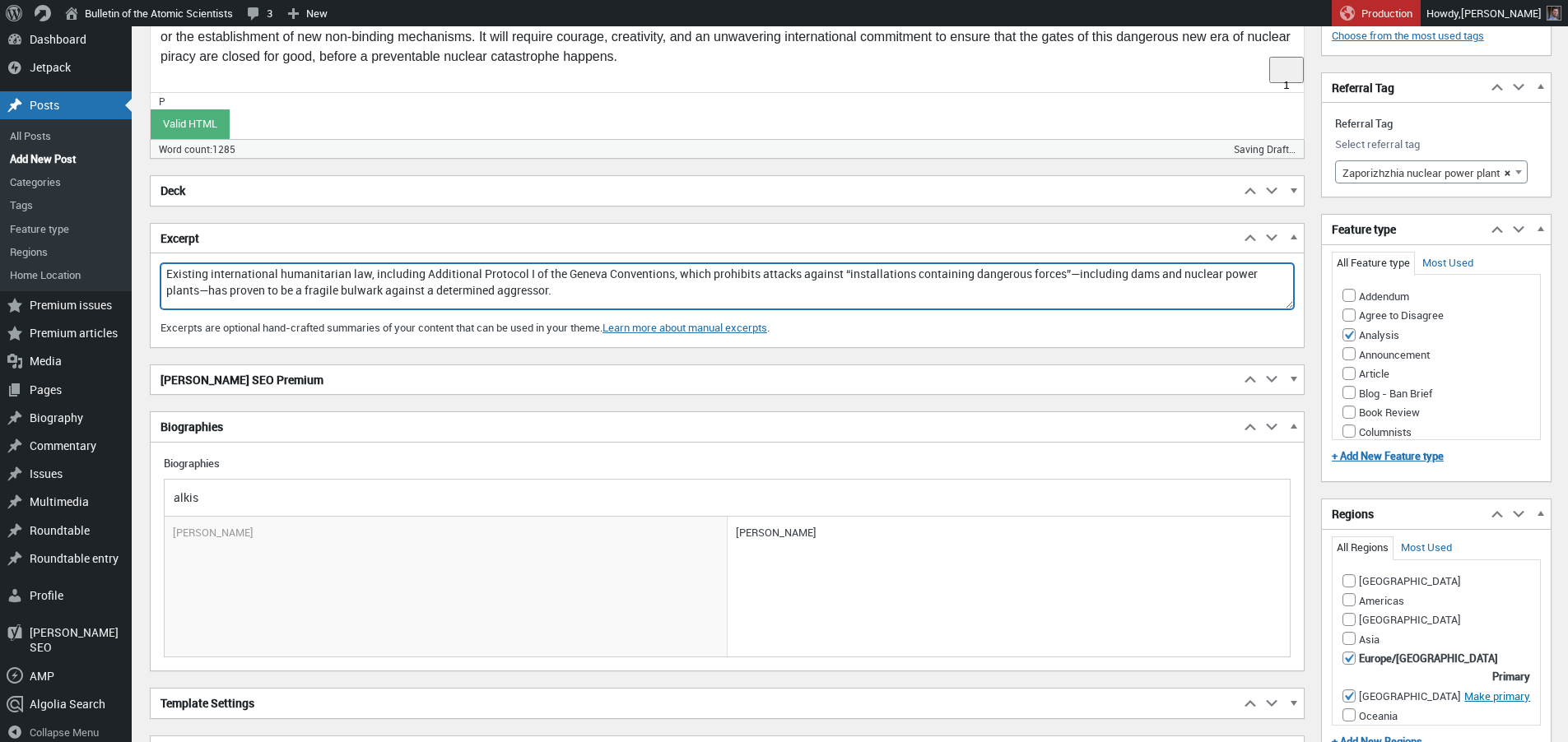
drag, startPoint x: 370, startPoint y: 275, endPoint x: 700, endPoint y: 307, distance: 331.5
click at [716, 273] on textarea "Existing international humanitarian law, including Additional Protocol I of the…" at bounding box center [728, 287] width 1134 height 46
drag, startPoint x: 465, startPoint y: 281, endPoint x: 452, endPoint y: 277, distance: 13.6
click at [463, 280] on textarea "Existing international humanitarian law, including Additional Protocol I of the…" at bounding box center [728, 287] width 1134 height 46
drag, startPoint x: 369, startPoint y: 274, endPoint x: 716, endPoint y: 269, distance: 347.0
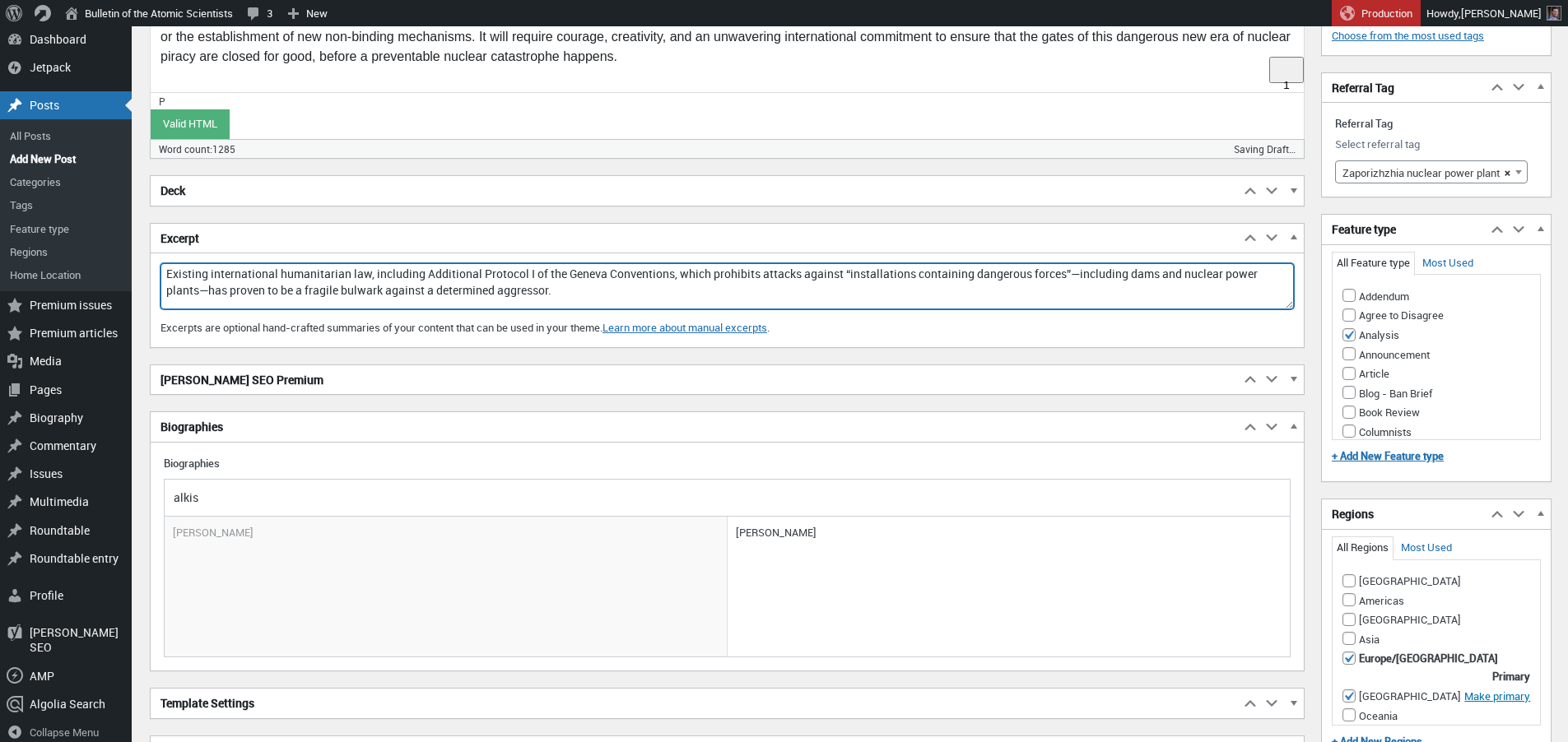
click at [716, 269] on textarea "Existing international humanitarian law, including Additional Protocol I of the…" at bounding box center [728, 287] width 1134 height 46
drag, startPoint x: 519, startPoint y: 274, endPoint x: 864, endPoint y: 278, distance: 345.0
click at [864, 278] on textarea "Existing international humanitarian law prohibiting attacks against “installati…" at bounding box center [728, 287] width 1134 height 46
click at [742, 274] on textarea "Existing international humanitarian law prohibiting attacks against nuclear fac…" at bounding box center [728, 287] width 1134 height 46
click at [987, 276] on textarea "Existing international humanitarian law prohibiting attacks against nuclear fac…" at bounding box center [728, 287] width 1134 height 46
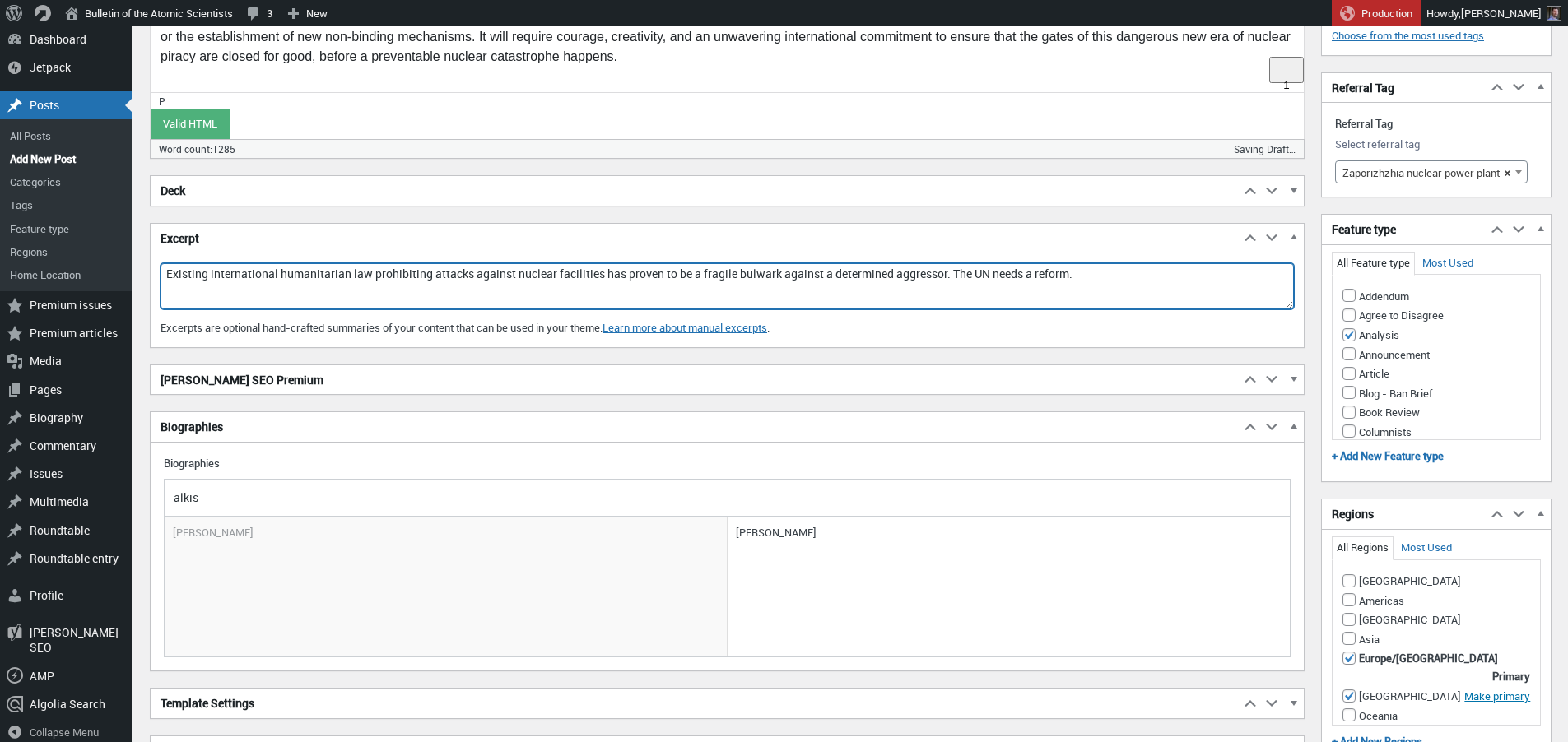
click at [958, 277] on textarea "Existing international humanitarian law prohibiting attacks against nuclear fac…" at bounding box center [728, 287] width 1134 height 46
drag, startPoint x: 999, startPoint y: 276, endPoint x: 1014, endPoint y: 279, distance: 15.3
click at [999, 276] on textarea "Existing international humanitarian law prohibiting attacks against nuclear fac…" at bounding box center [728, 287] width 1134 height 46
click at [1042, 272] on textarea "Existing international humanitarian law prohibiting attacks against nuclear fac…" at bounding box center [728, 287] width 1134 height 46
click at [1047, 274] on textarea "Existing international humanitarian law prohibiting attacks against nuclear fac…" at bounding box center [728, 287] width 1134 height 46
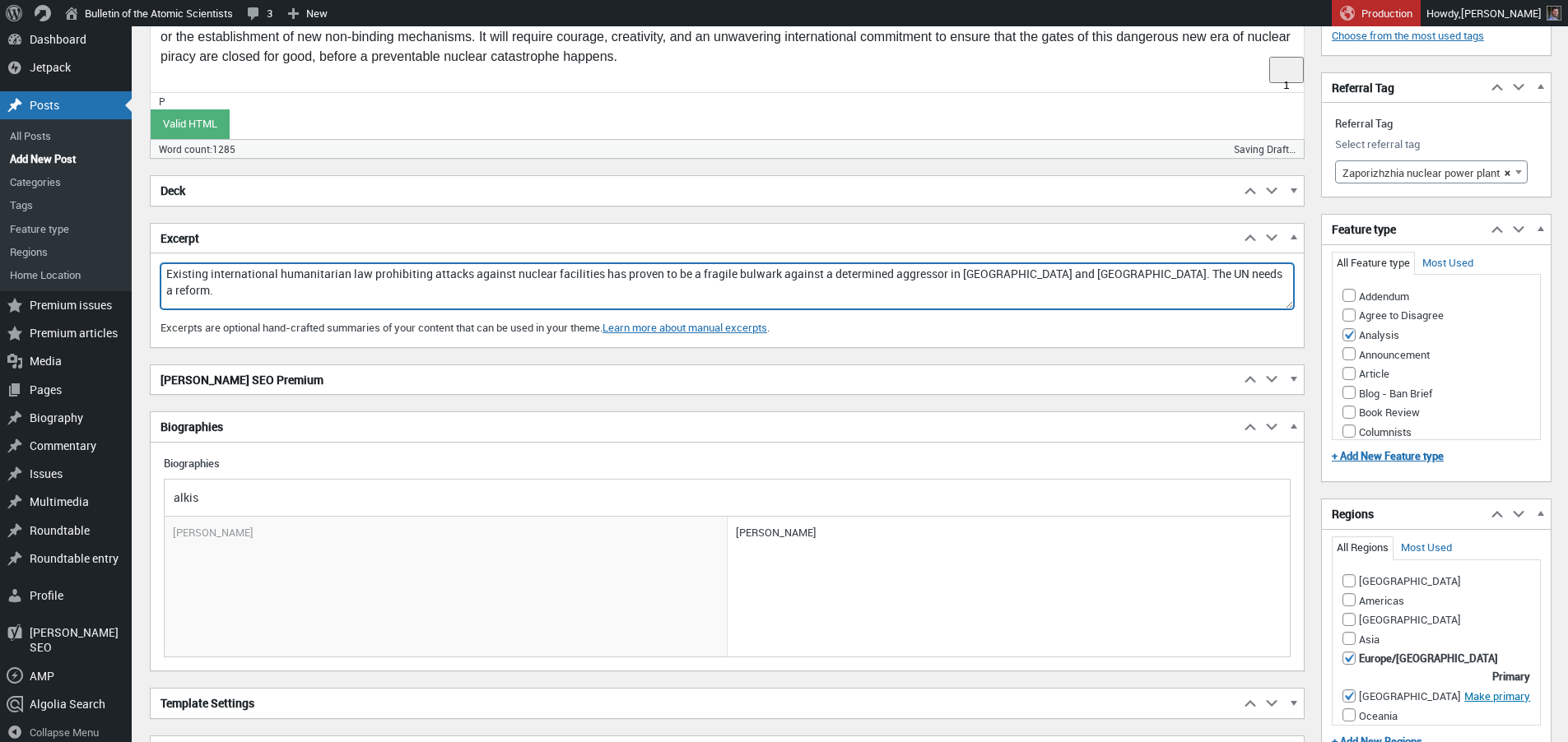
click at [781, 275] on textarea "Existing international humanitarian law prohibiting attacks against nuclear fac…" at bounding box center [728, 287] width 1134 height 46
click at [802, 289] on textarea "Existing international humanitarian law prohibiting attacks against nuclear fac…" at bounding box center [728, 287] width 1134 height 46
click at [764, 275] on textarea "Existing international humanitarian law prohibiting attacks against nuclear fac…" at bounding box center [728, 287] width 1134 height 46
click at [794, 275] on textarea "Existing international humanitarian law prohibiting attacks against nuclear fac…" at bounding box center [728, 287] width 1134 height 46
click at [804, 284] on textarea "Existing international humanitarian law prohibiting attacks against nuclear fac…" at bounding box center [728, 287] width 1134 height 46
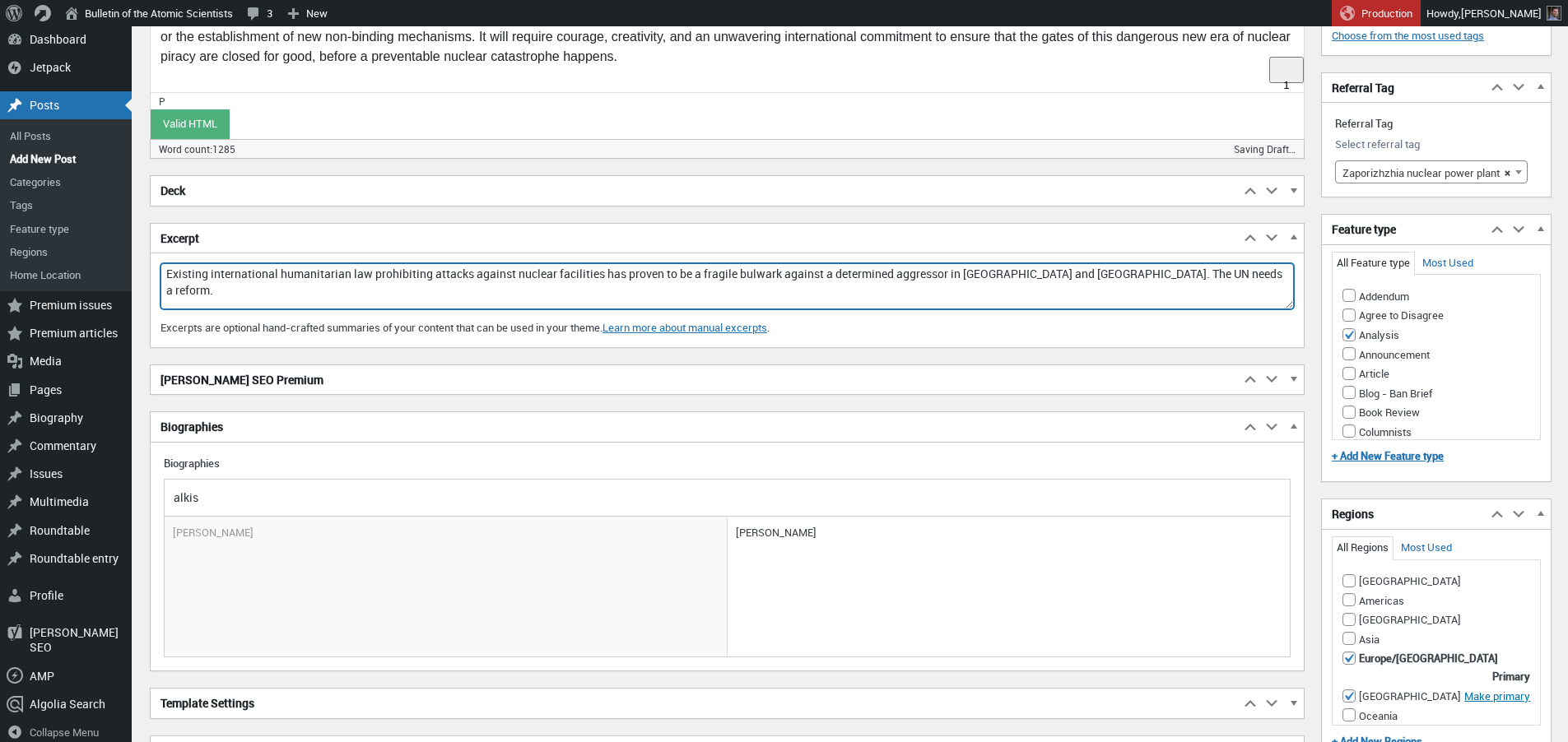
drag, startPoint x: 833, startPoint y: 275, endPoint x: 959, endPoint y: 277, distance: 126.0
click at [959, 277] on textarea "Existing international humanitarian law prohibiting attacks against nuclear fac…" at bounding box center [728, 287] width 1134 height 46
click at [853, 284] on textarea "Existing international humanitarian law prohibiting attacks against nuclear fac…" at bounding box center [728, 287] width 1134 height 46
drag, startPoint x: 838, startPoint y: 275, endPoint x: 958, endPoint y: 275, distance: 120.0
click at [958, 275] on textarea "Existing international humanitarian law prohibiting attacks against nuclear fac…" at bounding box center [728, 287] width 1134 height 46
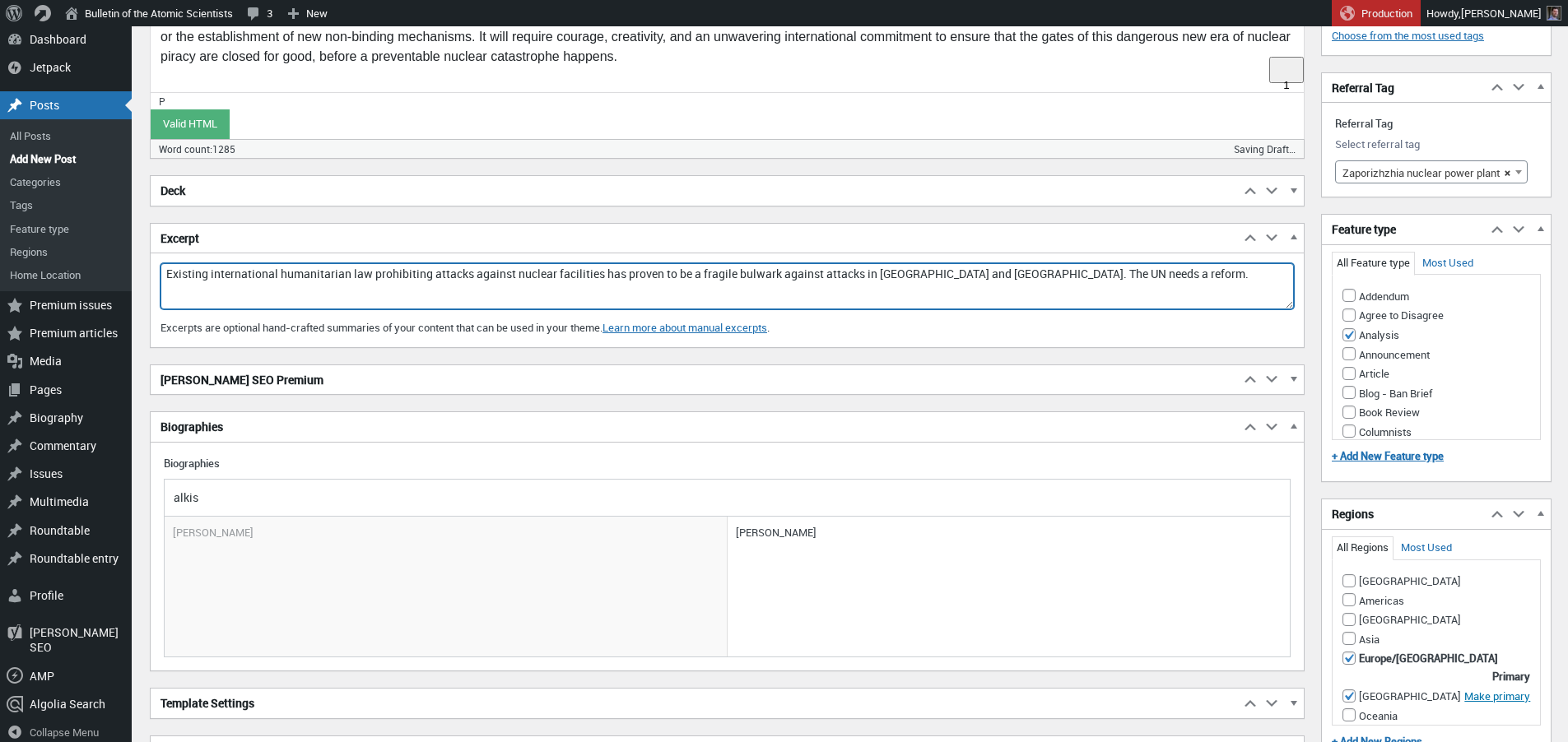
drag, startPoint x: 792, startPoint y: 276, endPoint x: 874, endPoint y: 276, distance: 82.0
click at [874, 276] on textarea "Existing international humanitarian law prohibiting attacks against nuclear fac…" at bounding box center [728, 287] width 1134 height 46
click at [1027, 275] on textarea "Existing international humanitarian law prohibiting attacks against nuclear fac…" at bounding box center [728, 287] width 1134 height 46
click at [1049, 275] on textarea "Existing international humanitarian law prohibiting attacks against nuclear fac…" at bounding box center [728, 287] width 1134 height 46
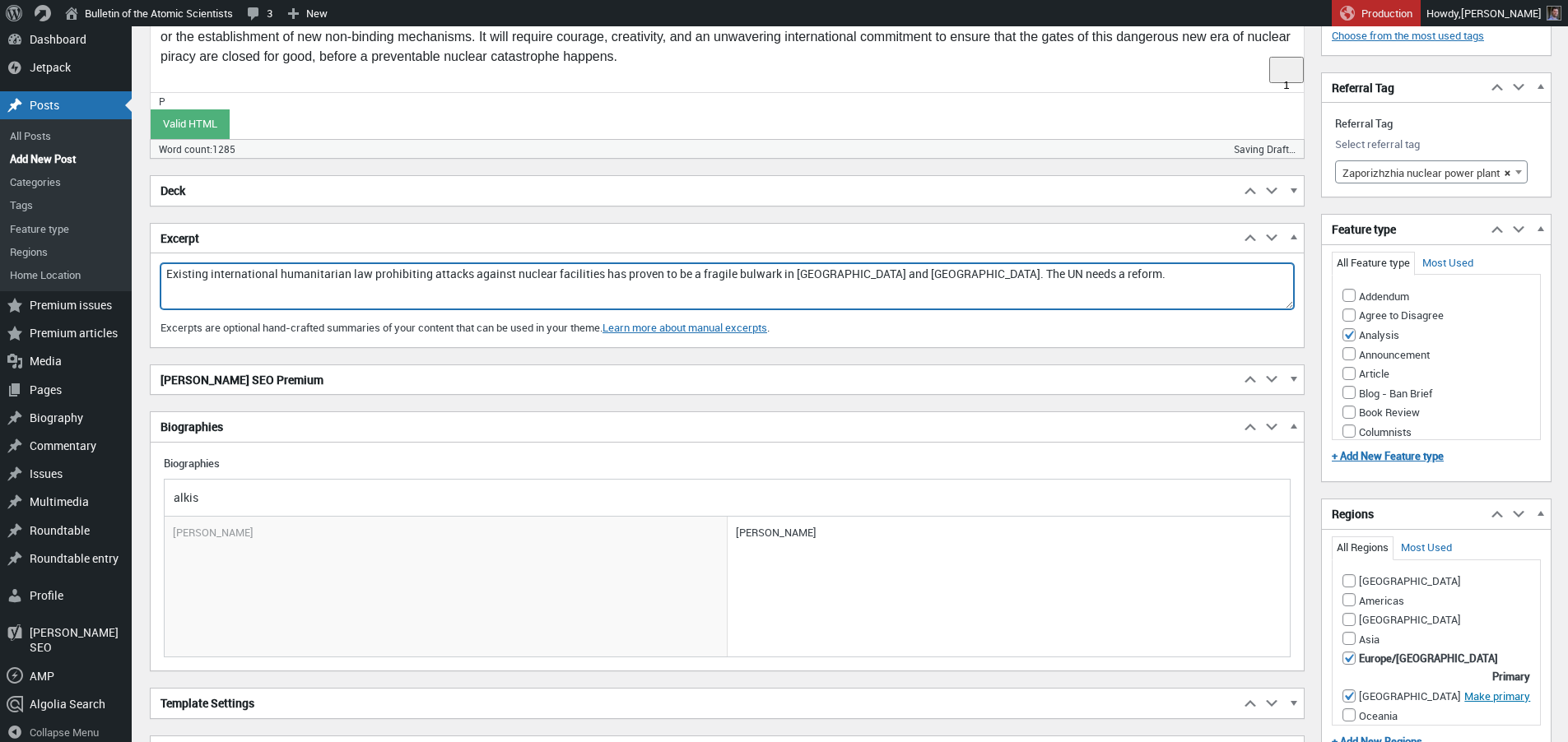
click at [1049, 275] on textarea "Existing international humanitarian law prohibiting attacks against nuclear fac…" at bounding box center [728, 287] width 1134 height 46
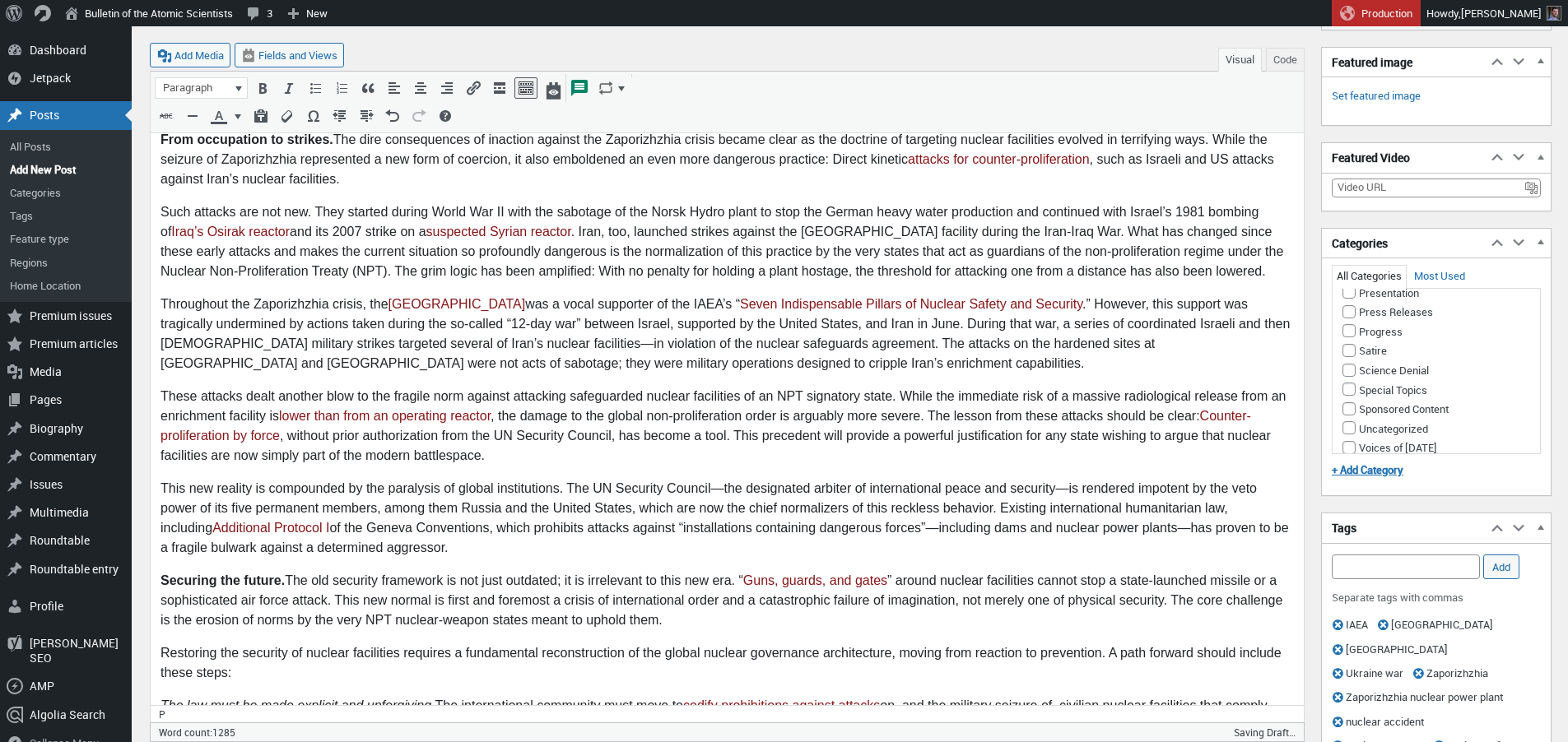
scroll to position [130, 0]
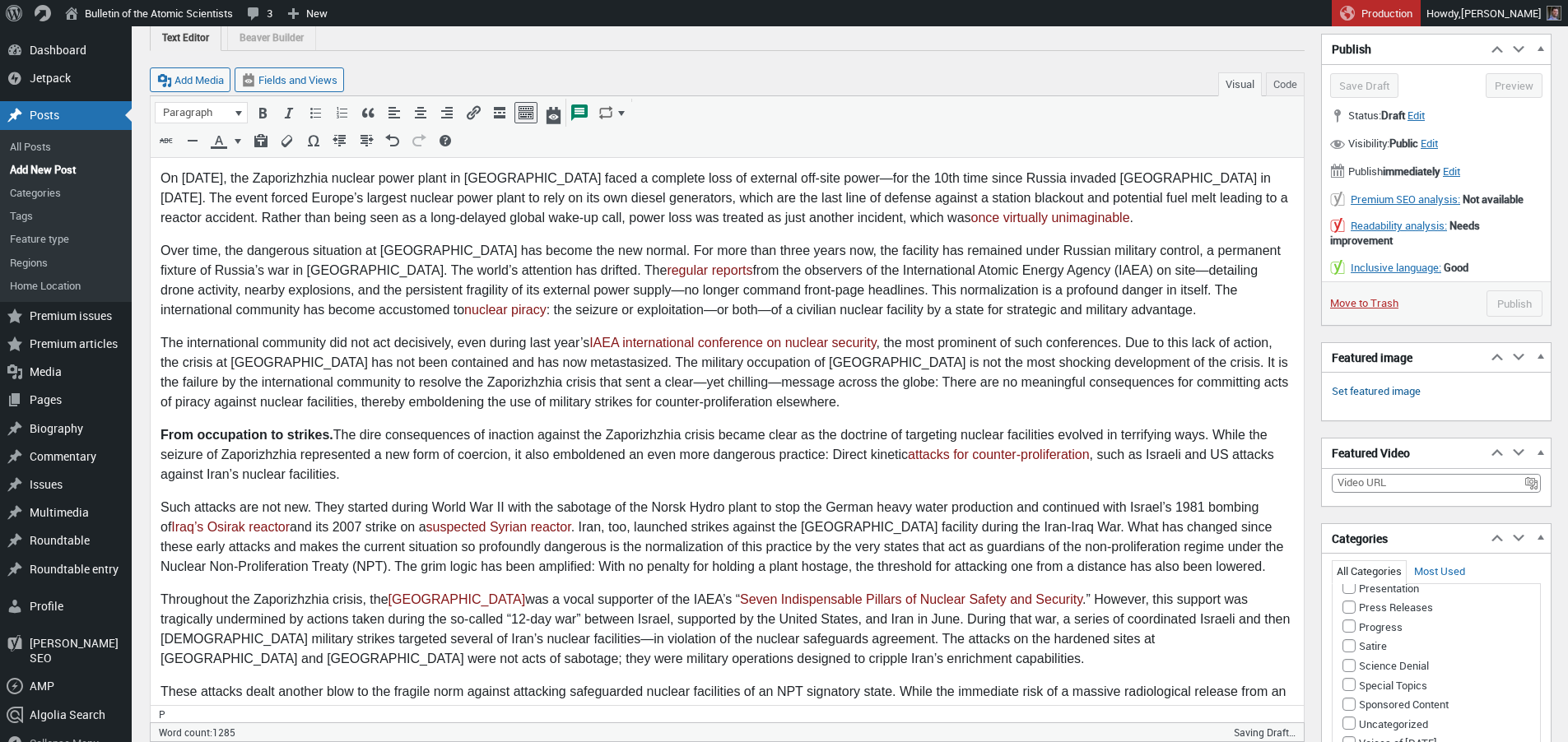
type textarea "Existing international humanitarian law prohibiting attacks against nuclear fac…"
click at [1379, 395] on link "Set featured image" at bounding box center [1376, 392] width 89 height 17
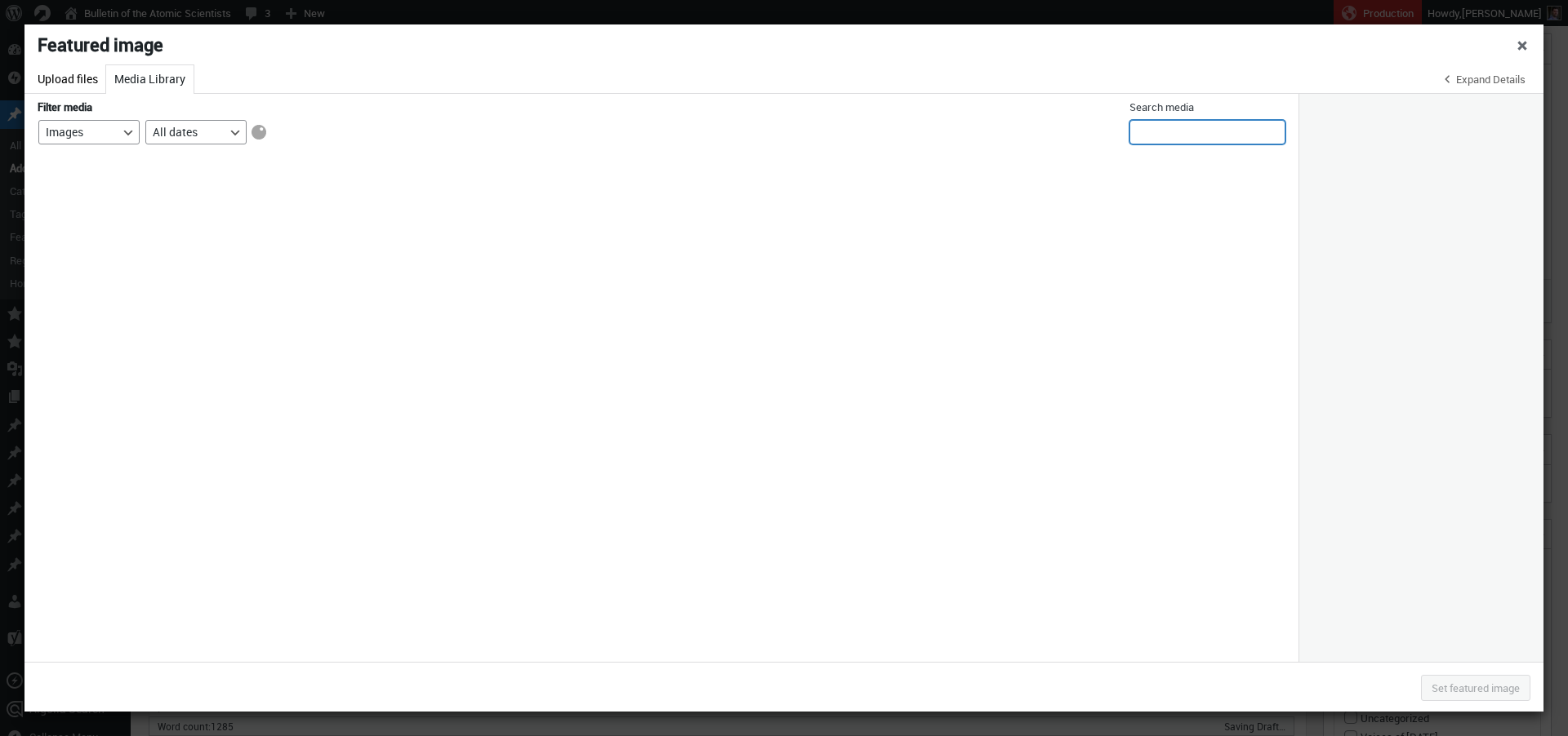
click at [1148, 129] on input "Search media" at bounding box center [1206, 132] width 156 height 25
type input "iaea"
click at [1521, 46] on span "Close dialog" at bounding box center [1522, 43] width 16 height 13
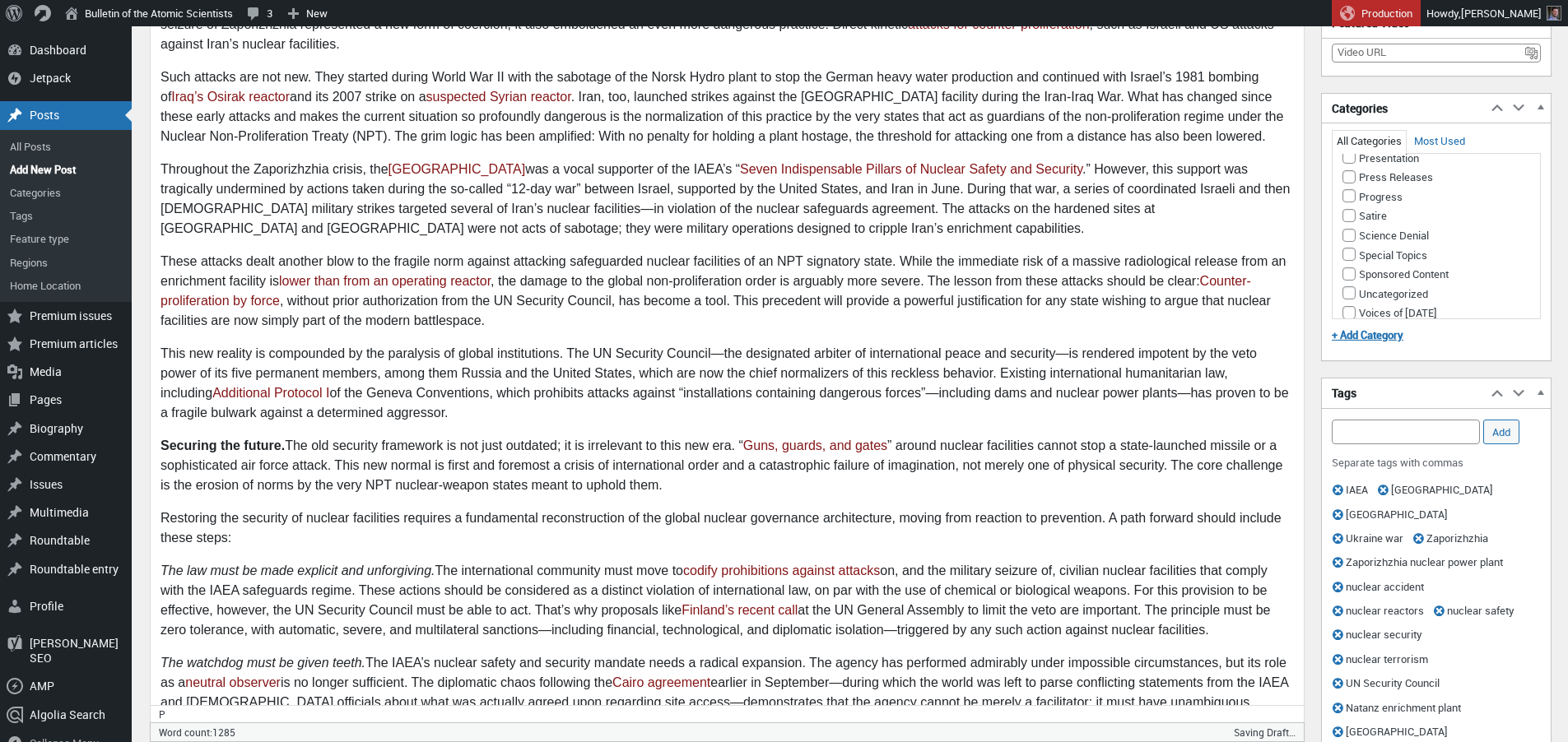
scroll to position [0, 0]
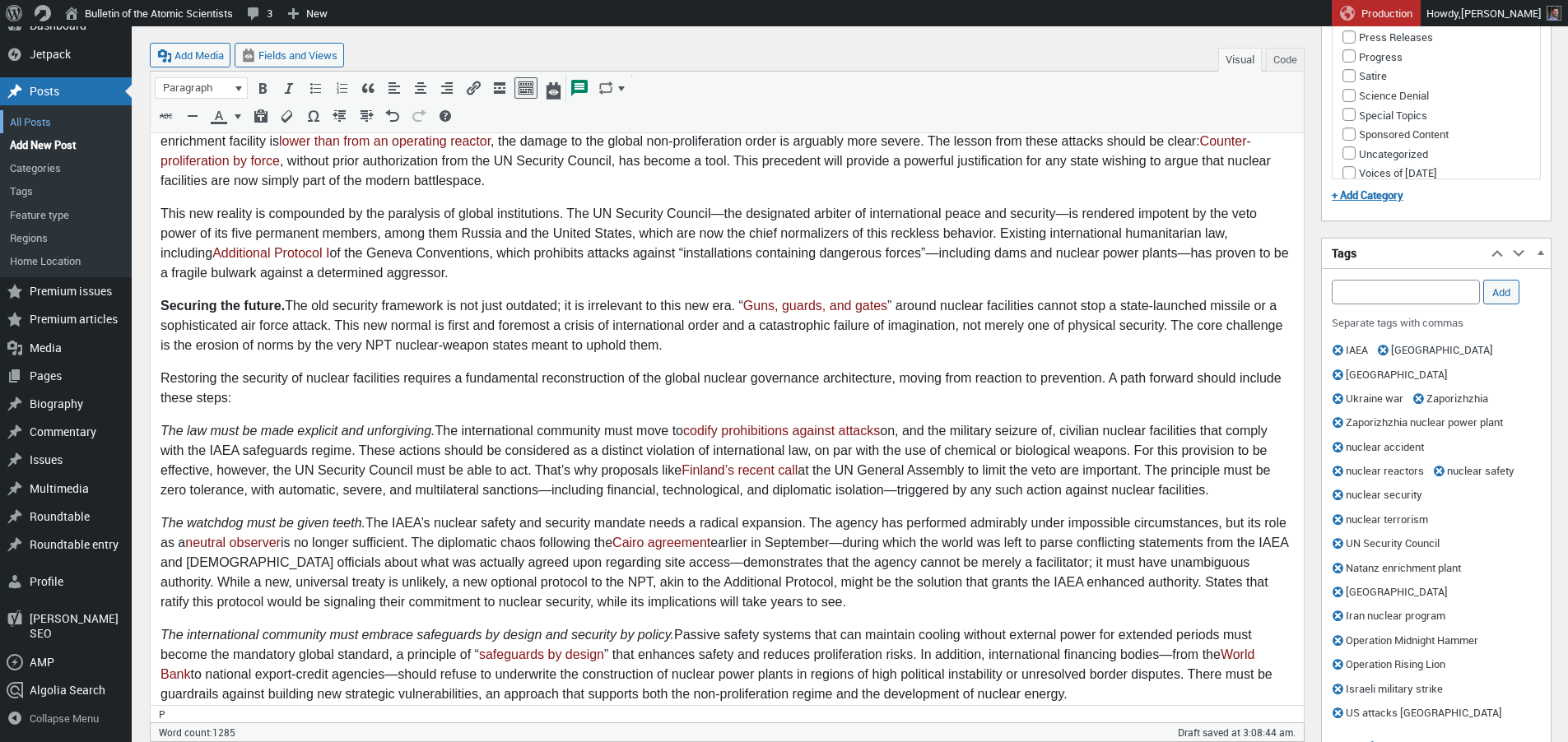
scroll to position [766, 0]
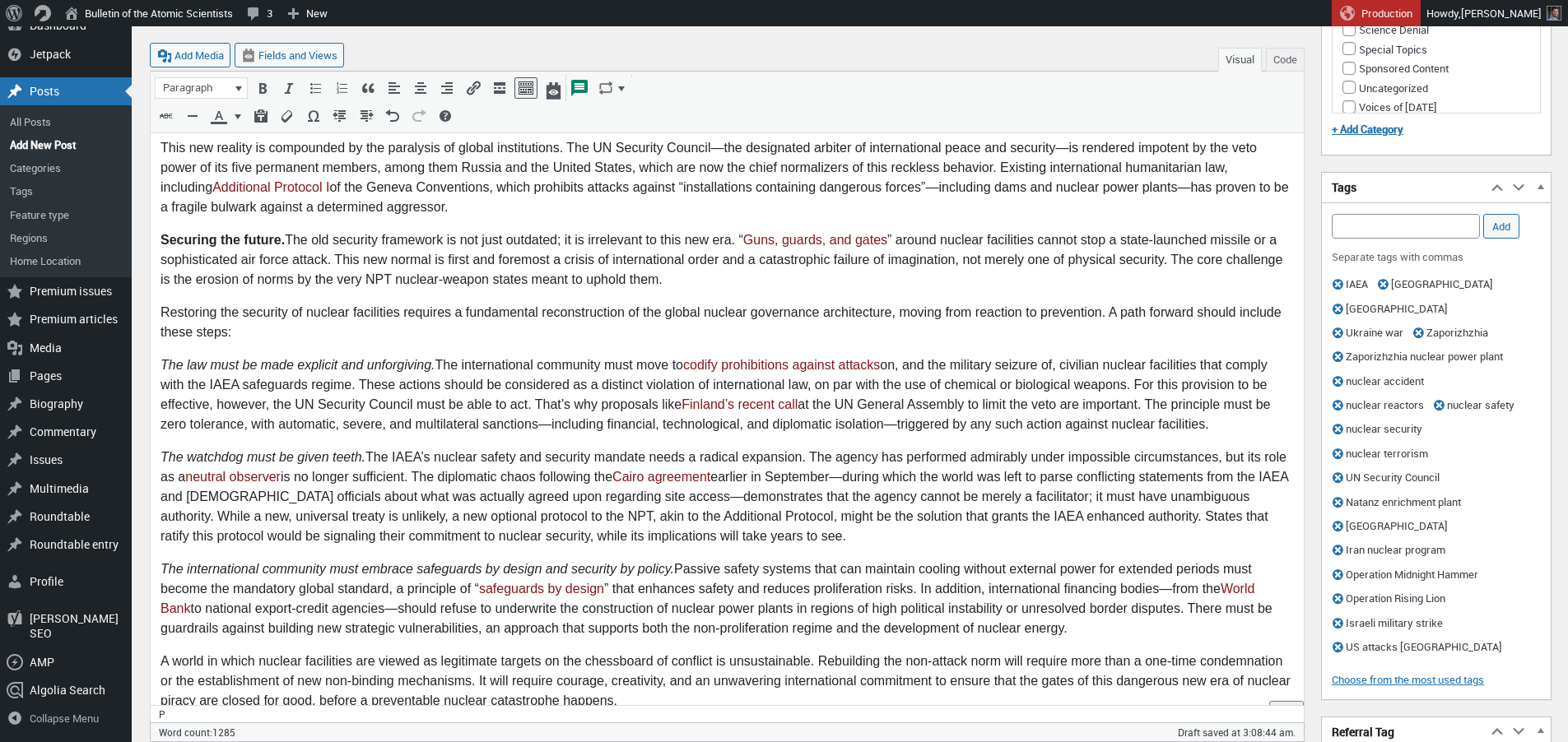
click at [1427, 602] on ul "Remove term: IAEA IAEA Remove term: Russia Russia Remove term: Ukraine Ukraine …" at bounding box center [1441, 467] width 197 height 387
click at [1429, 599] on ul "Remove term: IAEA IAEA Remove term: Russia Russia Remove term: Ukraine Ukraine …" at bounding box center [1441, 467] width 197 height 387
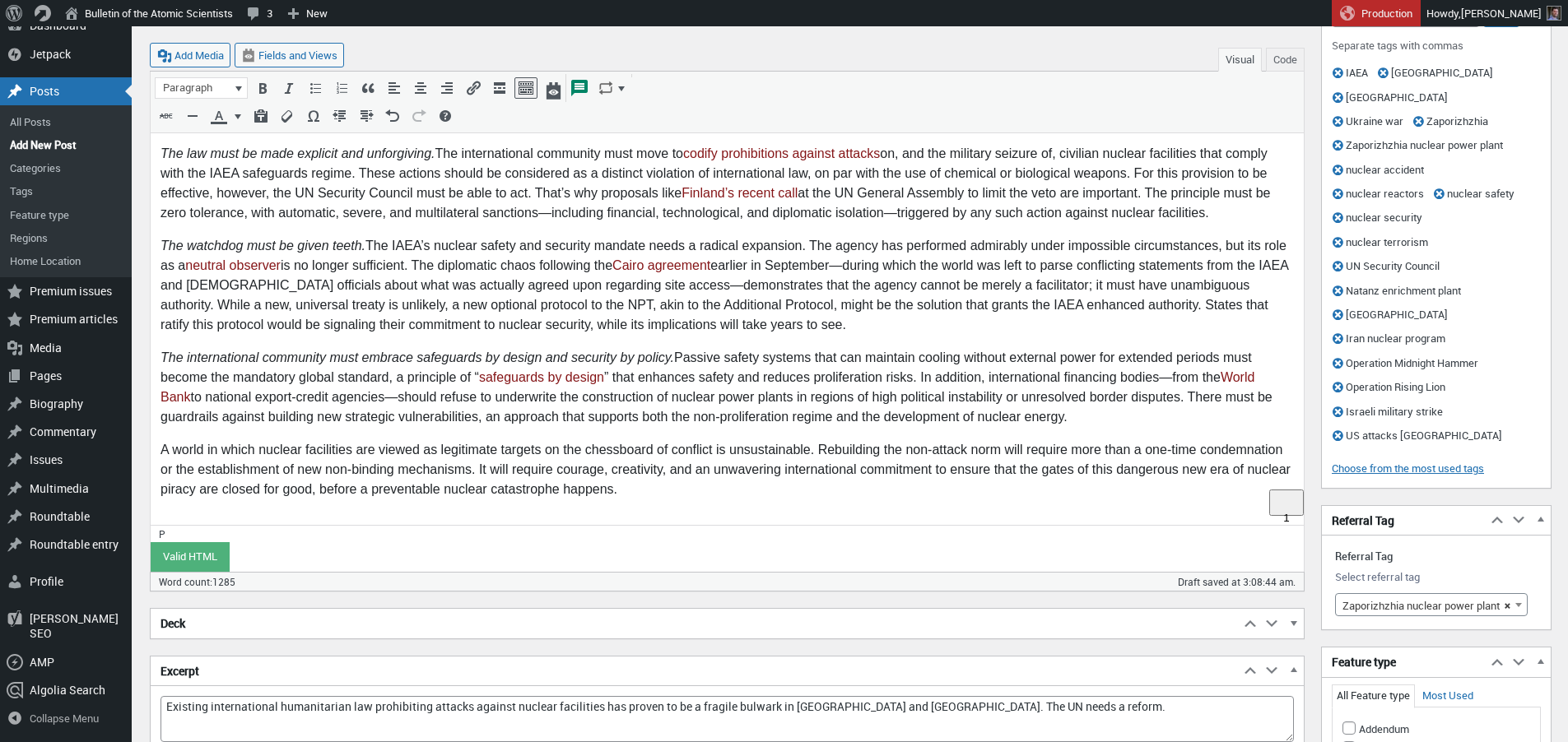
click at [1425, 390] on ul "Remove term: IAEA IAEA Remove term: Russia Russia Remove term: Ukraine Ukraine …" at bounding box center [1441, 256] width 197 height 387
click at [1423, 392] on ul "Remove term: IAEA IAEA Remove term: Russia Russia Remove term: Ukraine Ukraine …" at bounding box center [1441, 256] width 197 height 387
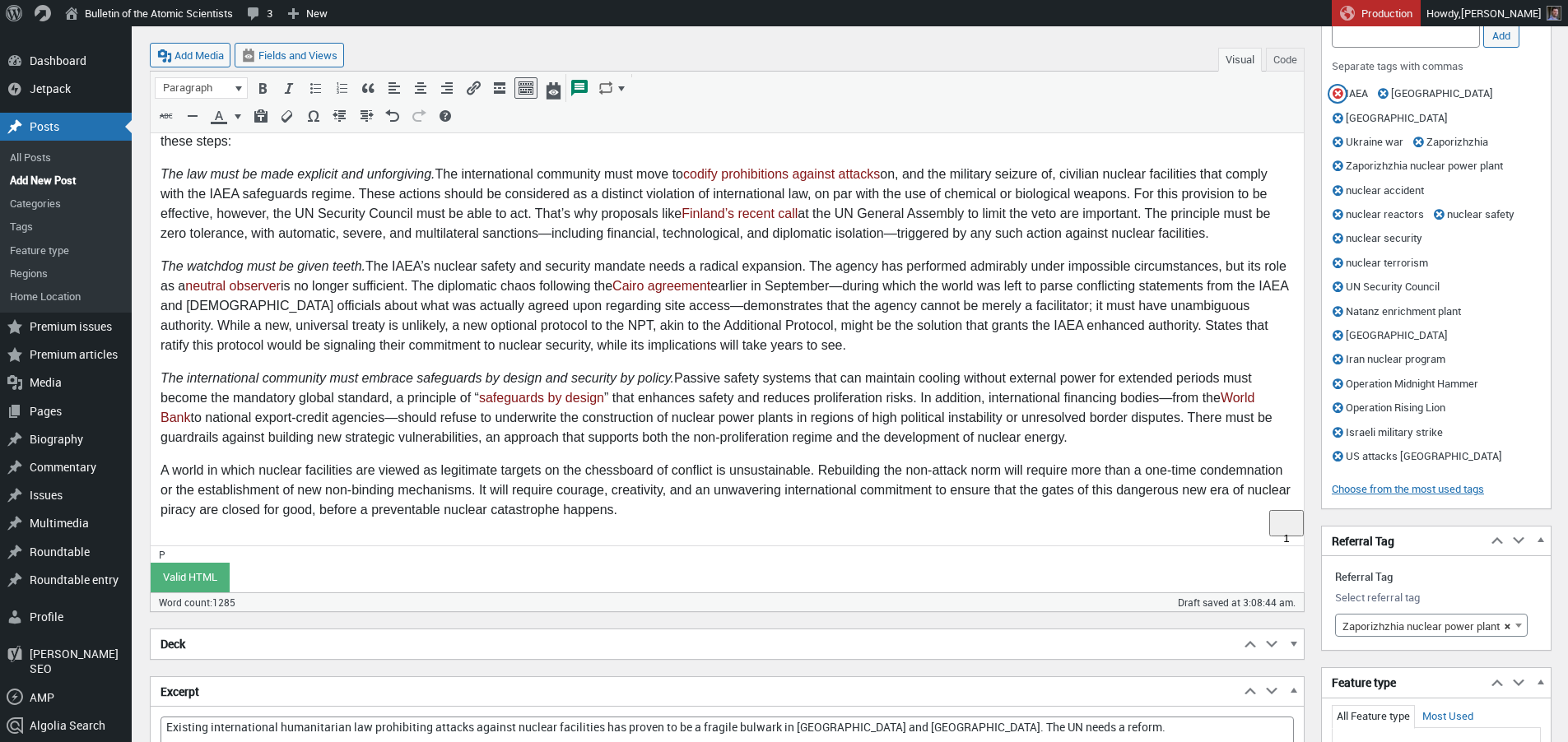
drag, startPoint x: 1327, startPoint y: 95, endPoint x: 1398, endPoint y: 79, distance: 72.8
click at [1399, 81] on div "Add or remove tags IAEA,Russia,Ukraine,Ukraine war,Zaporizhzhia,Zaporizhzhia nu…" at bounding box center [1437, 247] width 209 height 448
drag, startPoint x: 1336, startPoint y: 67, endPoint x: 1422, endPoint y: 410, distance: 353.6
click at [1422, 410] on div "Add or remove tags IAEA,Russia,Ukraine,Ukraine war,Zaporizhzhia,Zaporizhzhia nu…" at bounding box center [1437, 247] width 209 height 448
copy li "US attacks [GEOGRAPHIC_DATA]"
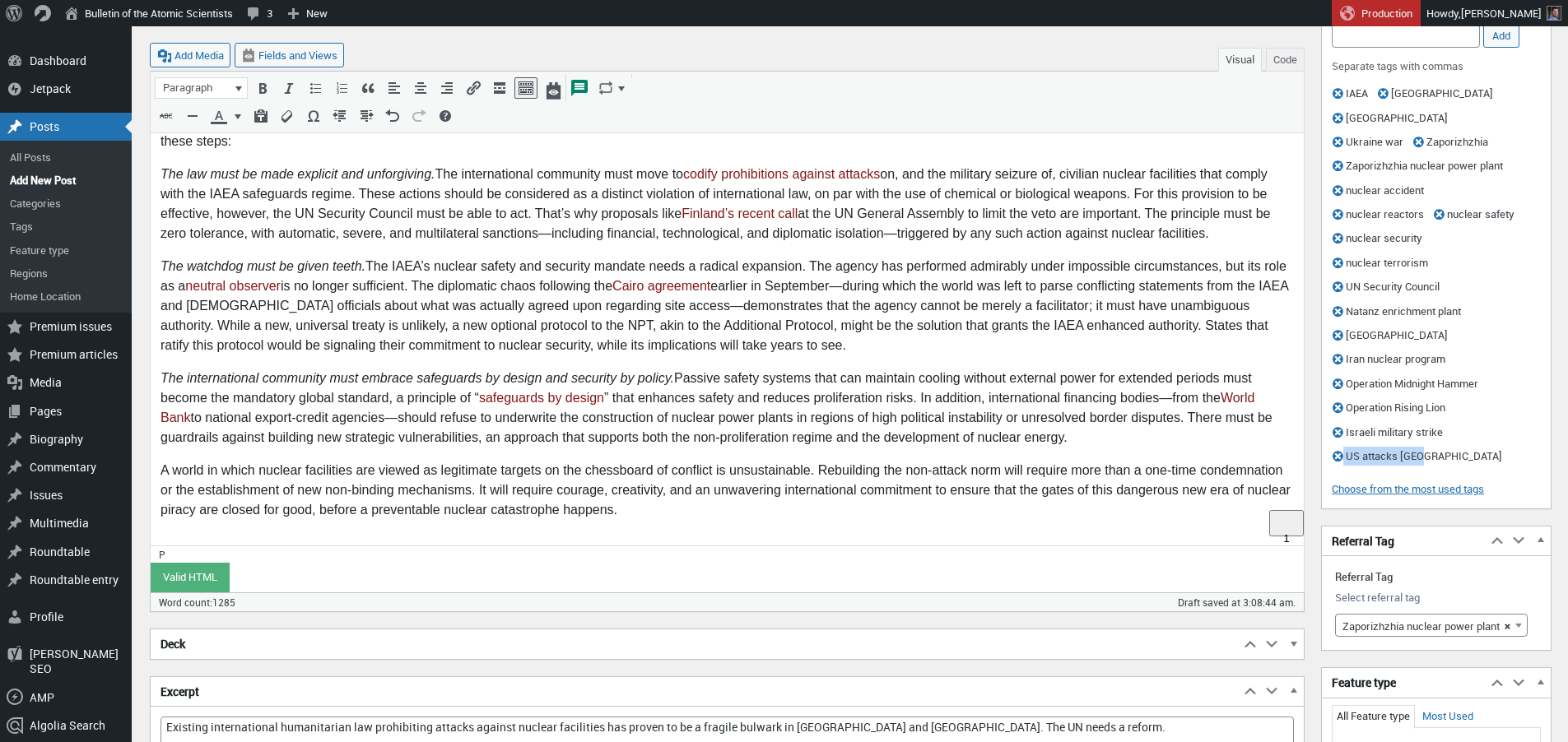
scroll to position [1426, 0]
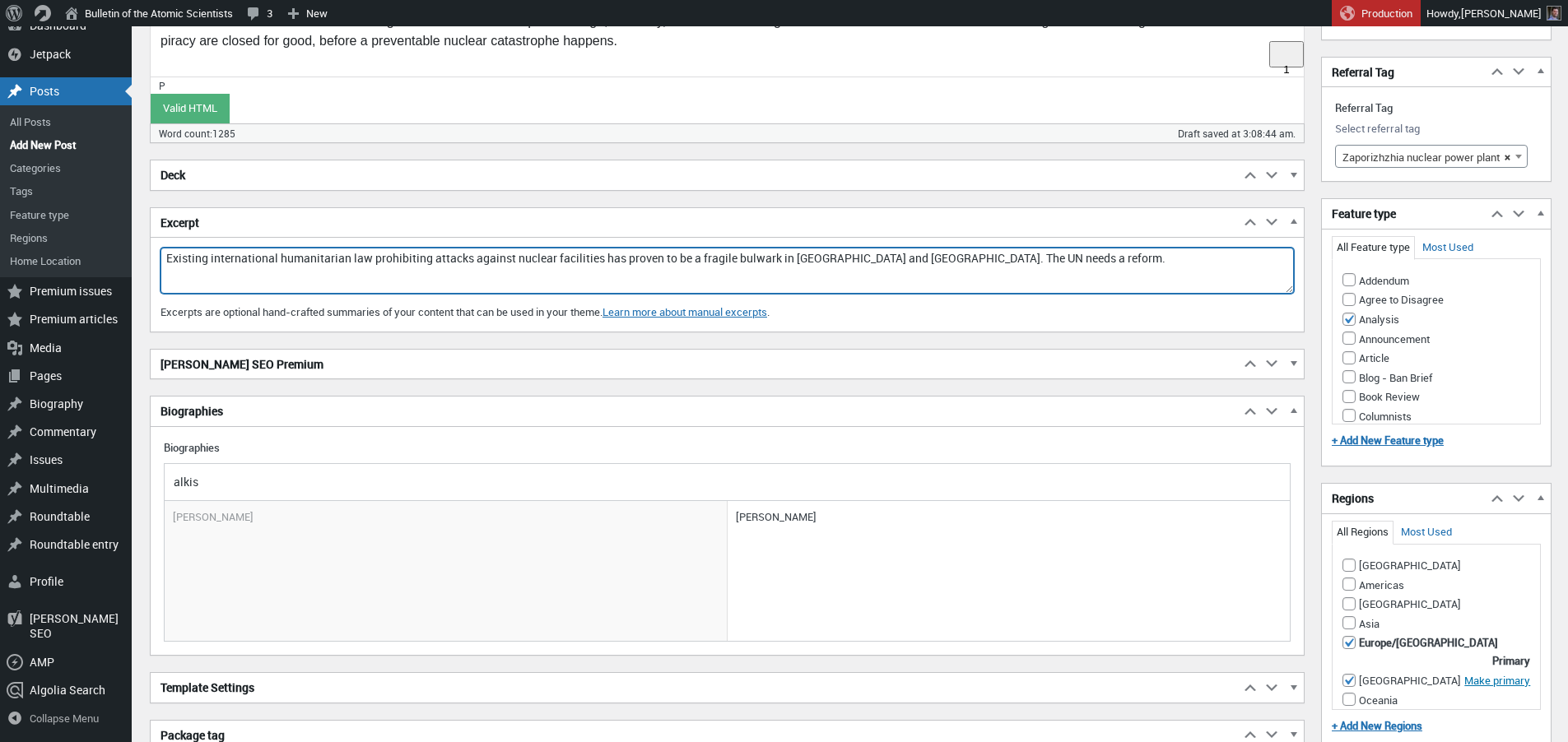
click at [296, 260] on textarea "Existing international humanitarian law prohibiting attacks against nuclear fac…" at bounding box center [728, 271] width 1134 height 46
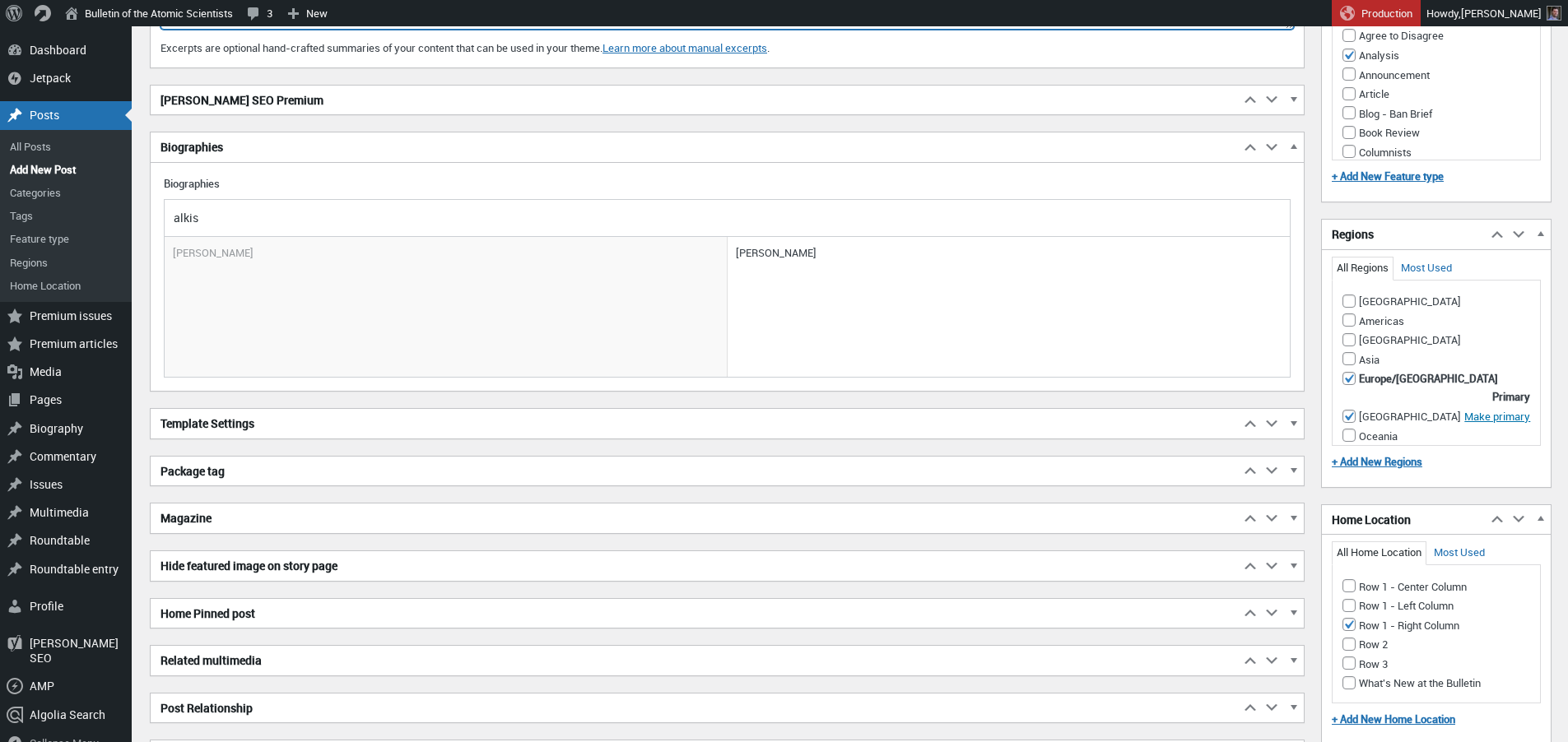
scroll to position [1566, 0]
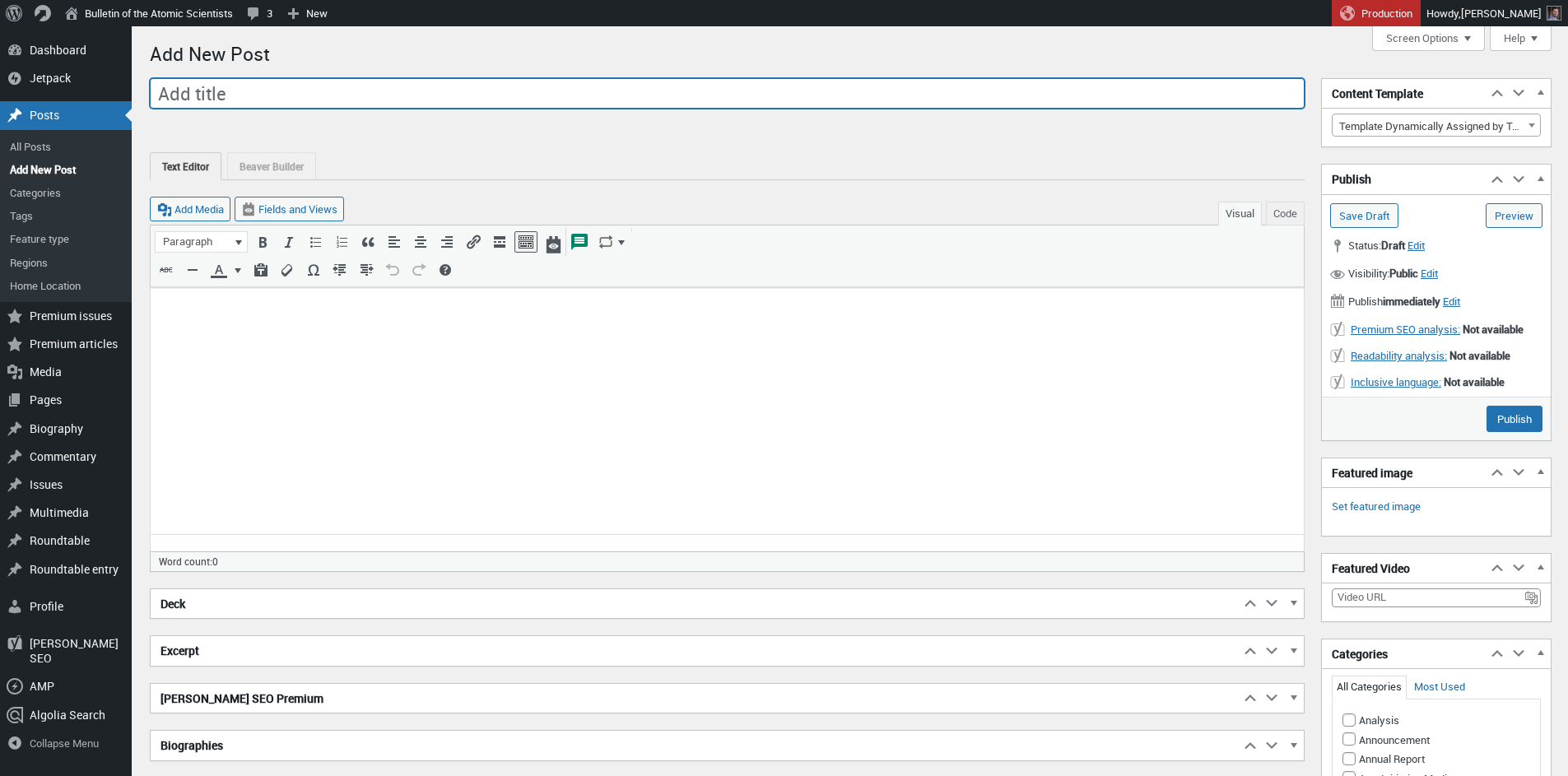
scroll to position [12, 0]
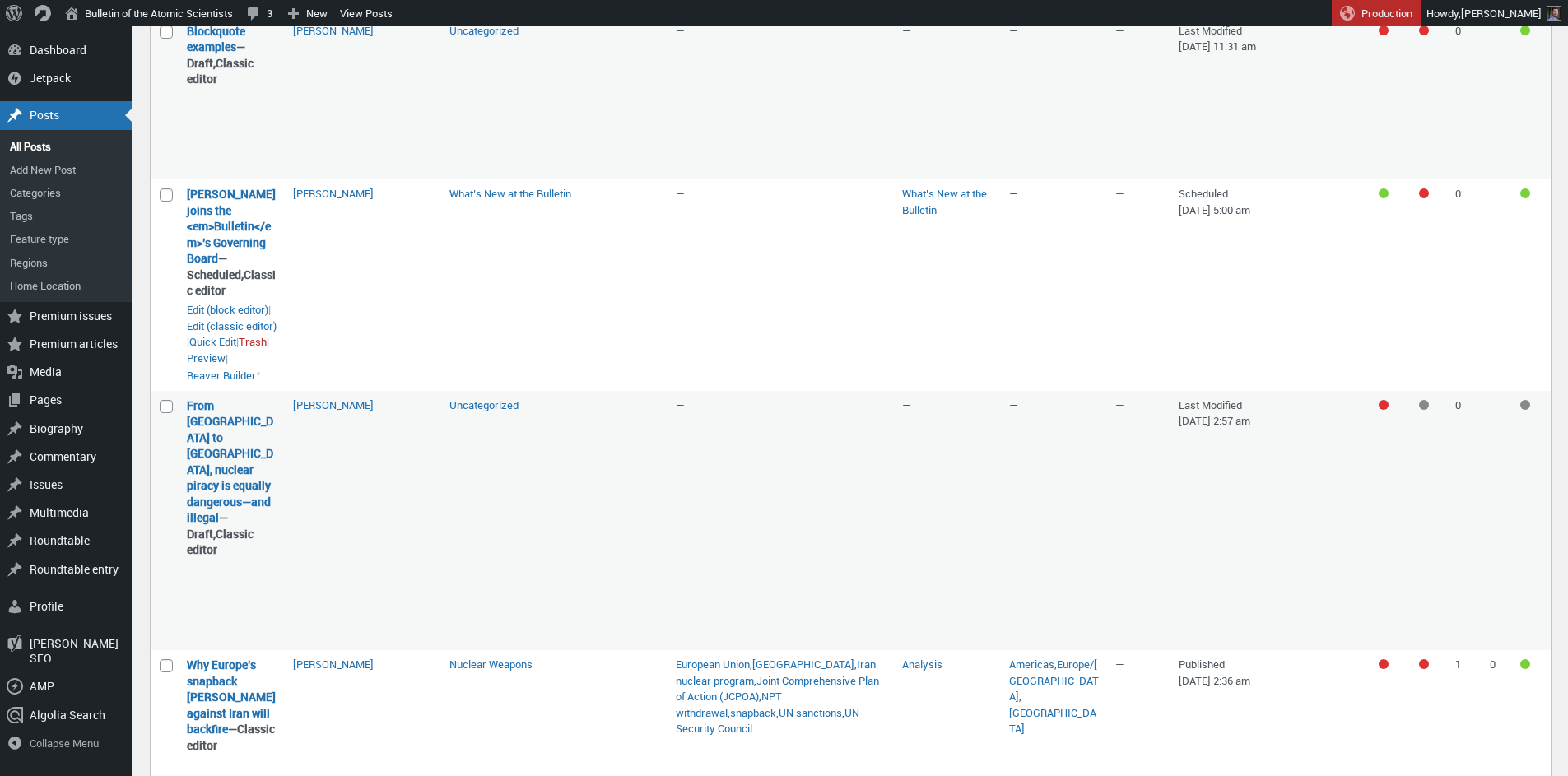
scroll to position [186, 0]
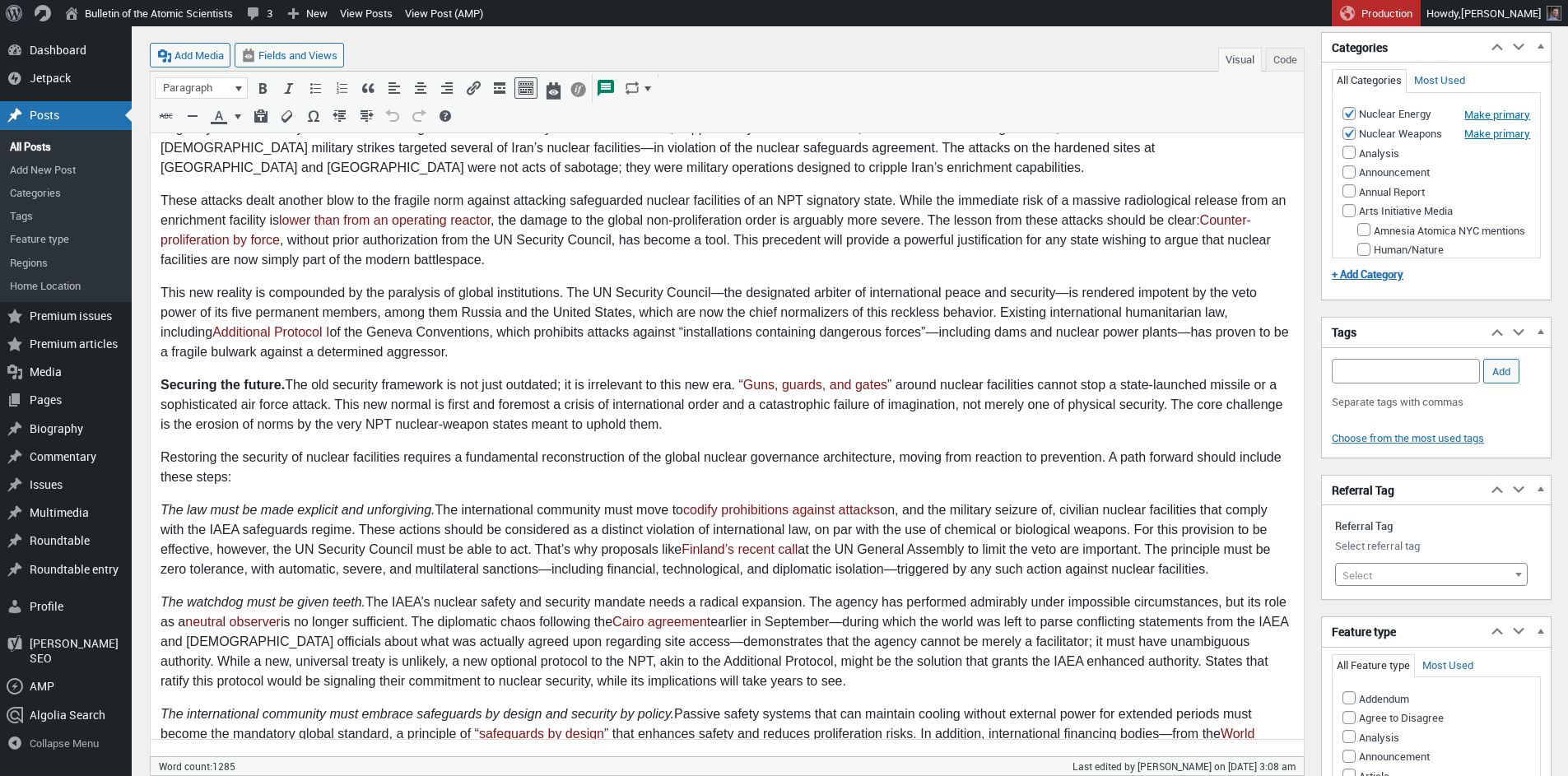
scroll to position [716, 0]
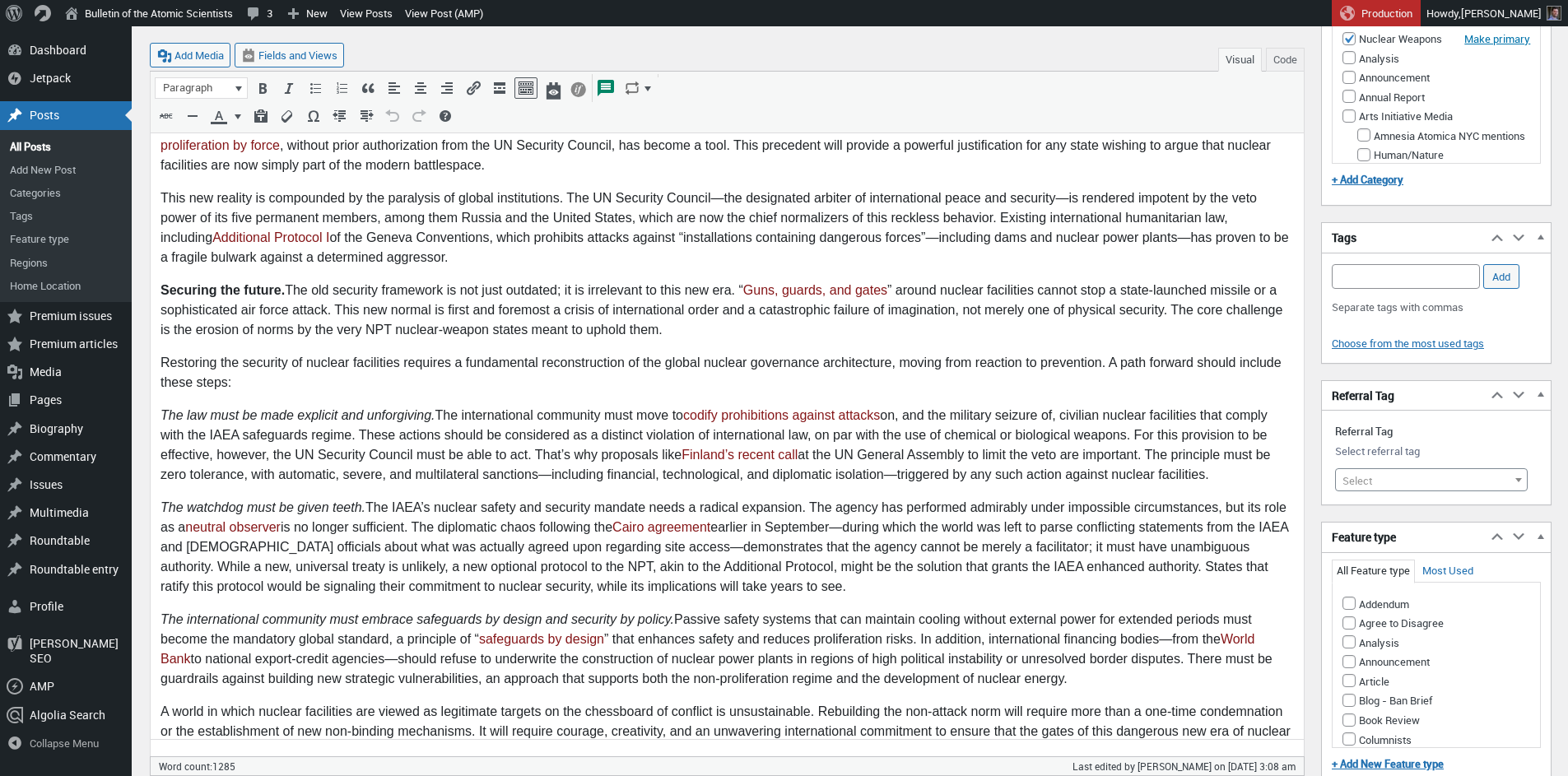
click at [1404, 483] on span "Select" at bounding box center [1431, 480] width 191 height 23
type input "zapo"
select select "20431"
click at [1317, 530] on div "Add title From Zaporizhzhia to Natanz, nuclear piracy is equally dangerous—and …" at bounding box center [851, 602] width 1402 height 2497
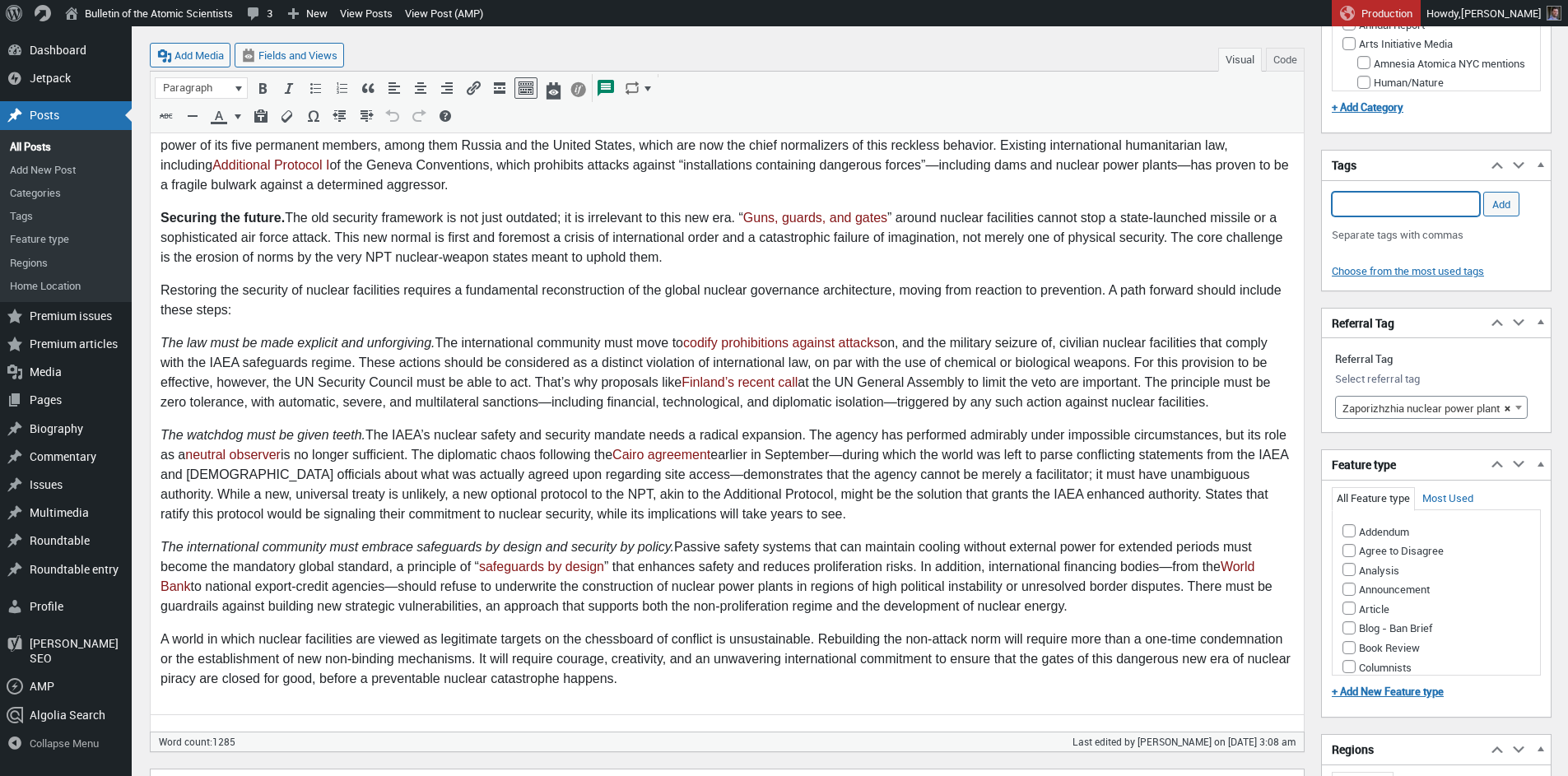
click at [1398, 205] on input "Add Tag" at bounding box center [1405, 204] width 148 height 25
paste input "IAEA,Russia,Ukraine,Ukraine war,Zaporizhzhia,Zaporizhzhia nuclear power plant,n…"
type input "IAEA,Russia,Ukraine,Ukraine war,Zaporizhzhia,Zaporizhzhia nuclear power plant,n…"
click at [1509, 203] on input "Add" at bounding box center [1501, 204] width 36 height 25
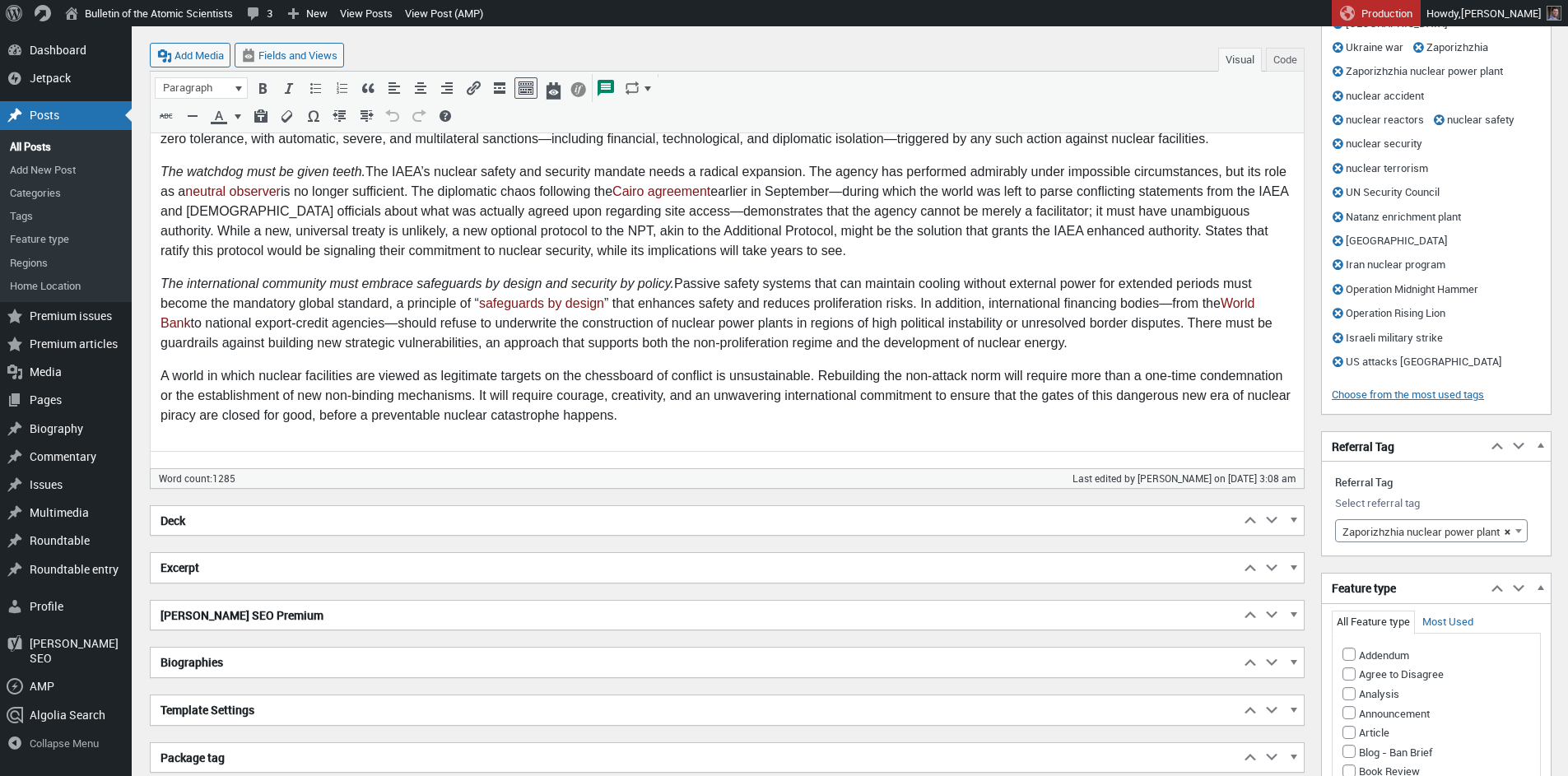
scroll to position [1209, 0]
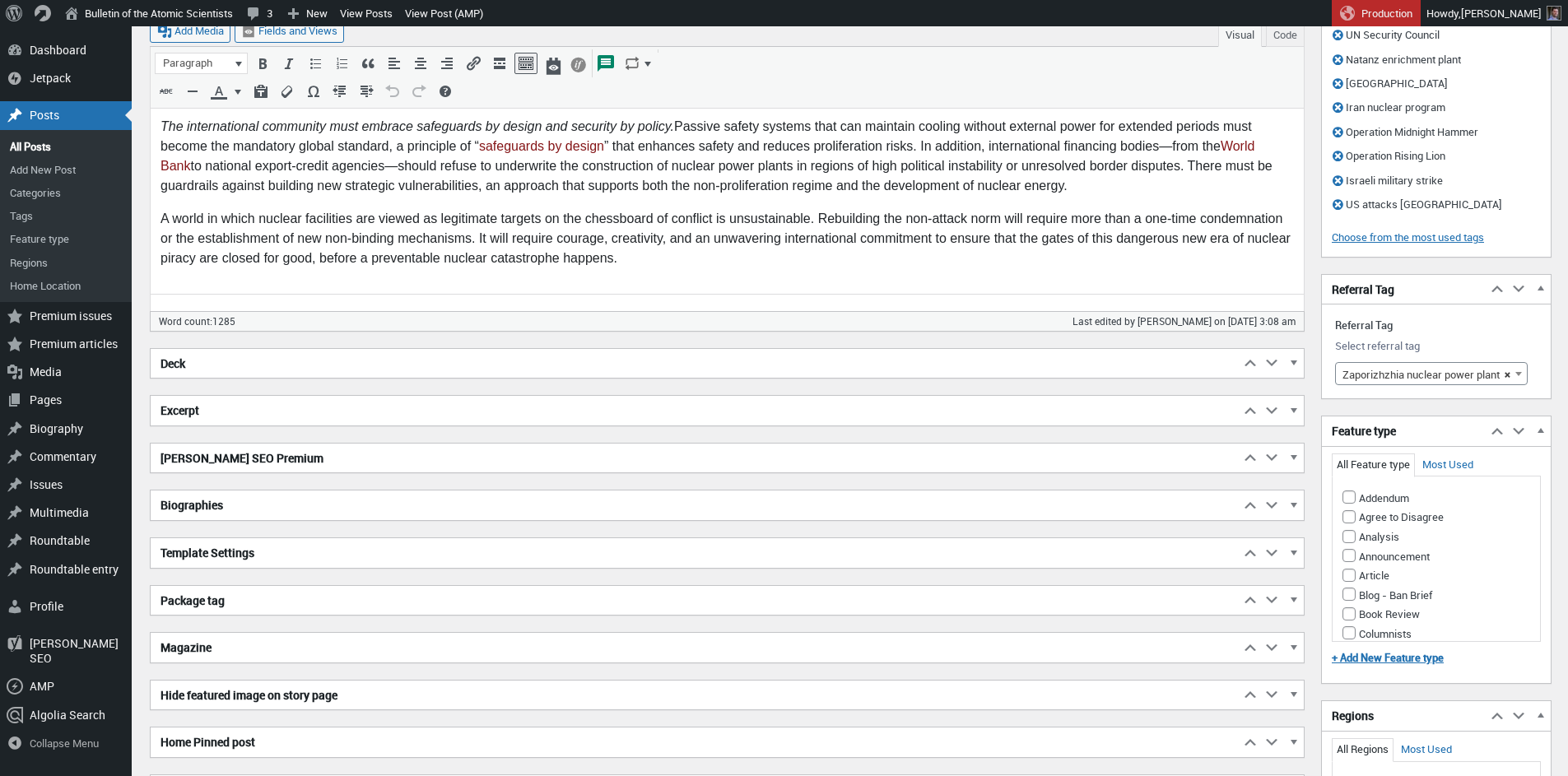
click at [628, 416] on h2 "Excerpt" at bounding box center [695, 410] width 1089 height 29
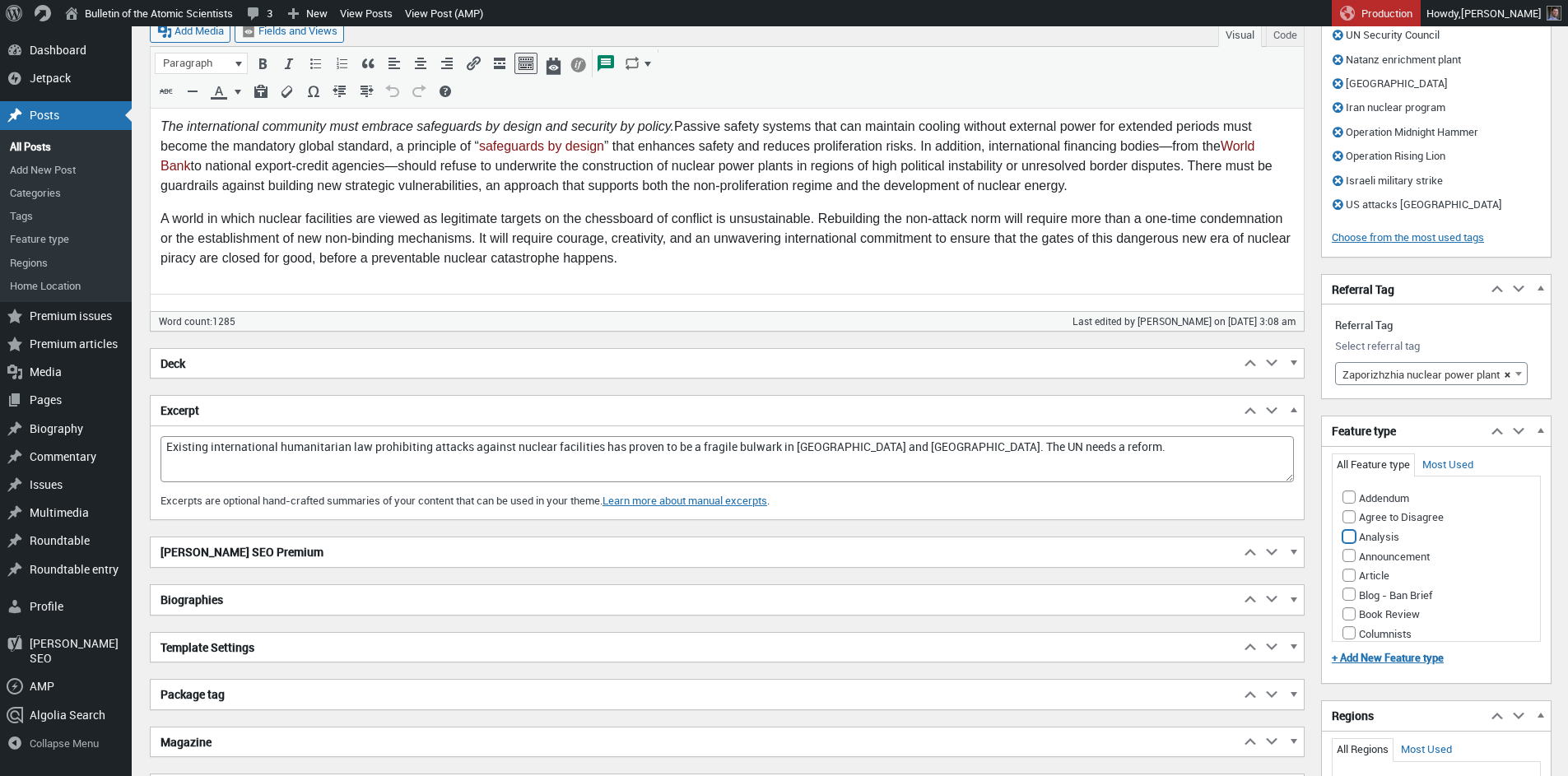
click at [1348, 530] on input "Analysis" at bounding box center [1349, 536] width 13 height 13
checkbox input "true"
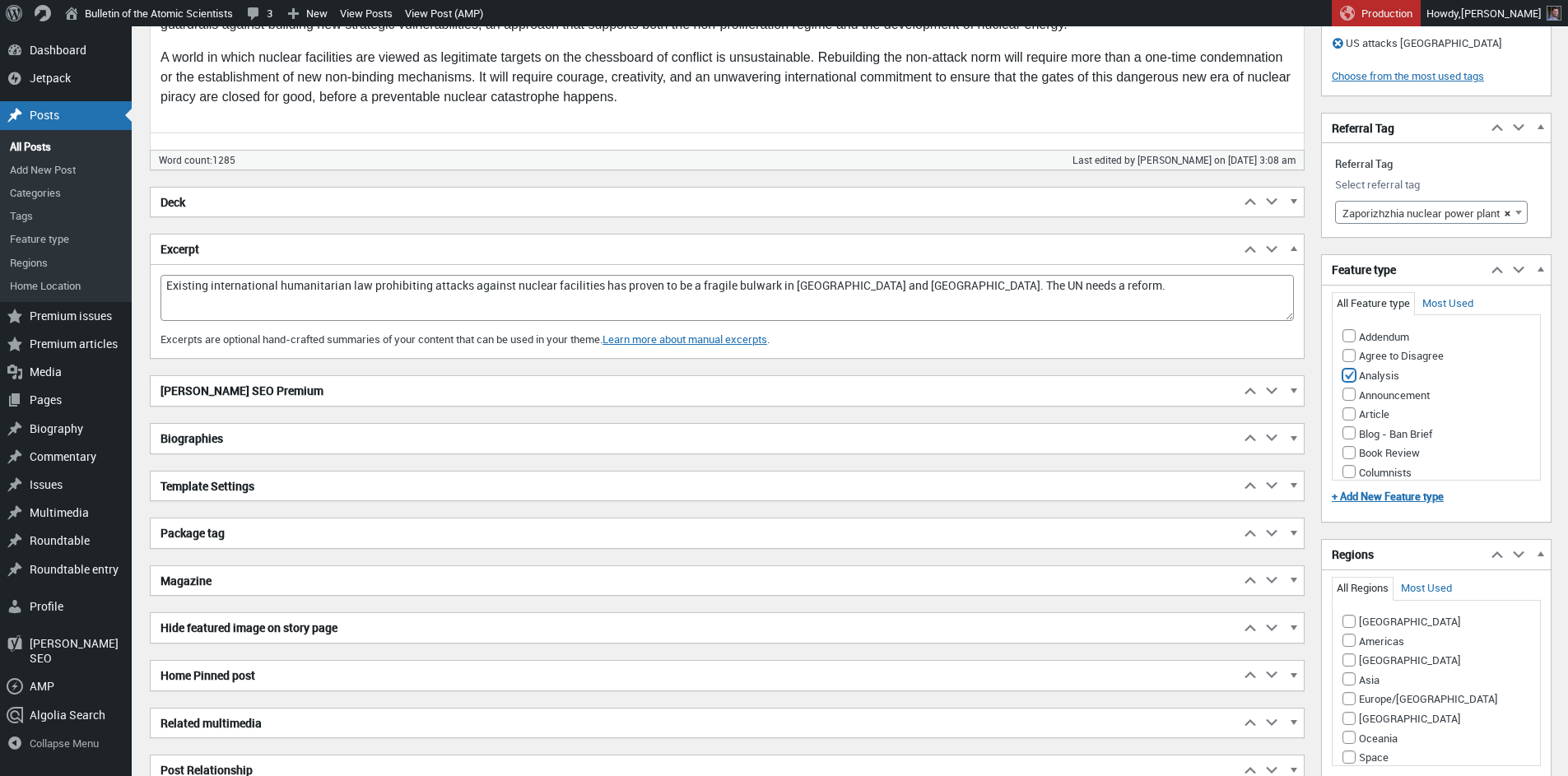
scroll to position [1547, 0]
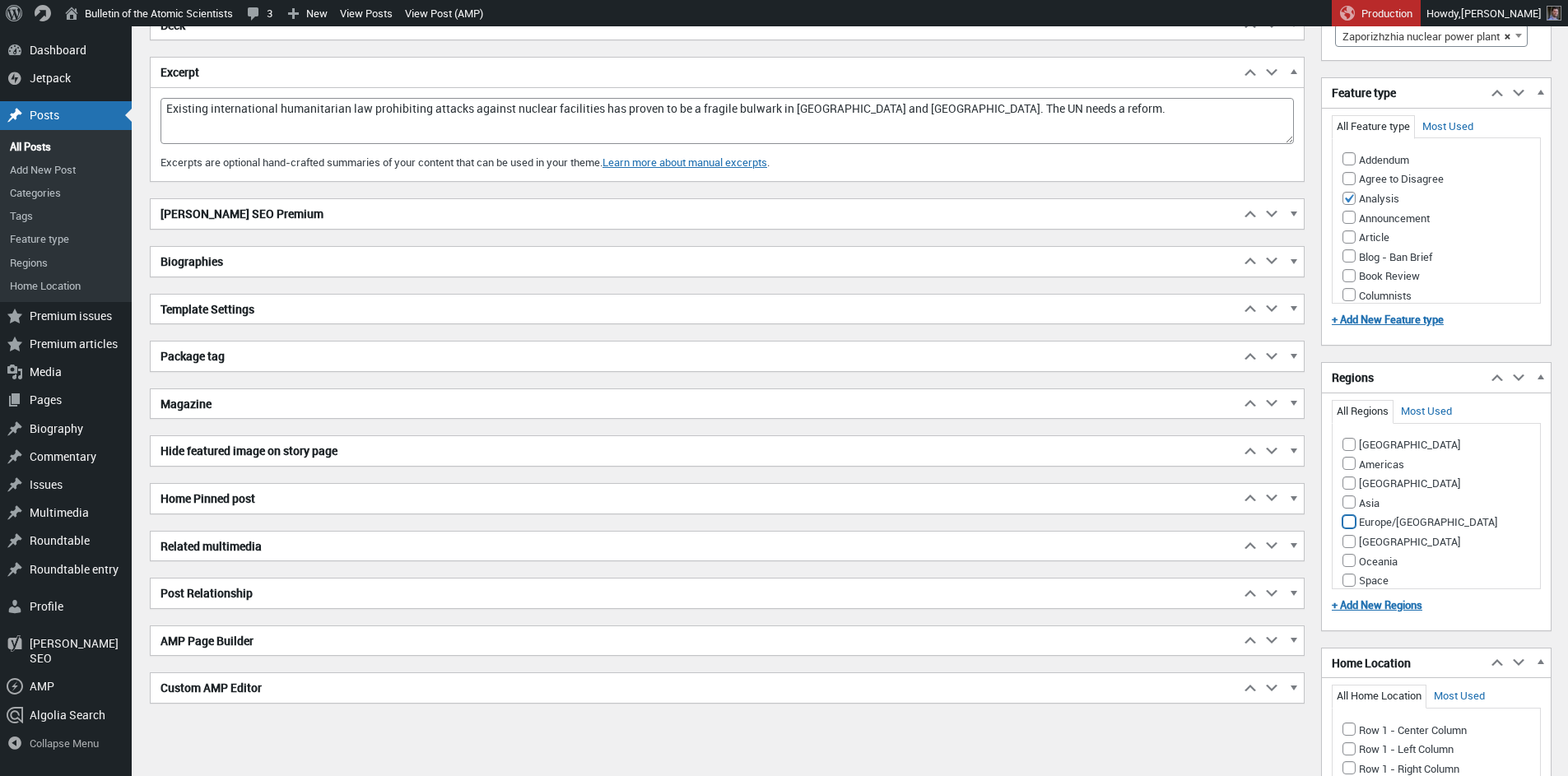
click at [1348, 515] on input "Europe/[GEOGRAPHIC_DATA]" at bounding box center [1349, 522] width 13 height 13
checkbox input "true"
click at [1348, 534] on input "[GEOGRAPHIC_DATA]" at bounding box center [1349, 541] width 13 height 13
checkbox input "true"
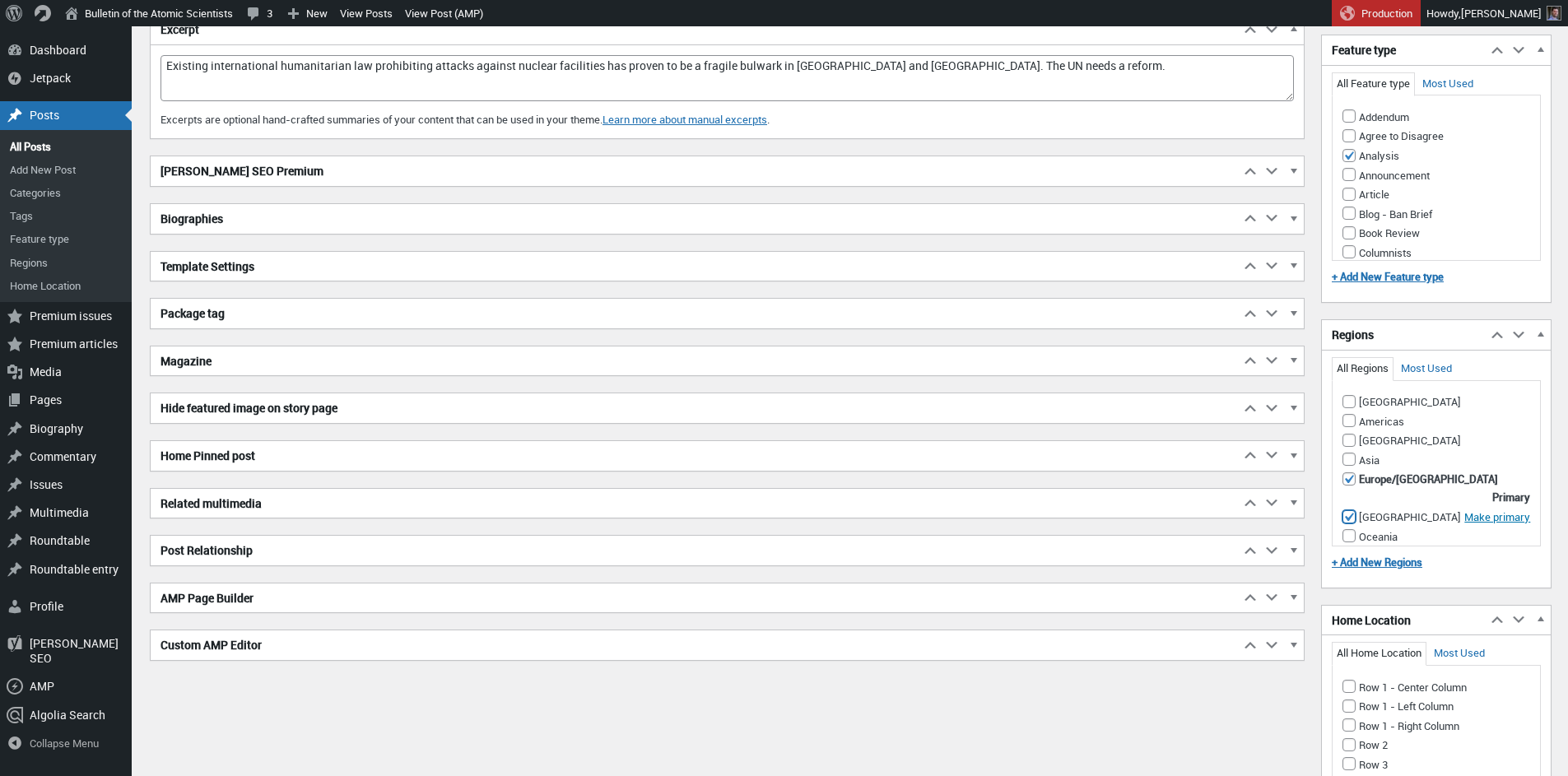
scroll to position [1660, 0]
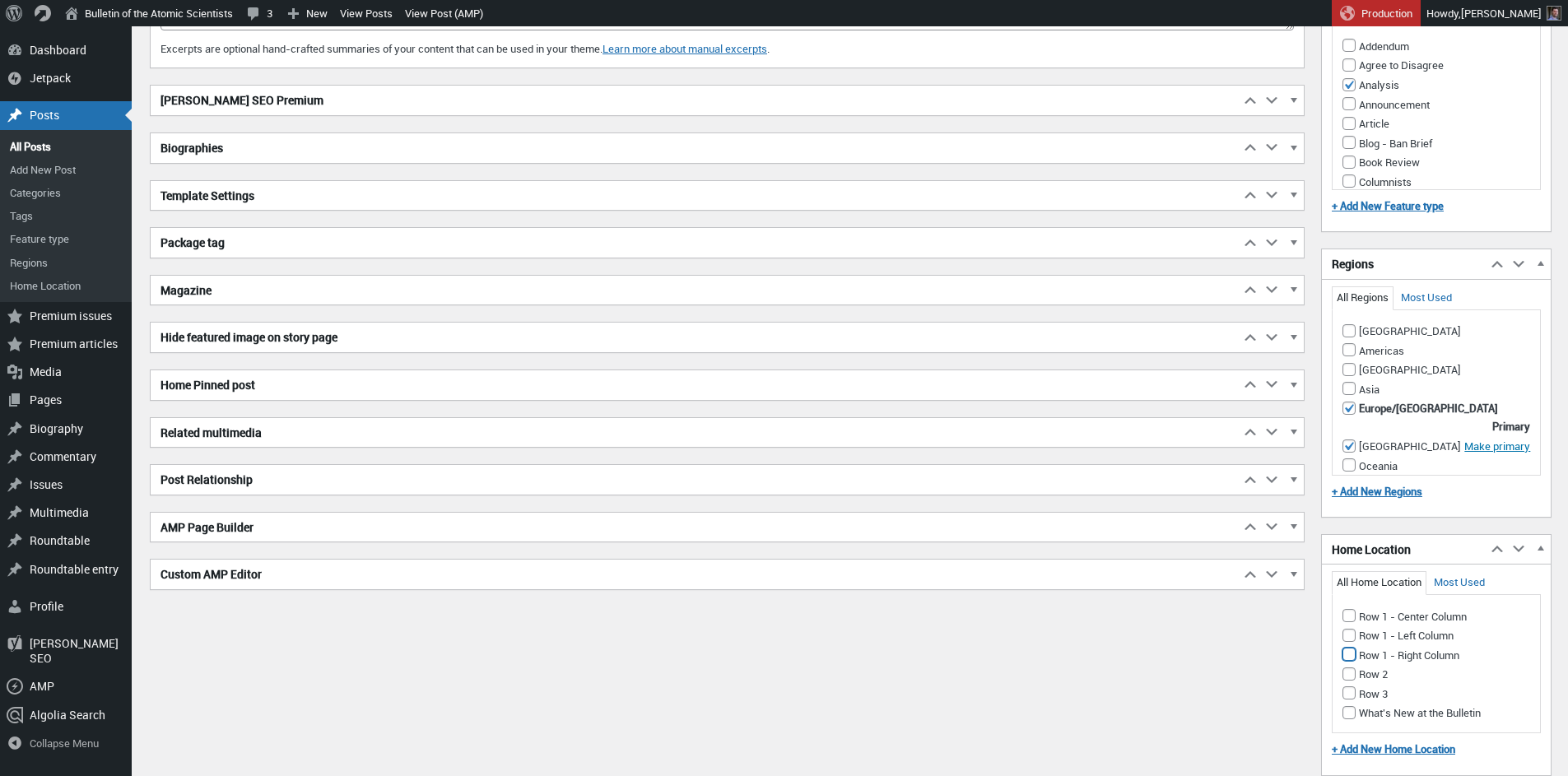
click at [1350, 647] on input "Row 1 - Right Column" at bounding box center [1349, 654] width 13 height 13
checkbox input "true"
click at [227, 151] on h2 "Biographies" at bounding box center [695, 148] width 1089 height 29
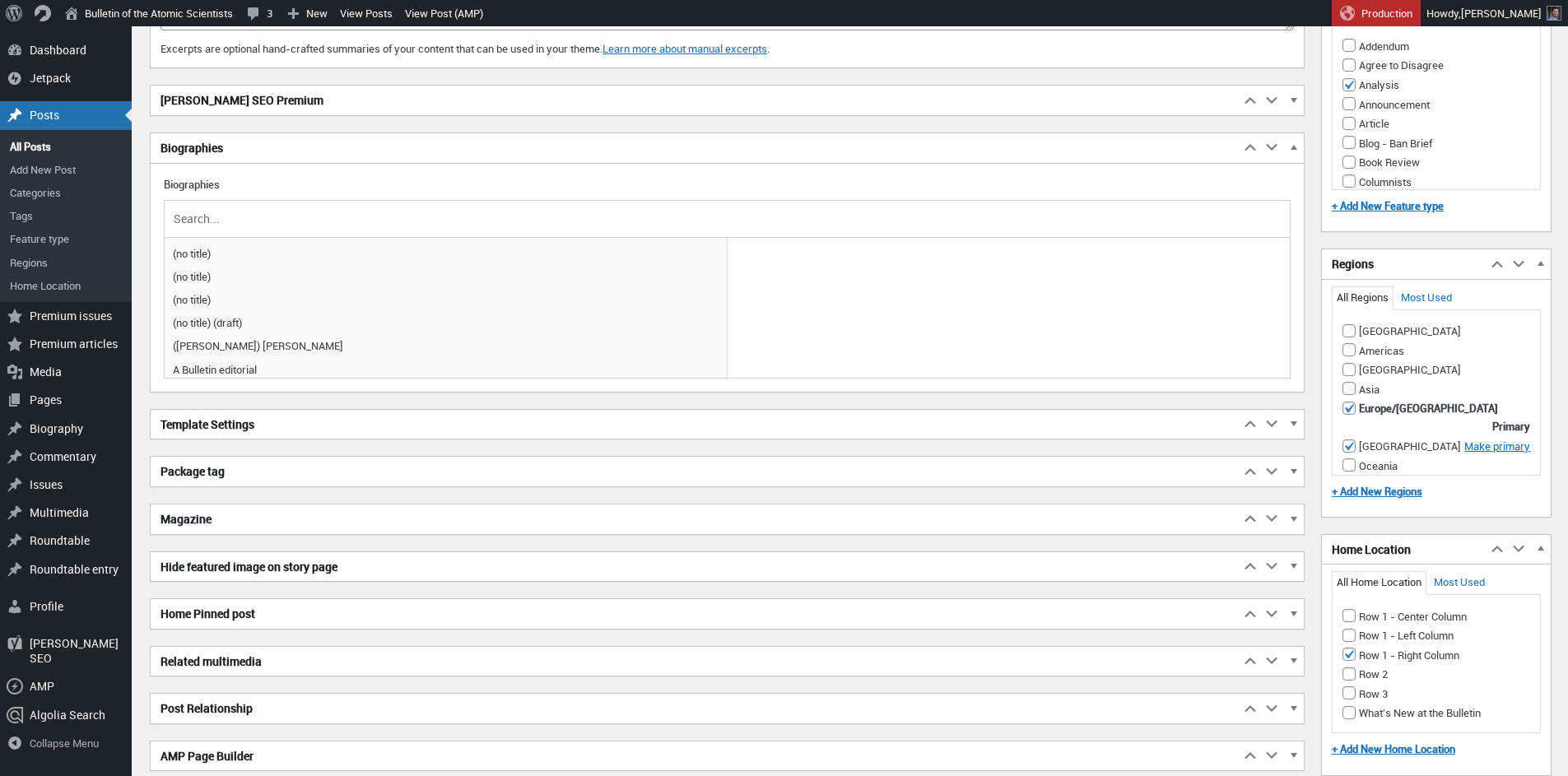
click at [249, 221] on input "text" at bounding box center [727, 219] width 1113 height 25
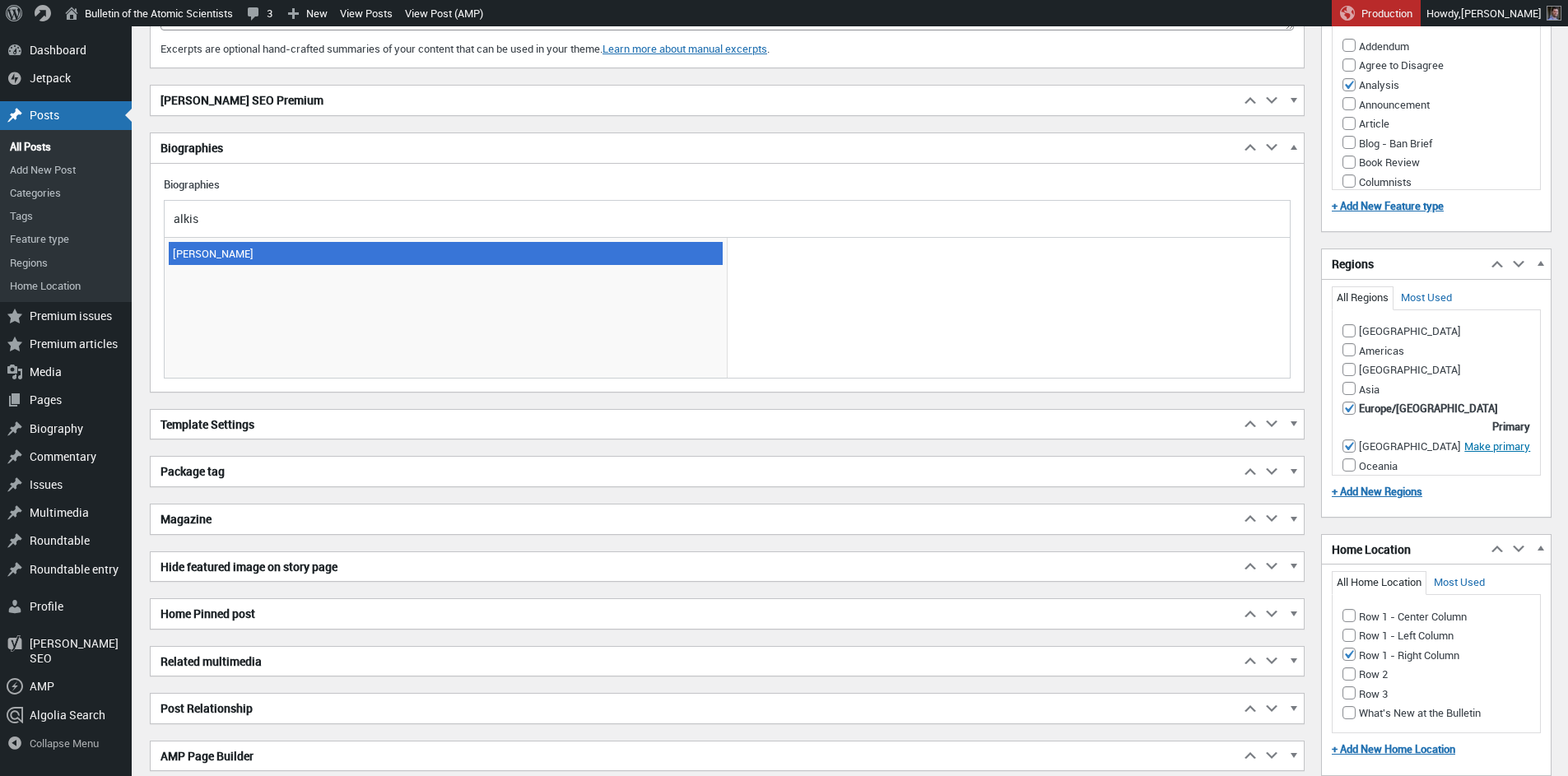
type input "alkis"
click at [170, 251] on span "[PERSON_NAME]" at bounding box center [446, 253] width 554 height 23
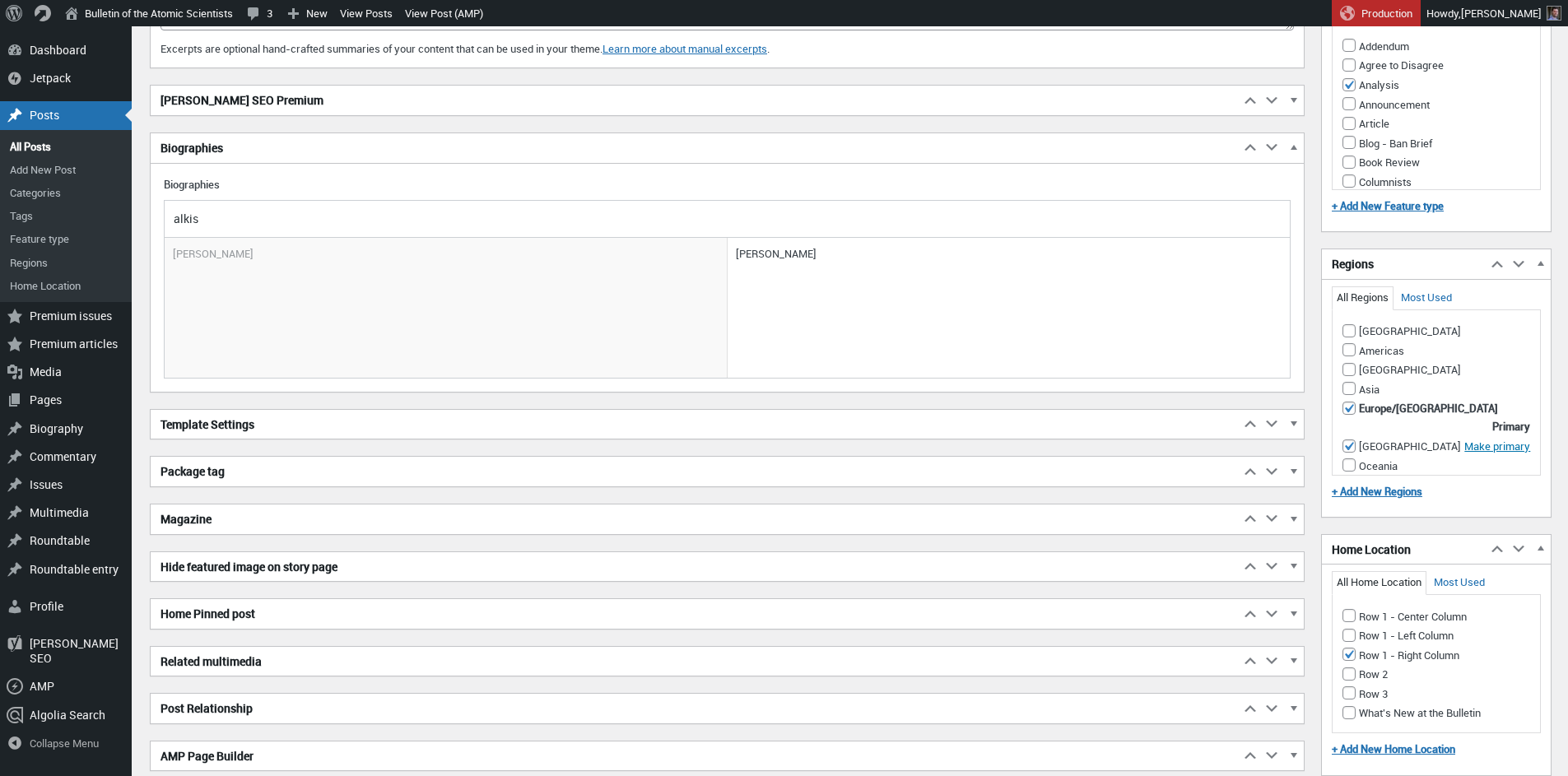
click at [764, 107] on h2 "[PERSON_NAME] SEO Premium" at bounding box center [695, 100] width 1089 height 29
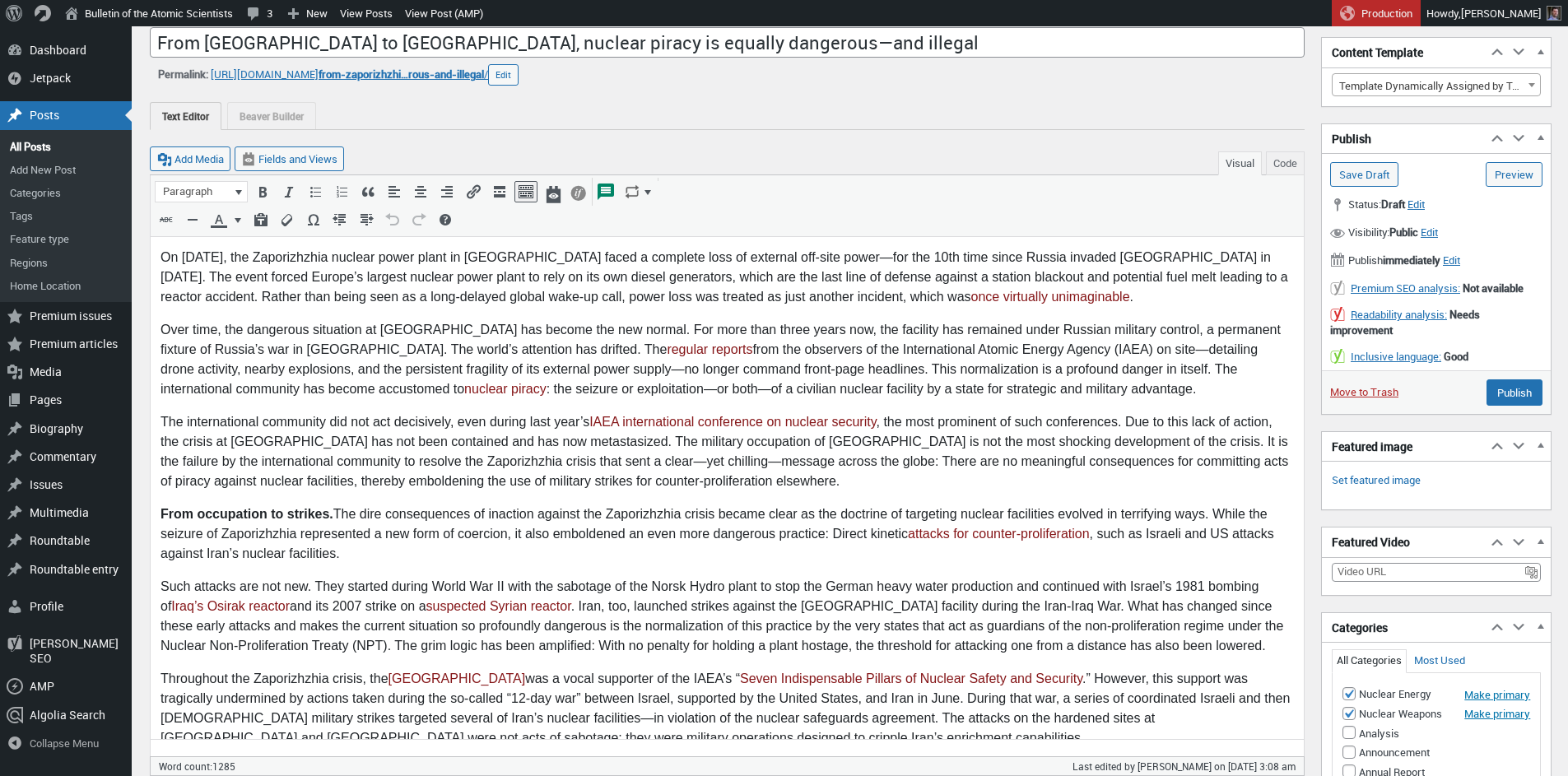
scroll to position [31, 0]
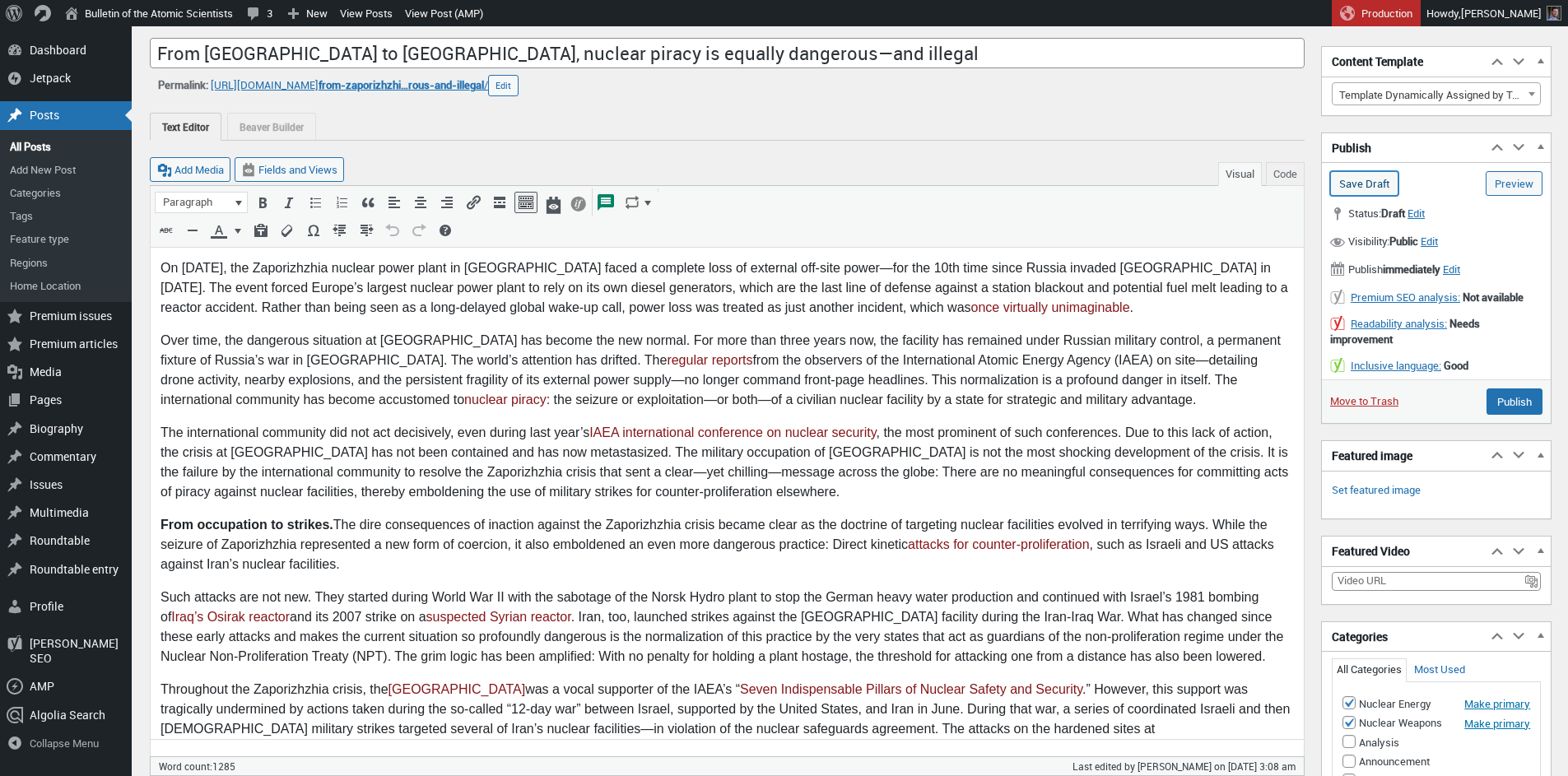
click at [1379, 186] on input "Save Draft" at bounding box center [1364, 183] width 68 height 25
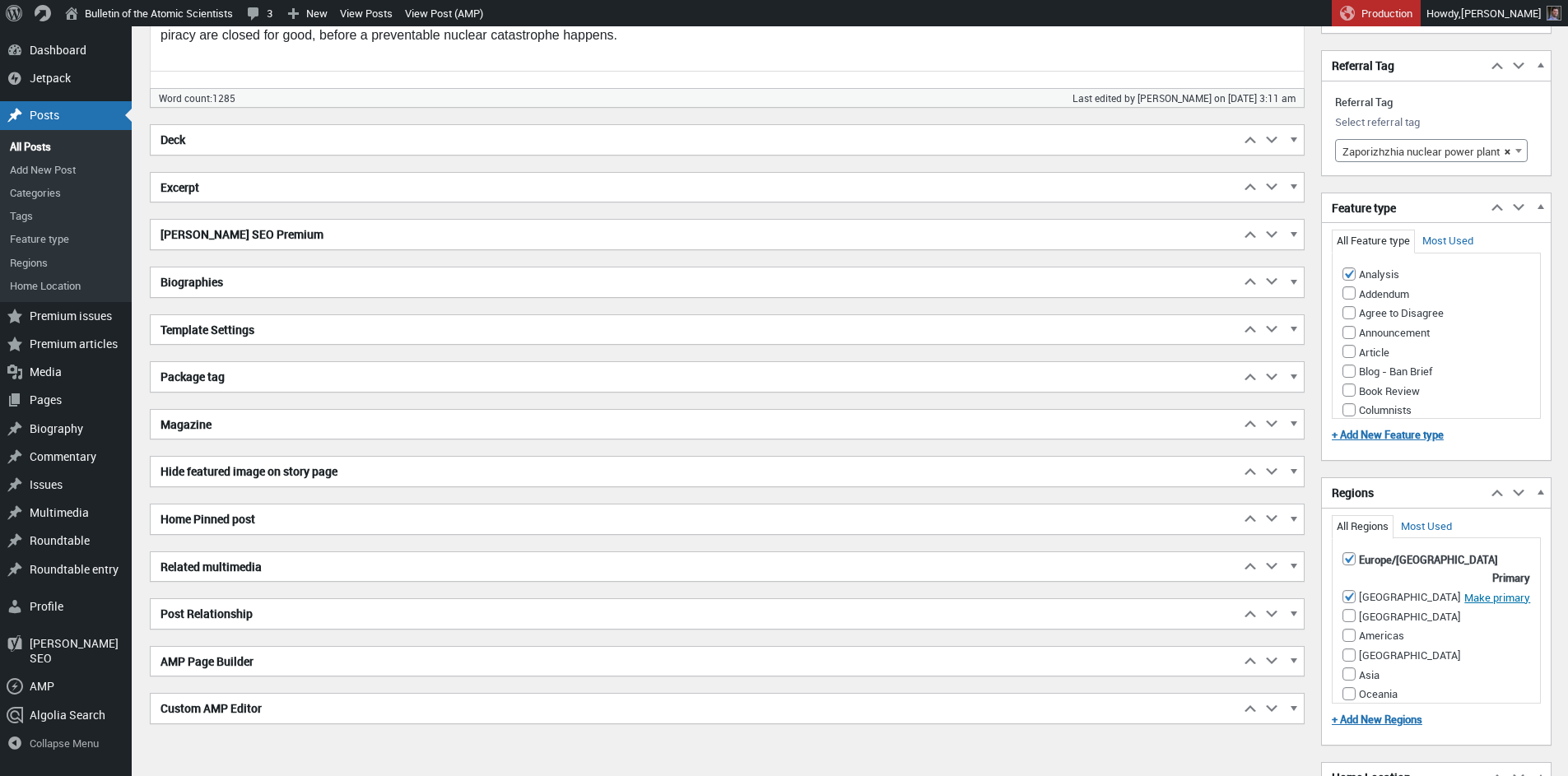
scroll to position [1471, 0]
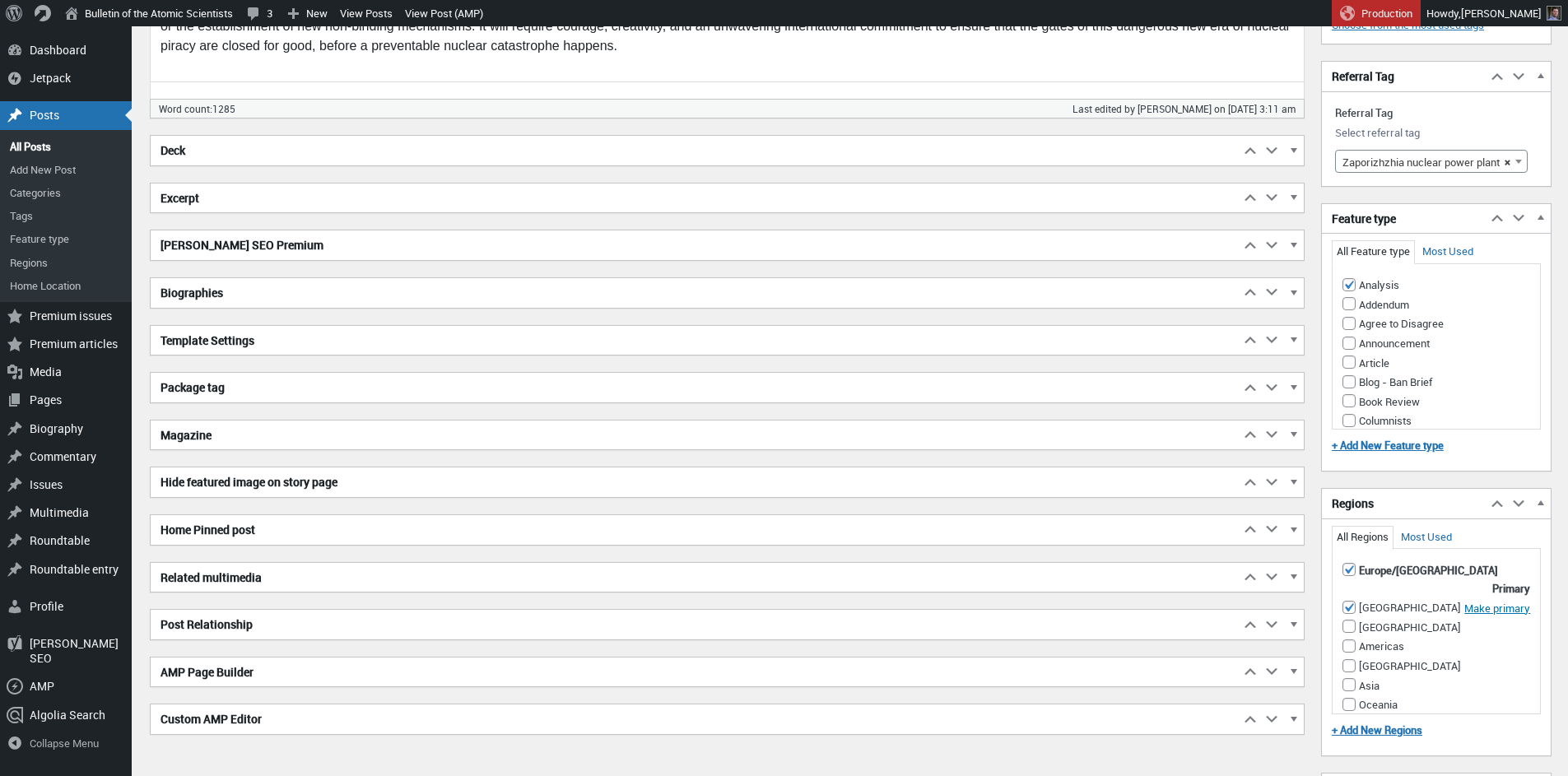
click at [590, 288] on h2 "Biographies" at bounding box center [695, 293] width 1089 height 29
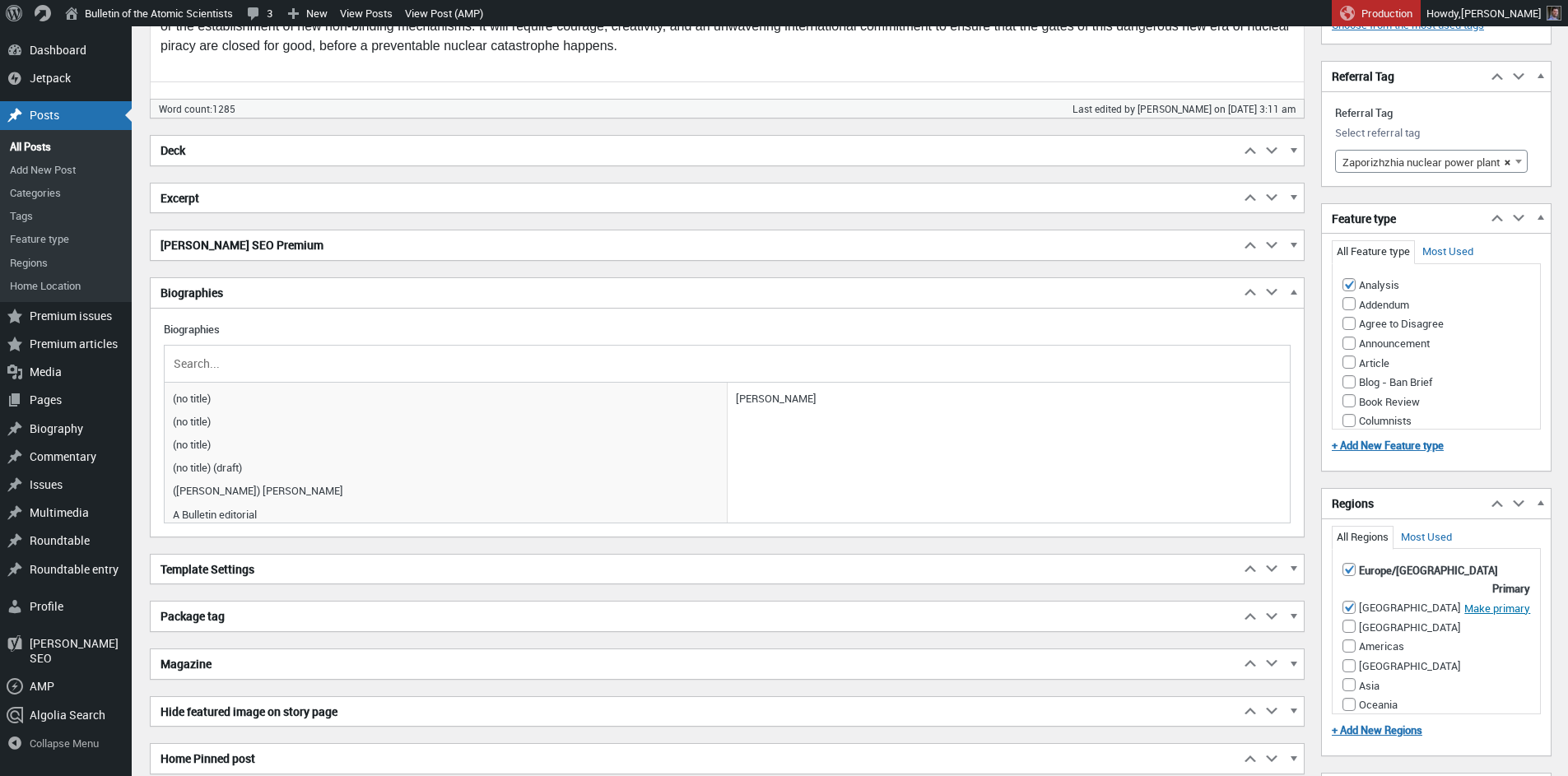
click at [344, 192] on h2 "Excerpt" at bounding box center [695, 198] width 1089 height 29
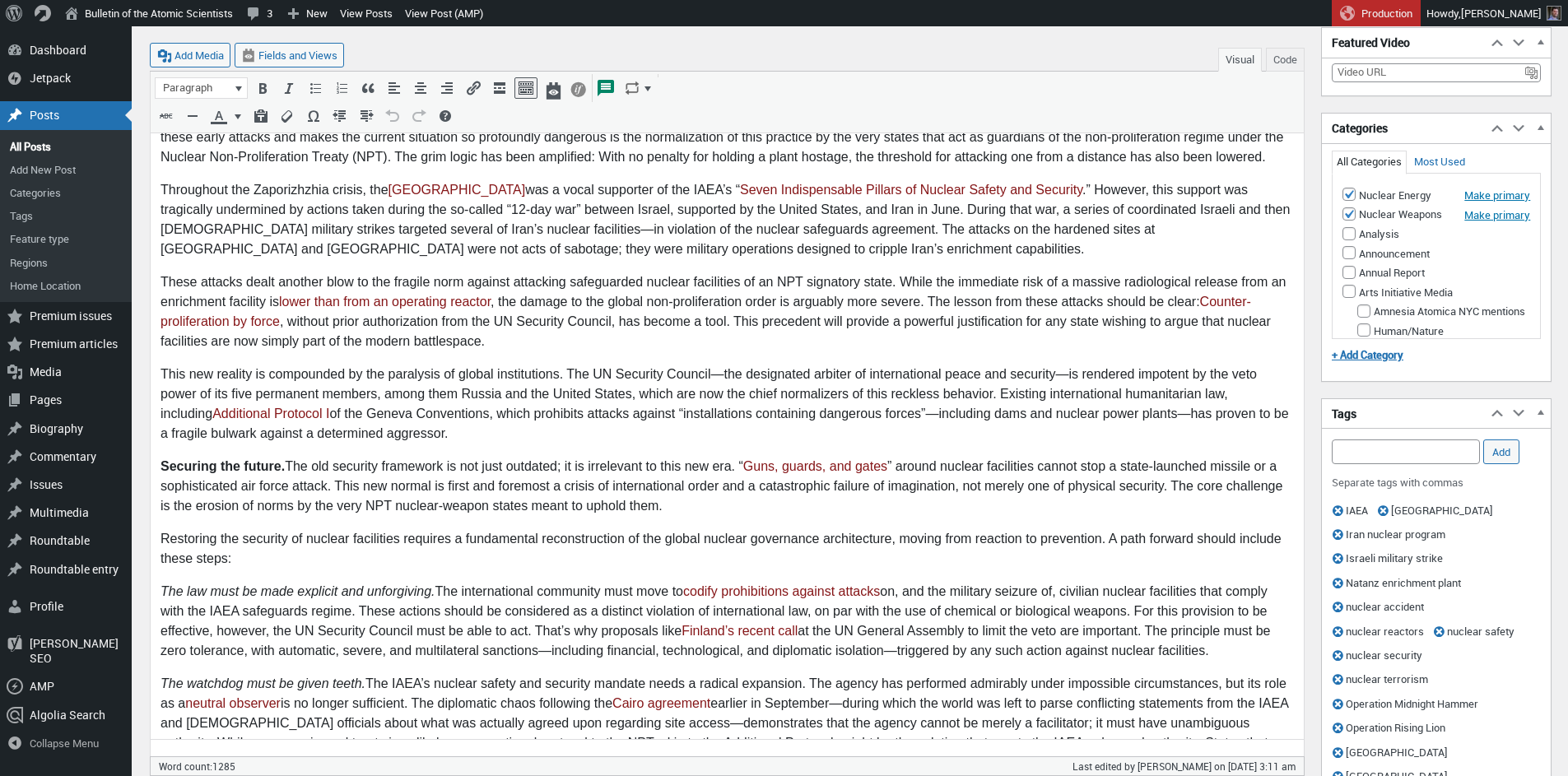
scroll to position [337, 0]
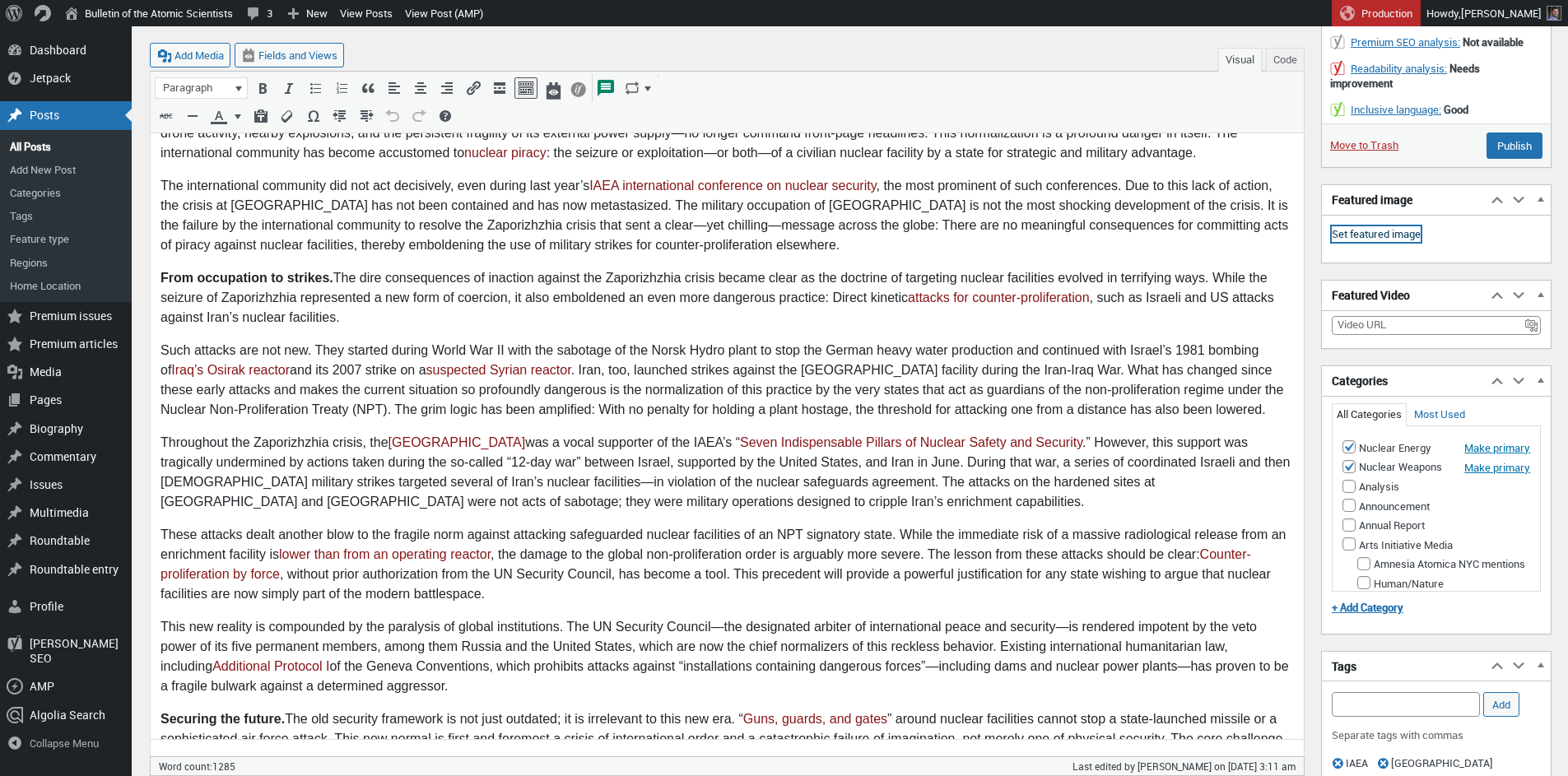
click at [1384, 237] on link "Set featured image" at bounding box center [1376, 234] width 89 height 17
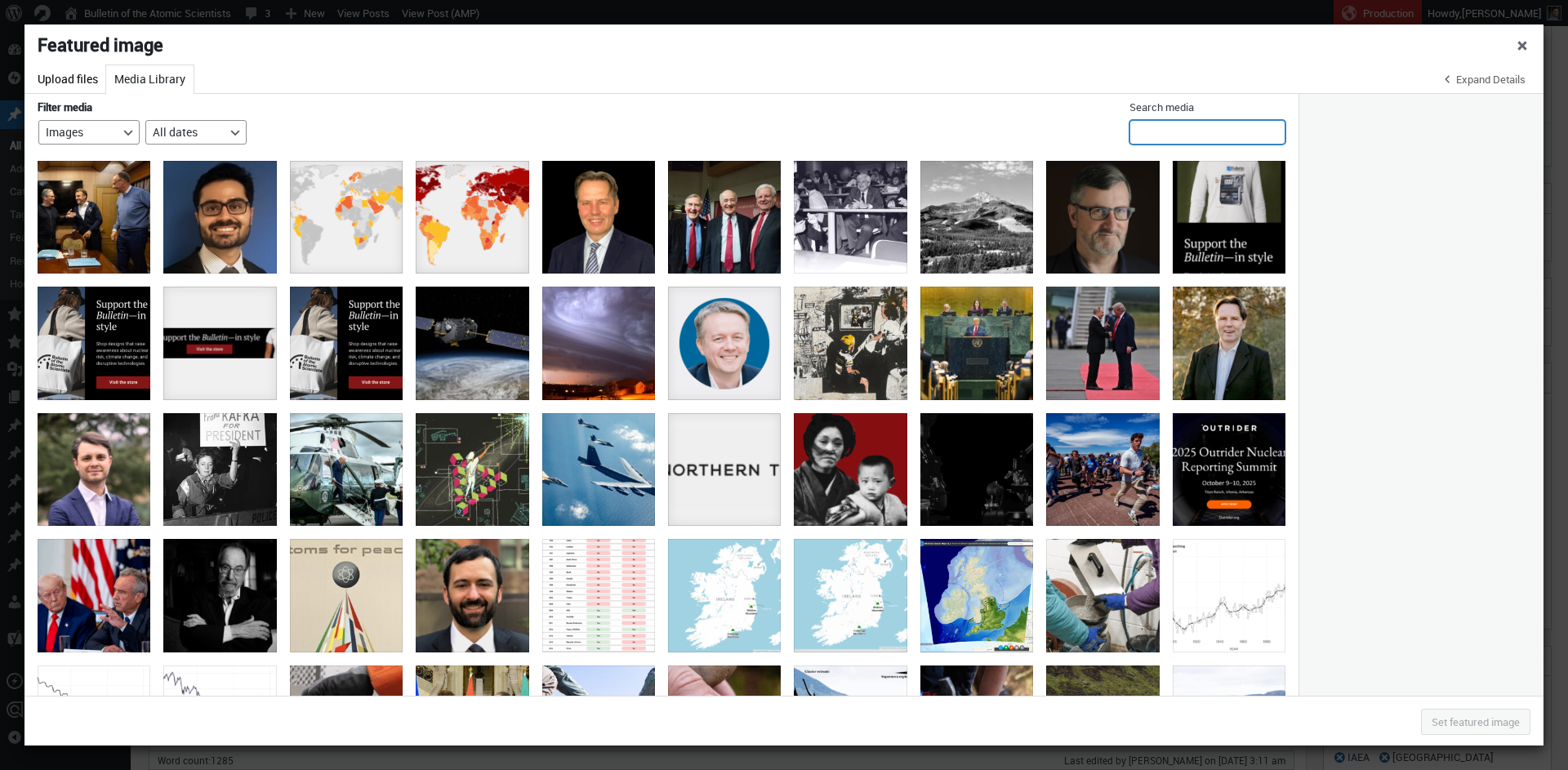
click at [1160, 131] on input "Search media" at bounding box center [1206, 132] width 156 height 25
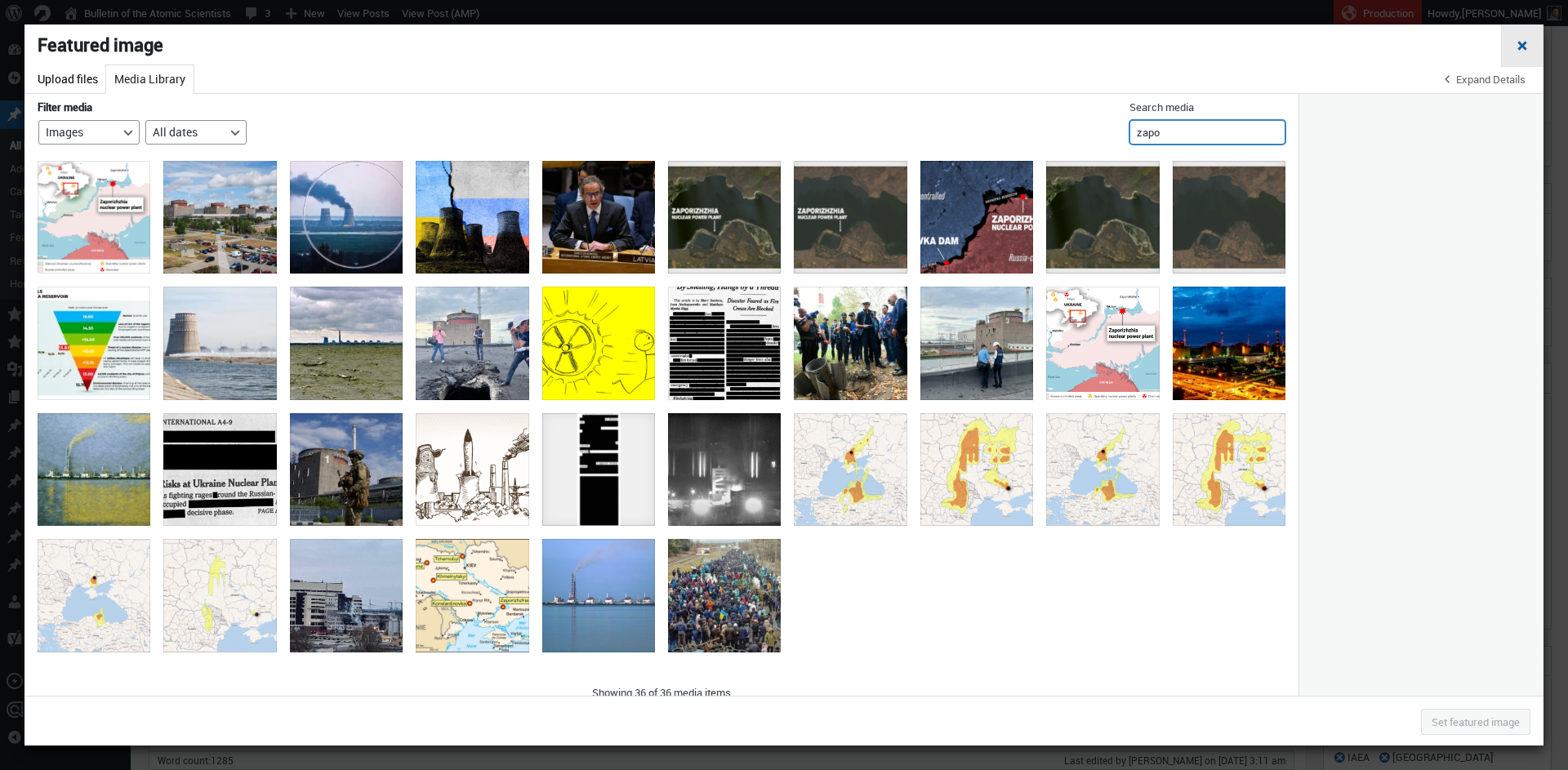
type input "zapo"
click at [1520, 46] on span "Close dialog" at bounding box center [1522, 43] width 16 height 13
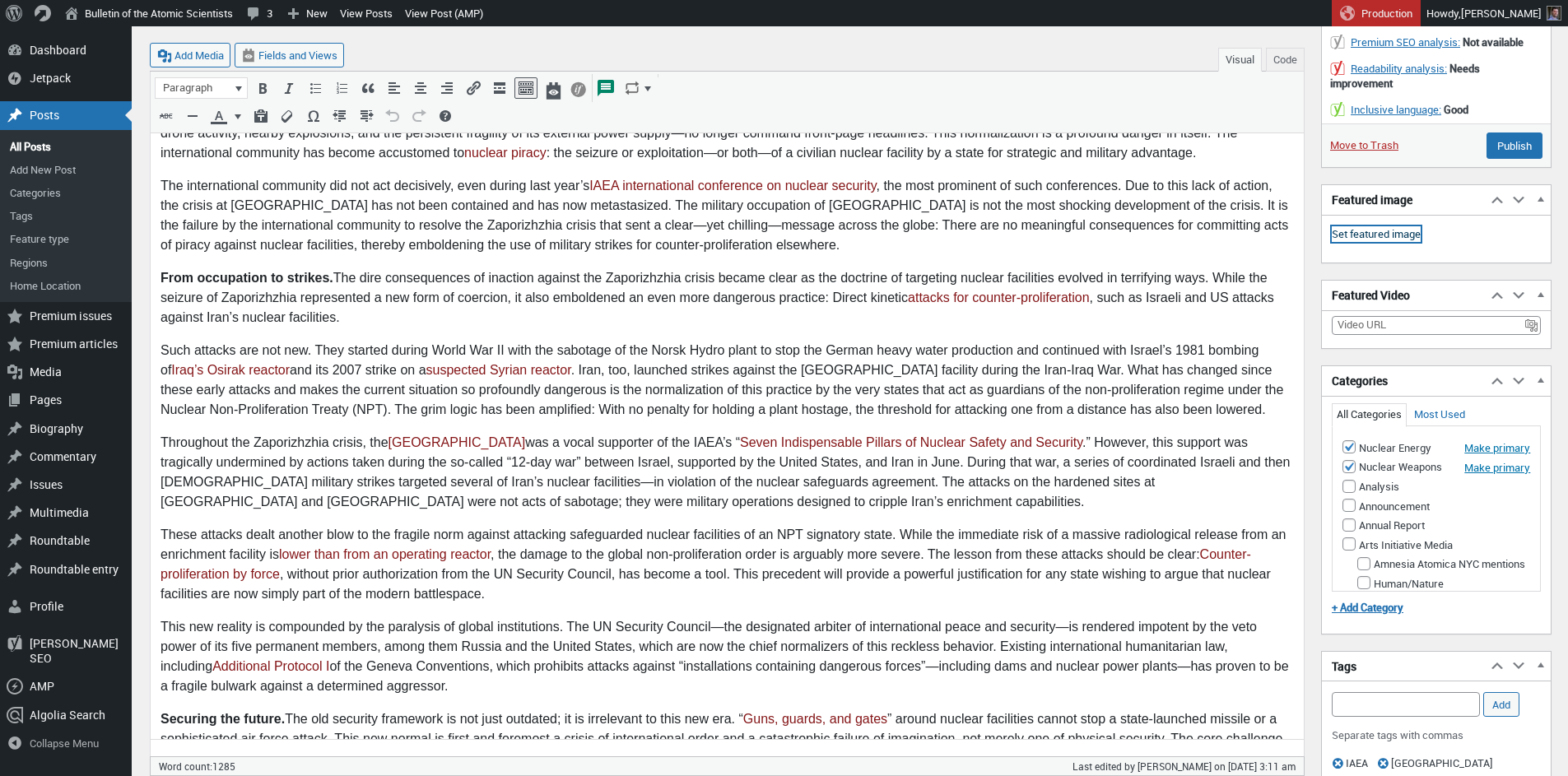
scroll to position [0, 0]
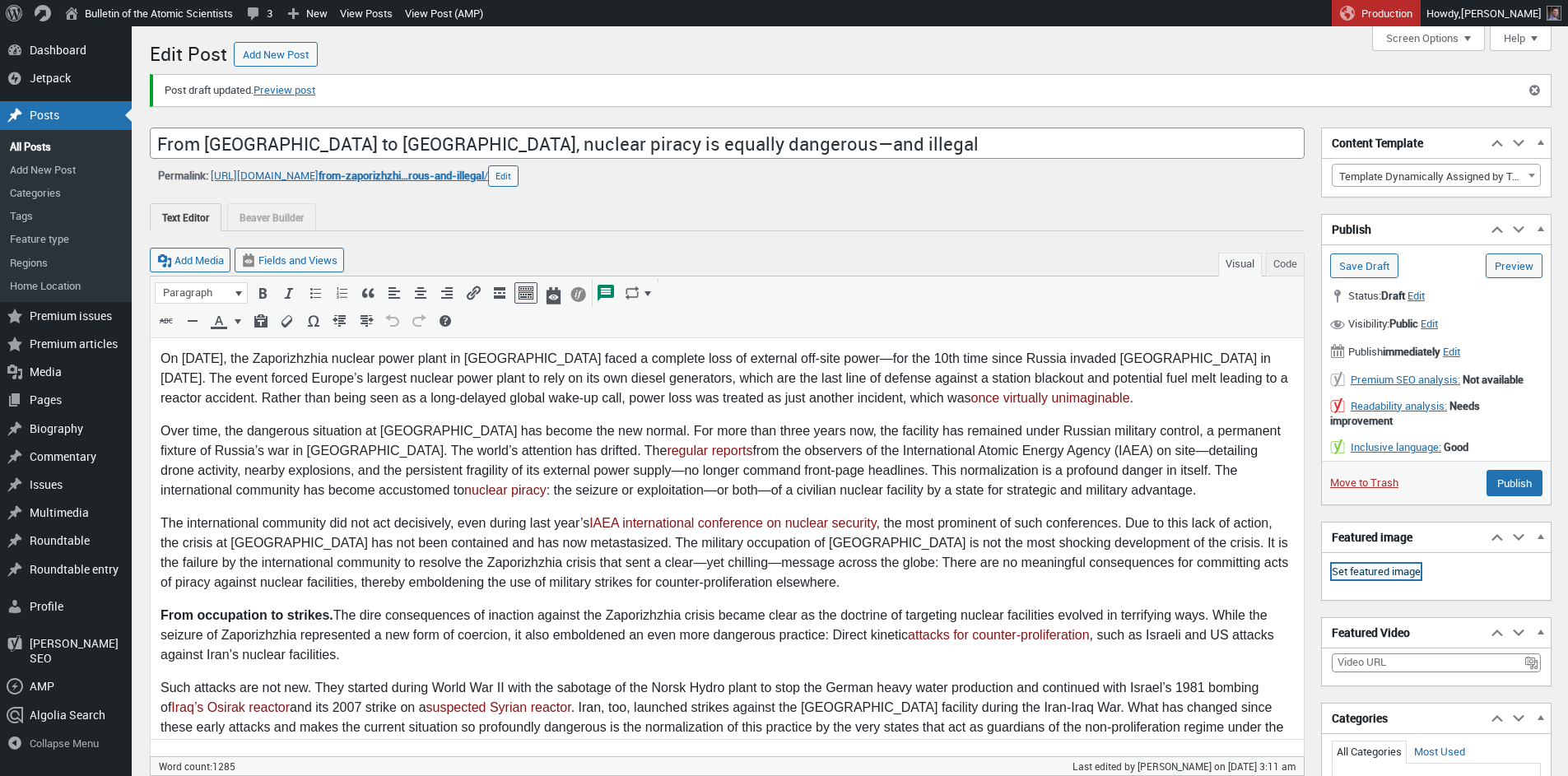
click at [1367, 573] on link "Set featured image" at bounding box center [1376, 572] width 89 height 17
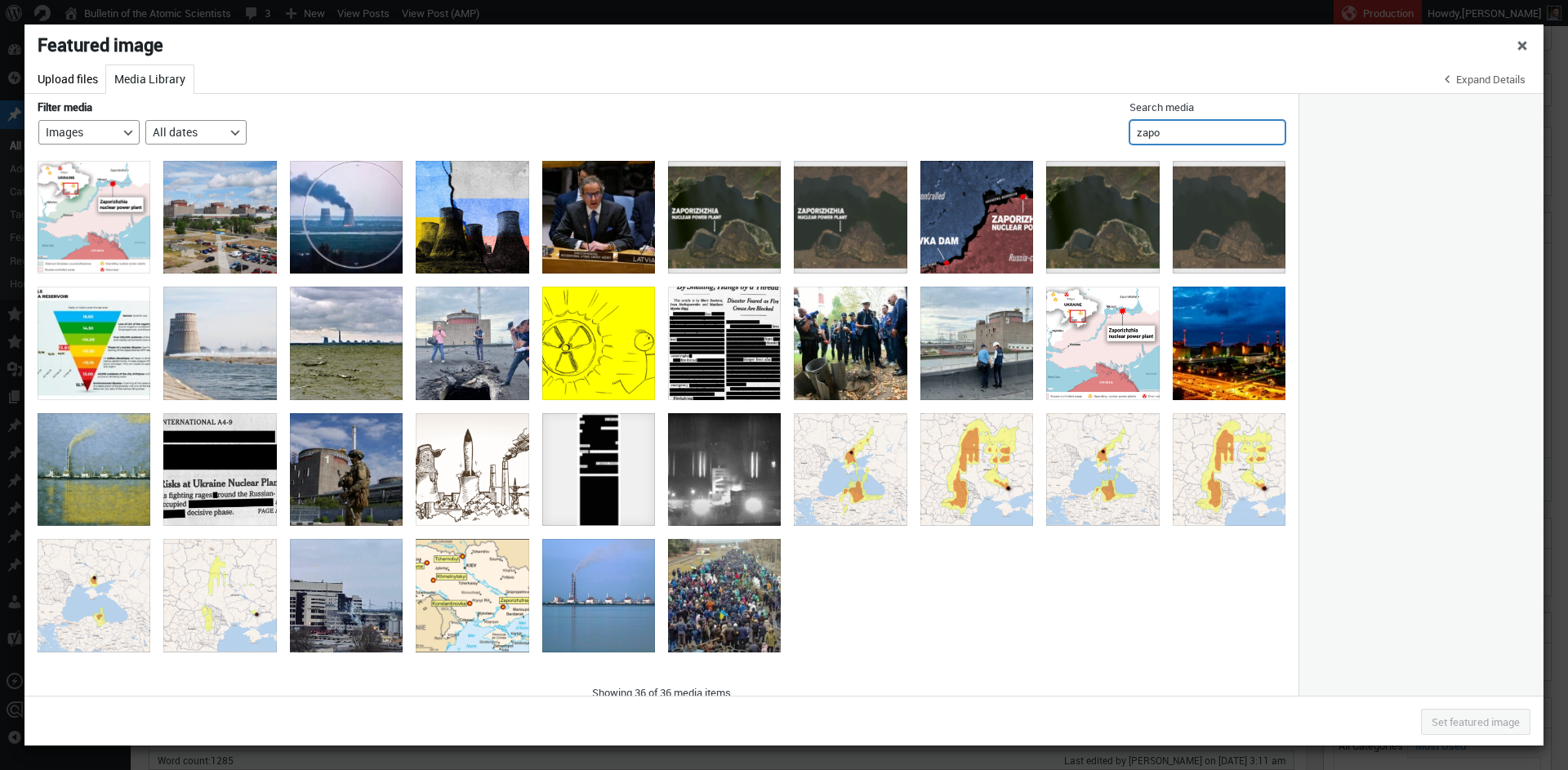
click at [1198, 136] on input "zapo" at bounding box center [1206, 132] width 156 height 25
click at [352, 205] on div "Zaporizhzhia on fire" at bounding box center [346, 218] width 113 height 113
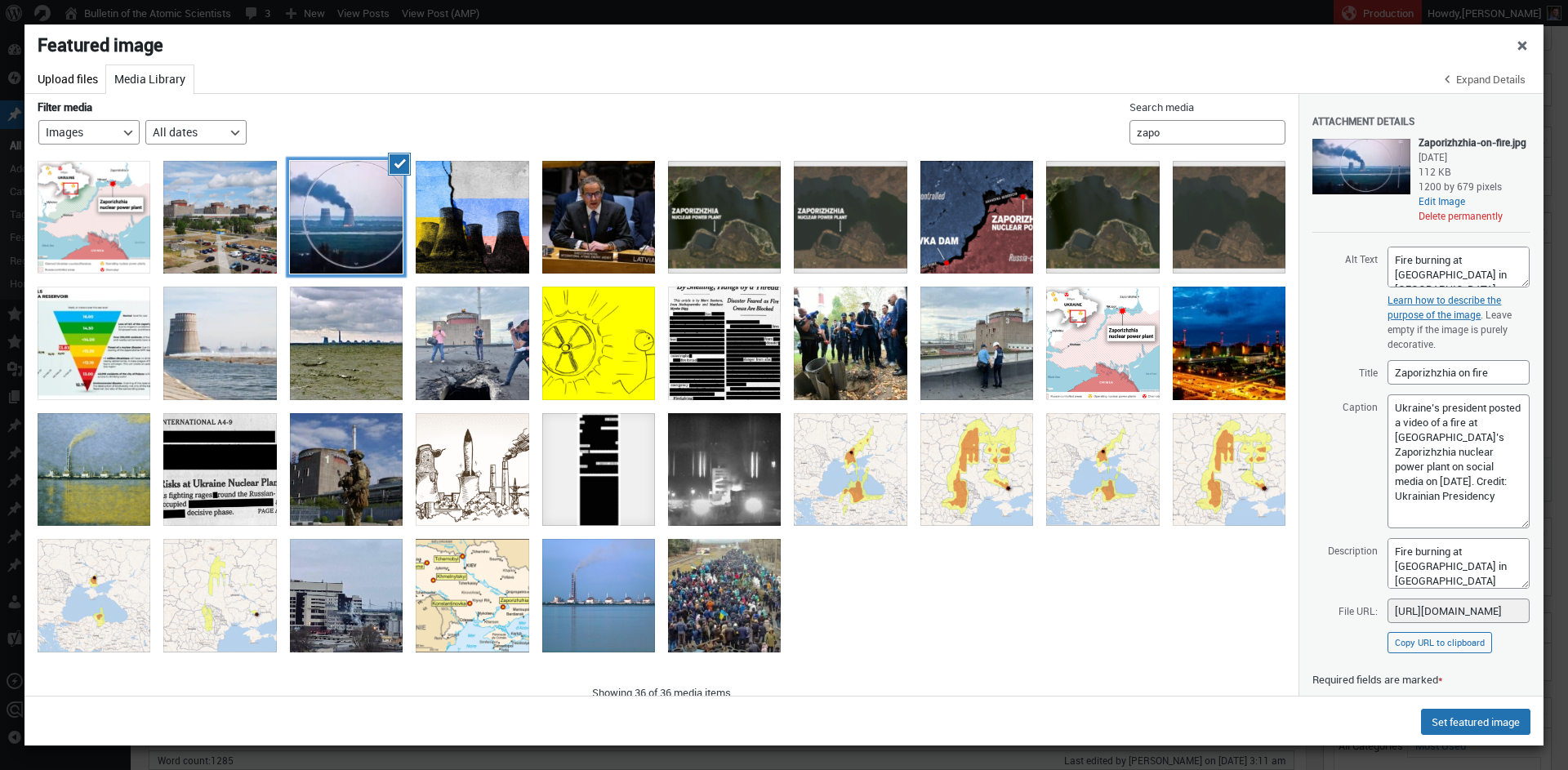
drag, startPoint x: 1510, startPoint y: 504, endPoint x: 1521, endPoint y: 587, distance: 83.7
click at [1521, 529] on textarea "Ukraine’s president posted a video of a fire at [GEOGRAPHIC_DATA]’s Zaporizhzhi…" at bounding box center [1458, 461] width 142 height 134
drag, startPoint x: 1499, startPoint y: 441, endPoint x: 1502, endPoint y: 452, distance: 11.4
click at [1502, 385] on input "Zaporizhzhia on fire" at bounding box center [1458, 372] width 142 height 25
click at [1522, 46] on span "Close dialog" at bounding box center [1522, 43] width 16 height 13
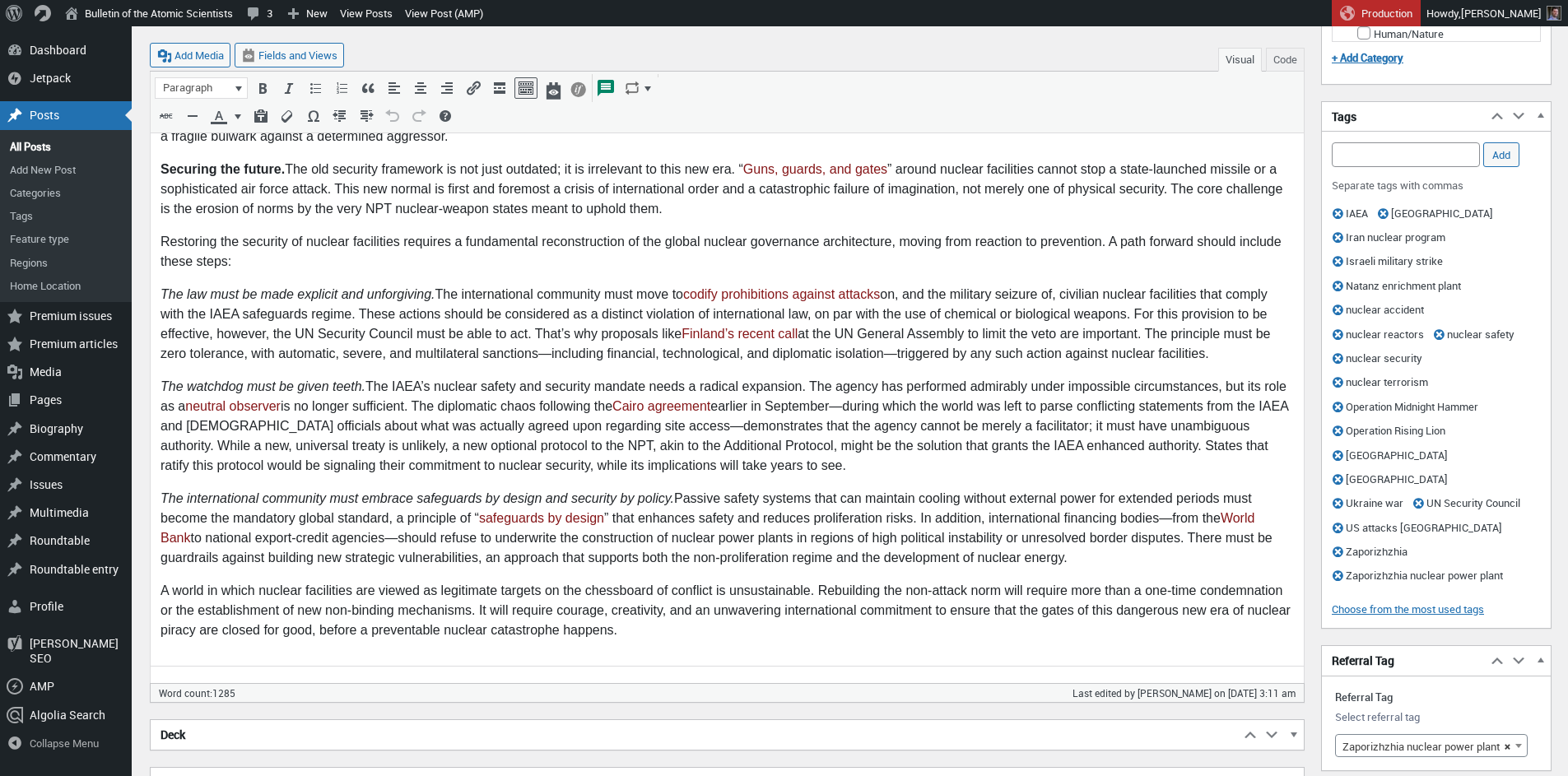
scroll to position [1334, 0]
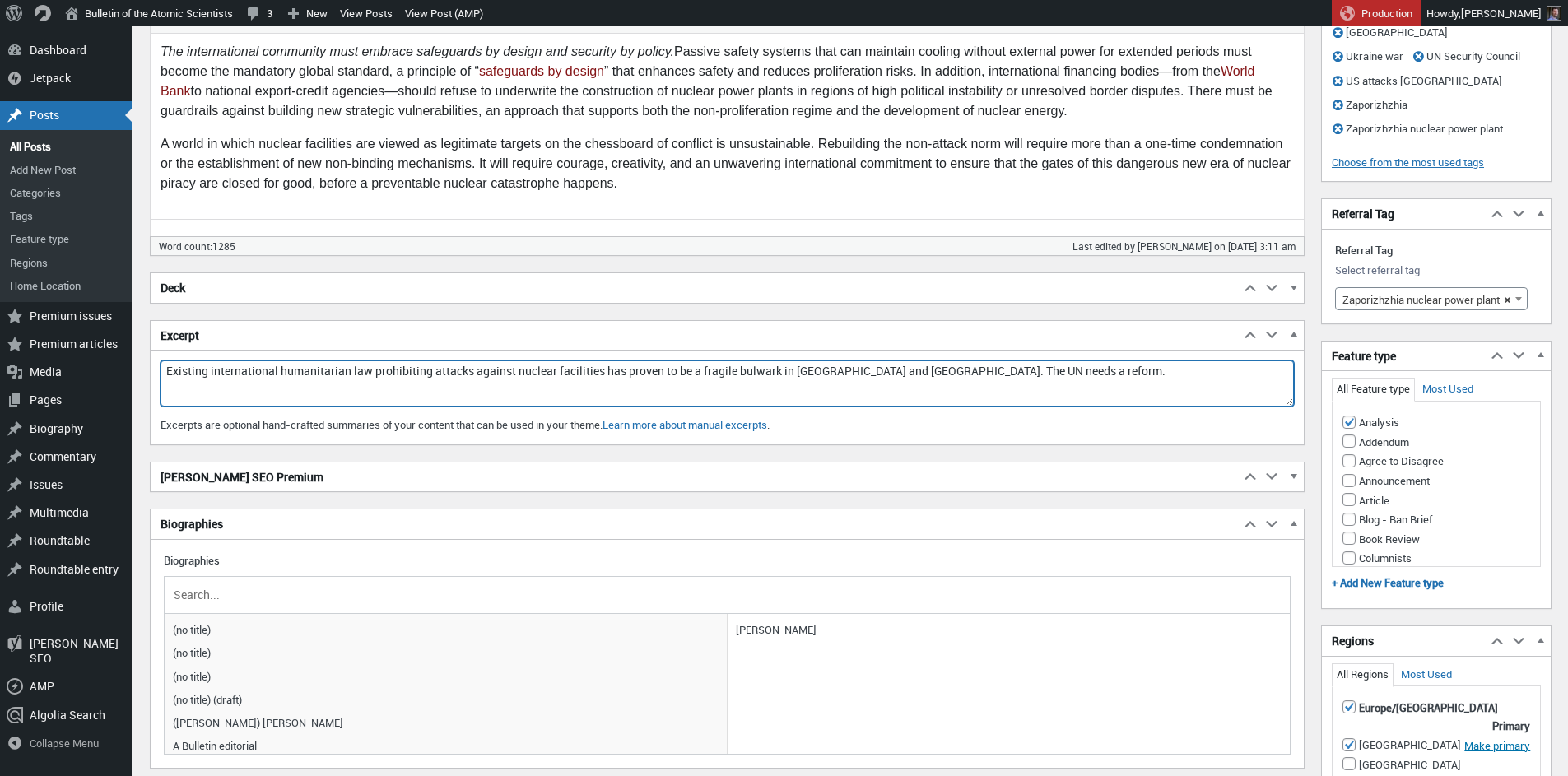
click at [233, 373] on textarea "Existing international humanitarian law prohibiting attacks against nuclear fac…" at bounding box center [728, 383] width 1134 height 46
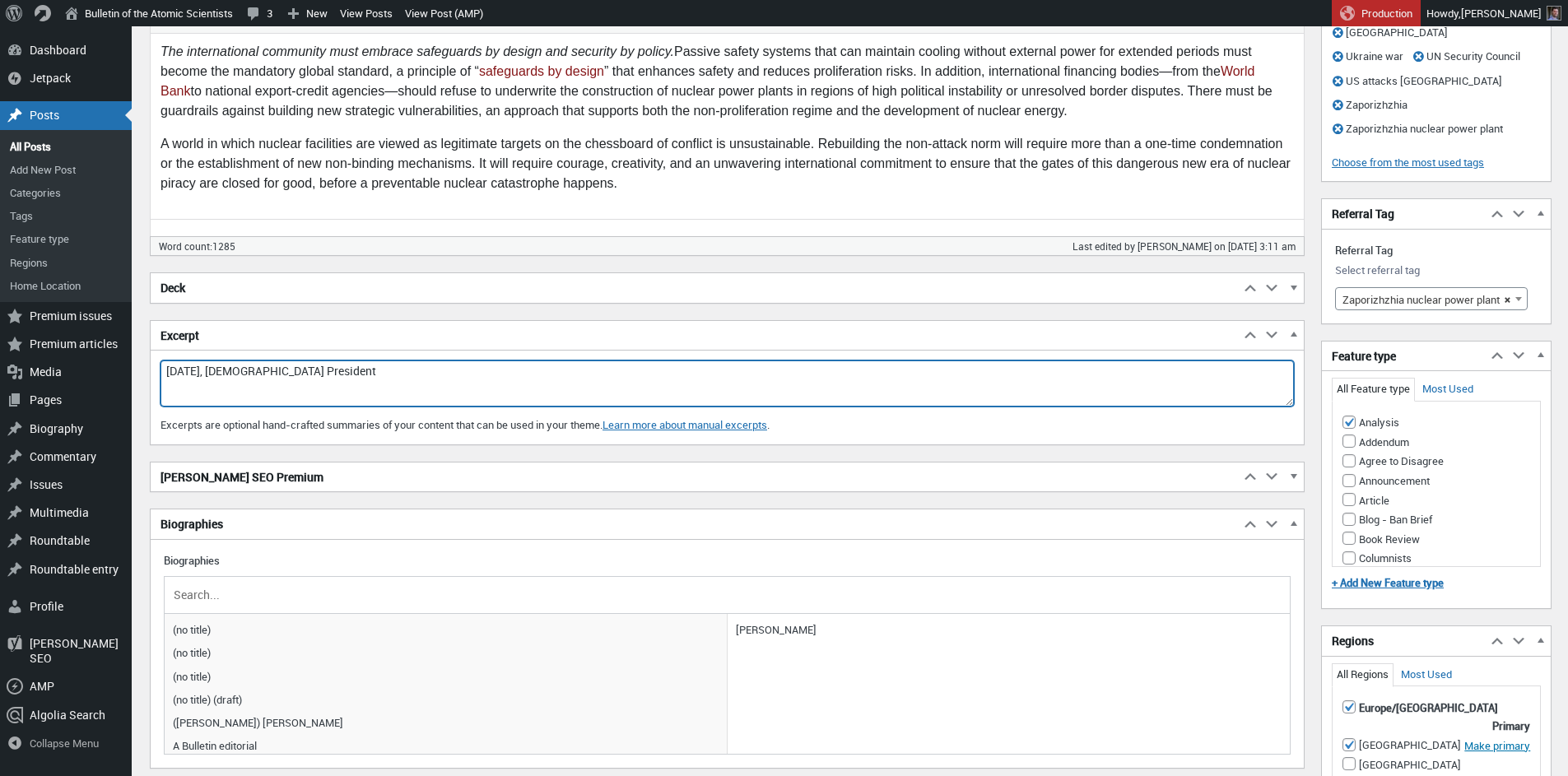
paste textarea "an emergency situation at the [GEOGRAPHIC_DATA]."
click at [254, 371] on textarea "Existing international humanitarian law prohibiting attacks against nuclear fac…" at bounding box center [728, 383] width 1134 height 46
click at [360, 368] on textarea "Existing international humanitarian law prohibiting attacks against nuclear fac…" at bounding box center [728, 383] width 1134 height 46
click at [363, 373] on textarea "Existing international humanitarian law prohibiting attacks against nuclear fac…" at bounding box center [728, 383] width 1134 height 46
click at [362, 372] on textarea "Existing international humanitarian law prohibiting attacks against nuclear fac…" at bounding box center [728, 383] width 1134 height 46
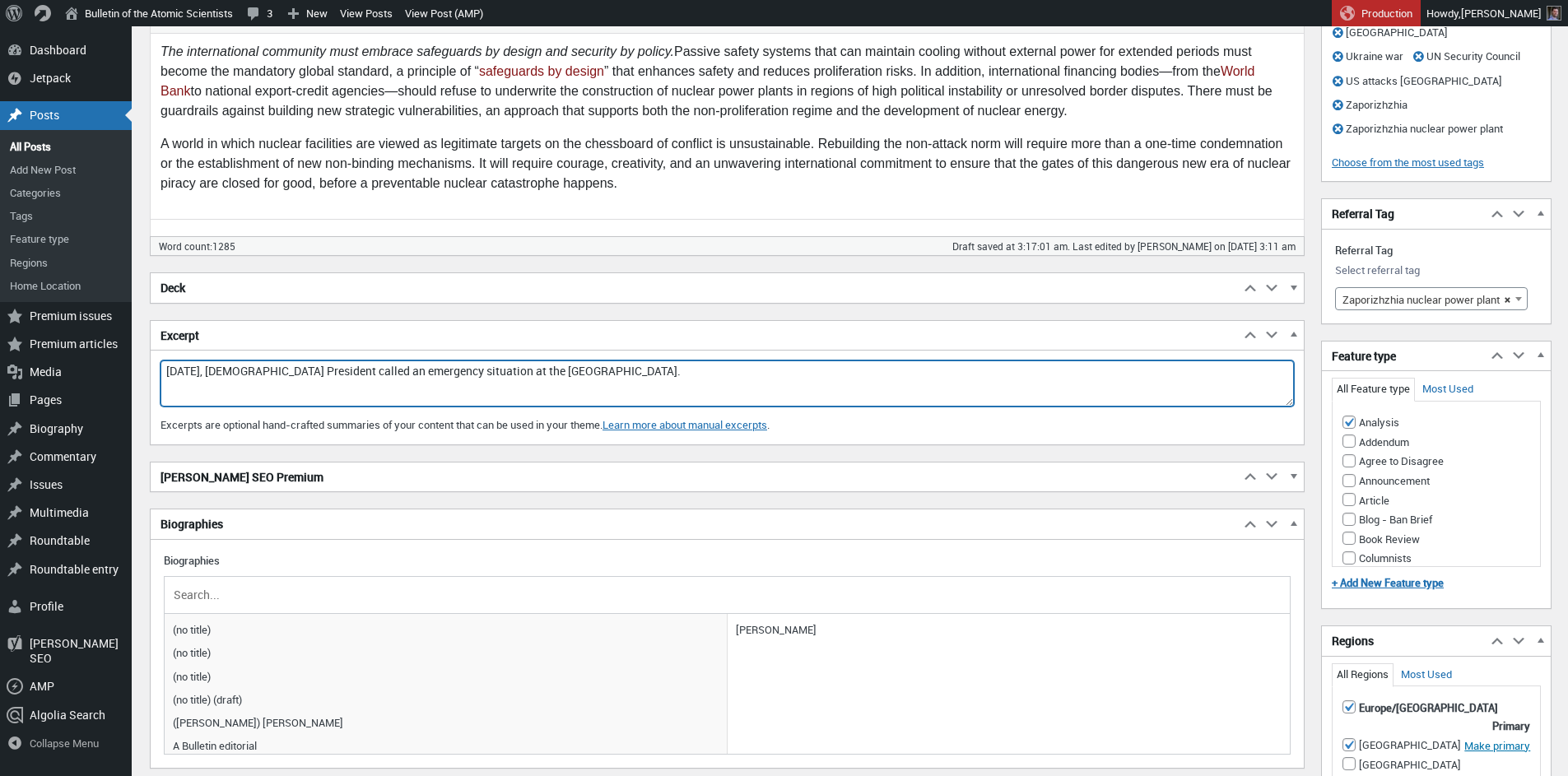
paste textarea "[PERSON_NAME]"
click at [505, 371] on textarea "Existing international humanitarian law prohibiting attacks against nuclear fac…" at bounding box center [728, 383] width 1134 height 46
click at [852, 372] on textarea "Existing international humanitarian law prohibiting attacks against nuclear fac…" at bounding box center [728, 383] width 1134 height 46
paste textarea "is a threat to everyone"
click at [857, 369] on textarea "Existing international humanitarian law prohibiting attacks against nuclear fac…" at bounding box center [728, 383] width 1134 height 46
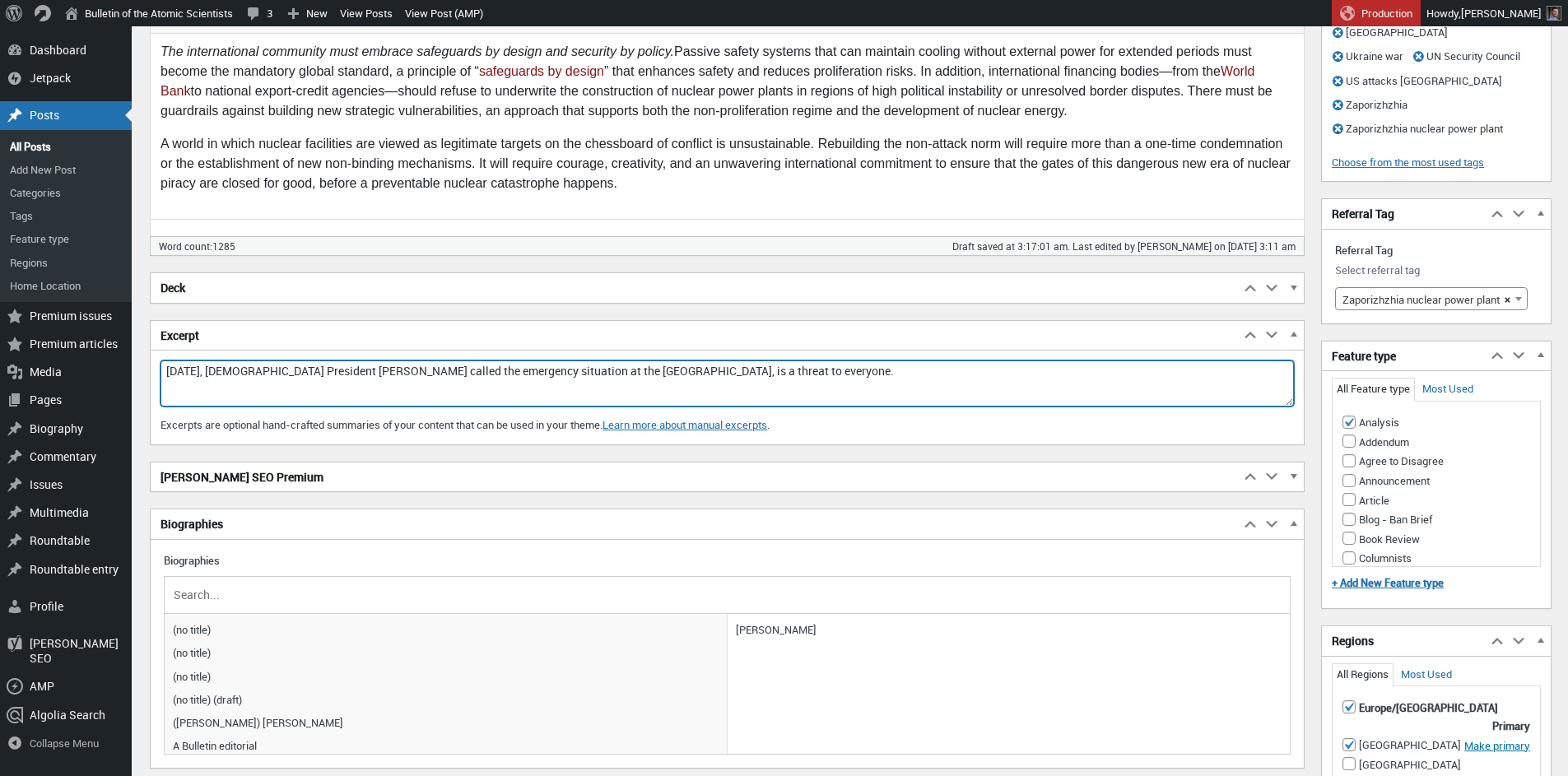
click at [857, 369] on textarea "Existing international humanitarian law prohibiting attacks against nuclear fac…" at bounding box center [728, 383] width 1134 height 46
click at [851, 371] on textarea "Existing international humanitarian law prohibiting attacks against nuclear fac…" at bounding box center [728, 383] width 1134 height 46
click at [170, 371] on textarea "Existing international humanitarian law prohibiting attacks against nuclear fac…" at bounding box center [728, 383] width 1134 height 46
click at [255, 375] on textarea "Existing international humanitarian law prohibiting attacks against nuclear fac…" at bounding box center [728, 383] width 1134 height 46
paste textarea "the Zaporizhzhia Nuclear Power Plant. Because of Russian shelling, the plant ha…"
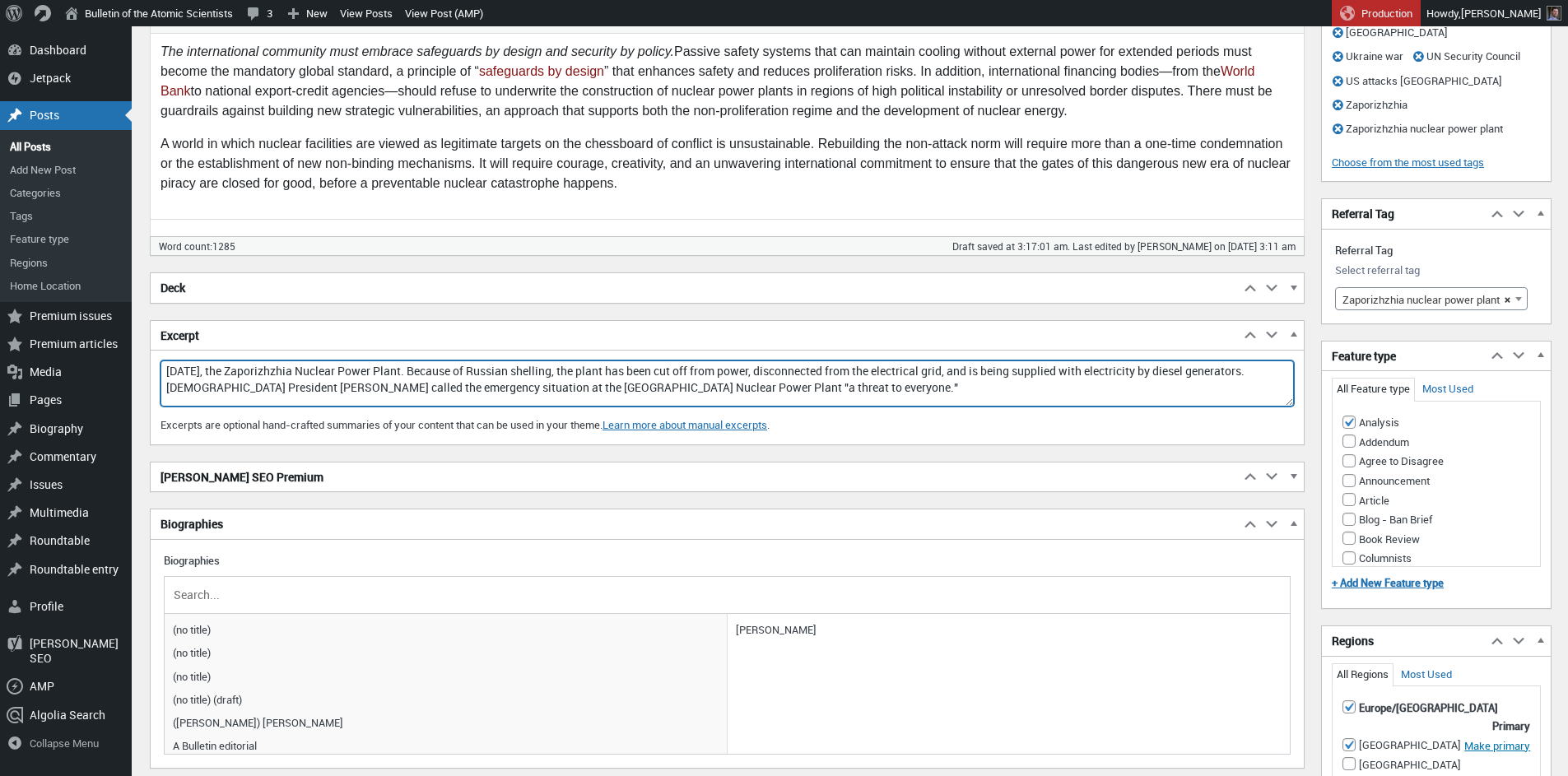
click at [254, 372] on textarea "Existing international humanitarian law prohibiting attacks against nuclear fac…" at bounding box center [728, 383] width 1134 height 46
click at [453, 373] on textarea "Existing international humanitarian law prohibiting attacks against nuclear fac…" at bounding box center [728, 383] width 1134 height 46
click at [739, 373] on textarea "Existing international humanitarian law prohibiting attacks against nuclear fac…" at bounding box center [728, 383] width 1134 height 46
drag, startPoint x: 569, startPoint y: 370, endPoint x: 585, endPoint y: 415, distance: 47.8
click at [569, 370] on textarea "Existing international humanitarian law prohibiting attacks against nuclear fac…" at bounding box center [728, 383] width 1134 height 46
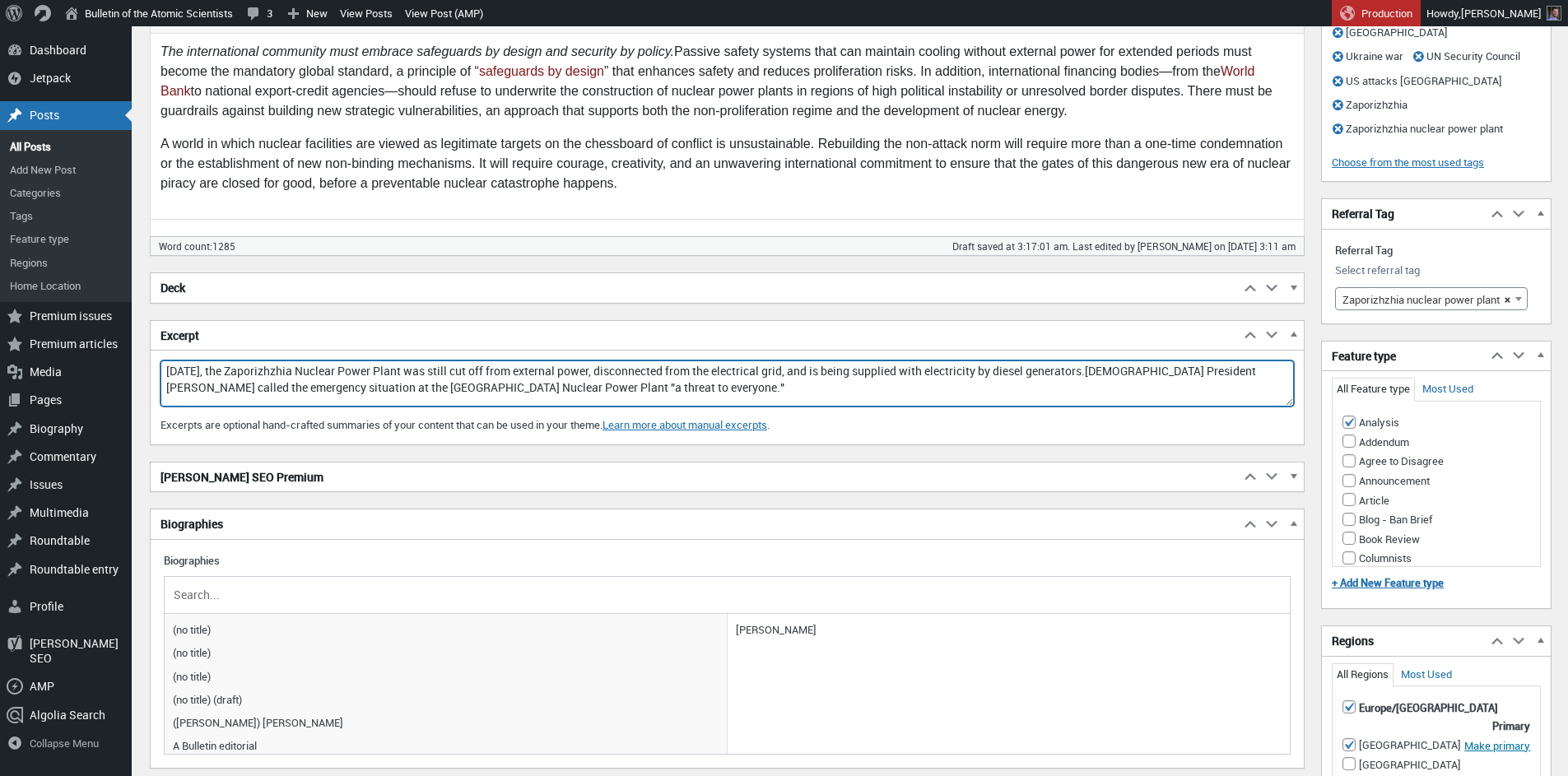
drag, startPoint x: 652, startPoint y: 372, endPoint x: 885, endPoint y: 367, distance: 233.1
click at [885, 367] on textarea "Existing international humanitarian law prohibiting attacks against nuclear fac…" at bounding box center [728, 383] width 1134 height 46
drag, startPoint x: 502, startPoint y: 372, endPoint x: 701, endPoint y: 372, distance: 199.0
click at [701, 372] on textarea "Existing international humanitarian law prohibiting attacks against nuclear fac…" at bounding box center [728, 383] width 1134 height 46
click at [739, 372] on textarea "Existing international humanitarian law prohibiting attacks against nuclear fac…" at bounding box center [728, 383] width 1134 height 46
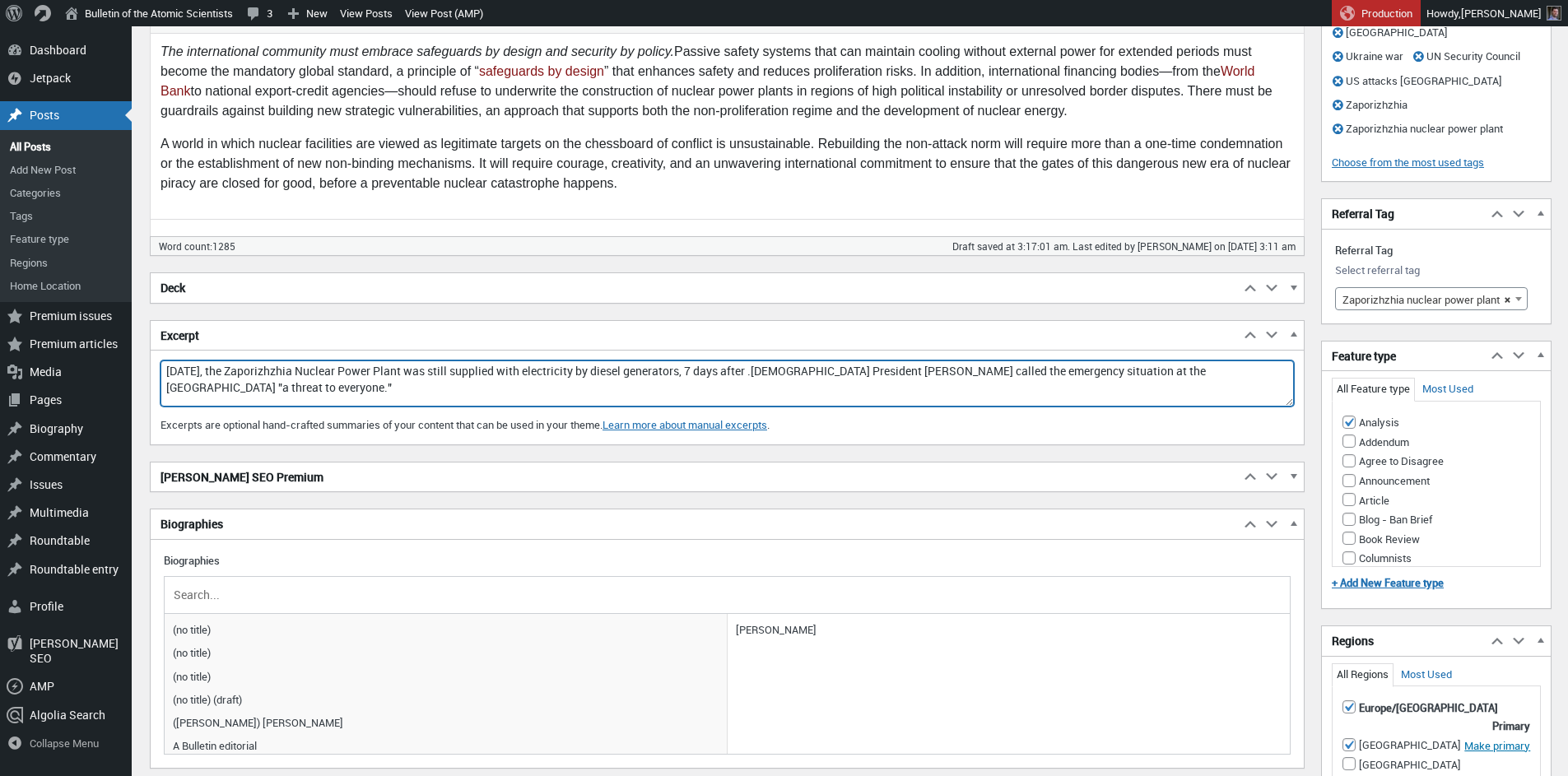
paste textarea "cut off from external power and being"
drag, startPoint x: 746, startPoint y: 370, endPoint x: 740, endPoint y: 420, distance: 50.4
click at [746, 370] on textarea "Existing international humanitarian law prohibiting attacks against nuclear fac…" at bounding box center [728, 383] width 1134 height 46
click at [915, 374] on textarea "Existing international humanitarian law prohibiting attacks against nuclear fac…" at bounding box center [728, 383] width 1134 height 46
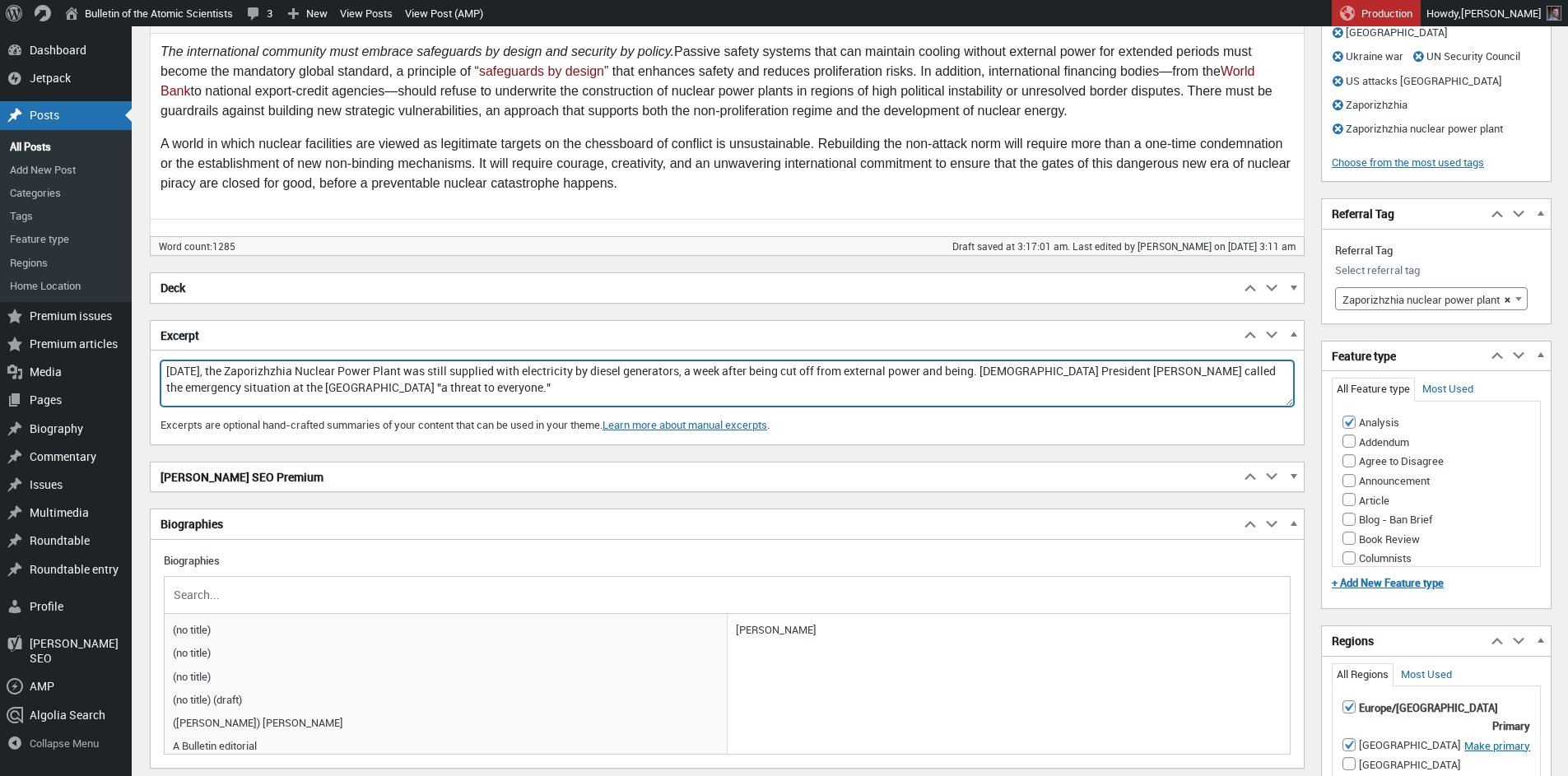
drag, startPoint x: 1046, startPoint y: 373, endPoint x: 1042, endPoint y: 401, distance: 28.3
click at [1046, 372] on textarea "Existing international humanitarian law prohibiting attacks against nuclear fac…" at bounding box center [728, 383] width 1134 height 46
click at [567, 390] on textarea "Existing international humanitarian law prohibiting attacks against nuclear fac…" at bounding box center [728, 383] width 1134 height 46
click at [913, 373] on textarea "Existing international humanitarian law prohibiting attacks against nuclear fac…" at bounding box center [728, 383] width 1134 height 46
click at [949, 370] on textarea "Existing international humanitarian law prohibiting attacks against nuclear fac…" at bounding box center [728, 383] width 1134 height 46
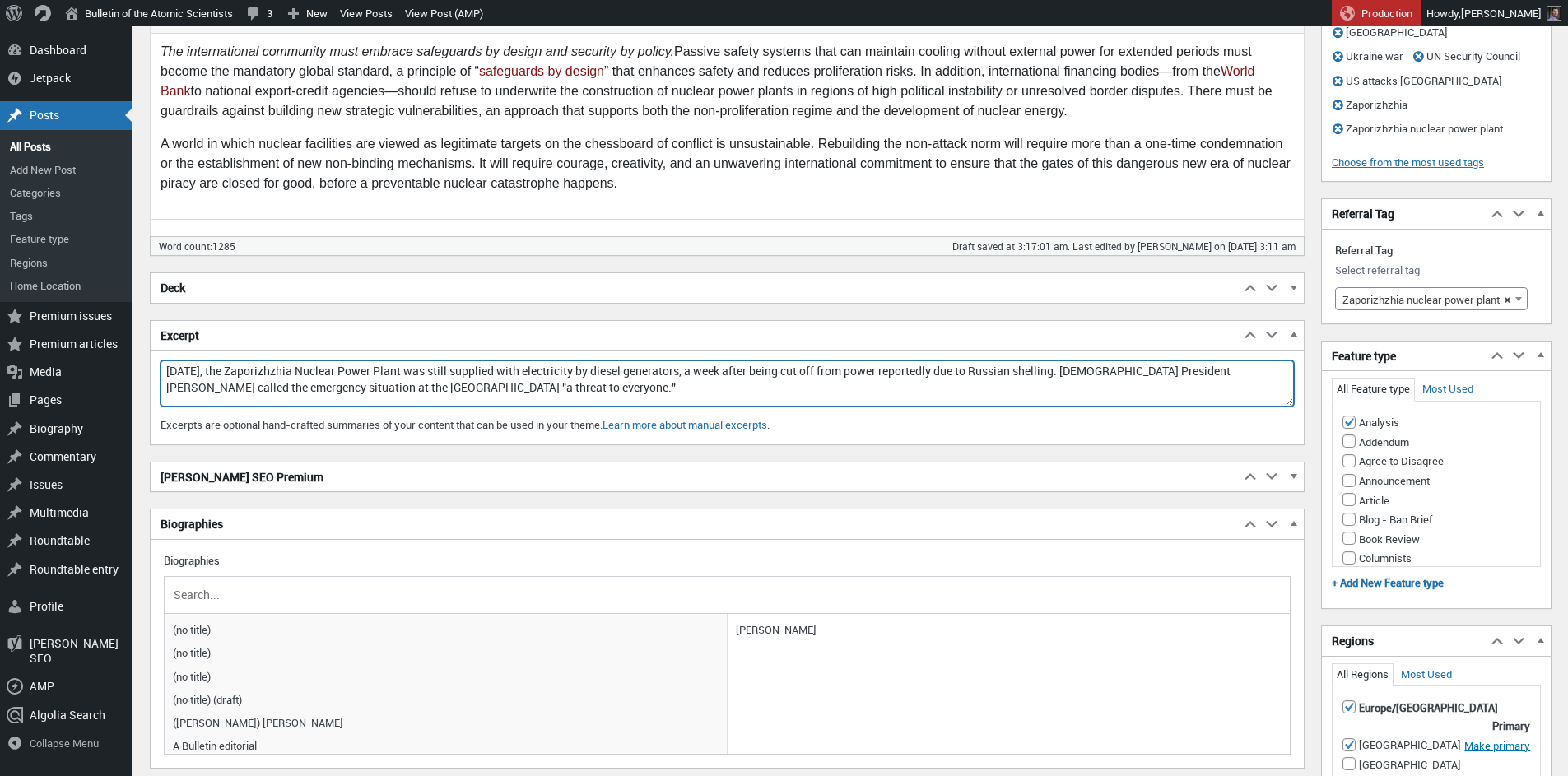
click at [1007, 371] on textarea "Existing international humanitarian law prohibiting attacks against nuclear fac…" at bounding box center [728, 383] width 1134 height 46
click at [1020, 374] on textarea "Existing international humanitarian law prohibiting attacks against nuclear fac…" at bounding box center [728, 383] width 1134 height 46
click at [1162, 369] on textarea "Existing international humanitarian law prohibiting attacks against nuclear fac…" at bounding box center [728, 383] width 1134 height 46
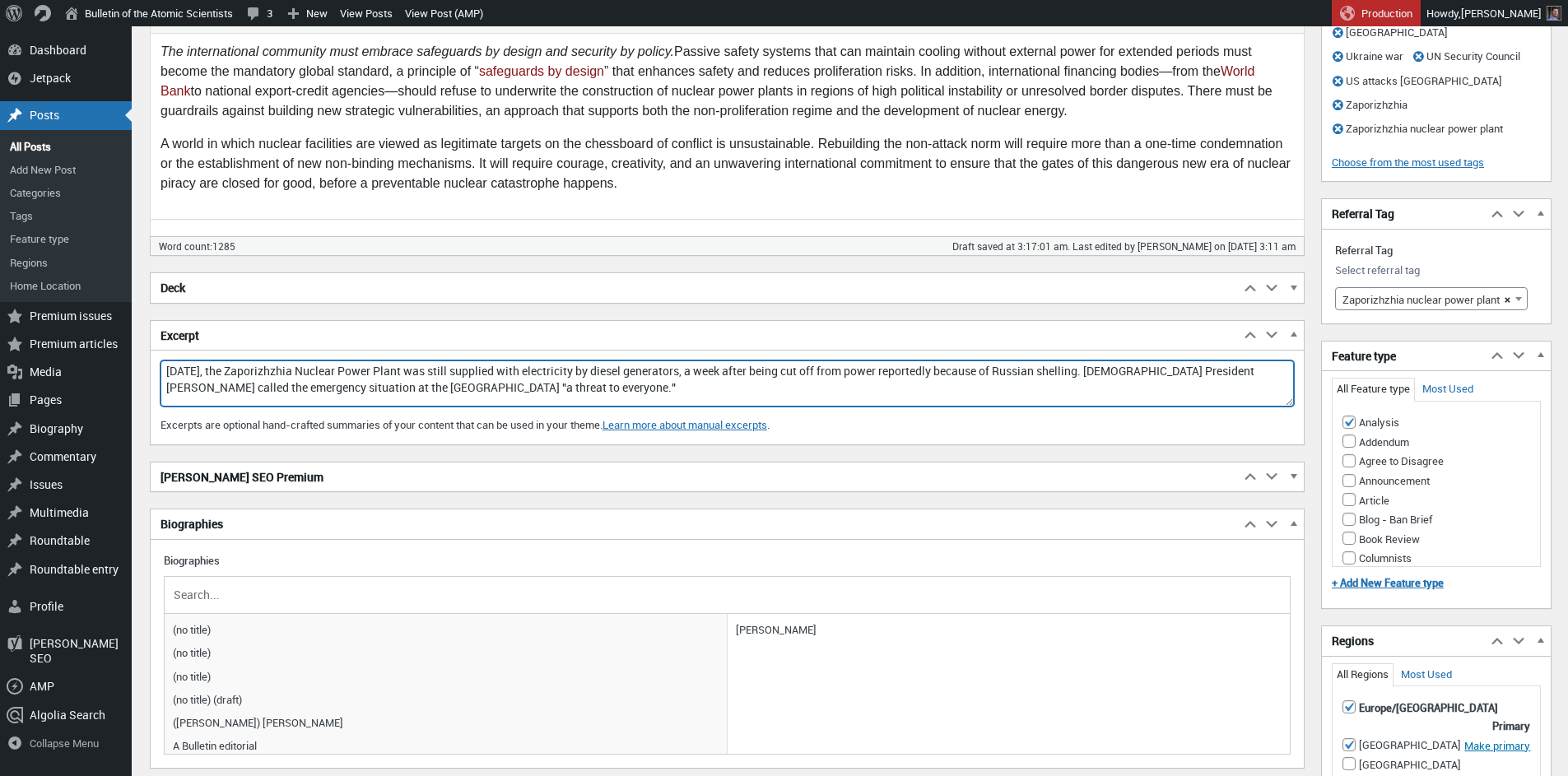
click at [458, 389] on textarea "Existing international humanitarian law prohibiting attacks against nuclear fac…" at bounding box center [728, 383] width 1134 height 46
drag, startPoint x: 529, startPoint y: 387, endPoint x: 622, endPoint y: 455, distance: 115.2
click at [637, 389] on textarea "Existing international humanitarian law prohibiting attacks against nuclear fac…" at bounding box center [728, 383] width 1134 height 46
click at [658, 388] on textarea "Existing international humanitarian law prohibiting attacks against nuclear fac…" at bounding box center [728, 383] width 1134 height 46
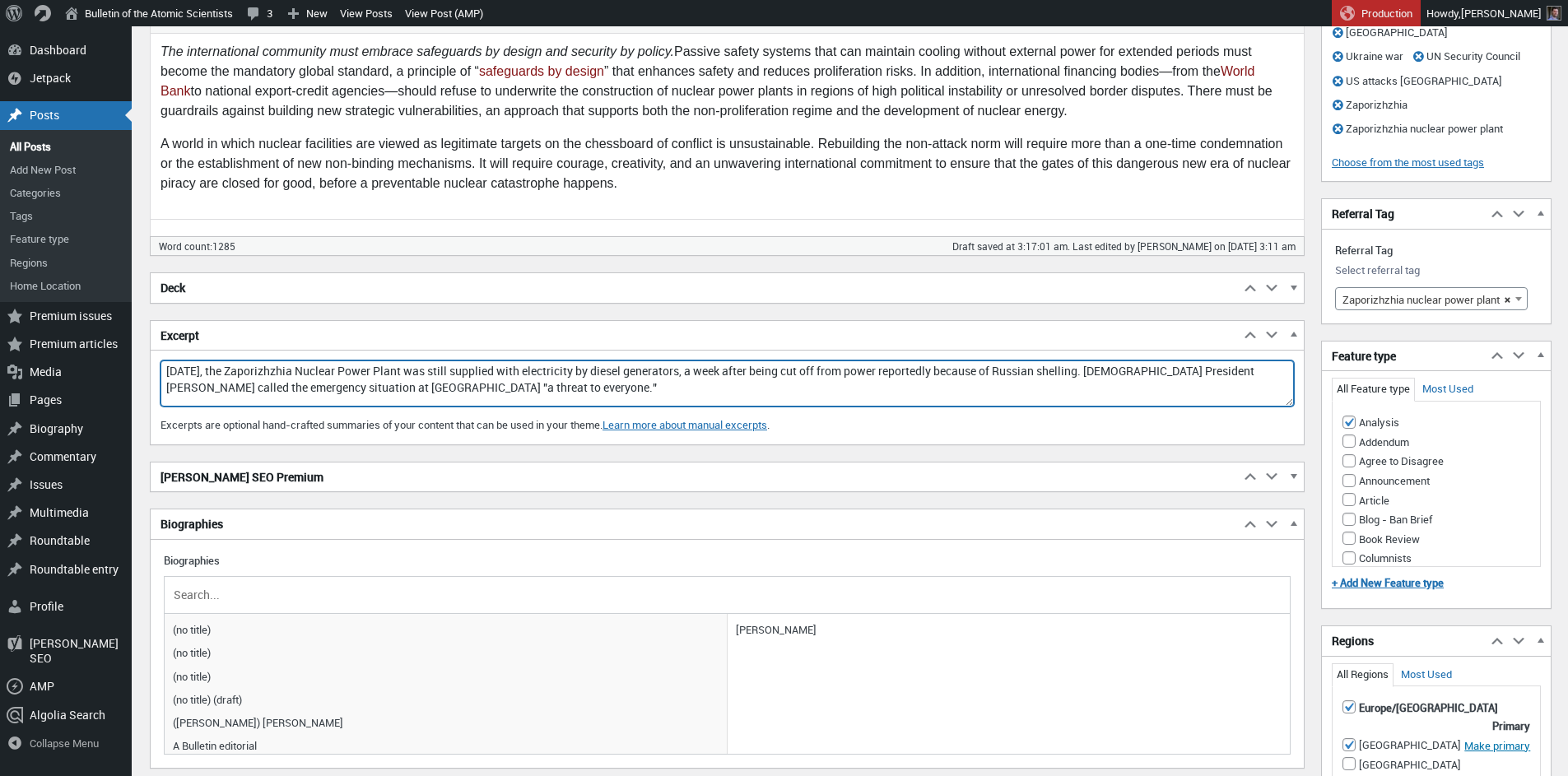
click at [574, 387] on textarea "Existing international humanitarian law prohibiting attacks against nuclear fac…" at bounding box center [728, 383] width 1134 height 46
click at [689, 388] on textarea "Existing international humanitarian law prohibiting attacks against nuclear fac…" at bounding box center [728, 383] width 1134 height 46
click at [572, 475] on h2 "[PERSON_NAME] SEO Premium" at bounding box center [695, 478] width 1089 height 29
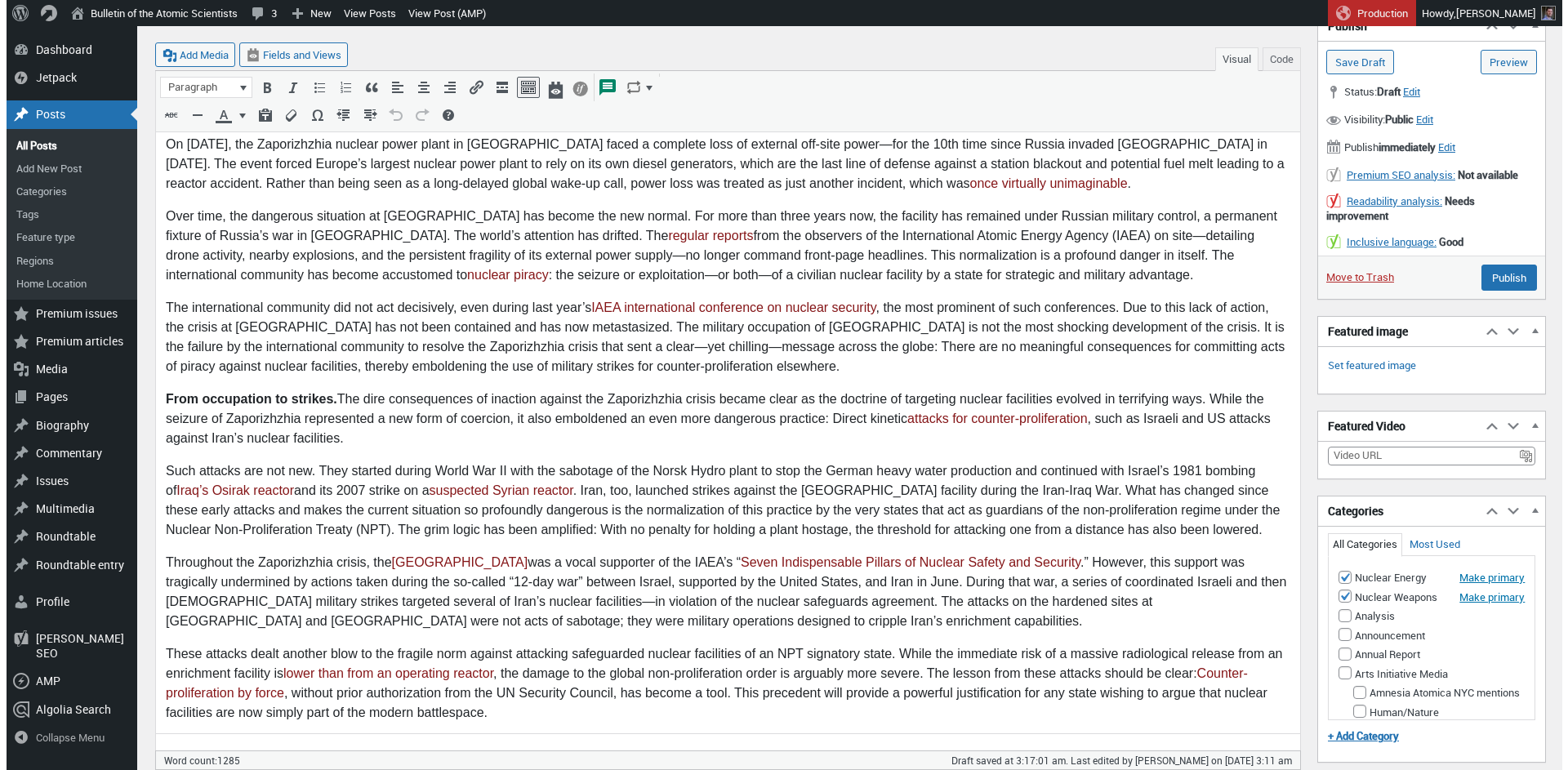
scroll to position [184, 0]
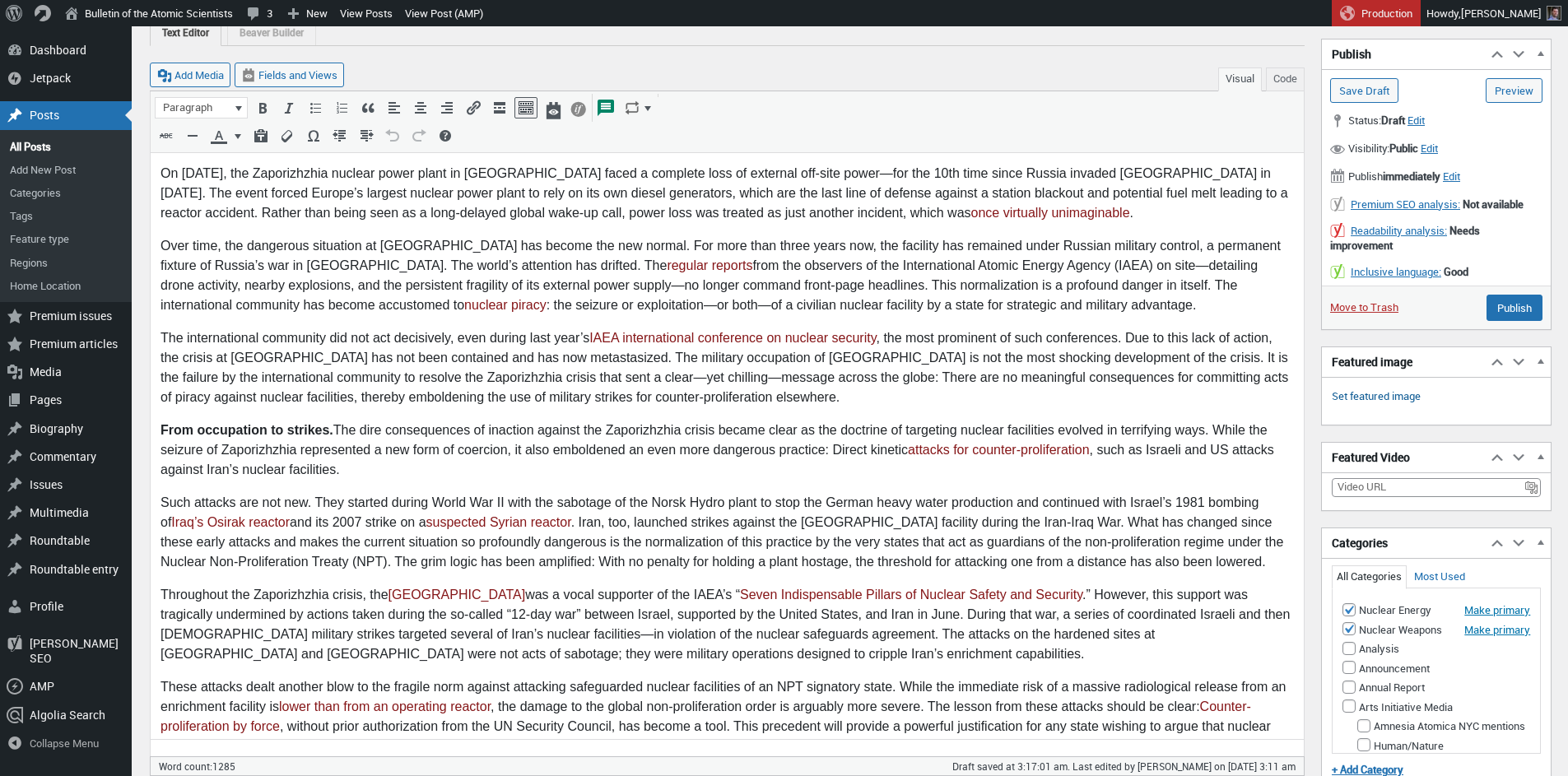
type textarea "[DATE], the Zaporizhzhia Nuclear Power Plant was still supplied with electricit…"
click at [1376, 396] on link "Set featured image" at bounding box center [1376, 397] width 89 height 17
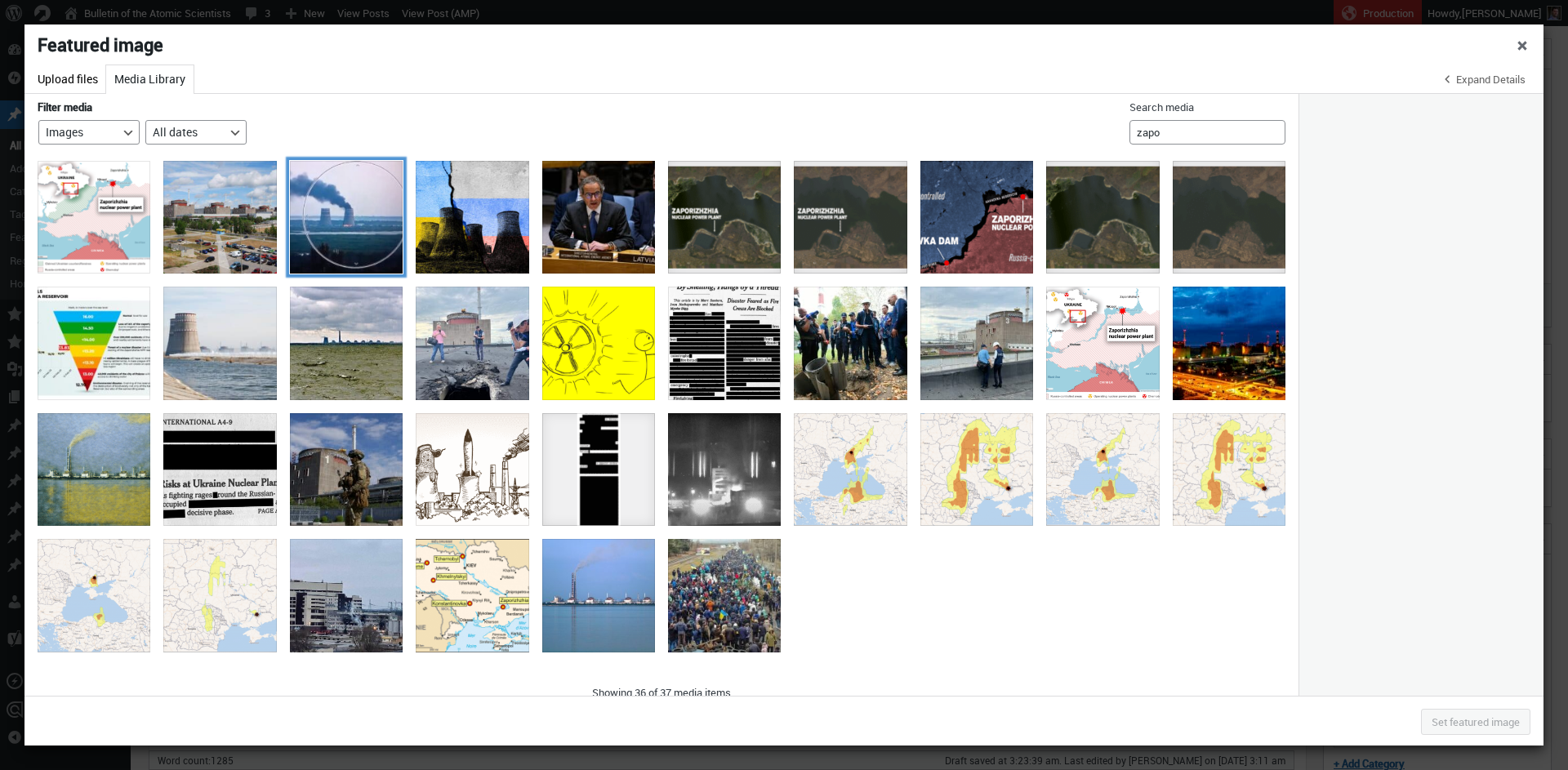
click at [335, 217] on div "Zaporizhzhia on fire" at bounding box center [346, 218] width 113 height 113
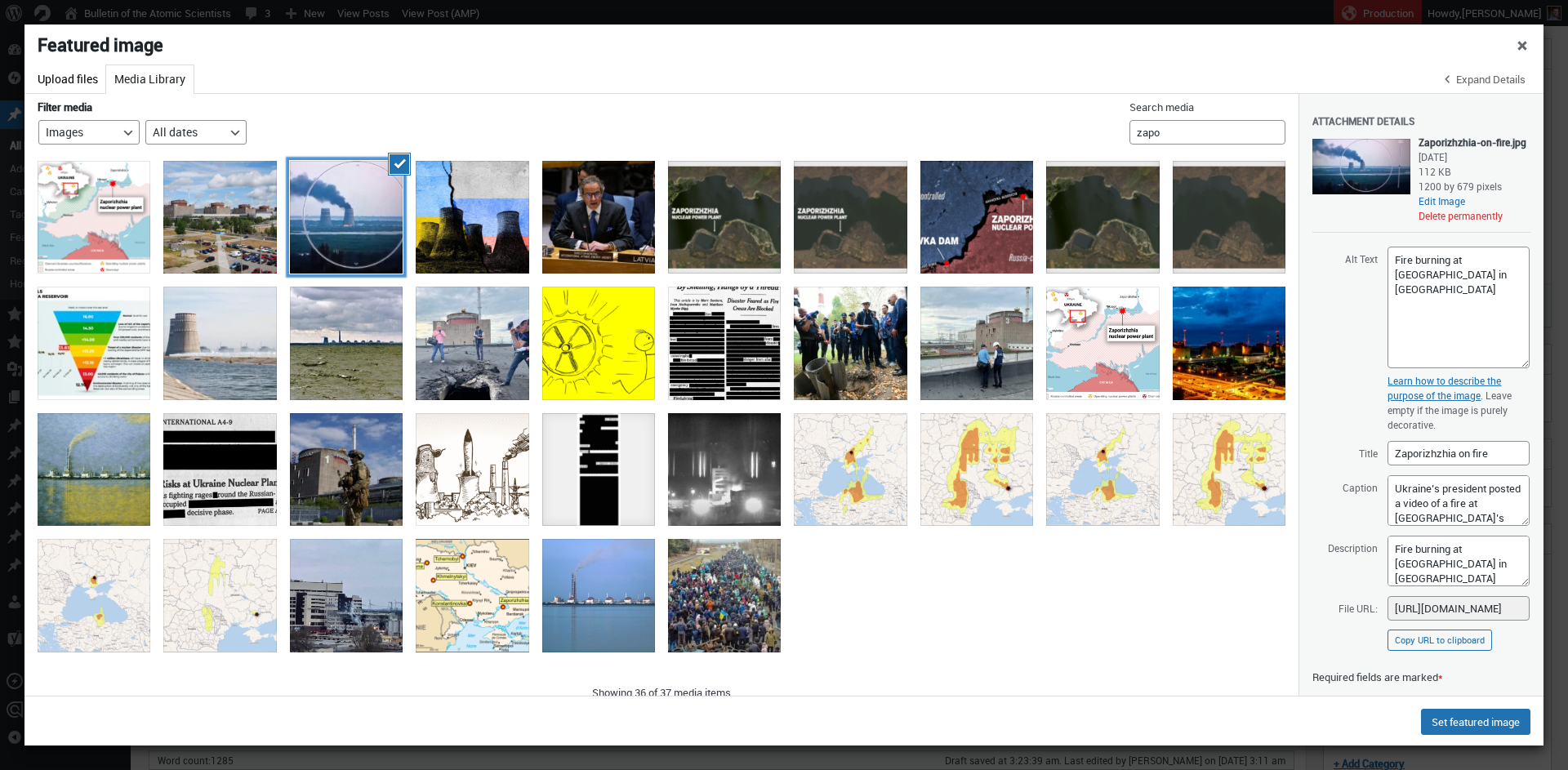
drag, startPoint x: 1512, startPoint y: 344, endPoint x: 1512, endPoint y: 403, distance: 59.0
click at [1529, 368] on textarea "Fire burning at [GEOGRAPHIC_DATA] in [GEOGRAPHIC_DATA]" at bounding box center [1458, 308] width 142 height 122
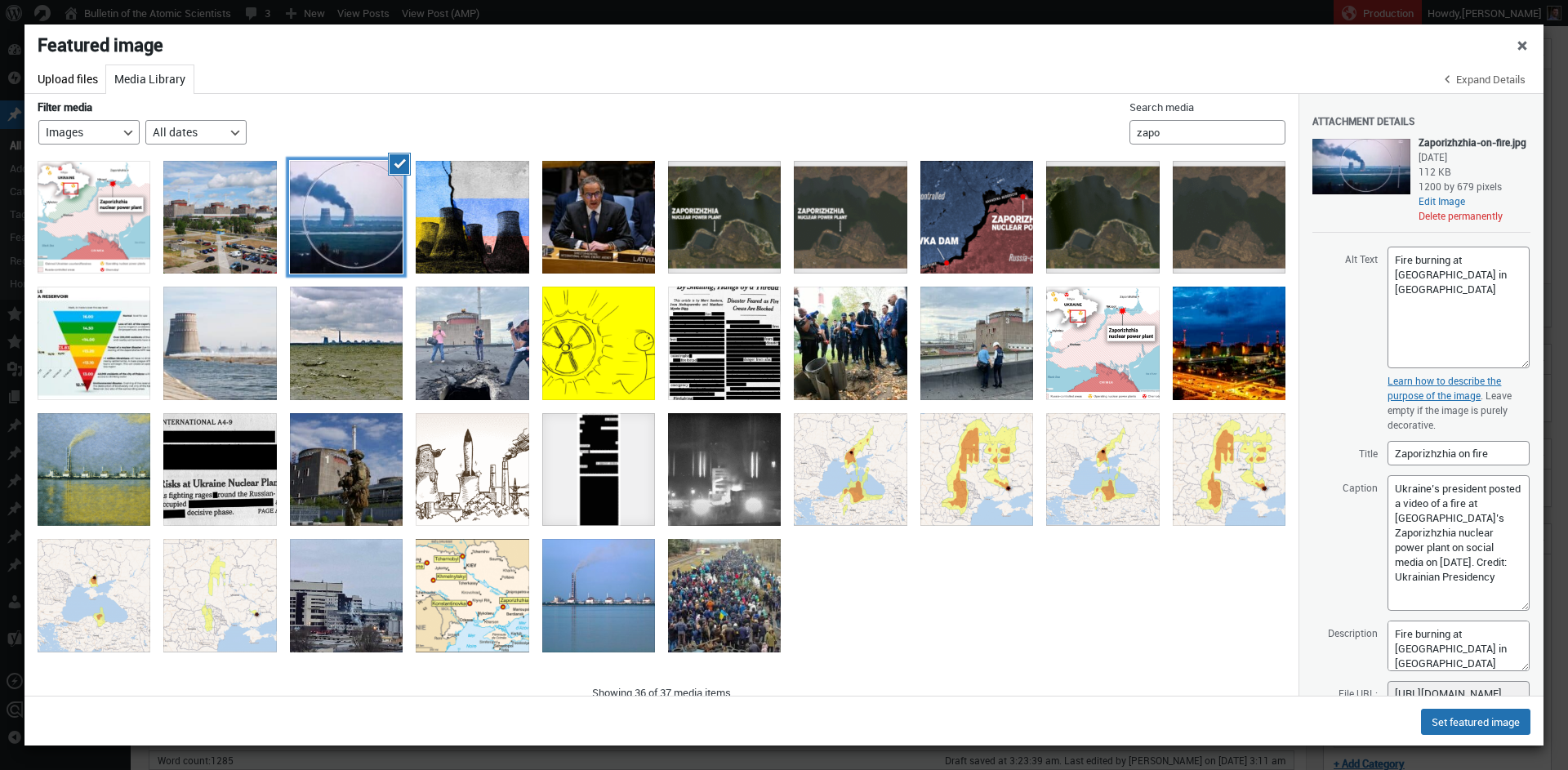
drag, startPoint x: 1512, startPoint y: 586, endPoint x: 1521, endPoint y: 652, distance: 66.6
click at [1522, 611] on textarea "Ukraine’s president posted a video of a fire at [GEOGRAPHIC_DATA]’s Zaporizhzhi…" at bounding box center [1458, 543] width 142 height 136
drag, startPoint x: 1404, startPoint y: 582, endPoint x: 1419, endPoint y: 643, distance: 62.8
click at [1419, 611] on textarea "Ukraine’s president posted a video of a fire at [GEOGRAPHIC_DATA]’s Zaporizhzhi…" at bounding box center [1458, 543] width 142 height 136
click at [1452, 611] on textarea "Ukraine’s president posted a video of a fire at [GEOGRAPHIC_DATA]’s Zaporizhzhi…" at bounding box center [1458, 543] width 142 height 136
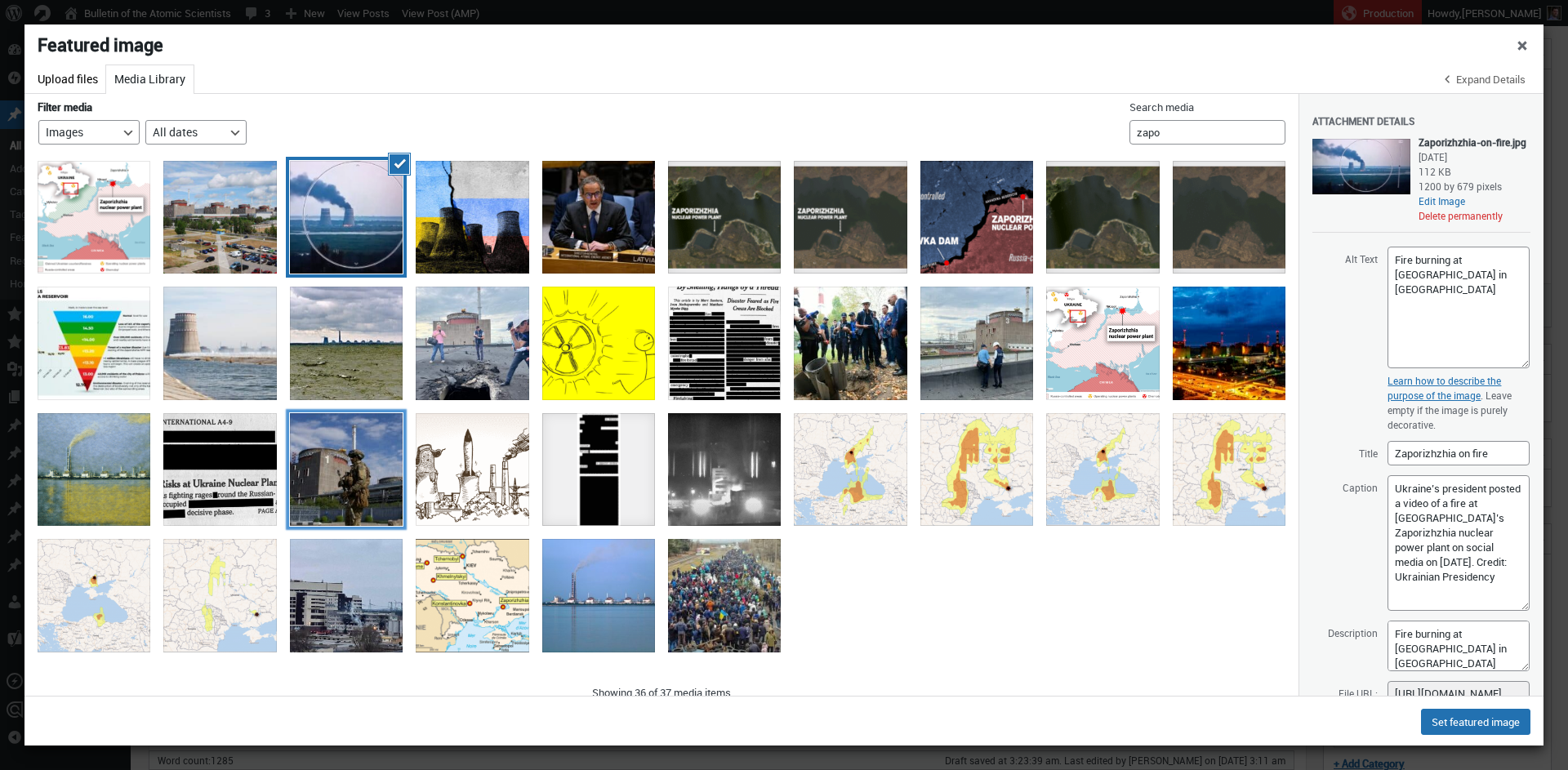
click at [364, 472] on div "A Russian serviceman patrols the territory of the Zaporizhzhia Nuclear Power Pl…" at bounding box center [346, 469] width 113 height 113
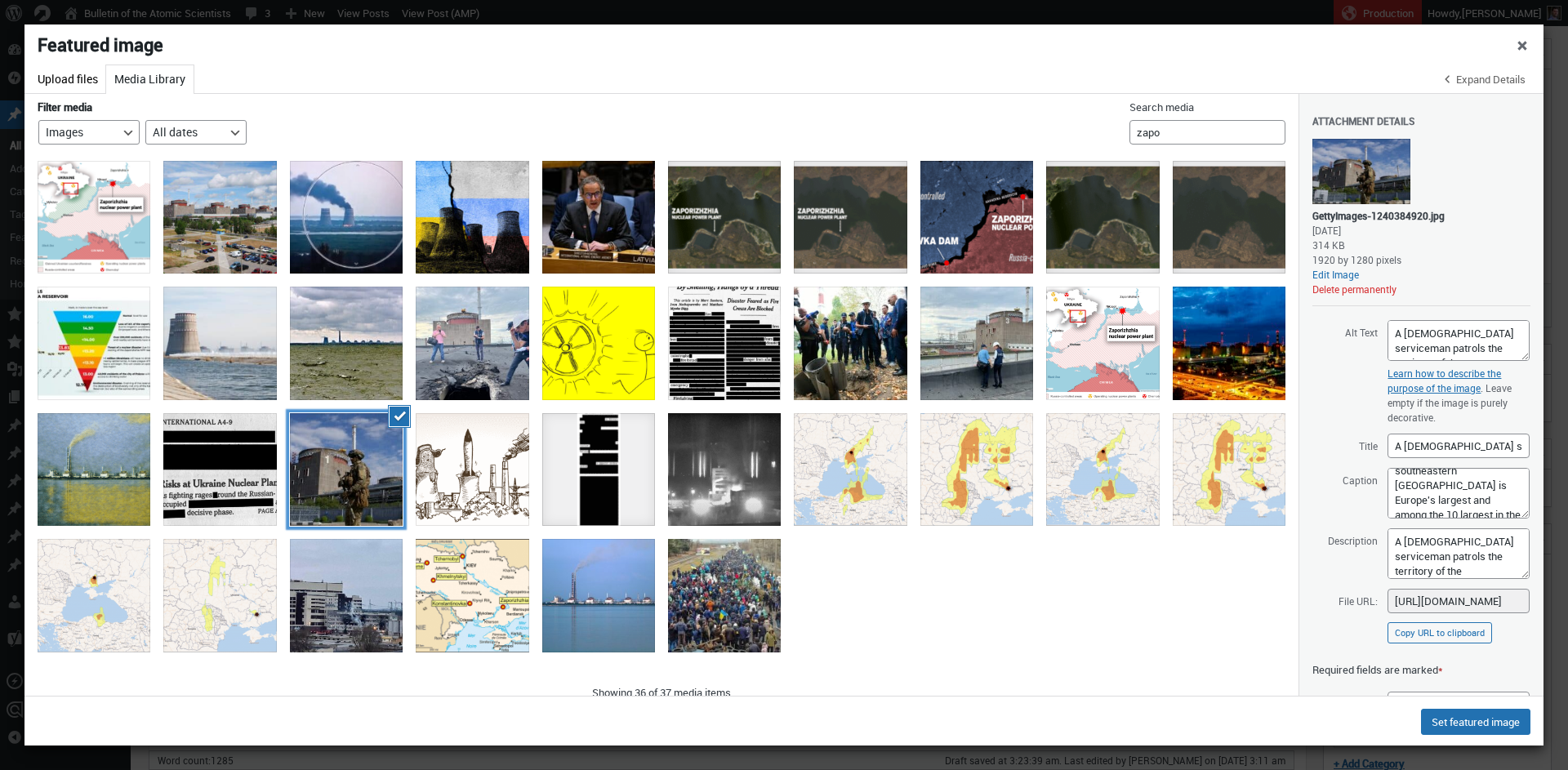
scroll to position [255, 0]
drag, startPoint x: 1472, startPoint y: 507, endPoint x: 1386, endPoint y: 477, distance: 91.1
click at [1387, 477] on textarea "A [DEMOGRAPHIC_DATA] serviceman patrols the territory of the [GEOGRAPHIC_DATA] …" at bounding box center [1458, 493] width 142 height 51
drag, startPoint x: 1316, startPoint y: 219, endPoint x: 1458, endPoint y: 218, distance: 142.0
click at [1444, 218] on div "GettyImages-1240384920.jpg" at bounding box center [1378, 216] width 132 height 15
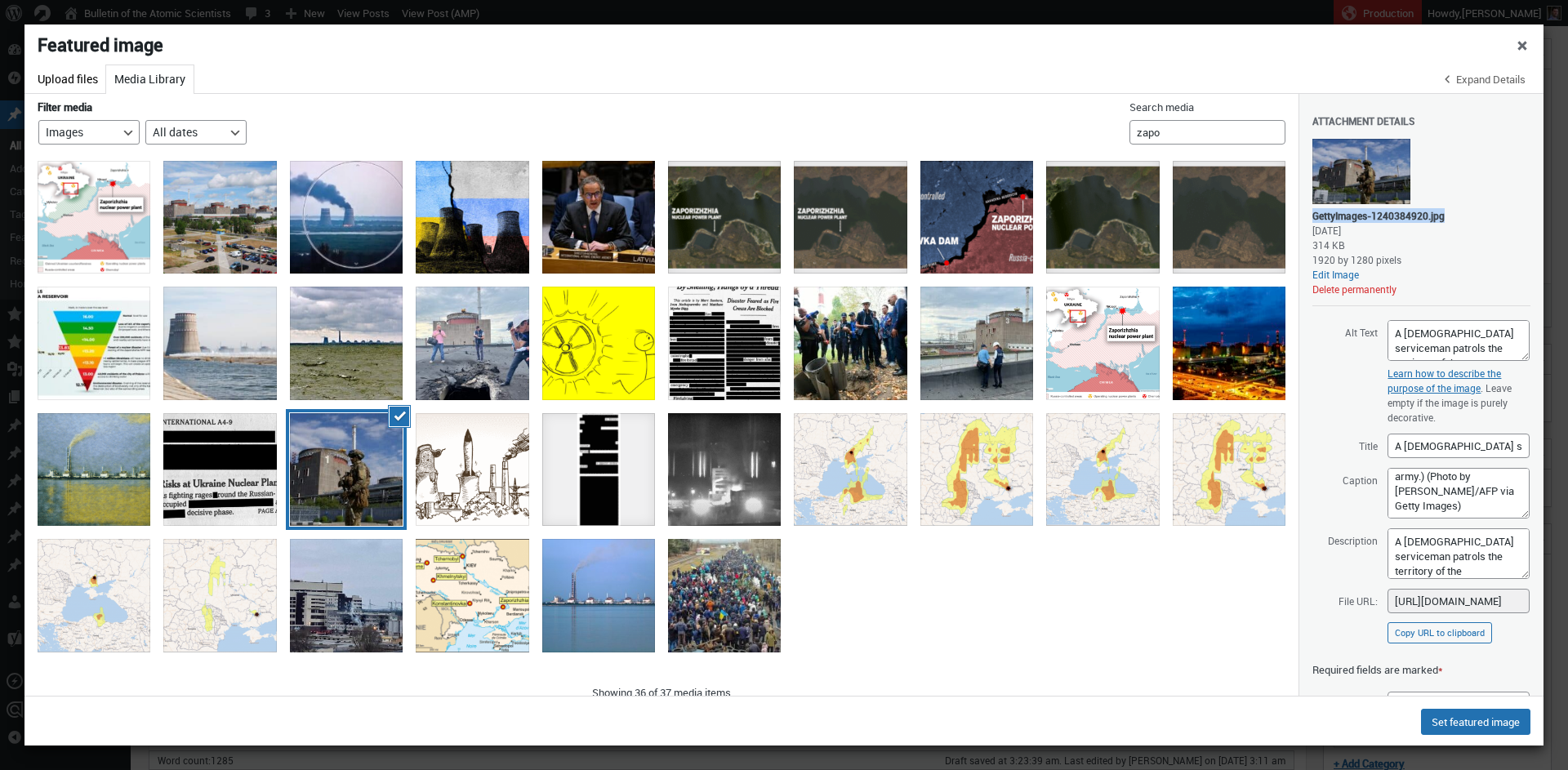
copy div "GettyImages-1240384920.jpg"
click at [1429, 632] on button "Copy URL to clipboard" at bounding box center [1439, 632] width 105 height 21
click at [48, 77] on button "Upload files" at bounding box center [67, 79] width 77 height 28
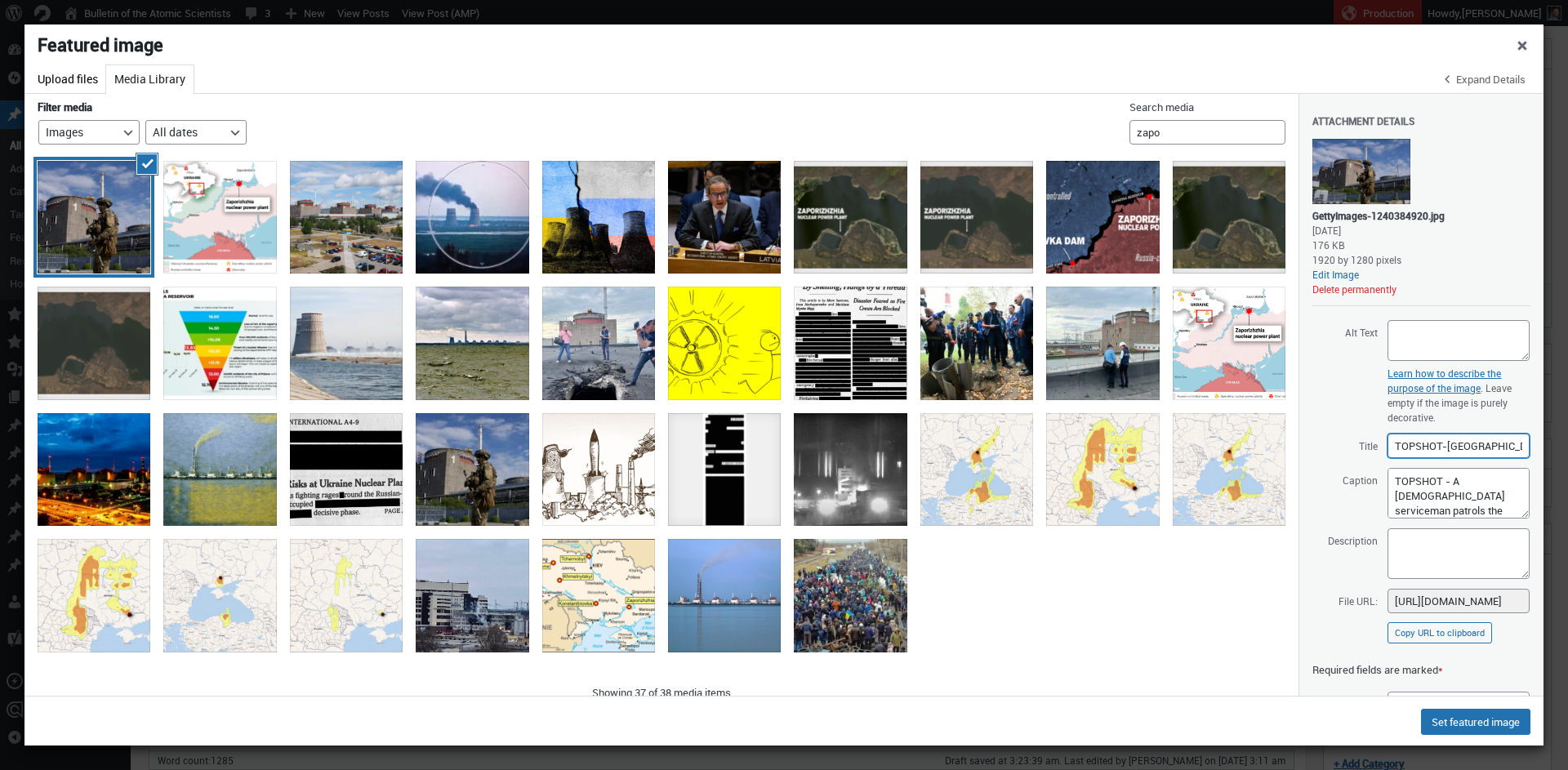
click at [1439, 445] on input "TOPSHOT-[GEOGRAPHIC_DATA]-[GEOGRAPHIC_DATA]-CONFLICT" at bounding box center [1458, 446] width 142 height 25
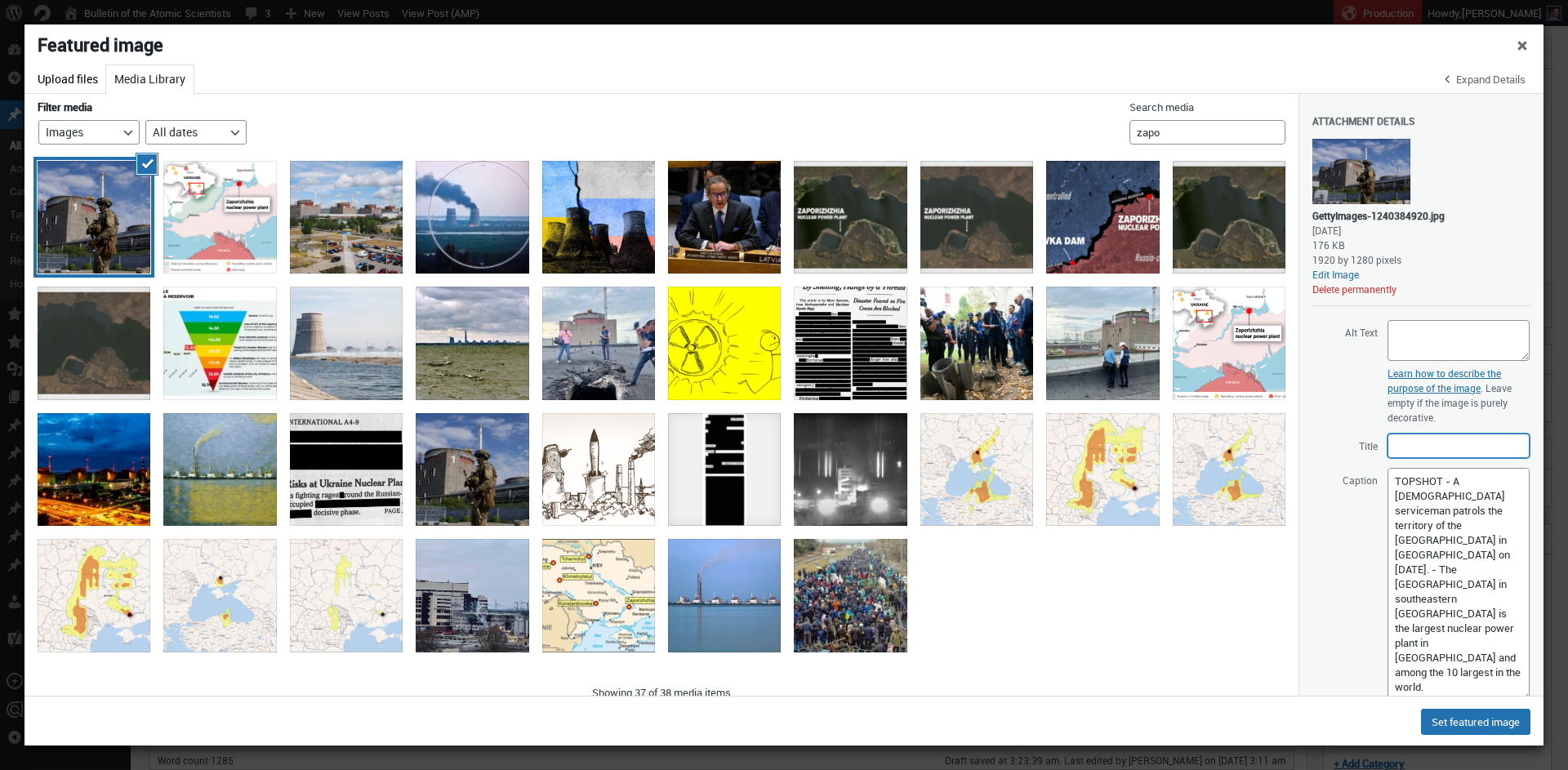
drag, startPoint x: 1512, startPoint y: 515, endPoint x: 1478, endPoint y: 680, distance: 168.5
click at [1480, 696] on textarea "TOPSHOT - A [DEMOGRAPHIC_DATA] serviceman patrols the territory of the [GEOGRAP…" at bounding box center [1458, 584] width 142 height 233
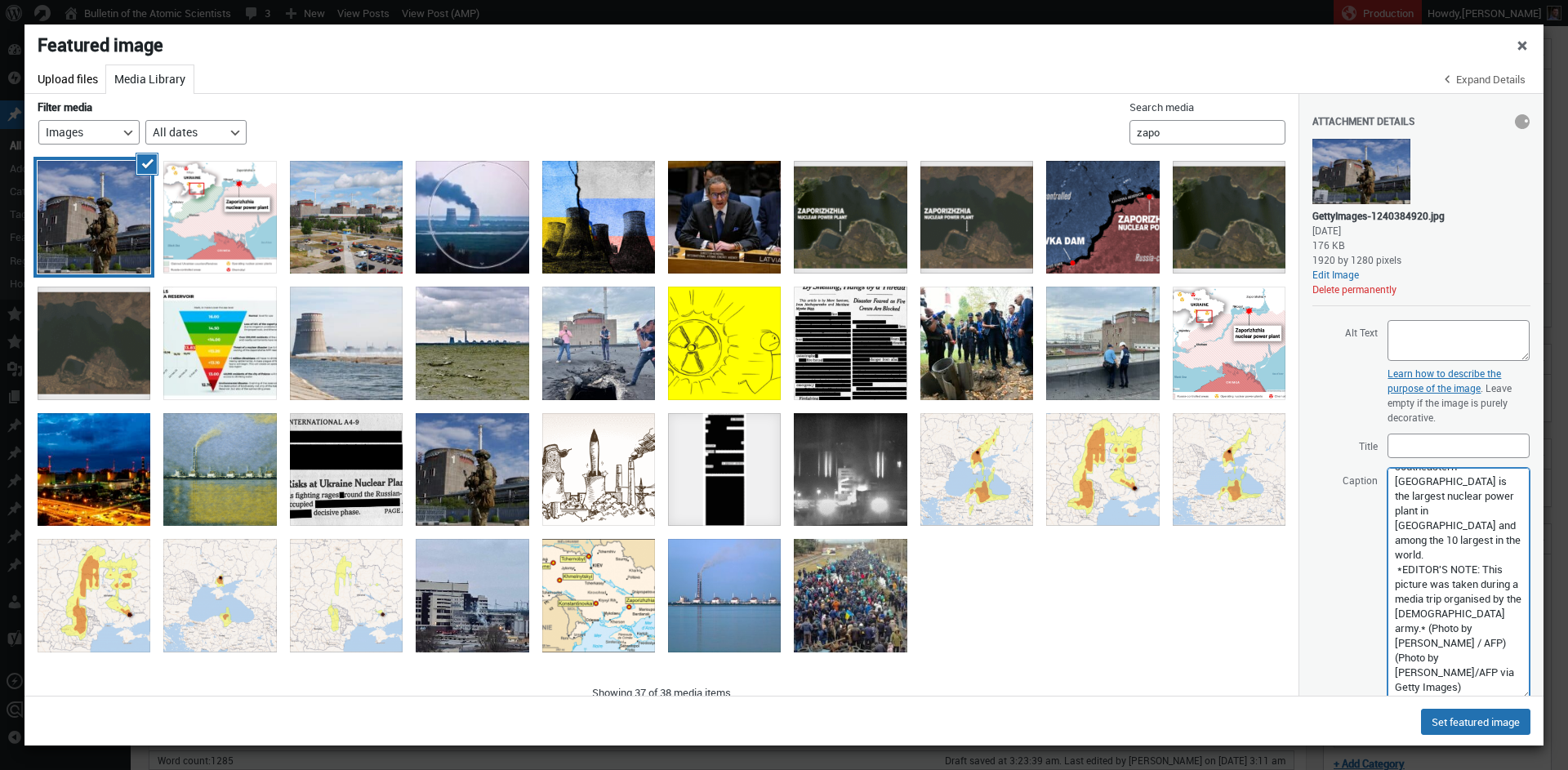
scroll to position [0, 0]
drag, startPoint x: 1460, startPoint y: 688, endPoint x: 1365, endPoint y: 426, distance: 278.7
click at [1387, 467] on textarea "TOPSHOT - A [DEMOGRAPHIC_DATA] serviceman patrols the territory of the [GEOGRAP…" at bounding box center [1458, 583] width 142 height 231
paste textarea
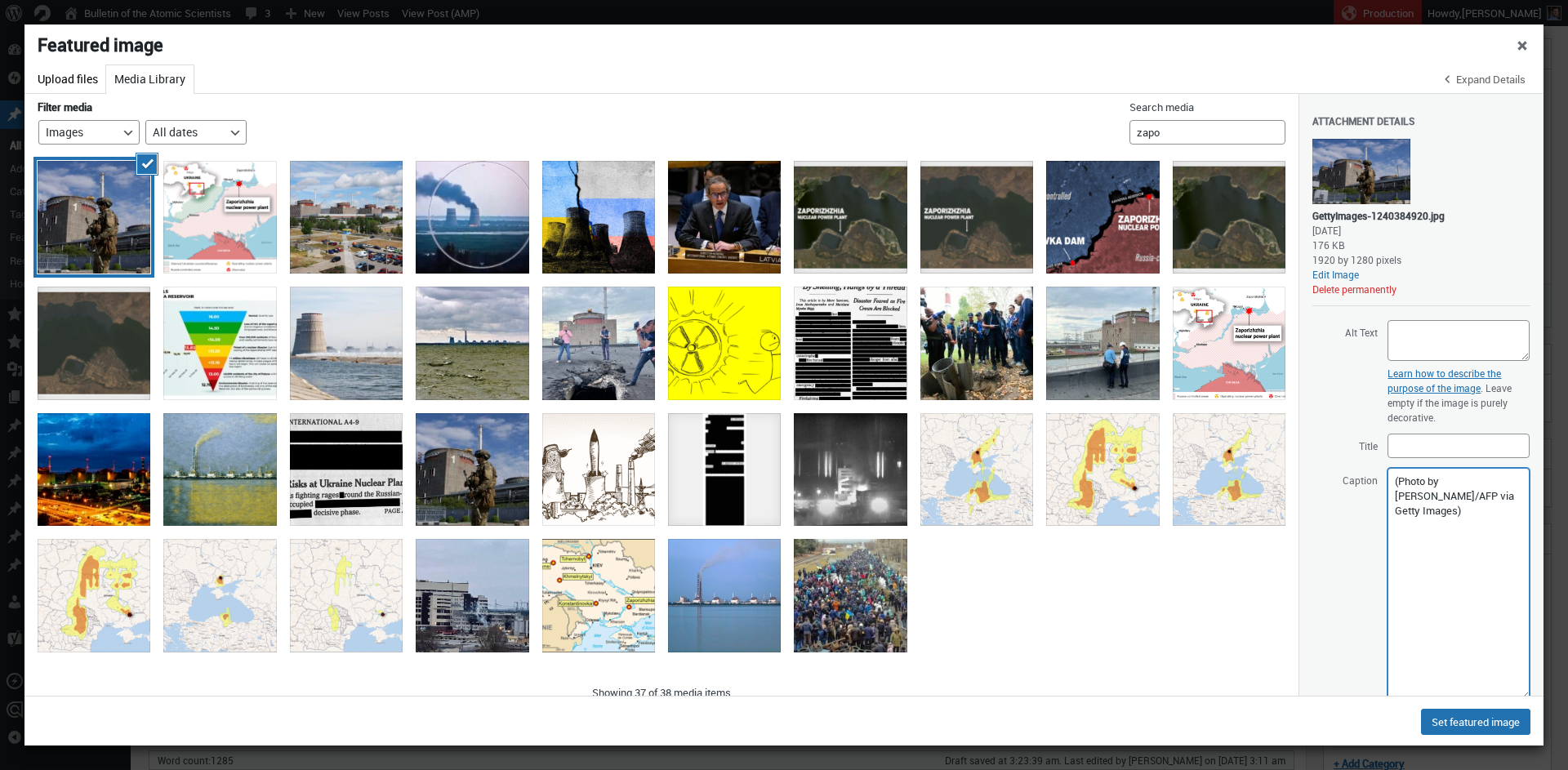
click at [1449, 479] on textarea "TOPSHOT - A [DEMOGRAPHIC_DATA] serviceman patrols the territory of the [GEOGRAP…" at bounding box center [1458, 583] width 142 height 231
paste textarea "[DATE], the Zaporizhzhia Nuclear Power Plant was still supplied with electricit…"
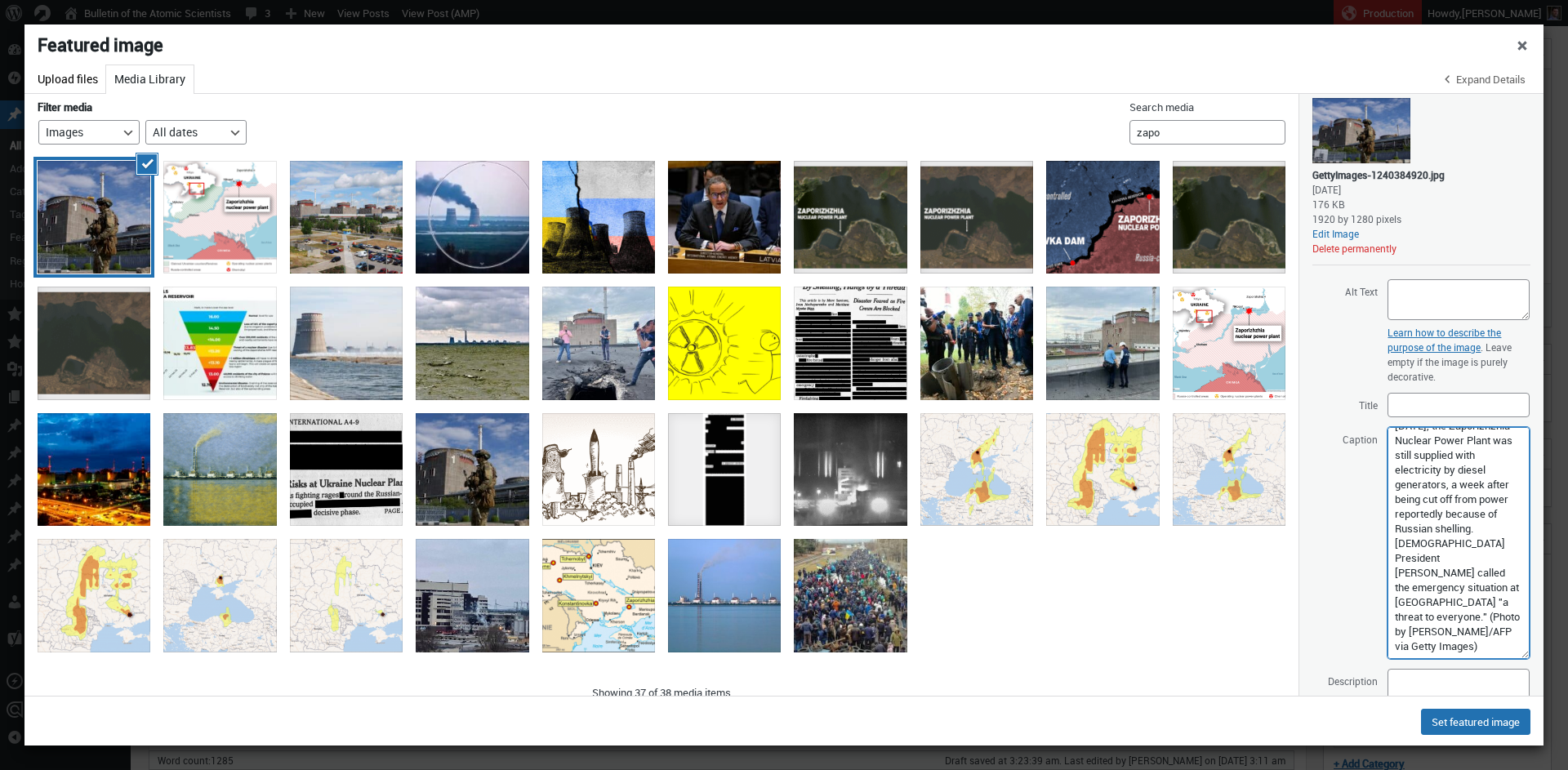
scroll to position [62, 0]
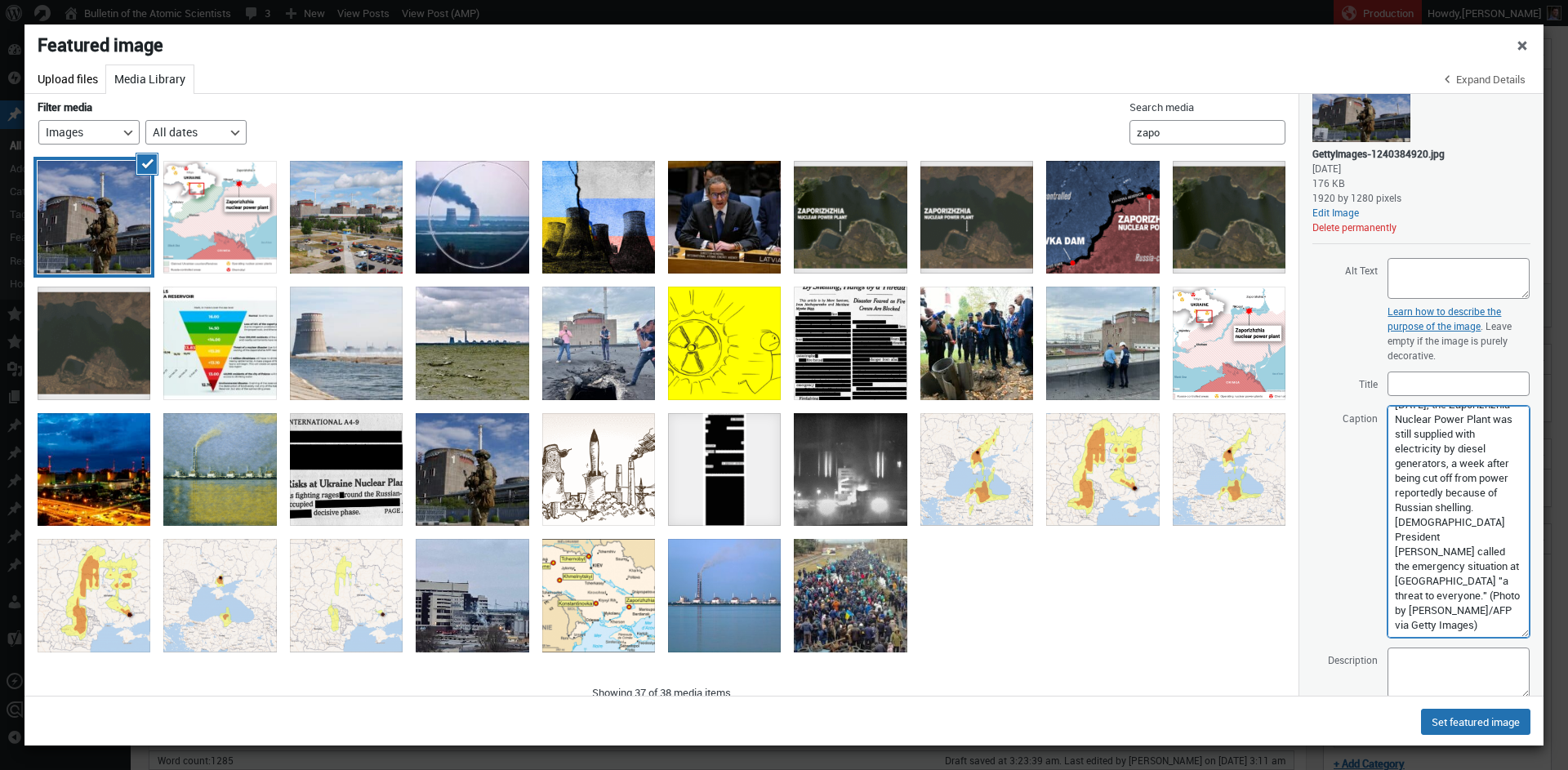
type textarea "[DATE], the Zaporizhzhia Nuclear Power Plant was still supplied with electricit…"
